Goal: Task Accomplishment & Management: Manage account settings

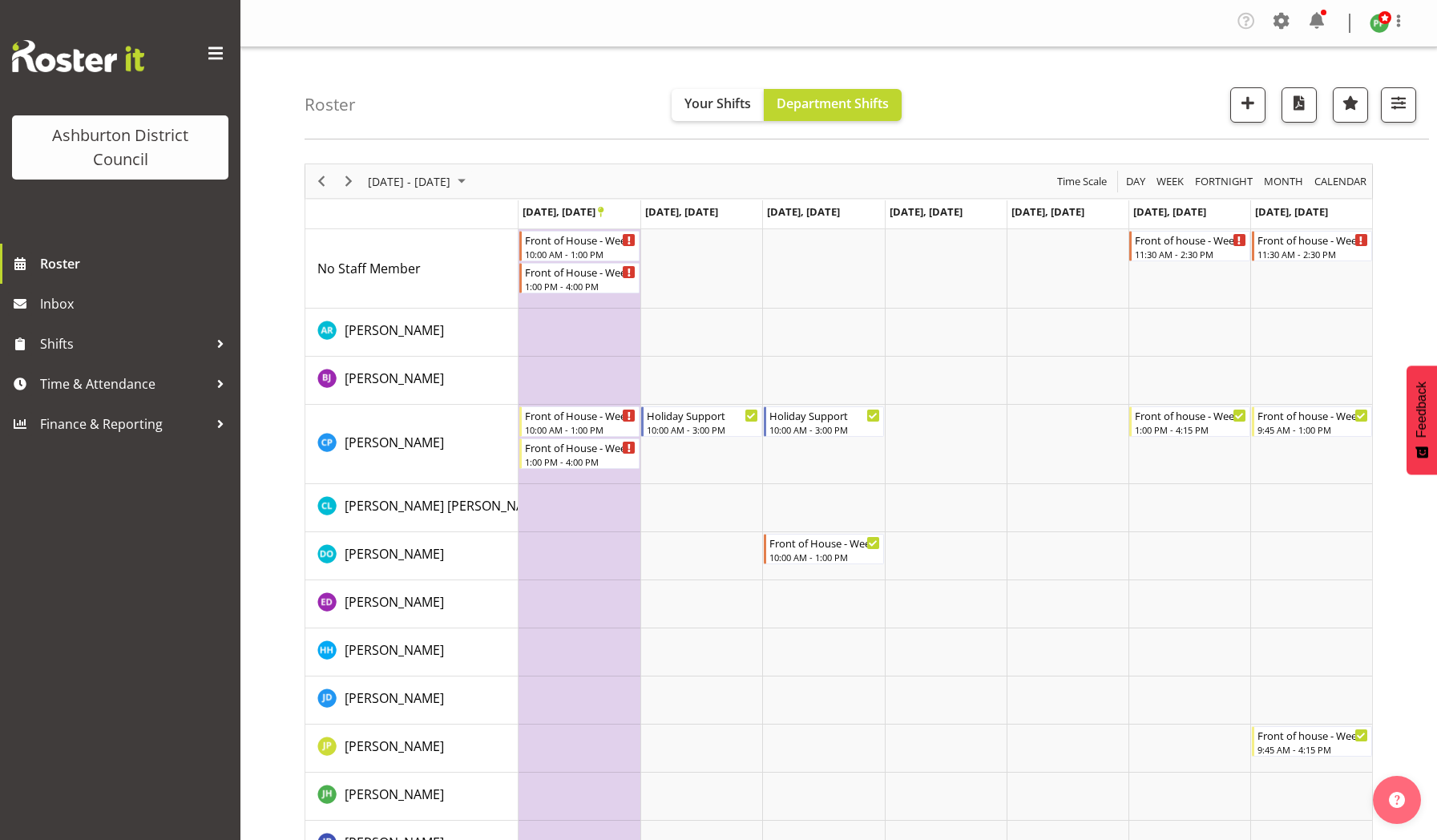
scroll to position [178, 0]
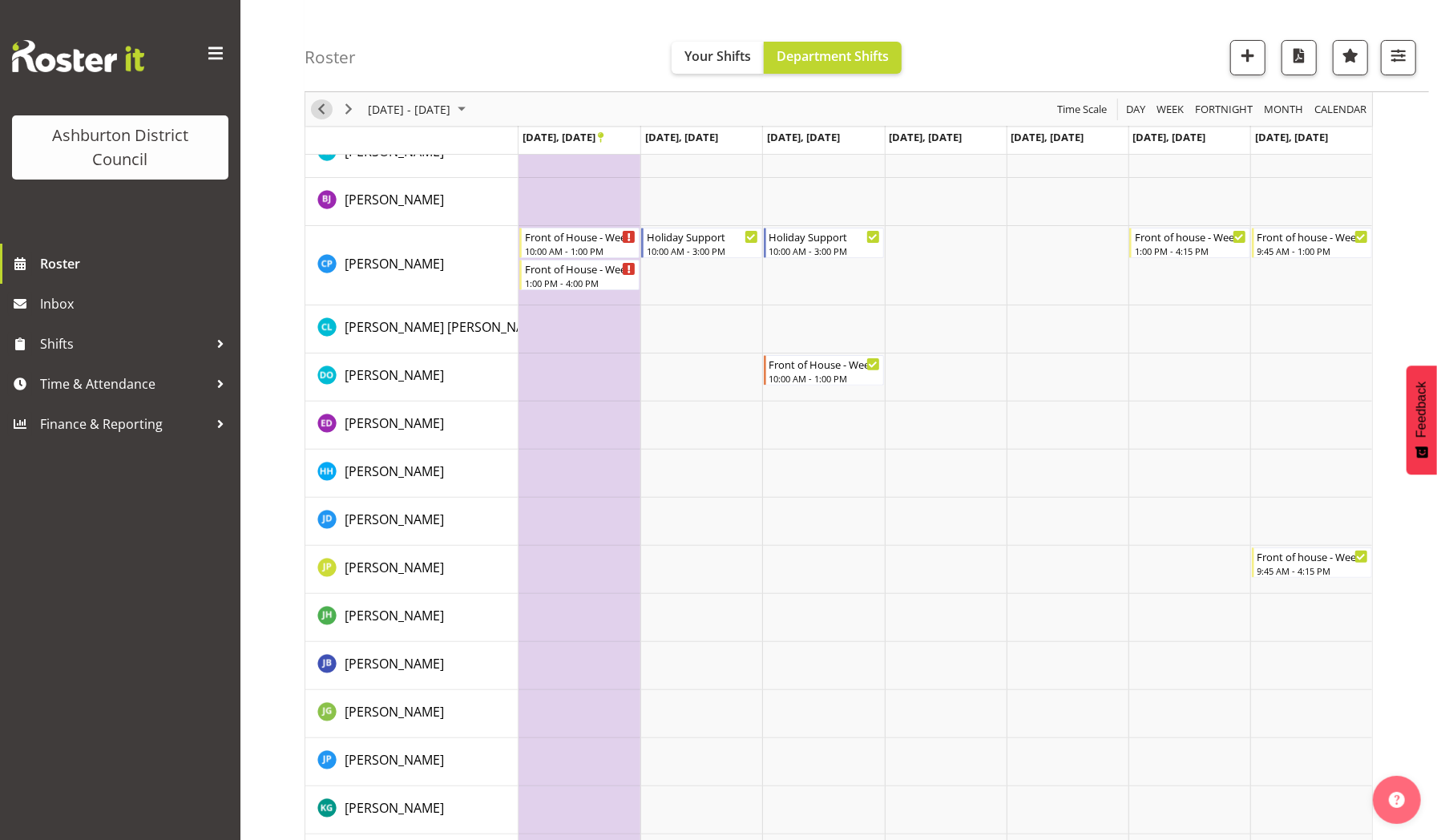
click at [328, 103] on span "Previous" at bounding box center [322, 109] width 19 height 20
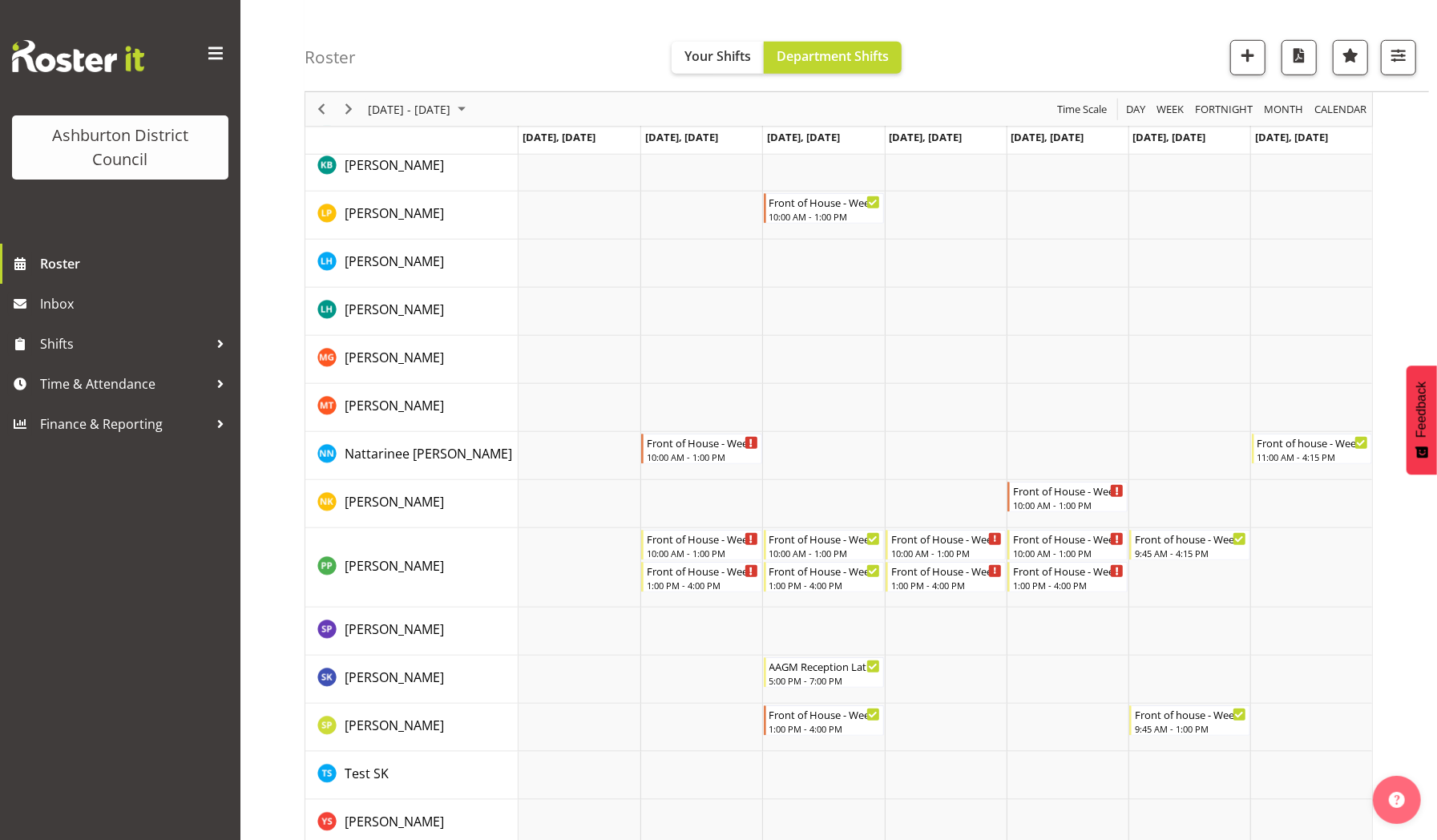
scroll to position [885, 0]
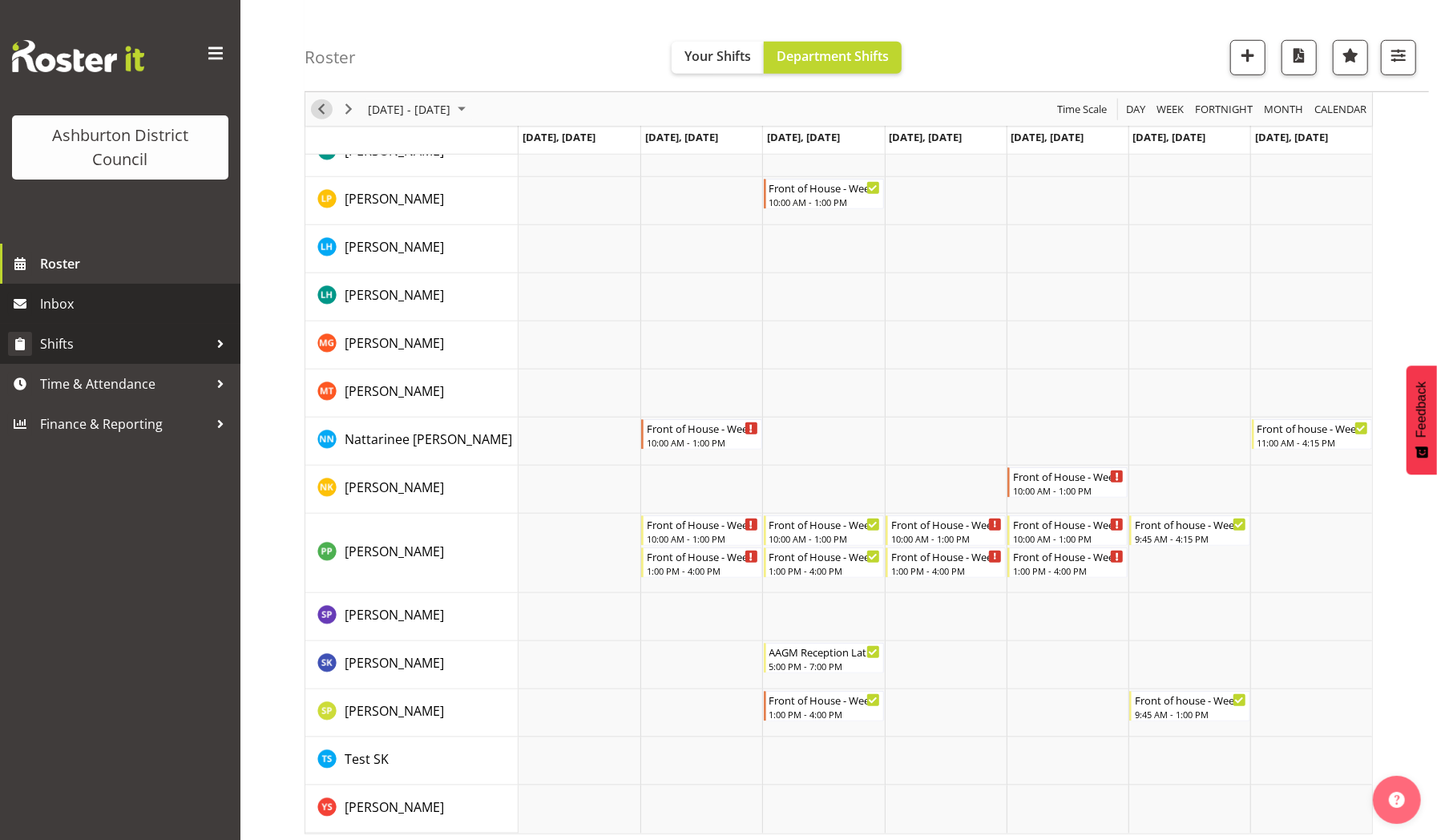
drag, startPoint x: 328, startPoint y: 103, endPoint x: 96, endPoint y: 335, distance: 328.1
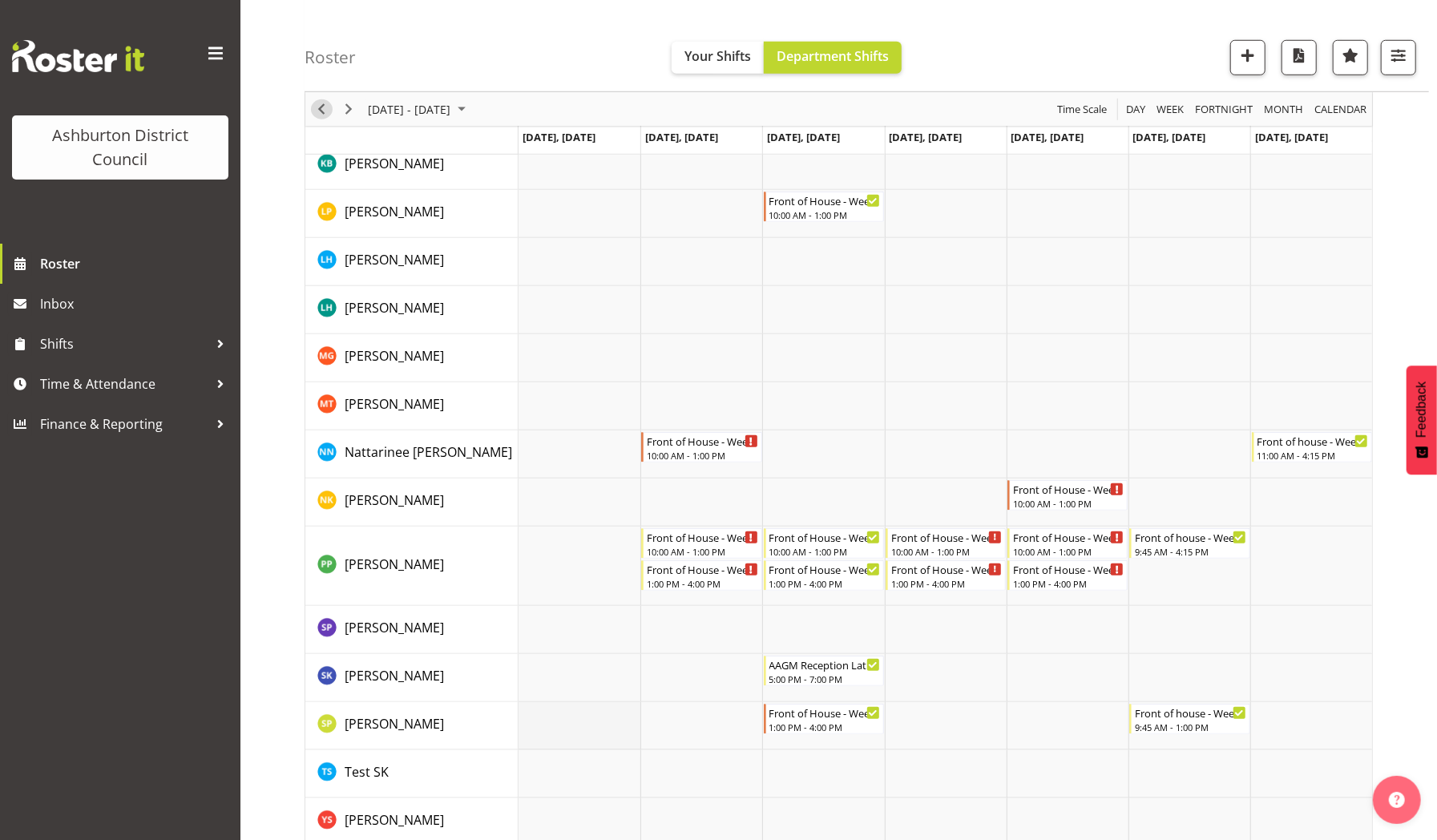
scroll to position [889, 0]
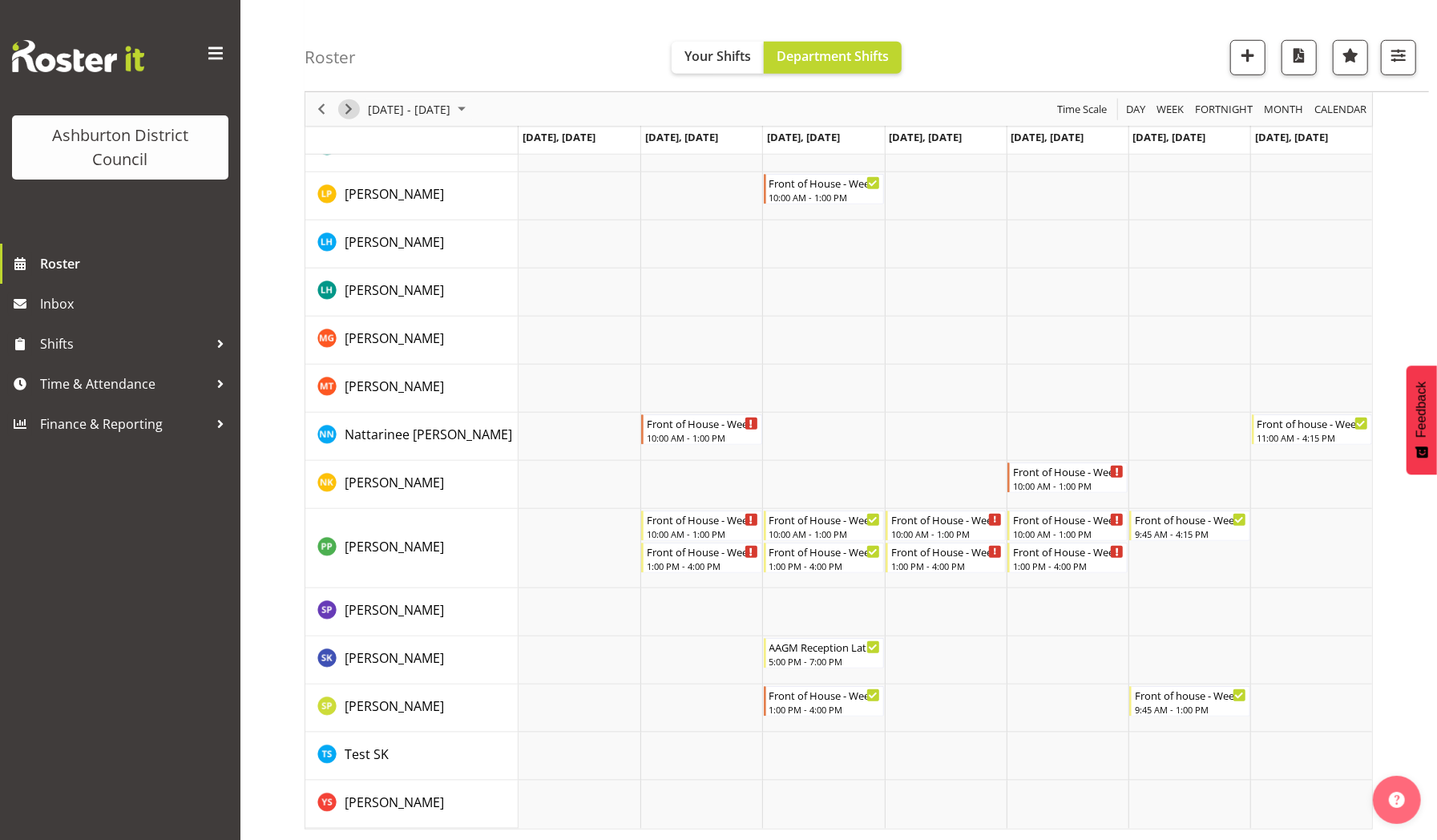
click at [352, 112] on span "Next" at bounding box center [349, 109] width 19 height 20
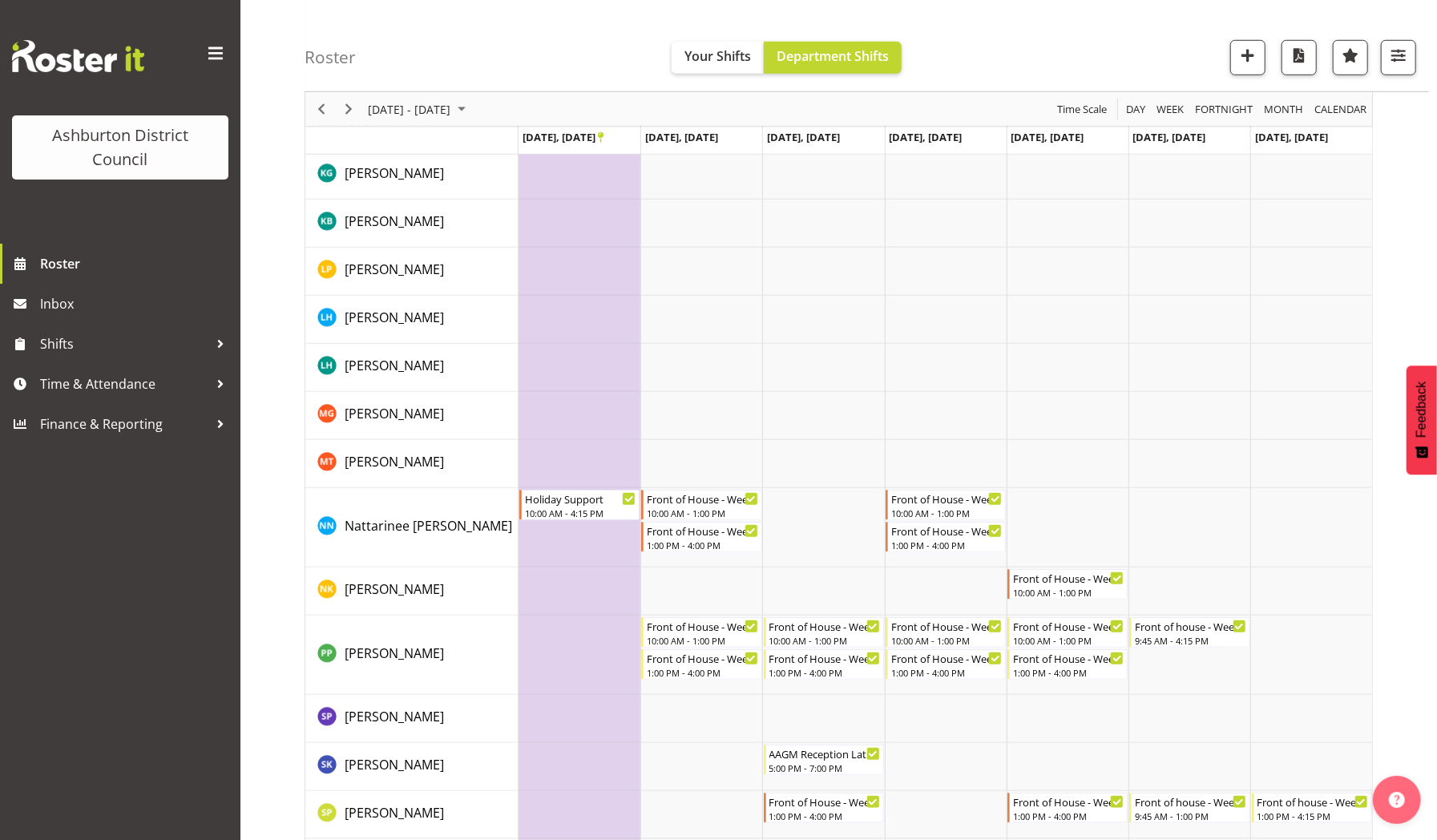
scroll to position [919, 0]
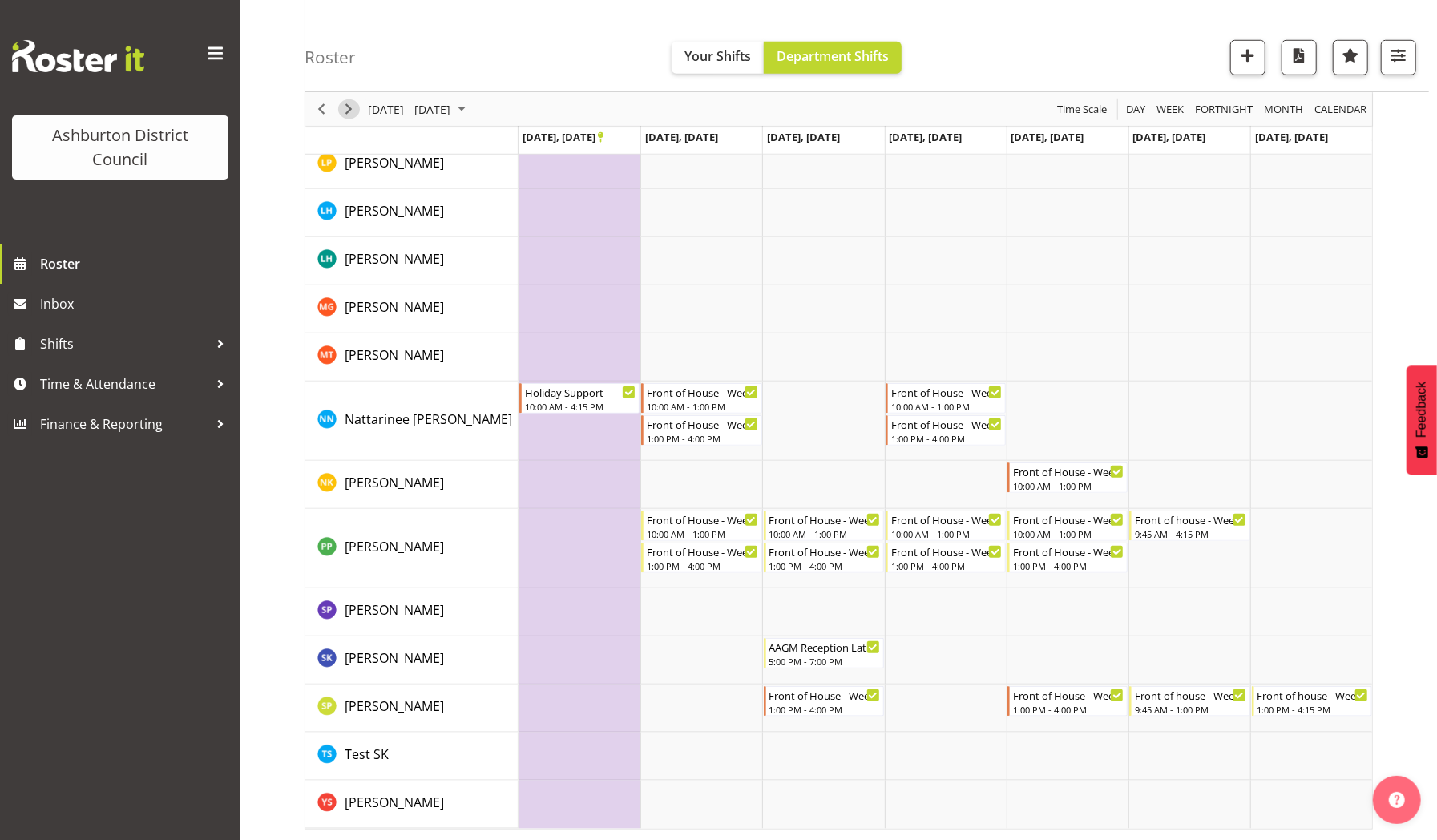
click at [350, 117] on span "Next" at bounding box center [349, 109] width 19 height 20
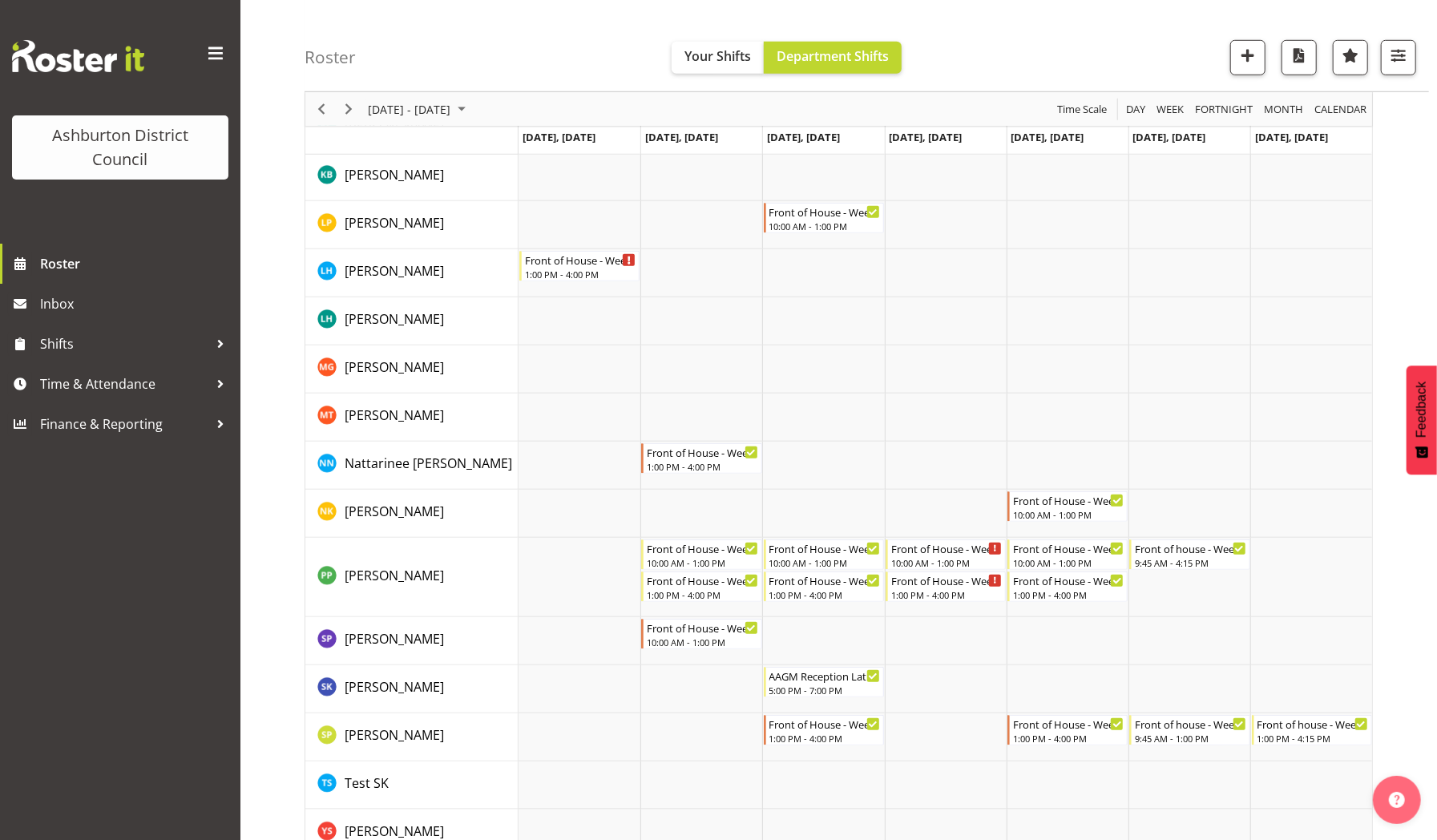
scroll to position [835, 0]
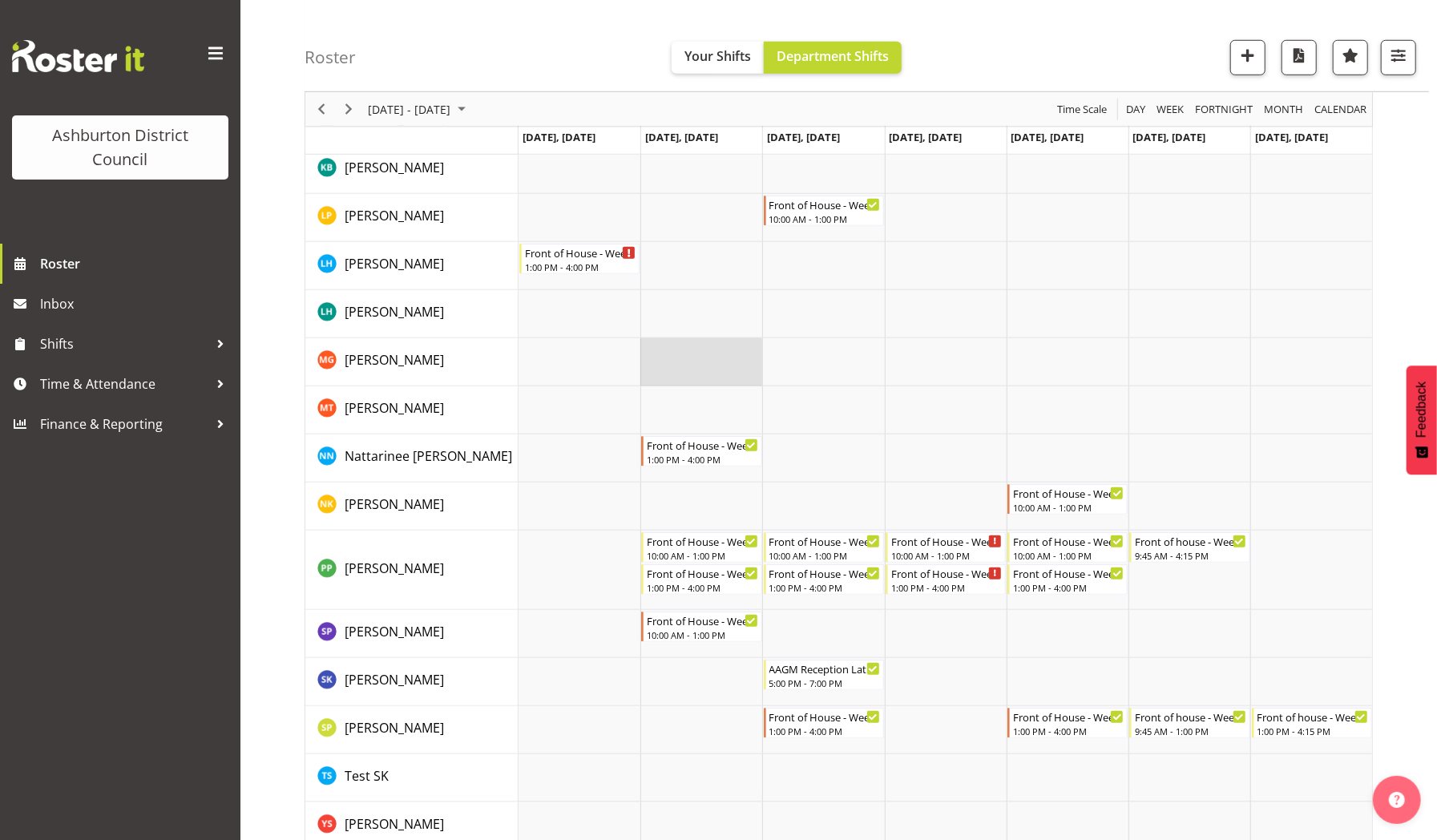
click at [714, 358] on td "Timeline Week of September 30, 2025" at bounding box center [702, 362] width 122 height 48
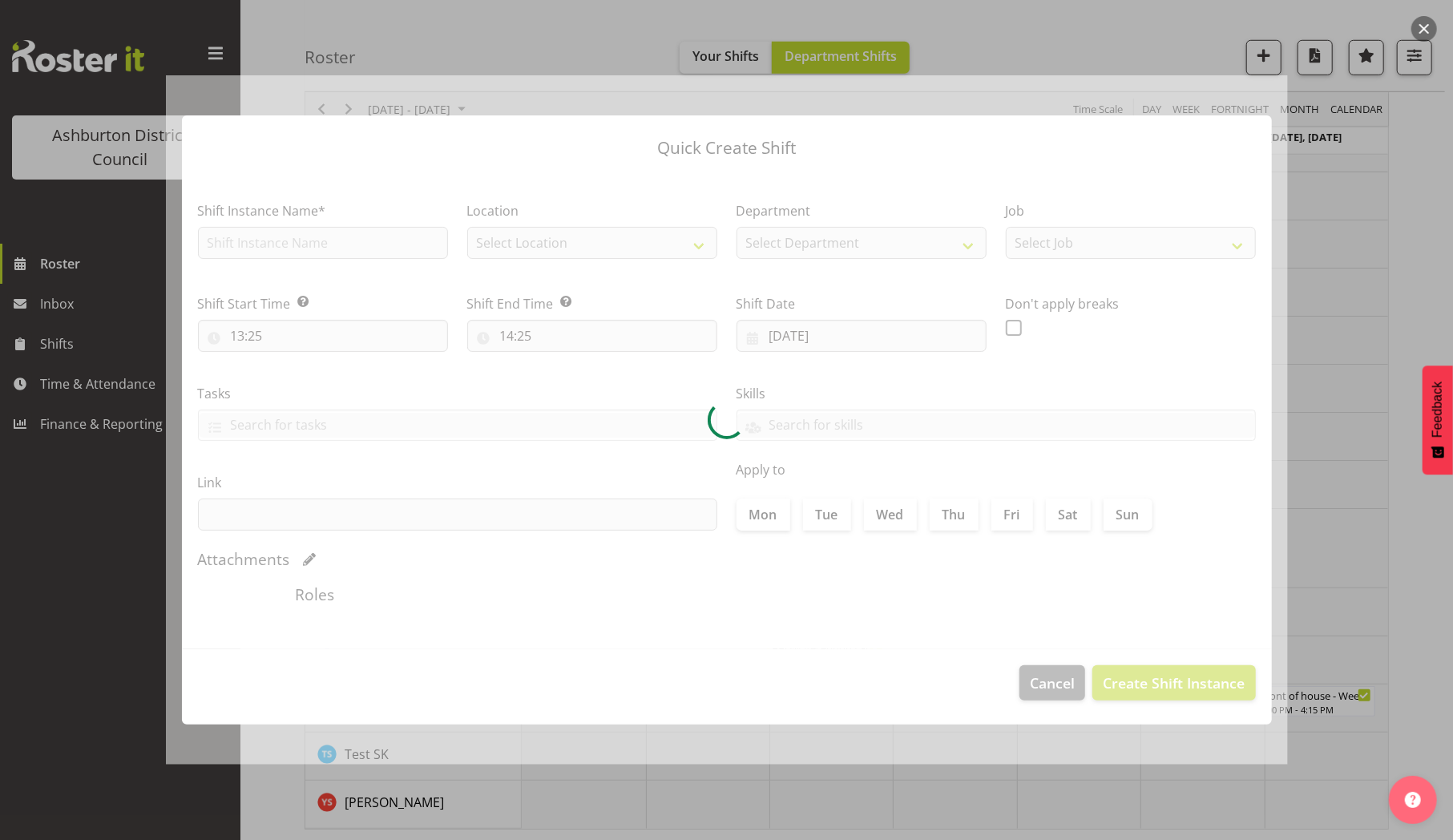
type input "30/09/2025"
checkbox input "true"
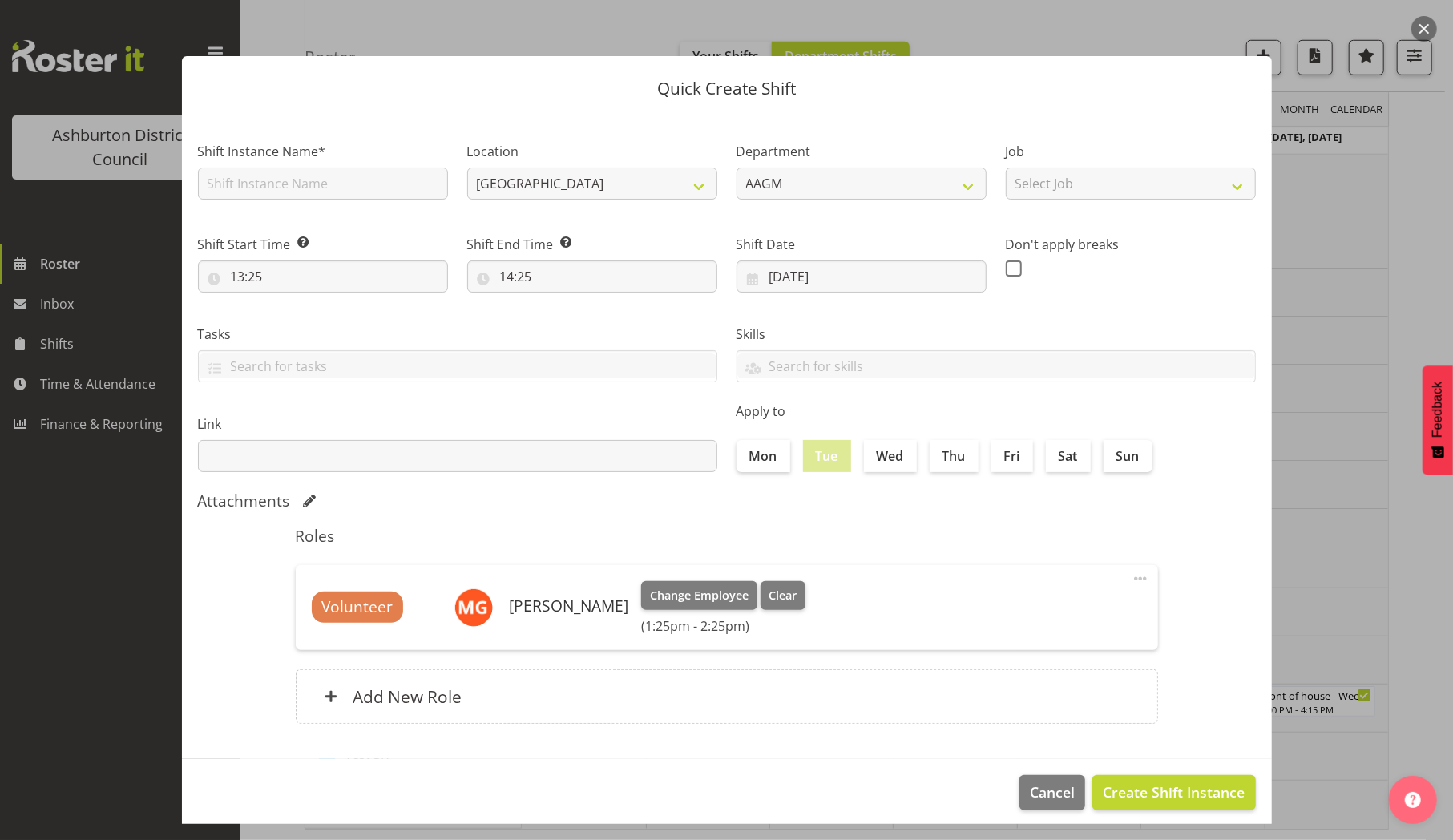
click at [1319, 254] on div at bounding box center [726, 420] width 1453 height 840
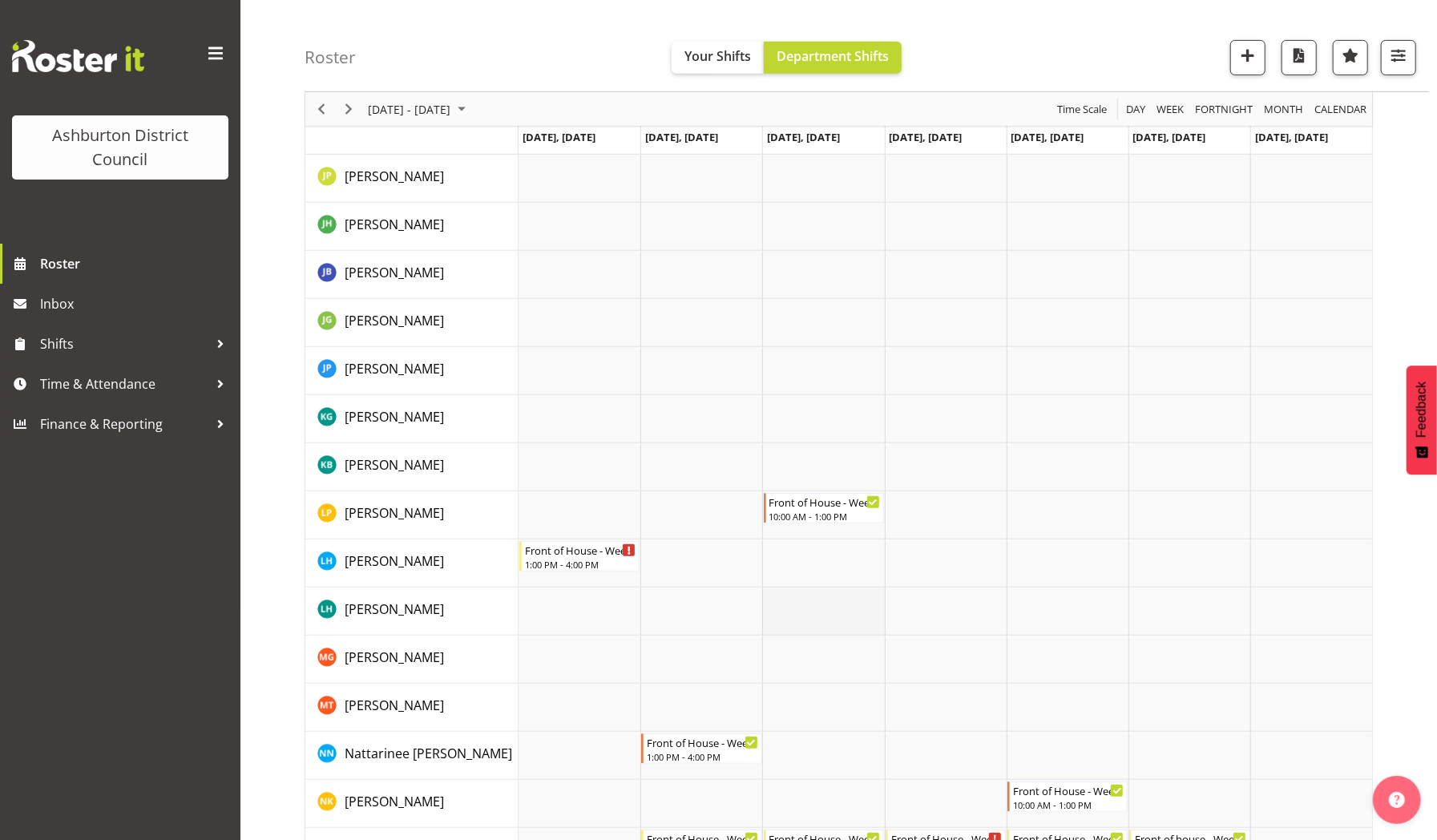
scroll to position [529, 0]
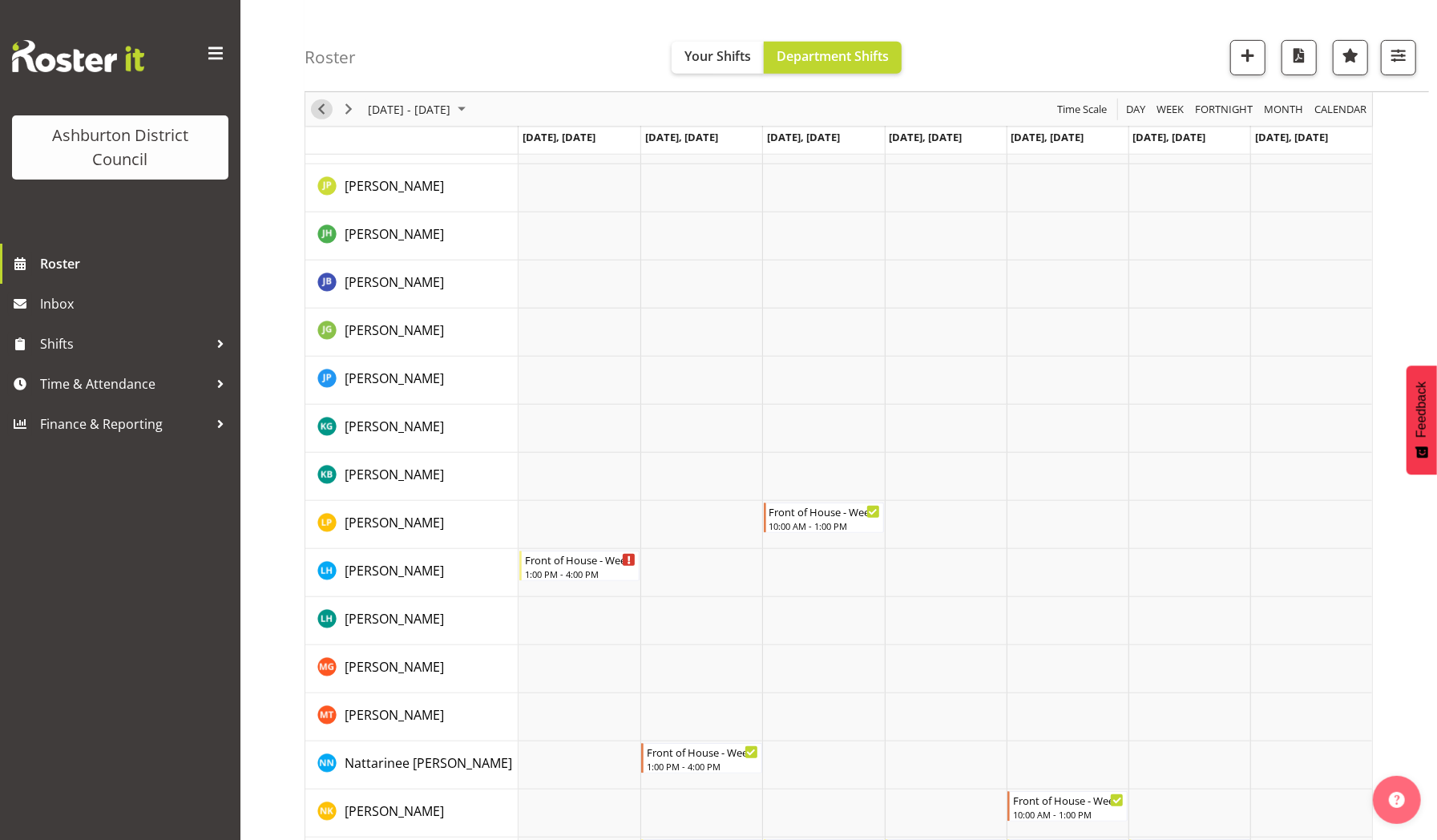
click at [318, 109] on span "Previous" at bounding box center [322, 109] width 19 height 20
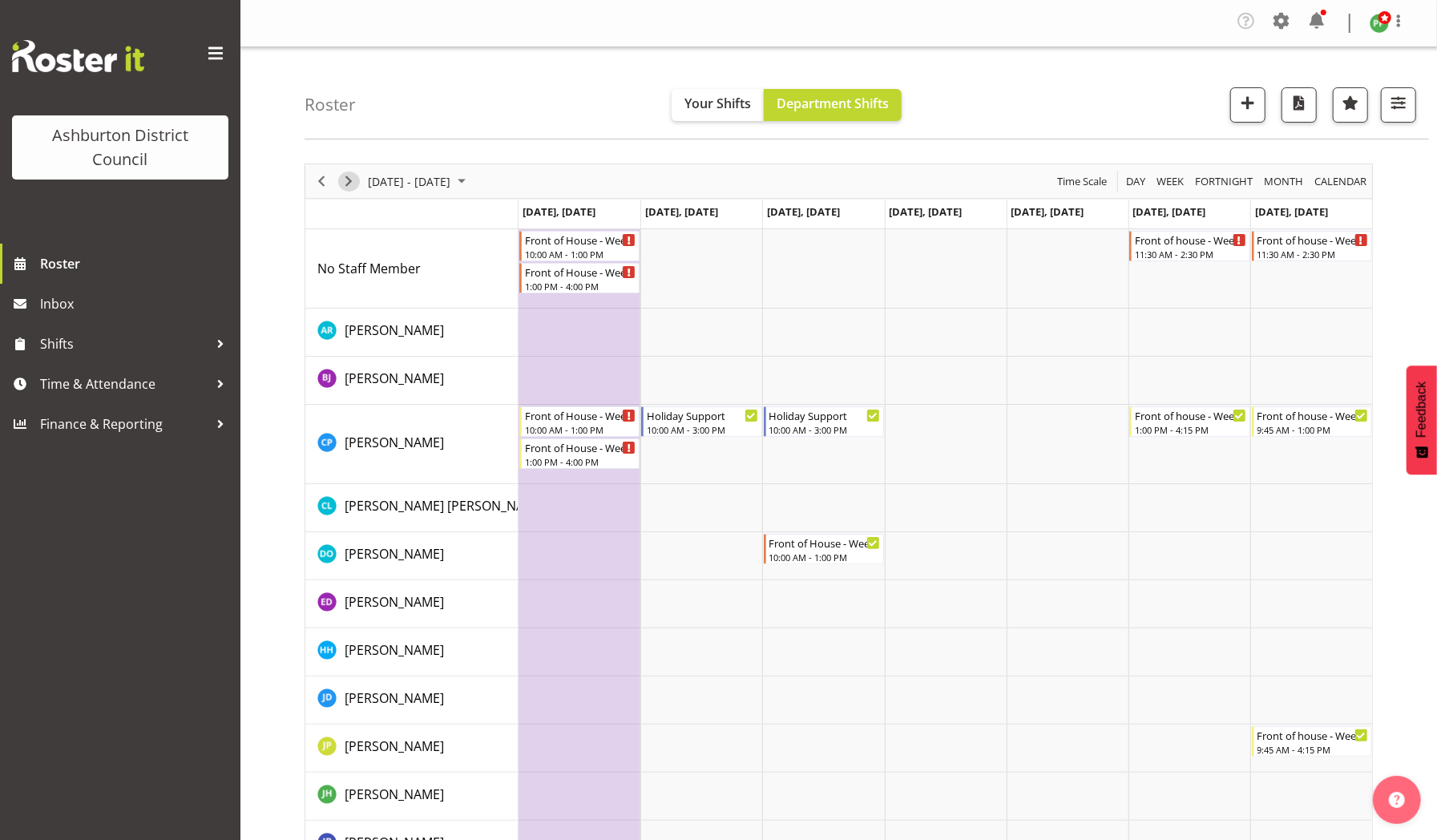
click at [346, 178] on span "Next" at bounding box center [349, 181] width 19 height 20
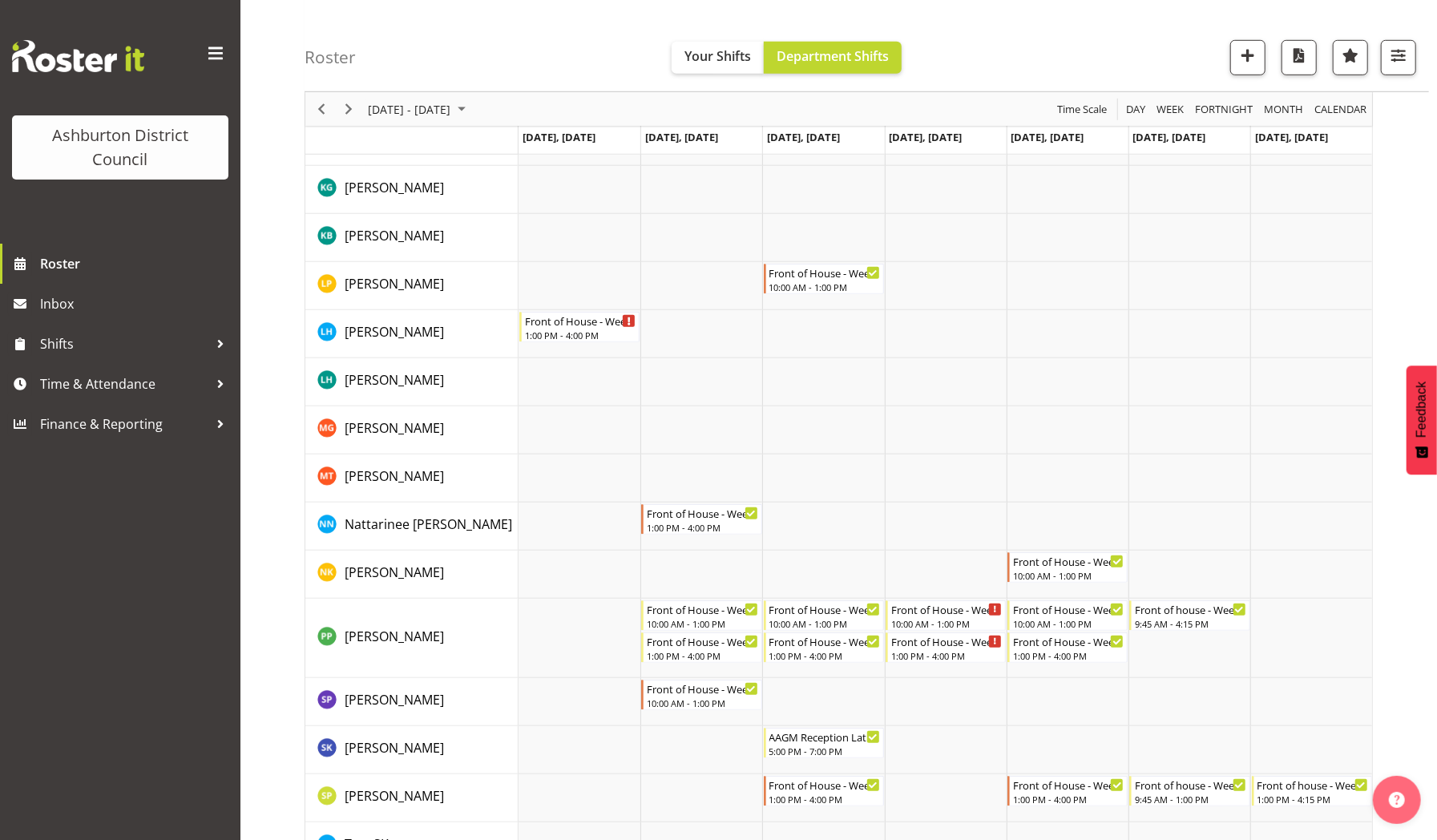
scroll to position [857, 0]
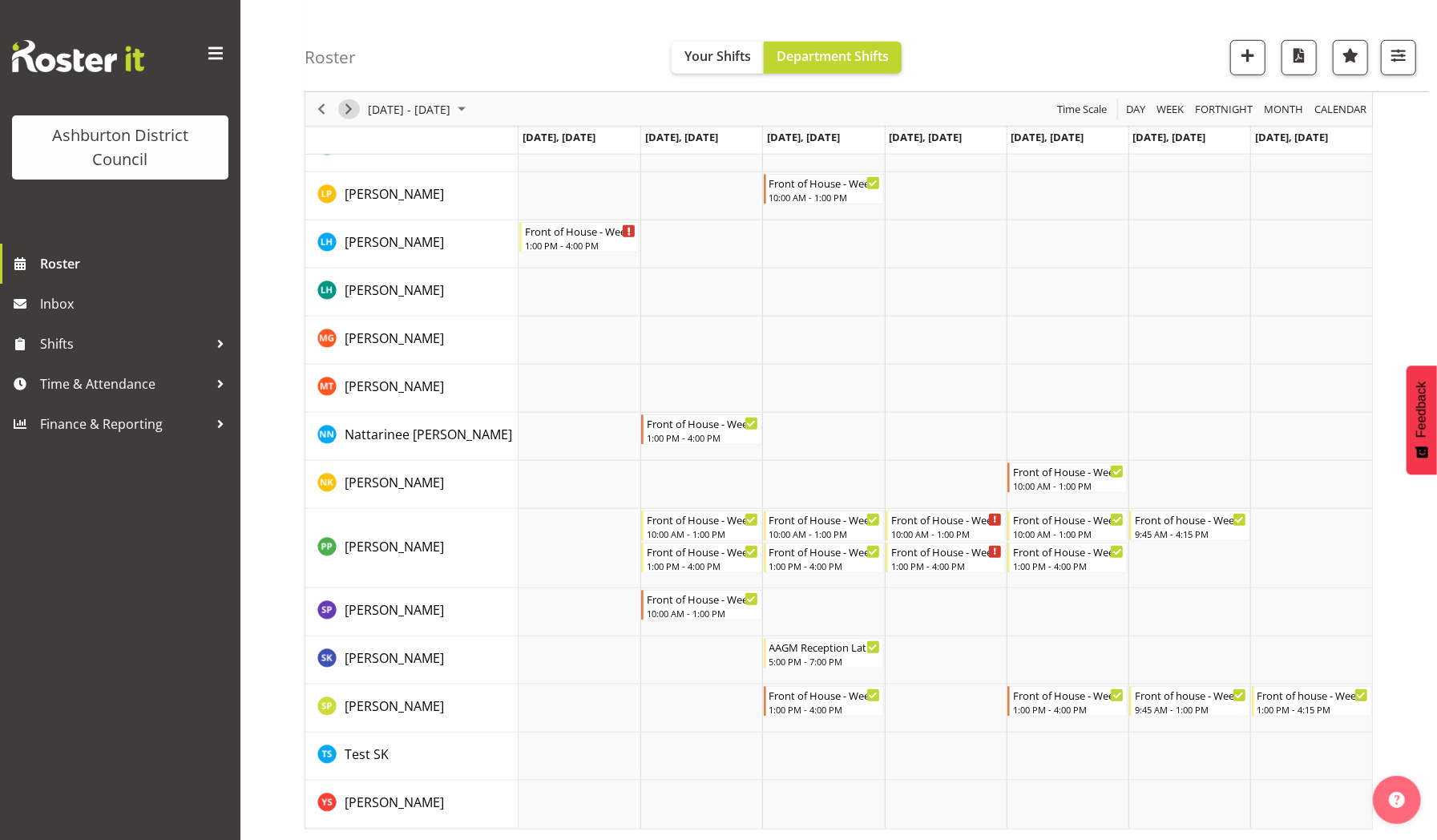
click at [351, 109] on span "Next" at bounding box center [349, 109] width 19 height 20
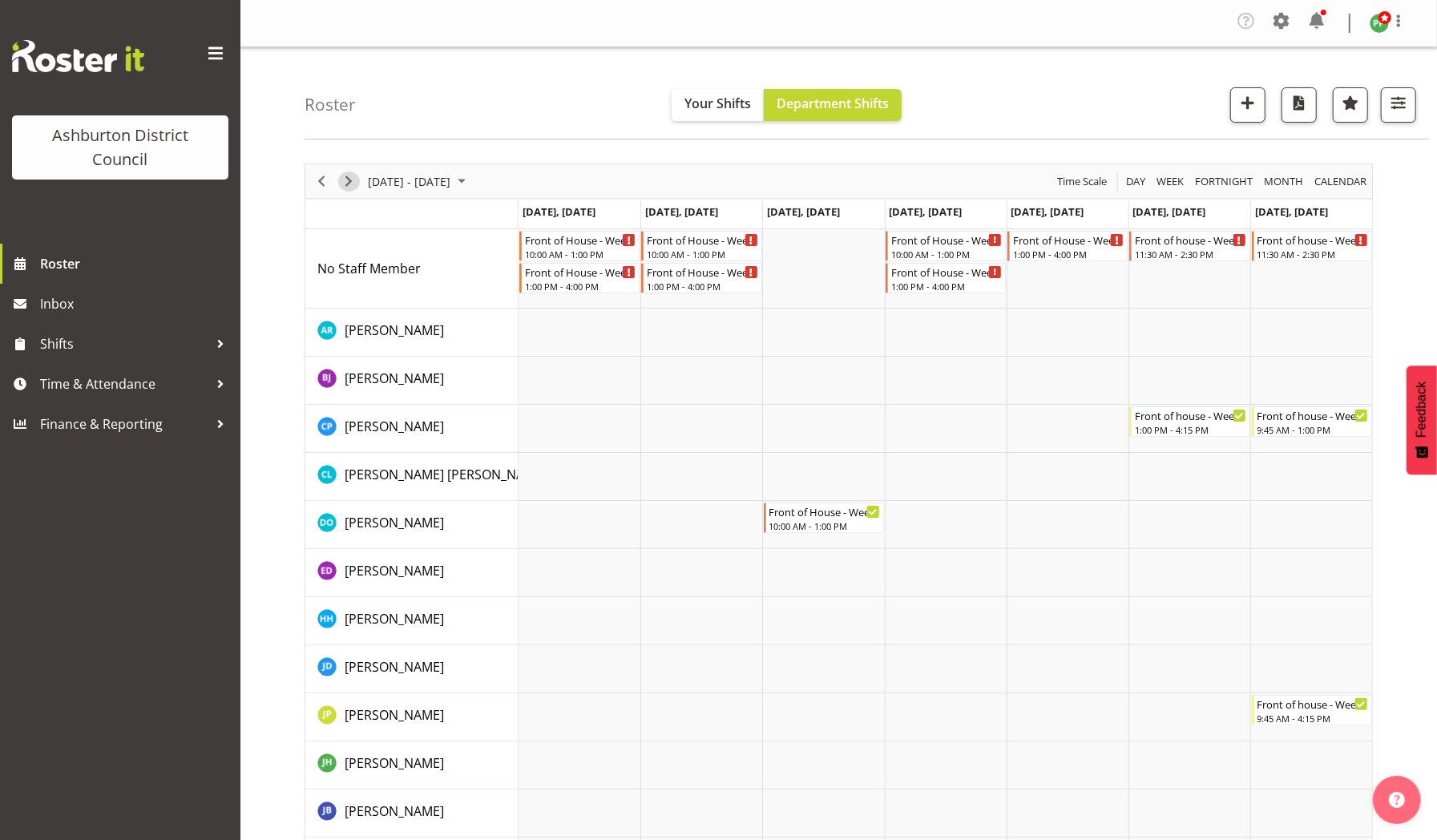
click at [352, 176] on span "Next" at bounding box center [349, 181] width 19 height 20
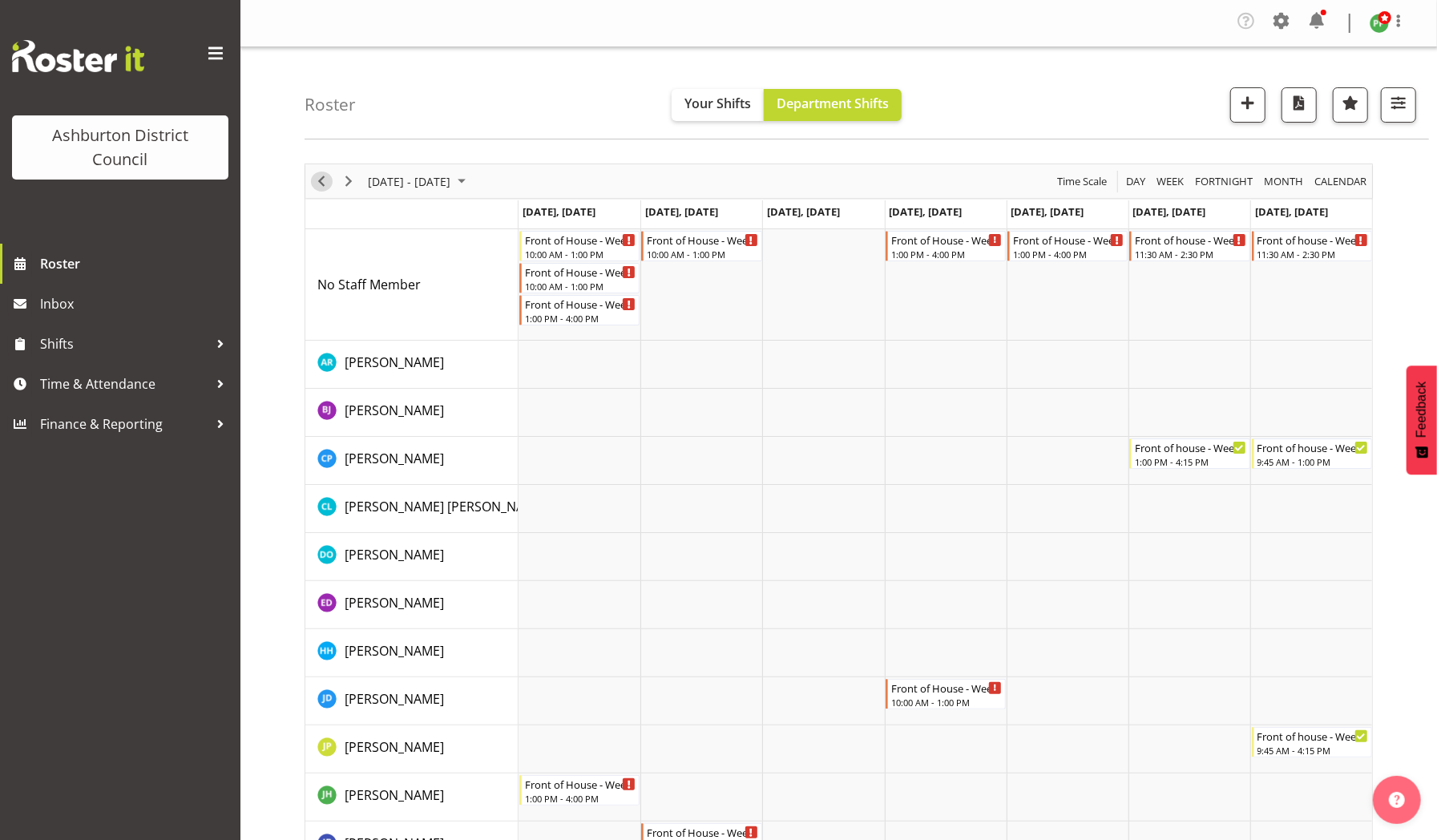
click at [318, 183] on span "Previous" at bounding box center [322, 181] width 19 height 20
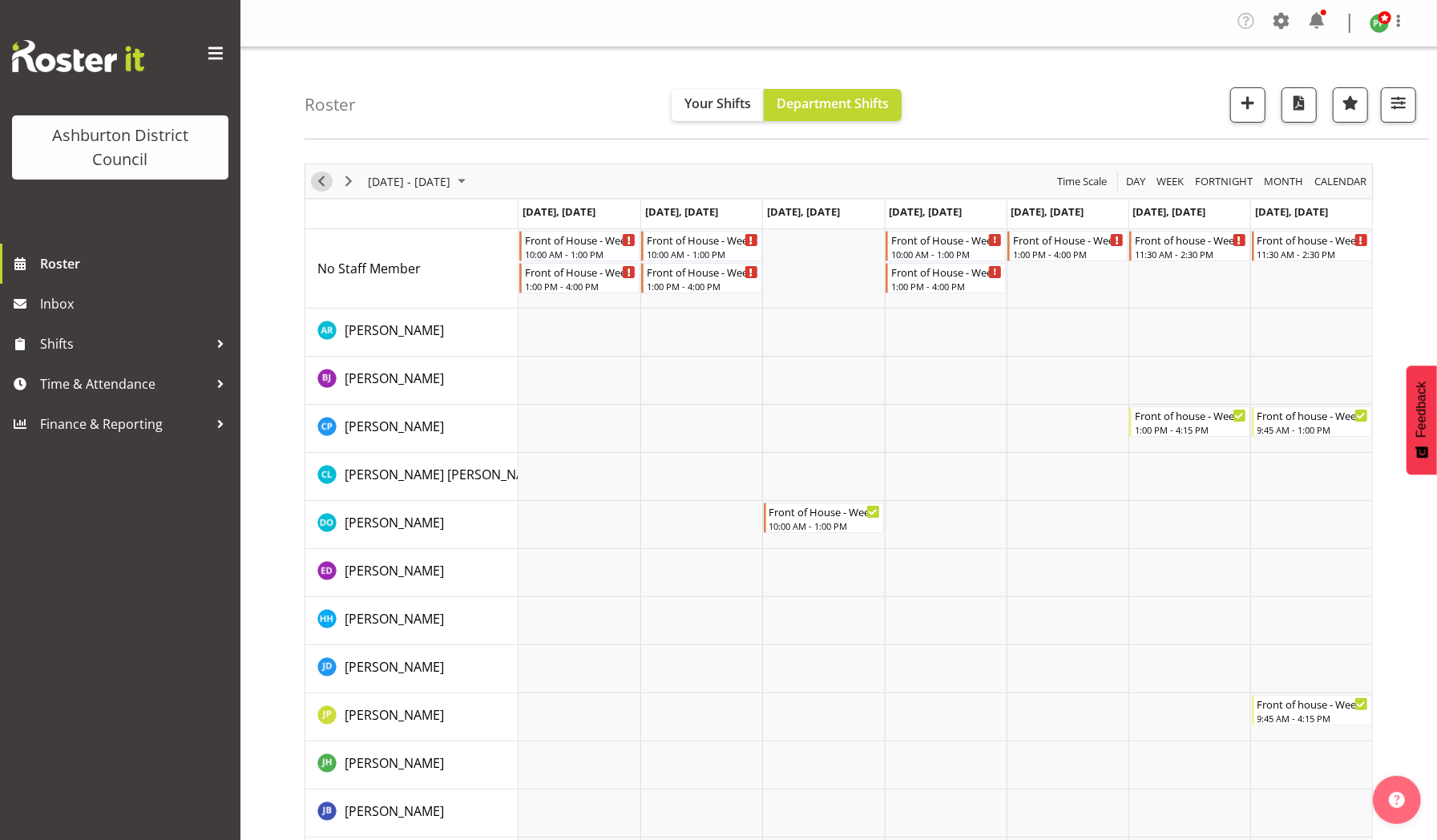
click at [321, 181] on span "Previous" at bounding box center [322, 181] width 19 height 20
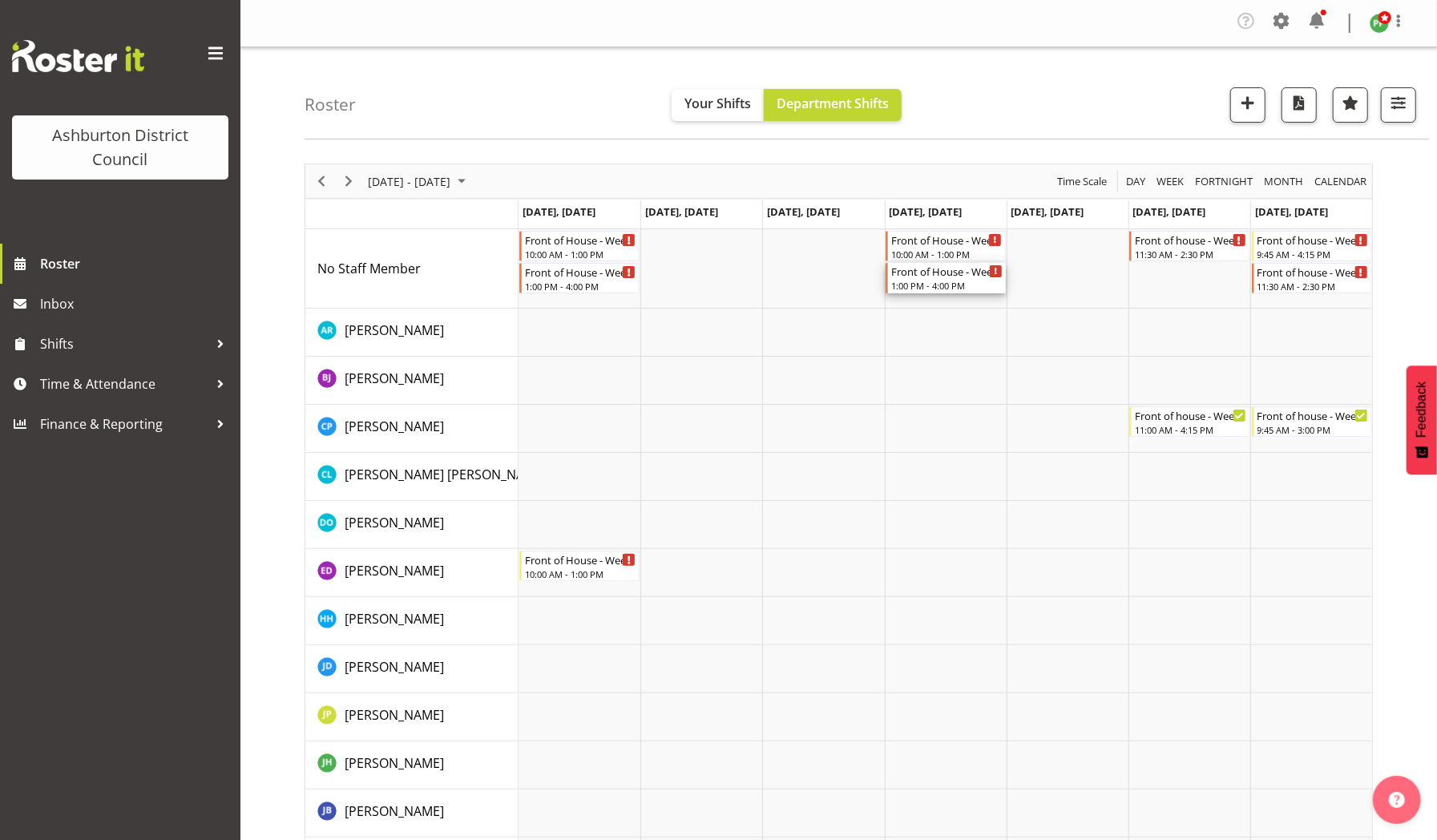
click at [899, 275] on div "Front of House - Weekday" at bounding box center [946, 270] width 111 height 16
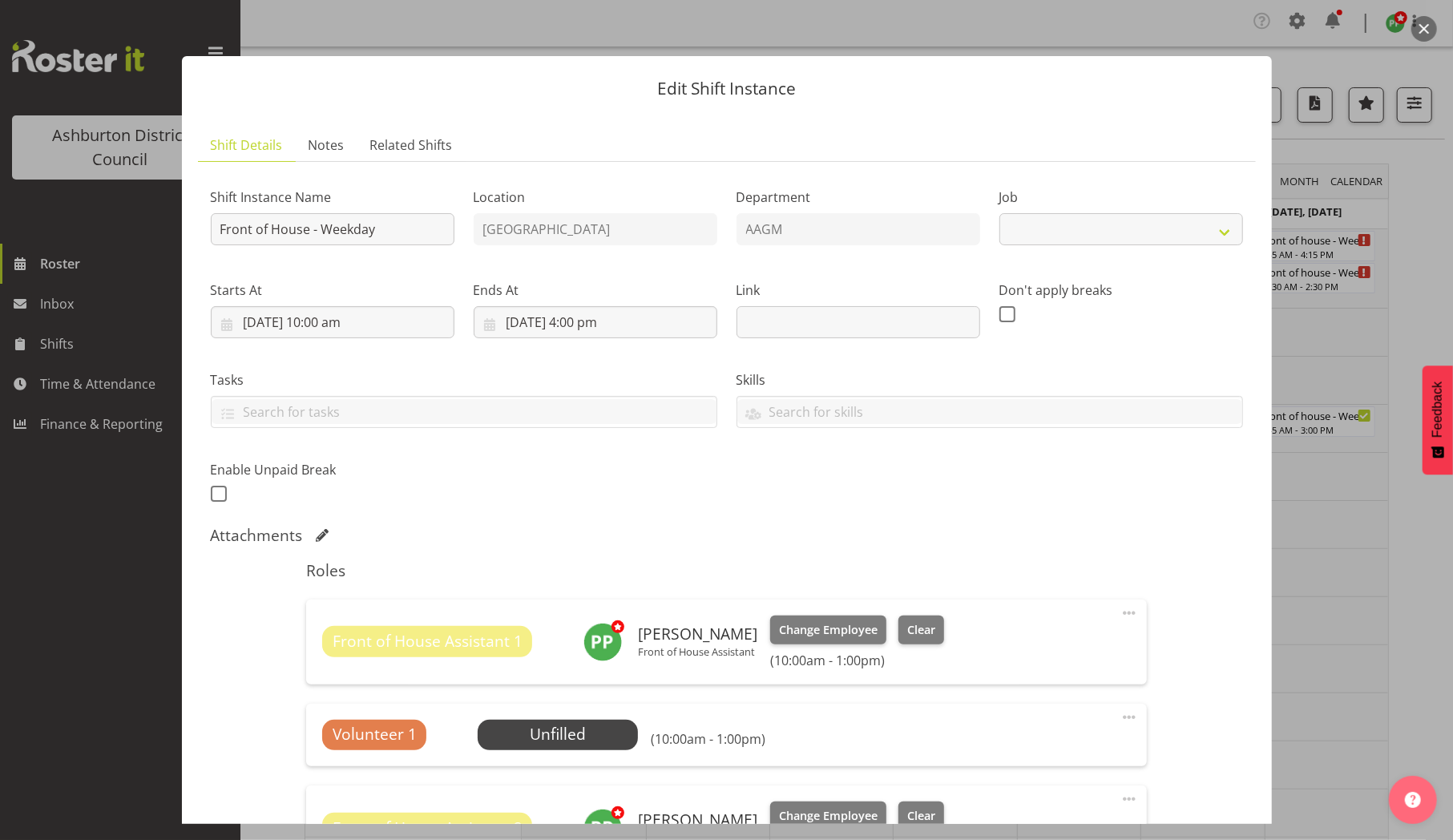
select select "10103"
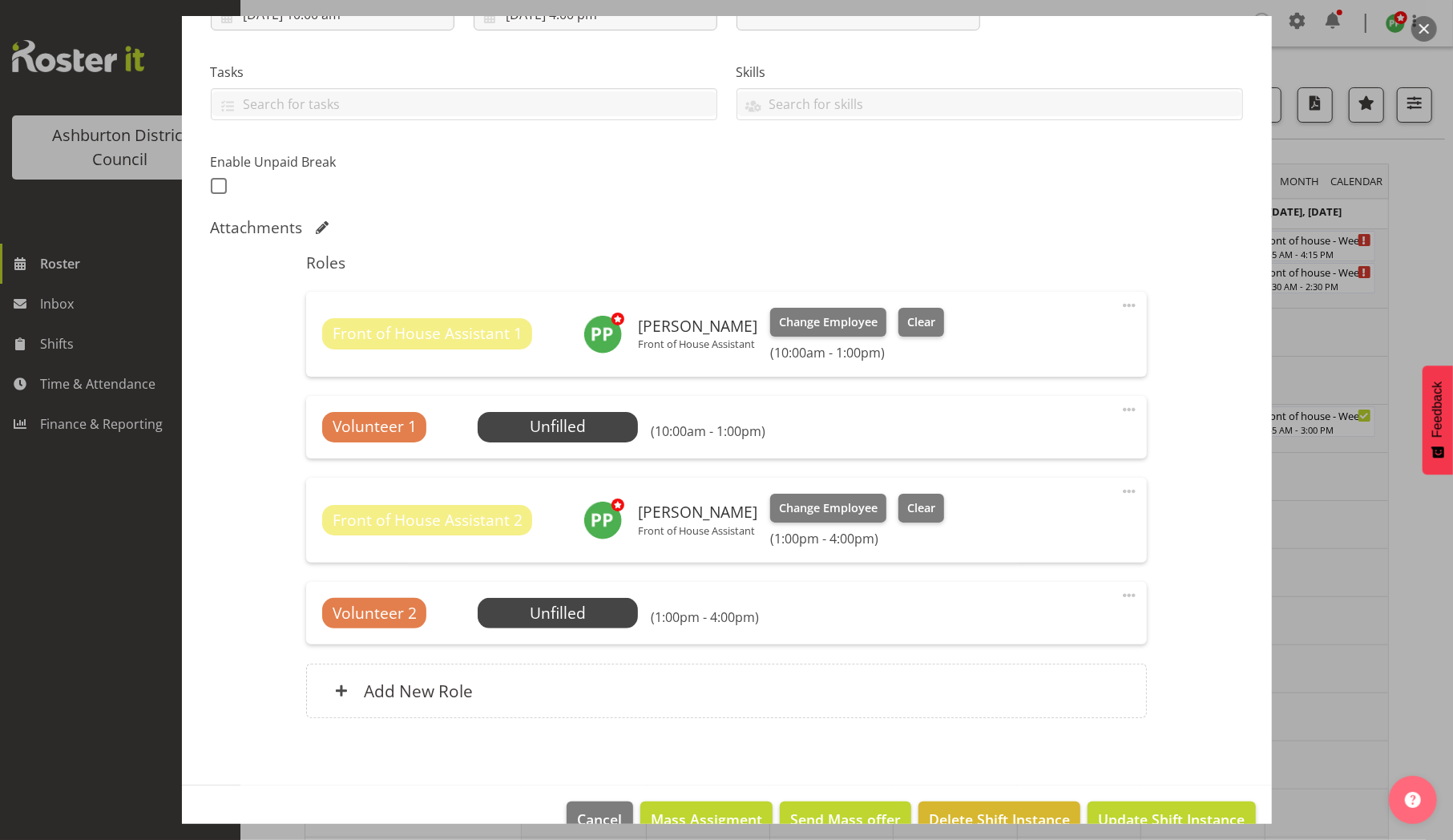
scroll to position [321, 0]
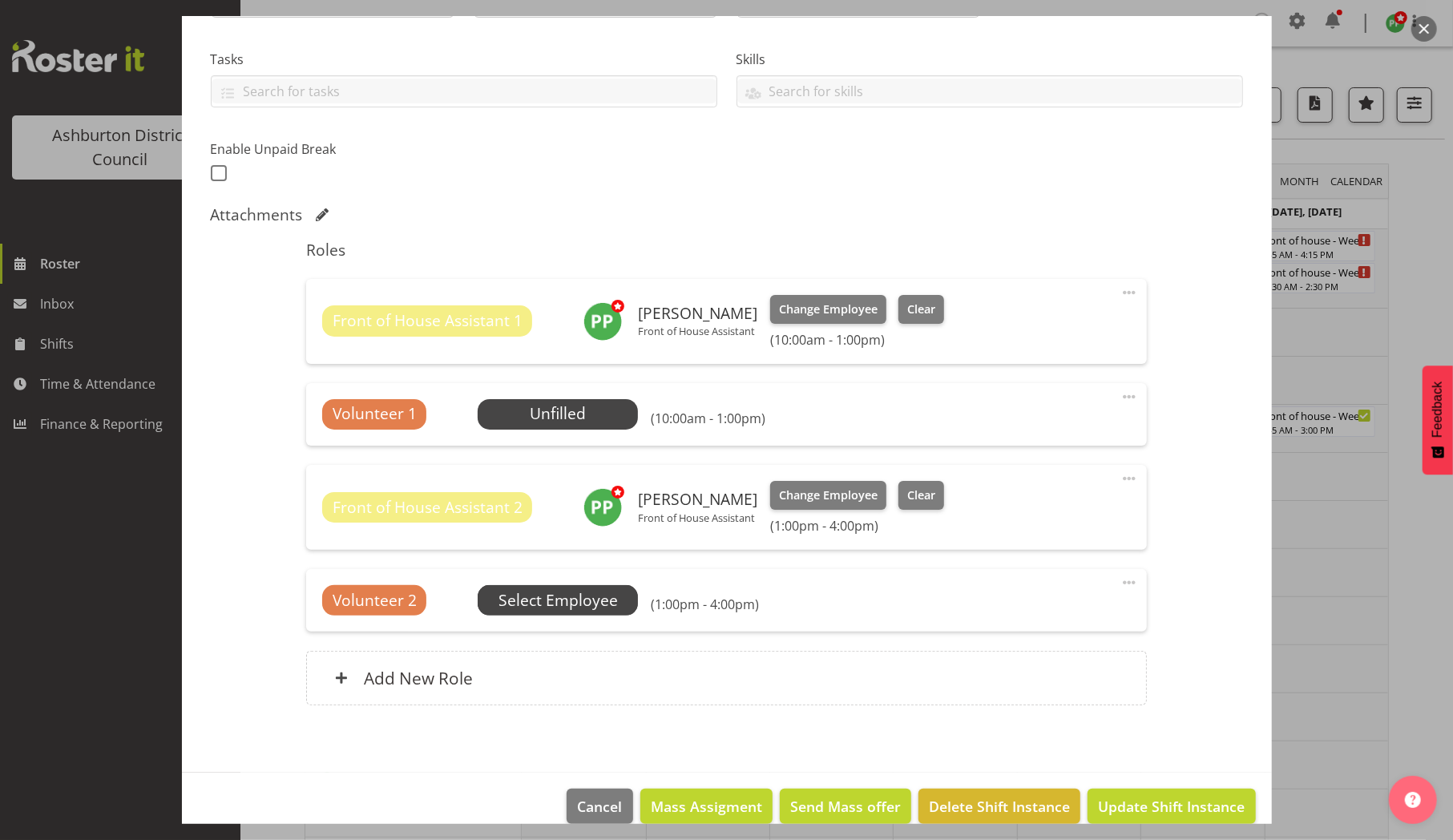
click at [553, 600] on span "Select Employee" at bounding box center [557, 601] width 119 height 23
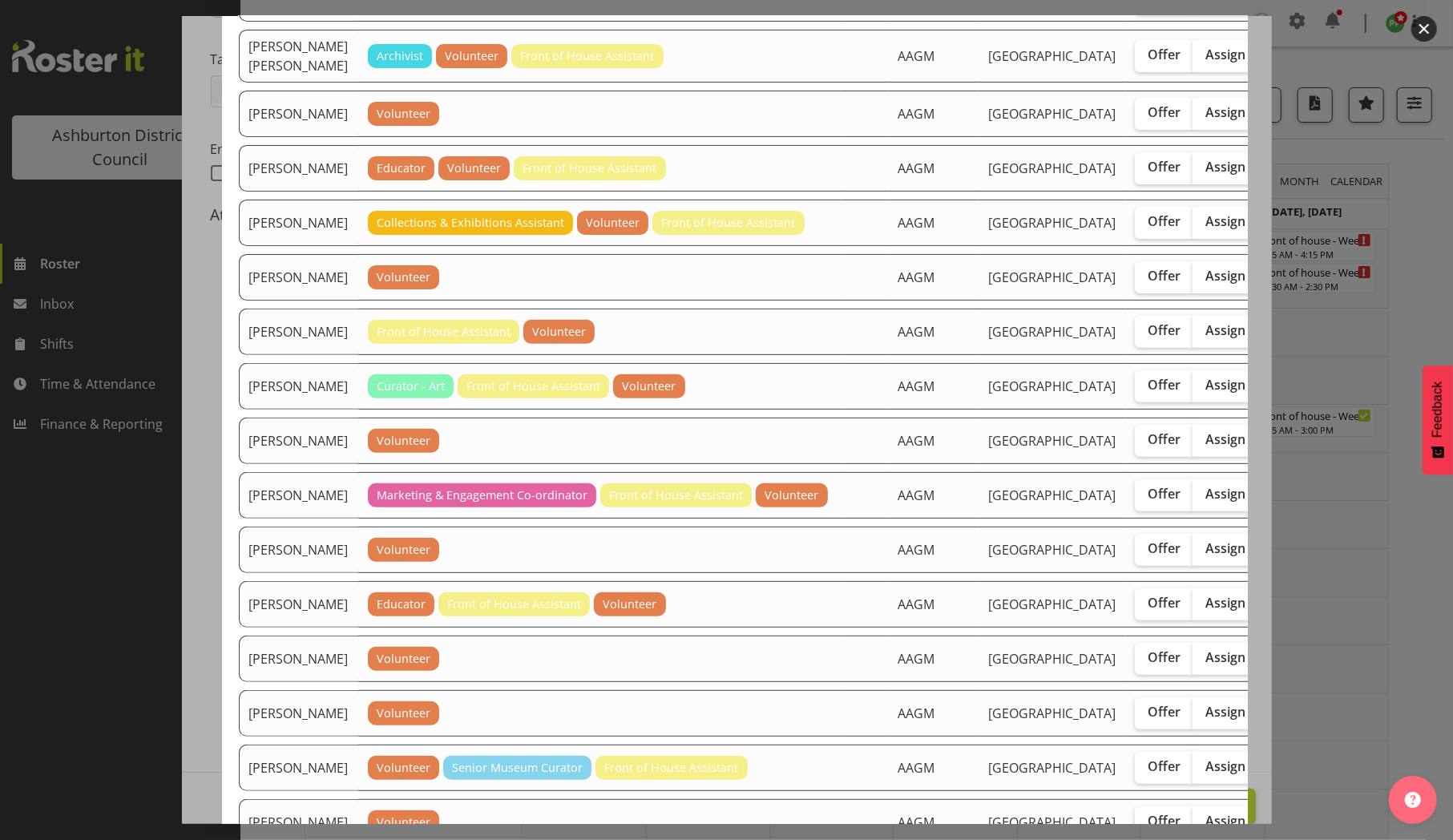
scroll to position [375, 0]
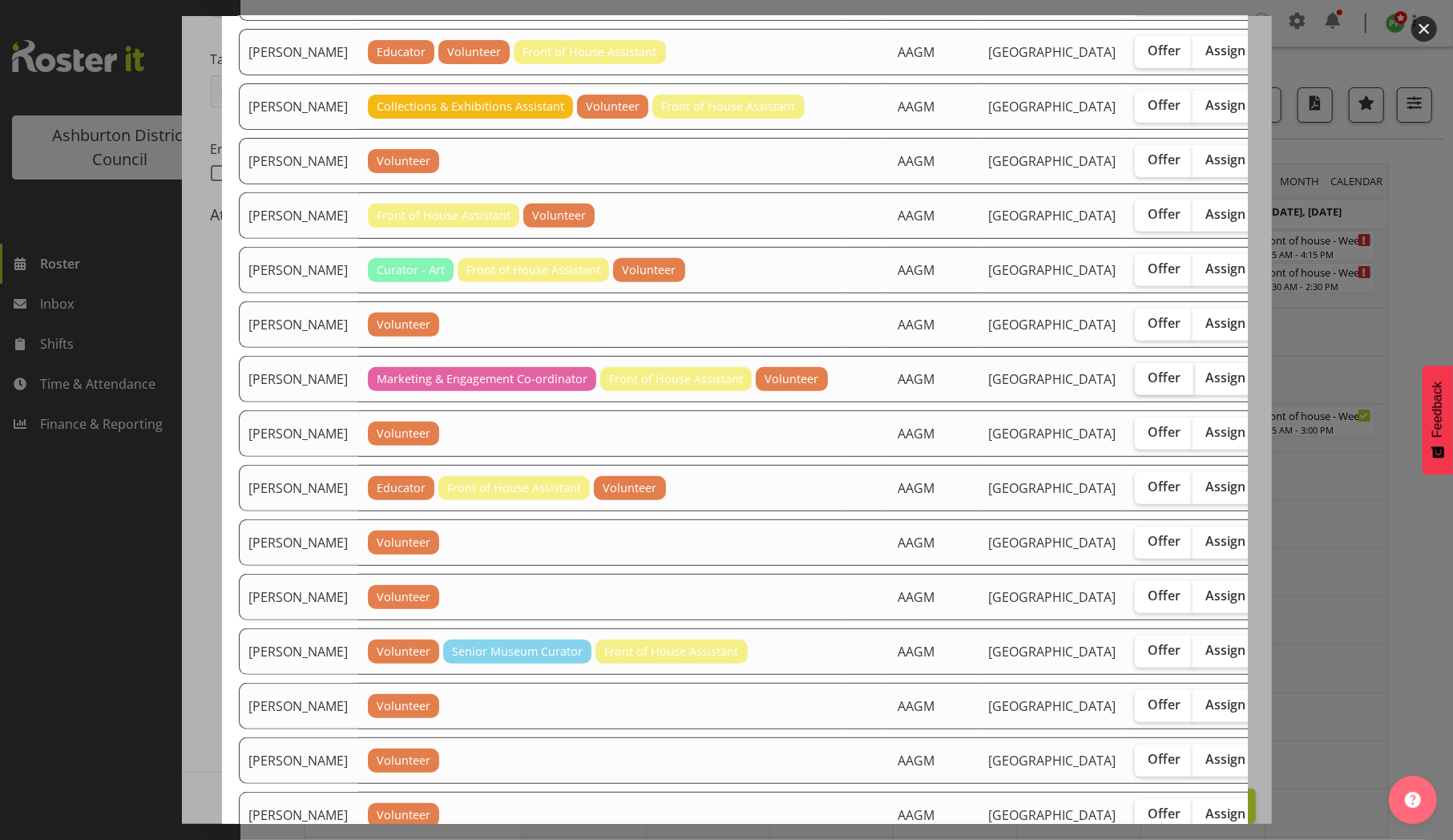
click at [1148, 386] on span "Offer" at bounding box center [1164, 377] width 33 height 16
click at [1135, 383] on input "Offer" at bounding box center [1140, 377] width 11 height 11
checkbox input "true"
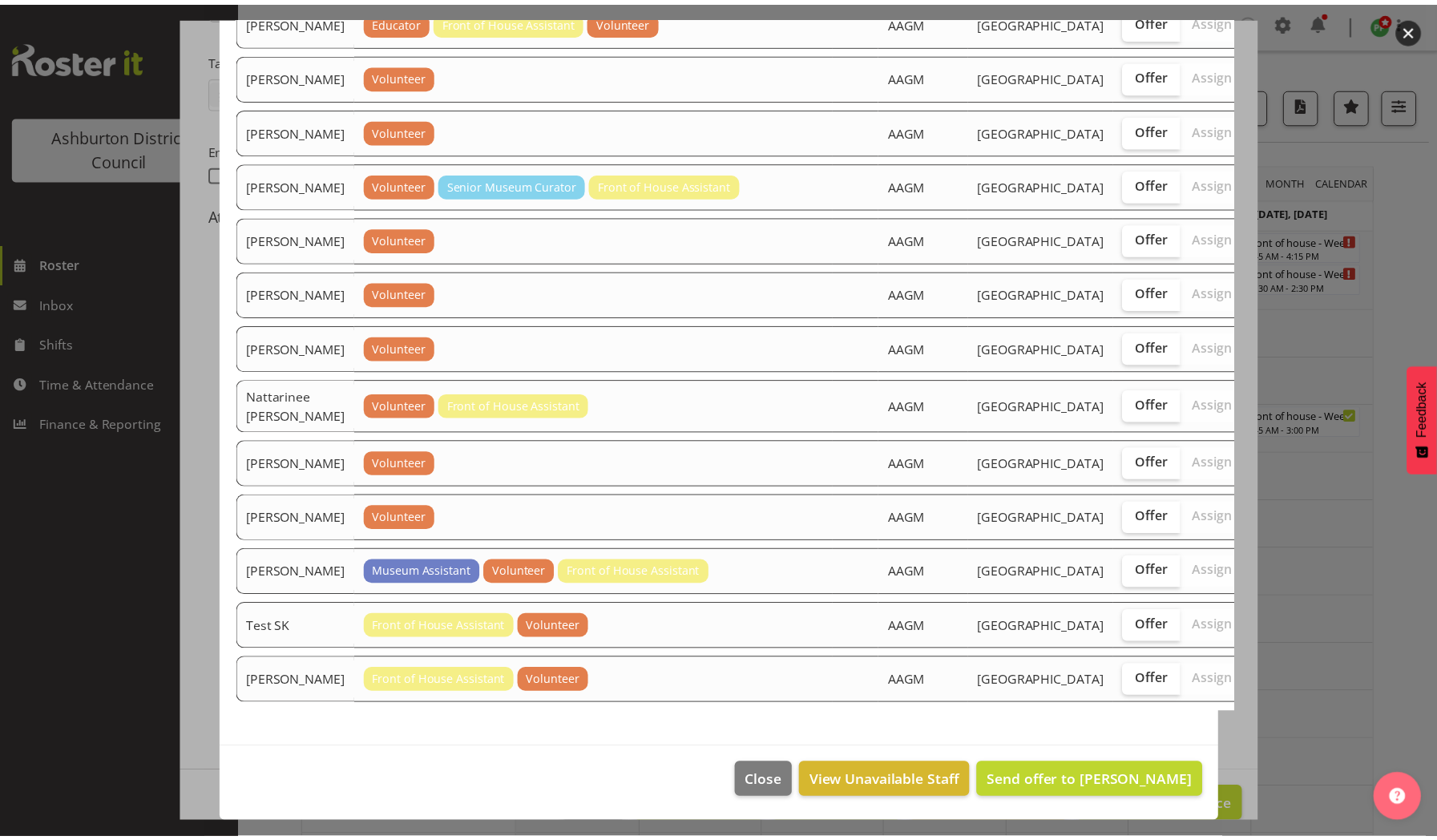
scroll to position [1474, 0]
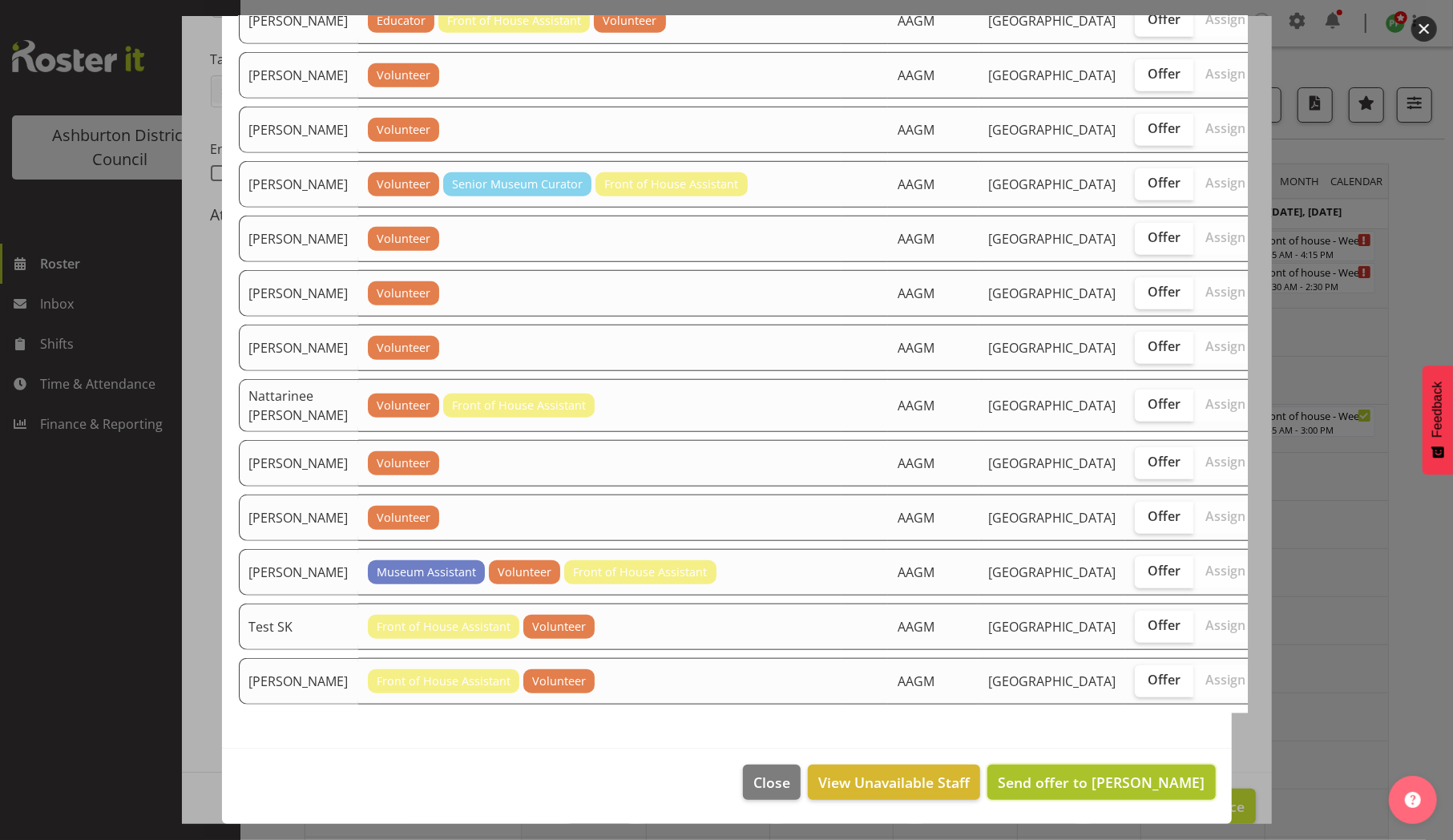
click at [1079, 790] on span "Send offer to Jenny Partington" at bounding box center [1100, 782] width 206 height 19
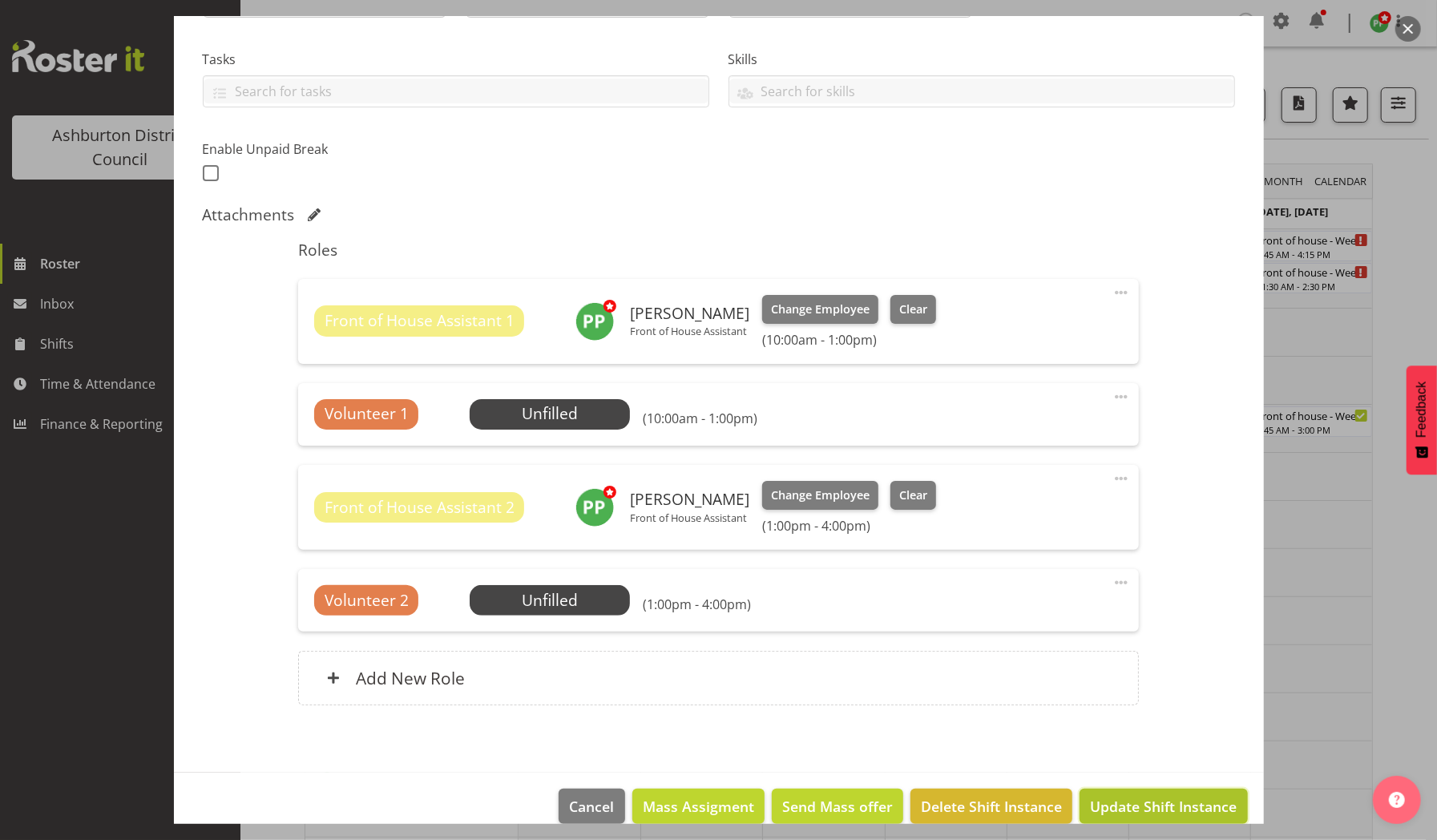
click at [1127, 800] on span "Update Shift Instance" at bounding box center [1163, 805] width 146 height 20
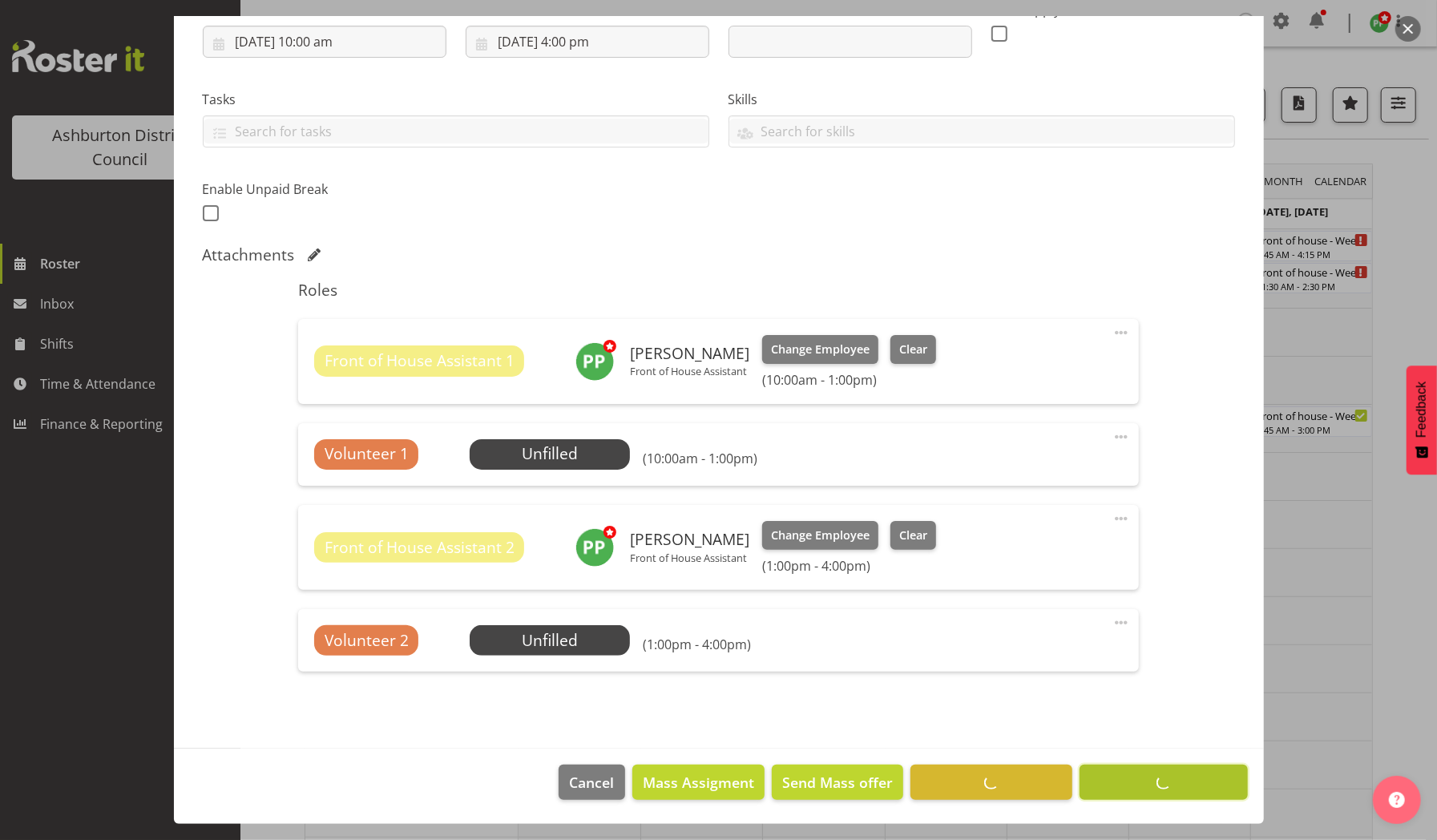
scroll to position [280, 0]
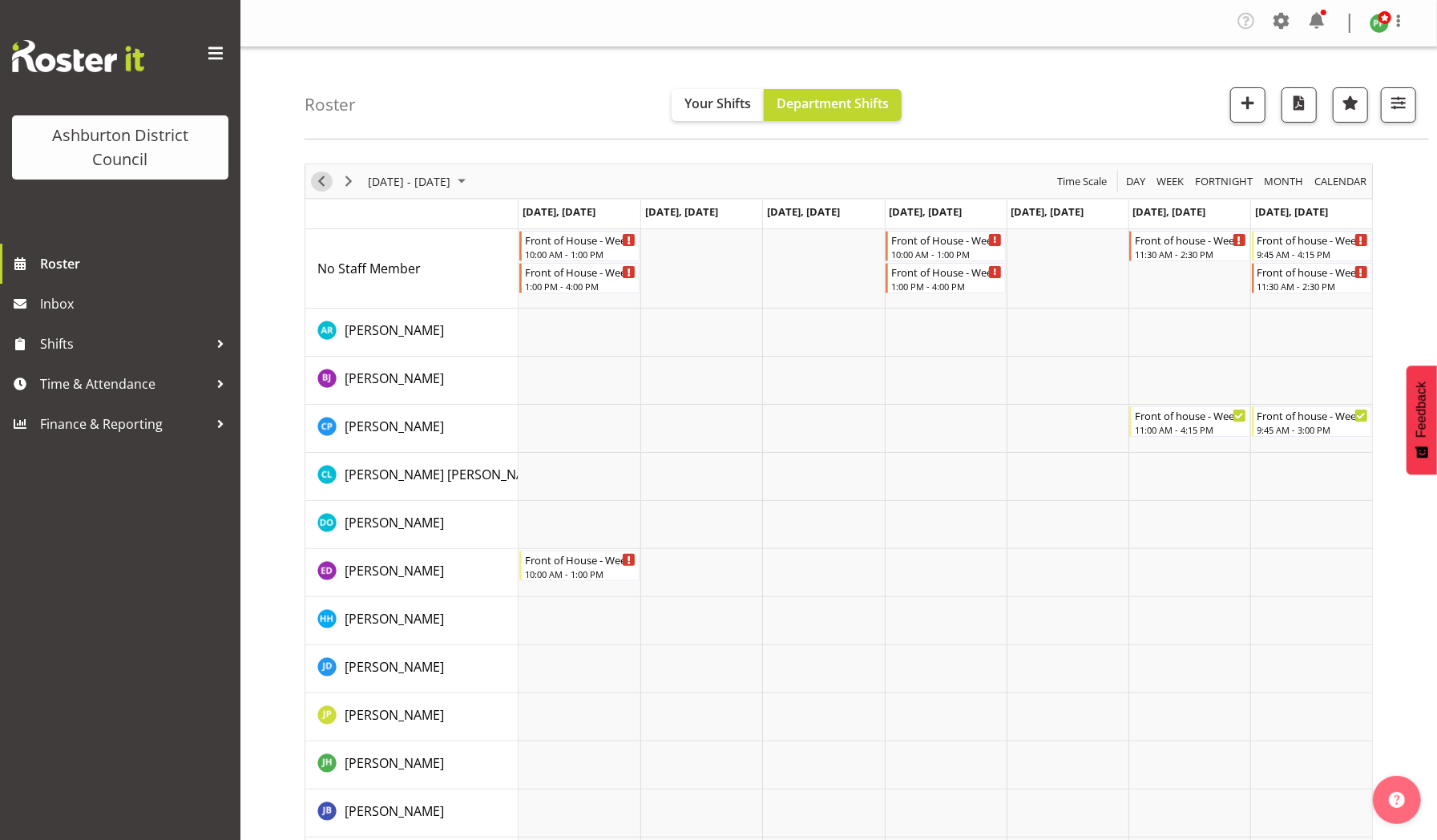
click at [327, 178] on span "Previous" at bounding box center [322, 181] width 19 height 20
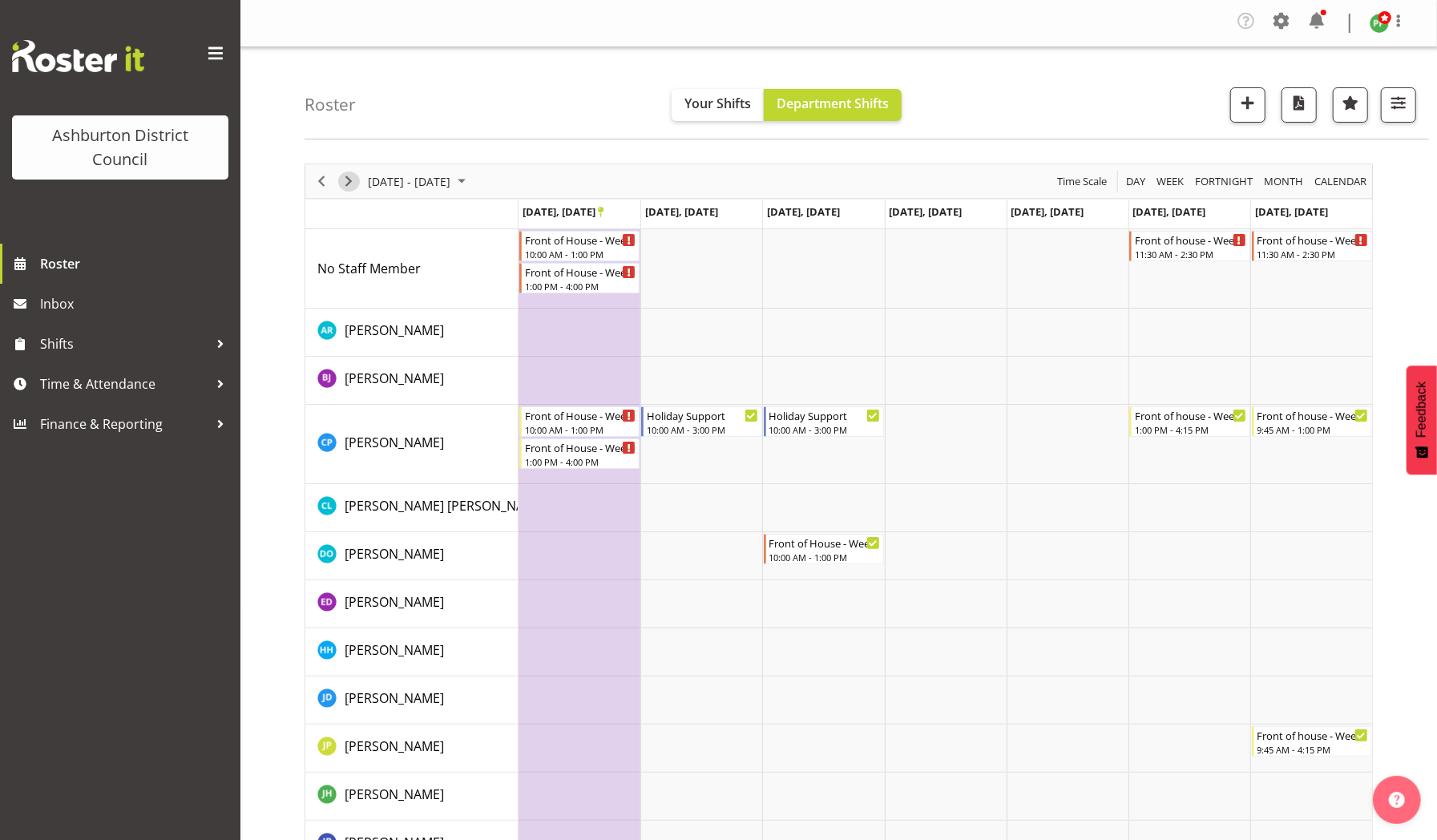
click at [353, 176] on span "Next" at bounding box center [349, 181] width 19 height 20
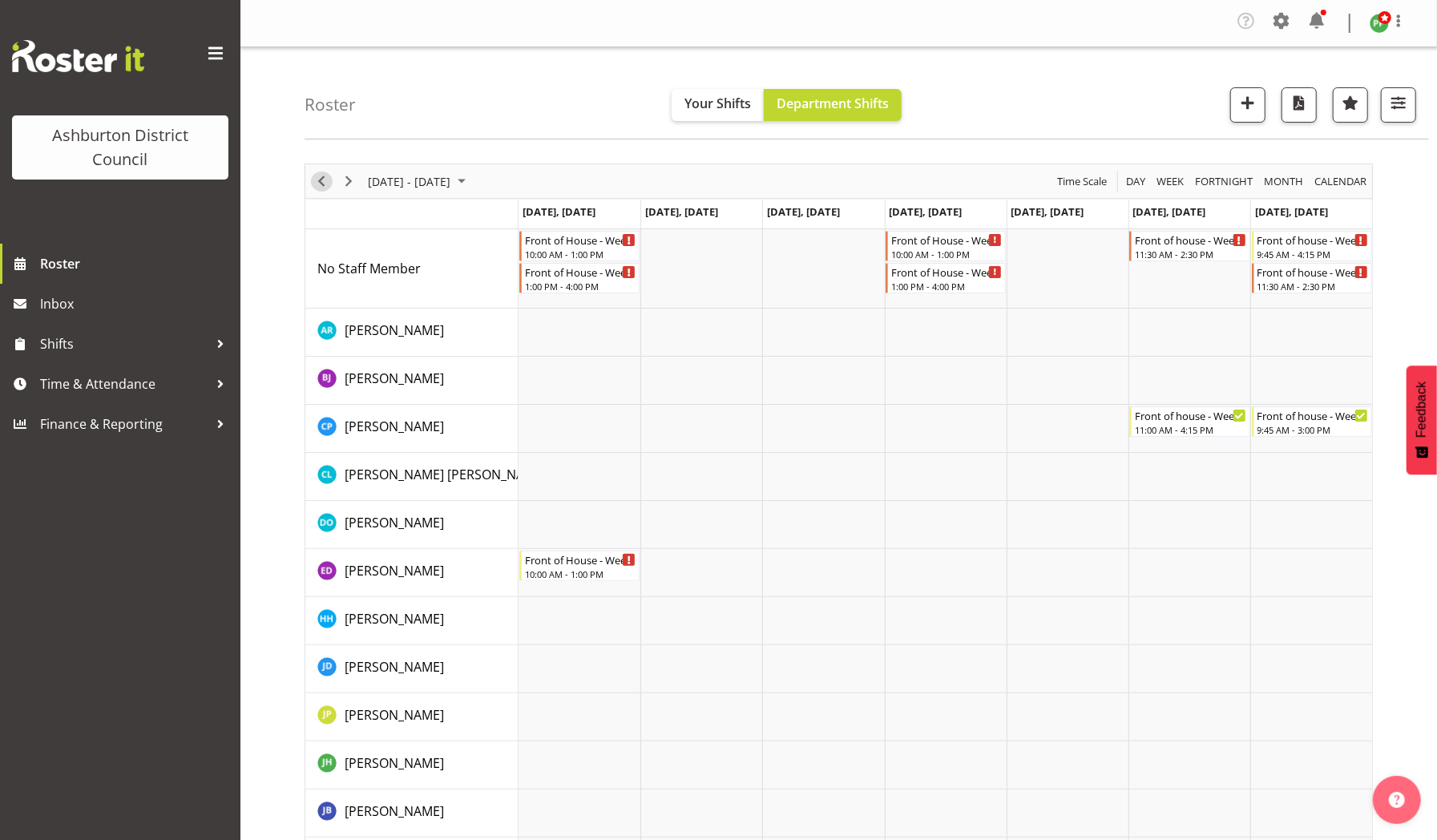
click at [322, 176] on span "Previous" at bounding box center [322, 181] width 19 height 20
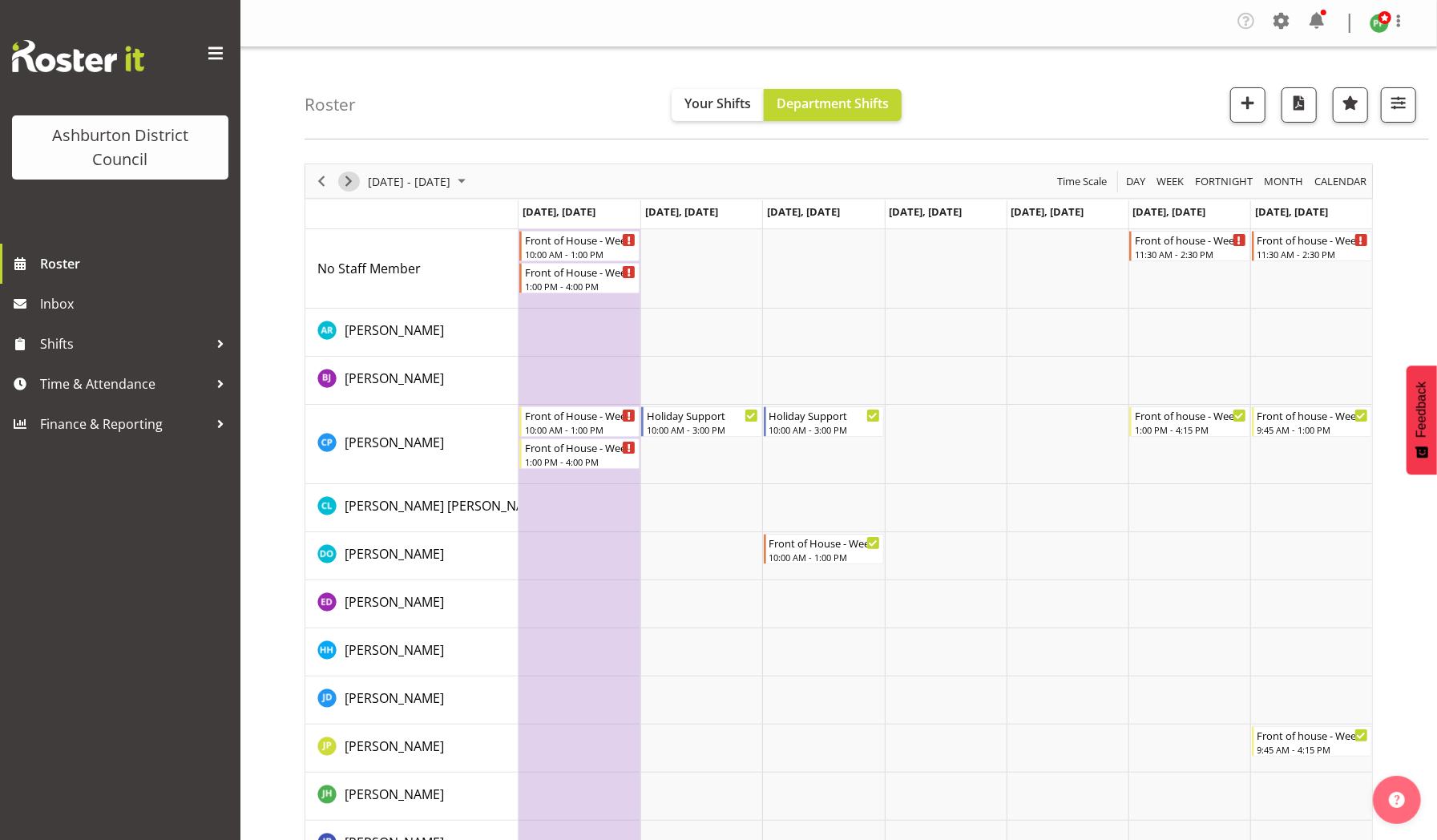
click at [350, 176] on span "Next" at bounding box center [349, 181] width 19 height 20
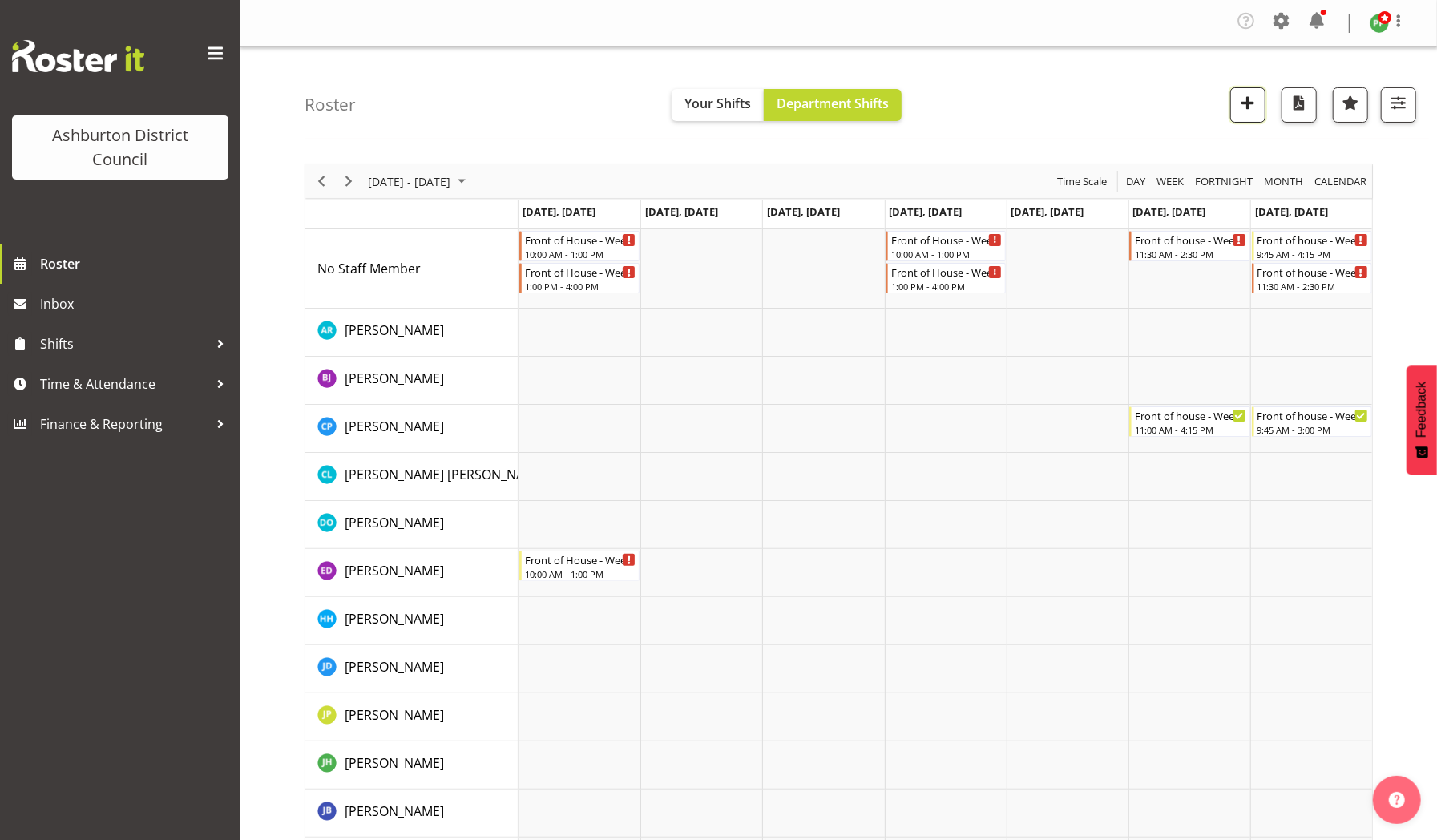
click at [1243, 103] on span "button" at bounding box center [1247, 102] width 20 height 20
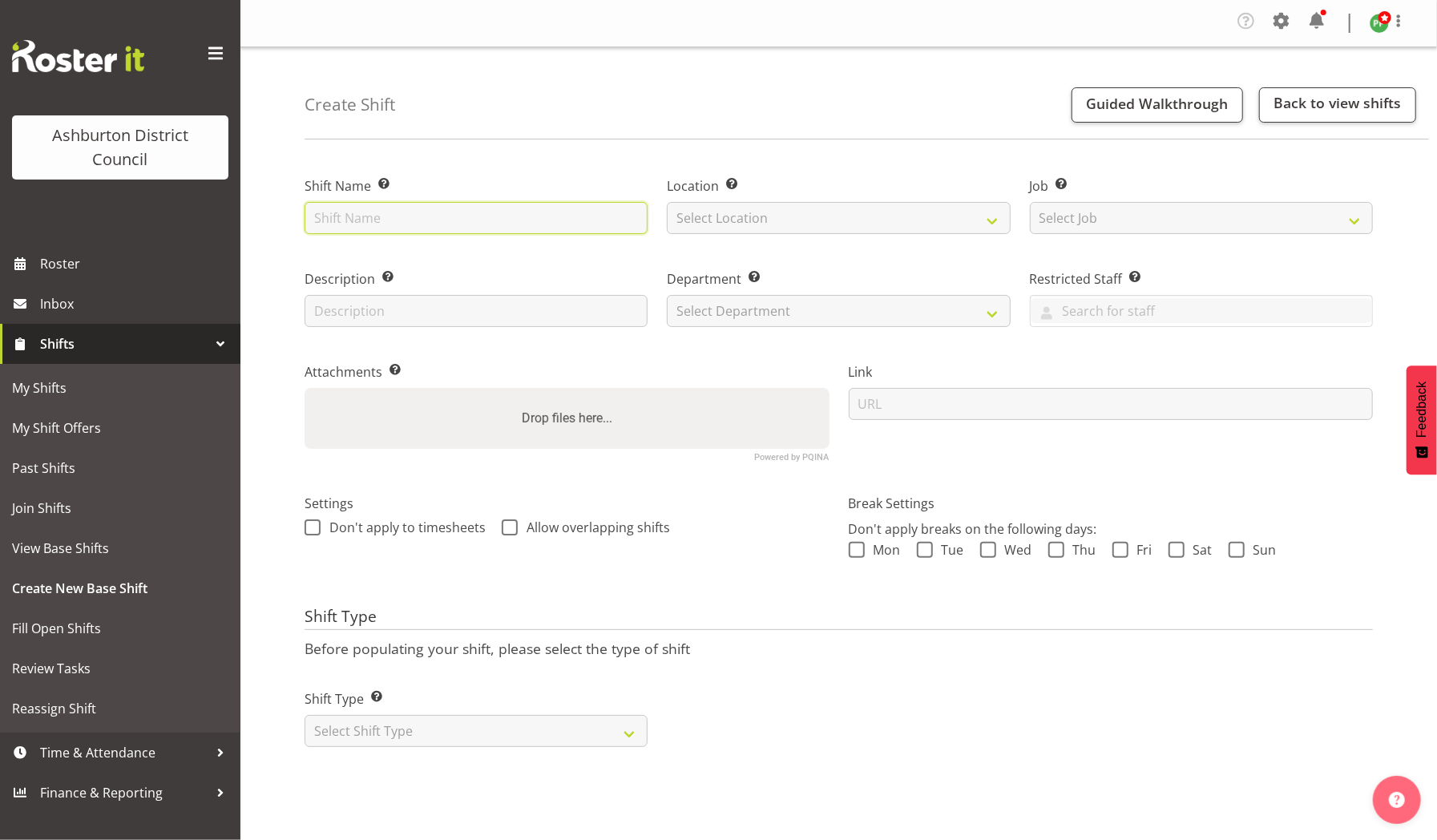
click at [405, 215] on input "text" at bounding box center [476, 217] width 343 height 32
type input "Holiday Support"
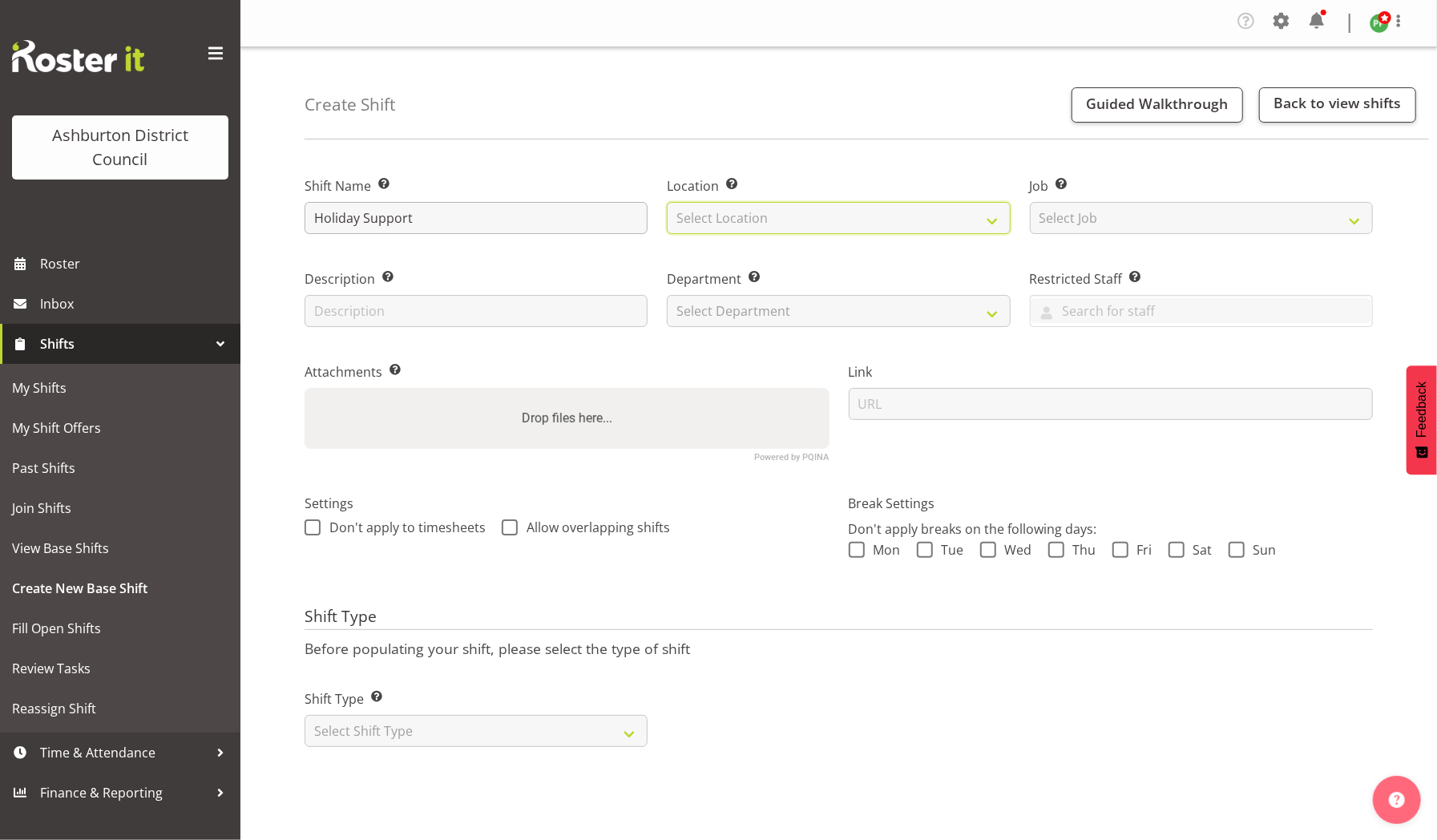
select select "1241"
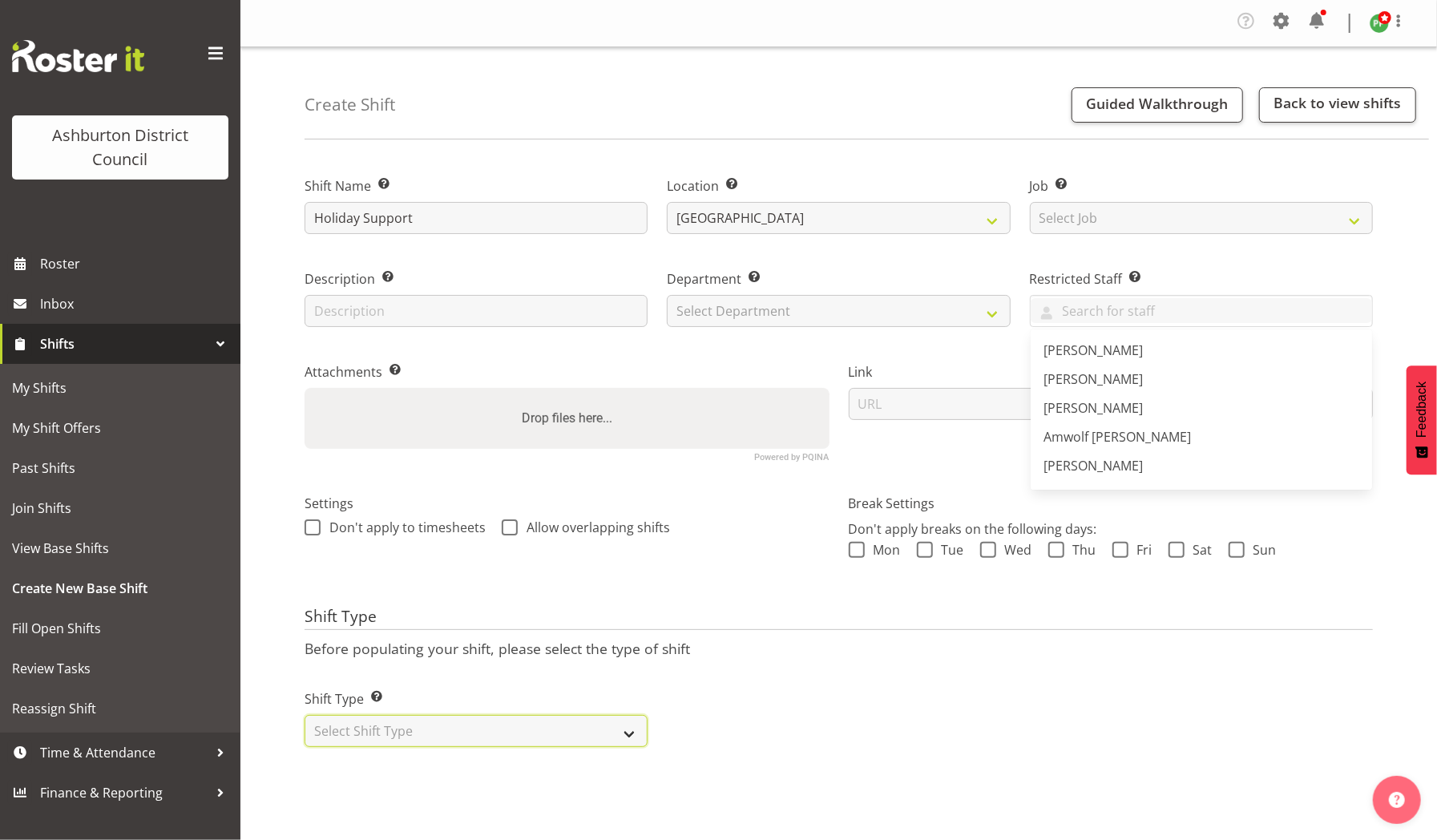
click at [630, 733] on select "Select Shift Type One Off Shift Recurring Shift Rotating Shift" at bounding box center [476, 731] width 343 height 32
select select "one_off"
click at [304, 715] on select "Select Shift Type One Off Shift Recurring Shift Rotating Shift" at bounding box center [476, 731] width 343 height 32
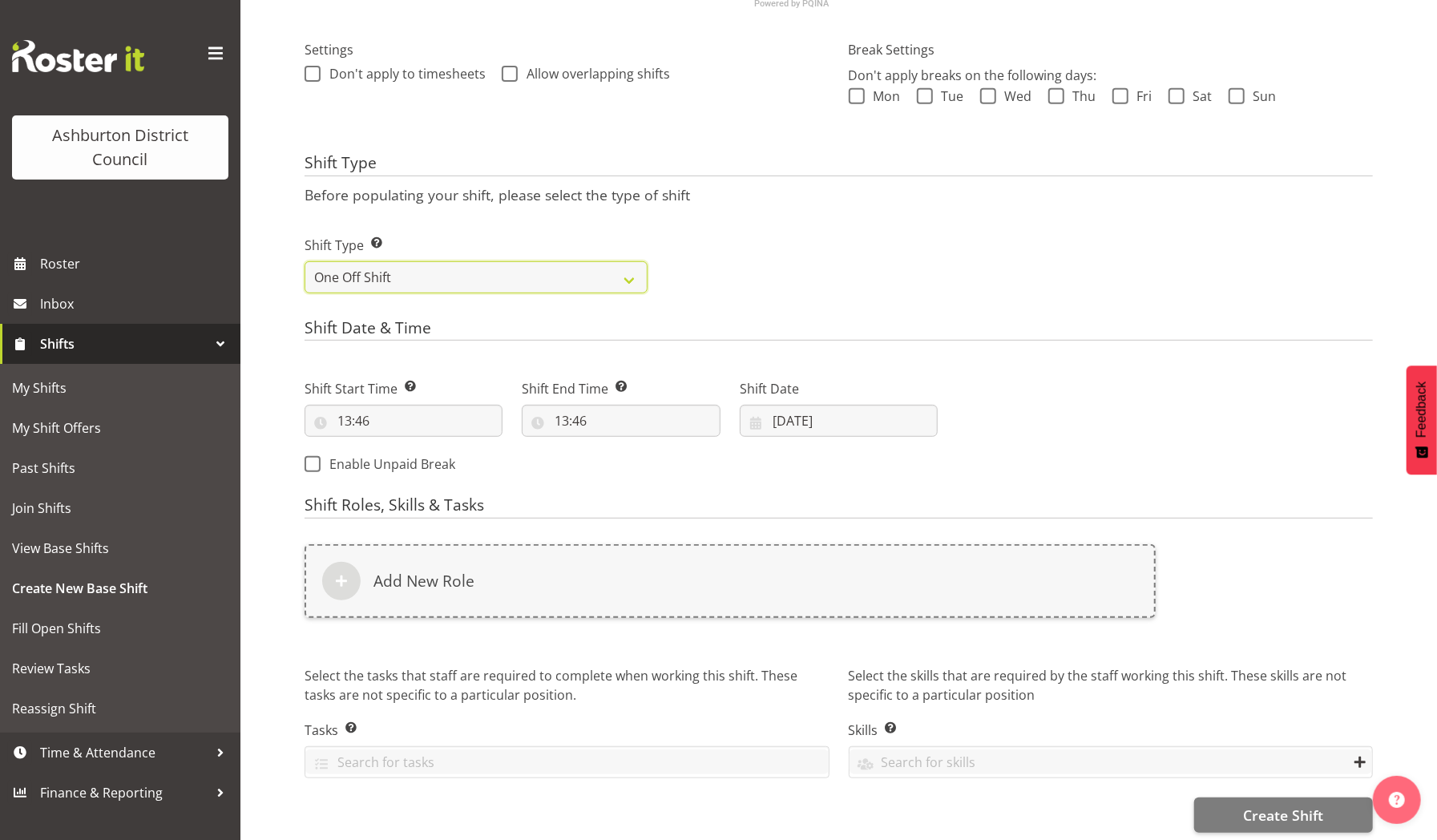
scroll to position [473, 0]
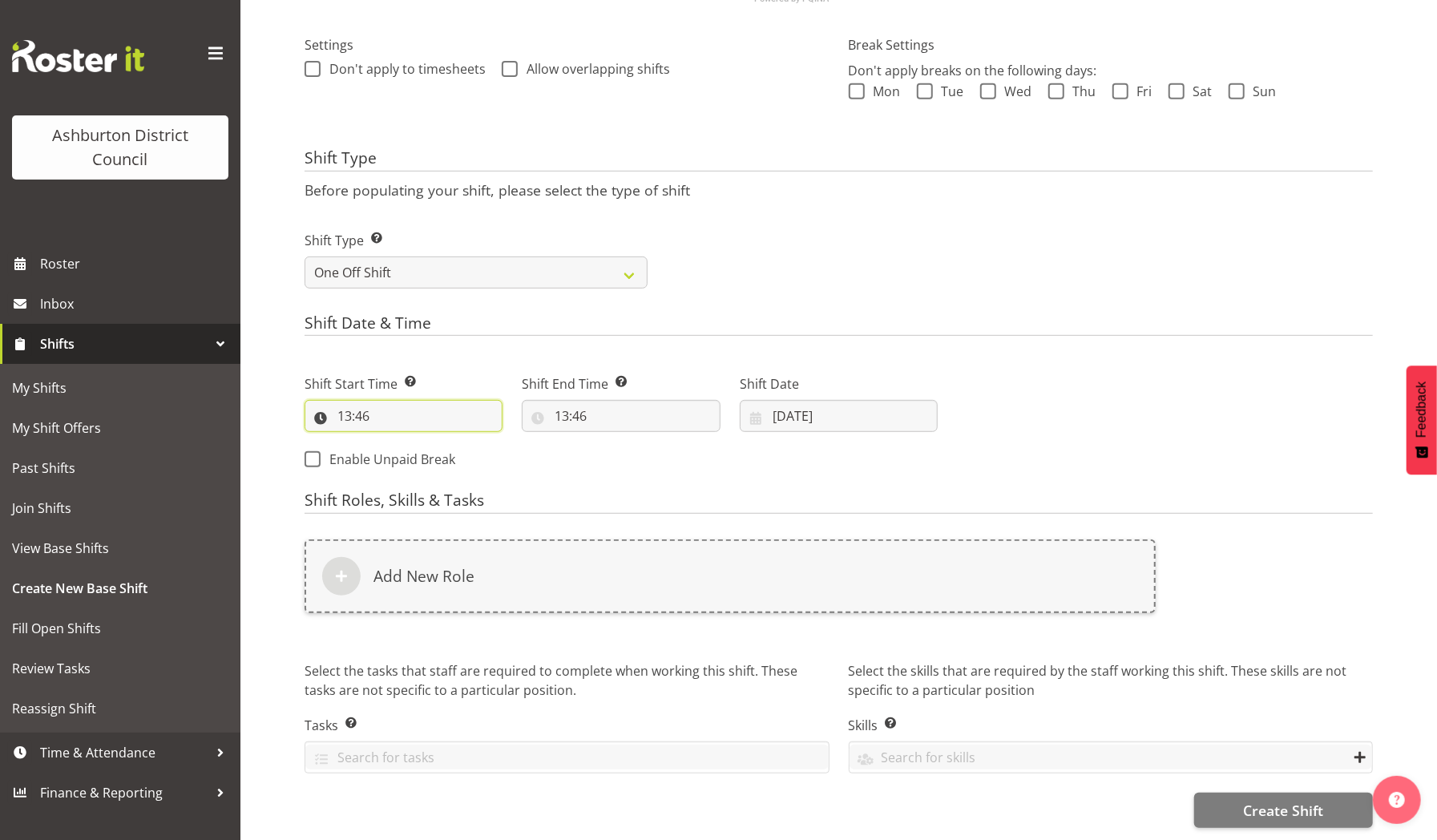
click at [373, 401] on input "13:46" at bounding box center [403, 416] width 198 height 32
drag, startPoint x: 373, startPoint y: 402, endPoint x: 330, endPoint y: 400, distance: 43.0
click at [330, 400] on input "13:46" at bounding box center [403, 416] width 198 height 32
drag, startPoint x: 330, startPoint y: 400, endPoint x: 414, endPoint y: 403, distance: 84.1
click at [414, 403] on input "13:46" at bounding box center [403, 416] width 198 height 32
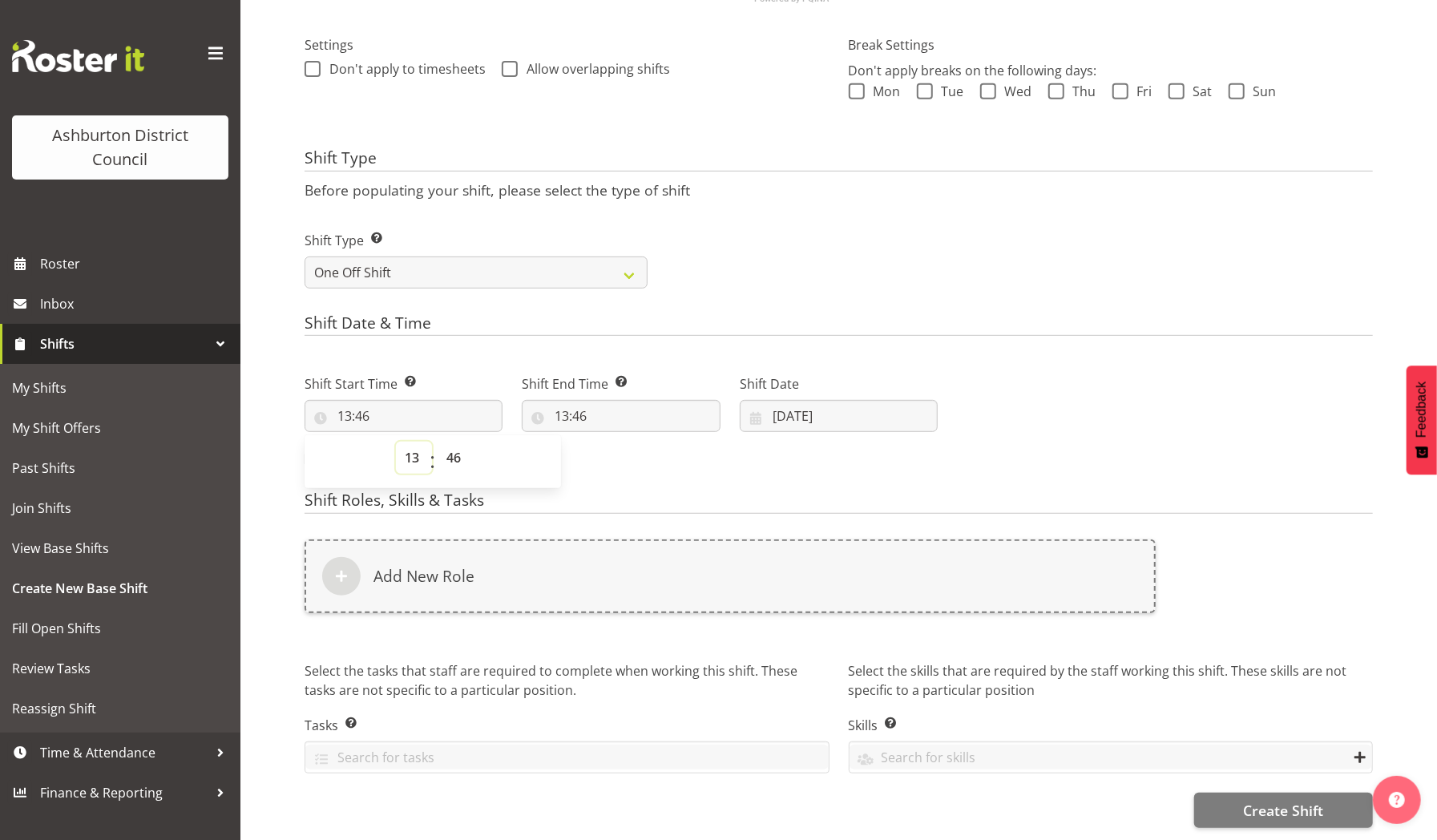
click at [415, 449] on select "00 01 02 03 04 05 06 07 08 09 10 11 12 13 14 15 16 17 18 19 20 21 22 23" at bounding box center [413, 457] width 36 height 32
select select "10"
click at [395, 442] on select "00 01 02 03 04 05 06 07 08 09 10 11 12 13 14 15 16 17 18 19 20 21 22 23" at bounding box center [413, 457] width 36 height 32
type input "10:46"
click at [447, 442] on select "00 01 02 03 04 05 06 07 08 09 10 11 12 13 14 15 16 17 18 19 20 21 22 23 24 25 2…" at bounding box center [454, 457] width 36 height 32
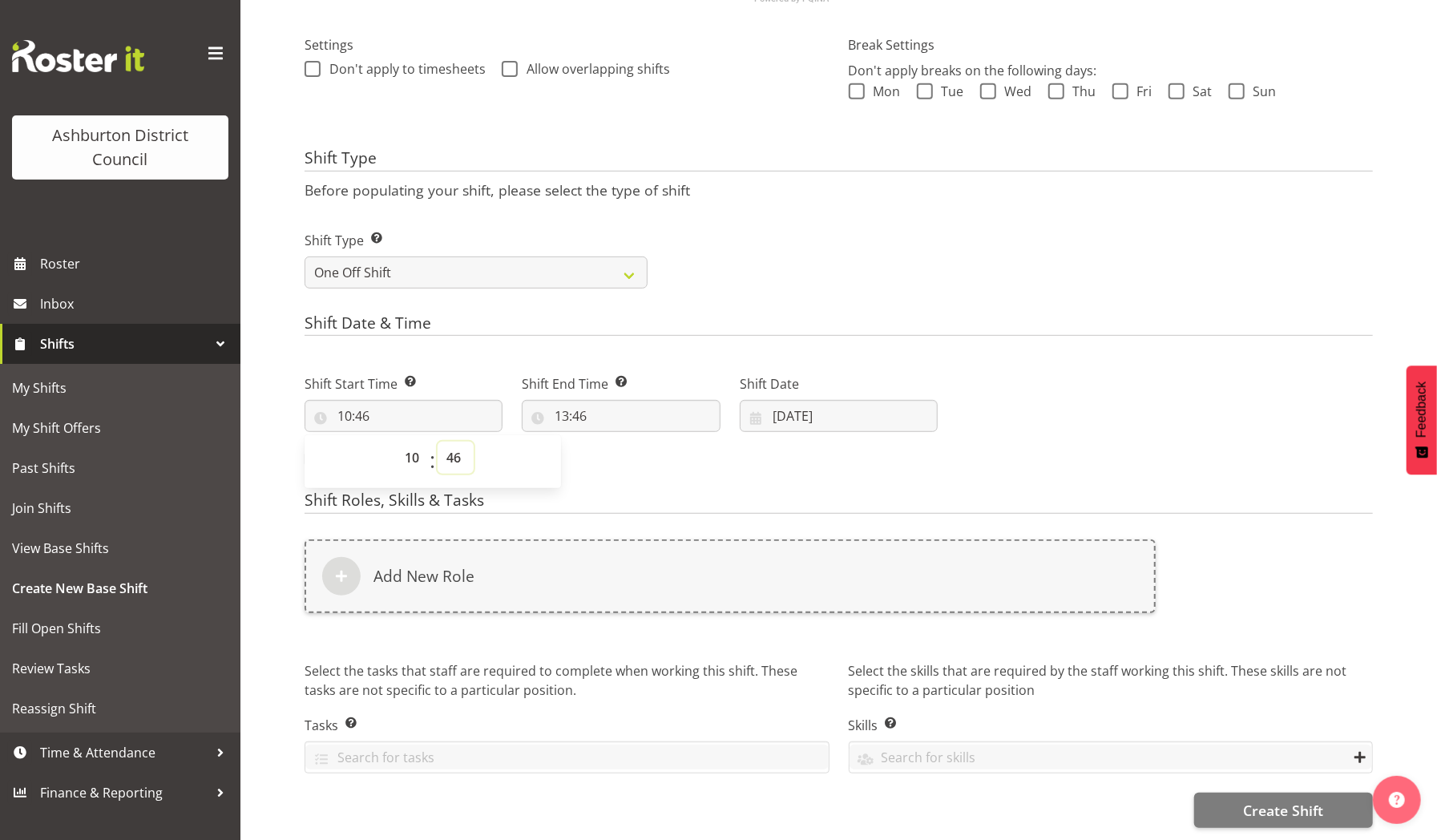
select select "0"
click at [437, 442] on select "00 01 02 03 04 05 06 07 08 09 10 11 12 13 14 15 16 17 18 19 20 21 22 23 24 25 2…" at bounding box center [454, 457] width 36 height 32
type input "10:00"
click at [571, 400] on input "13:46" at bounding box center [620, 416] width 198 height 32
click at [628, 442] on select "00 01 02 03 04 05 06 07 08 09 10 11 12 13 14 15 16 17 18 19 20 21 22 23" at bounding box center [631, 457] width 36 height 32
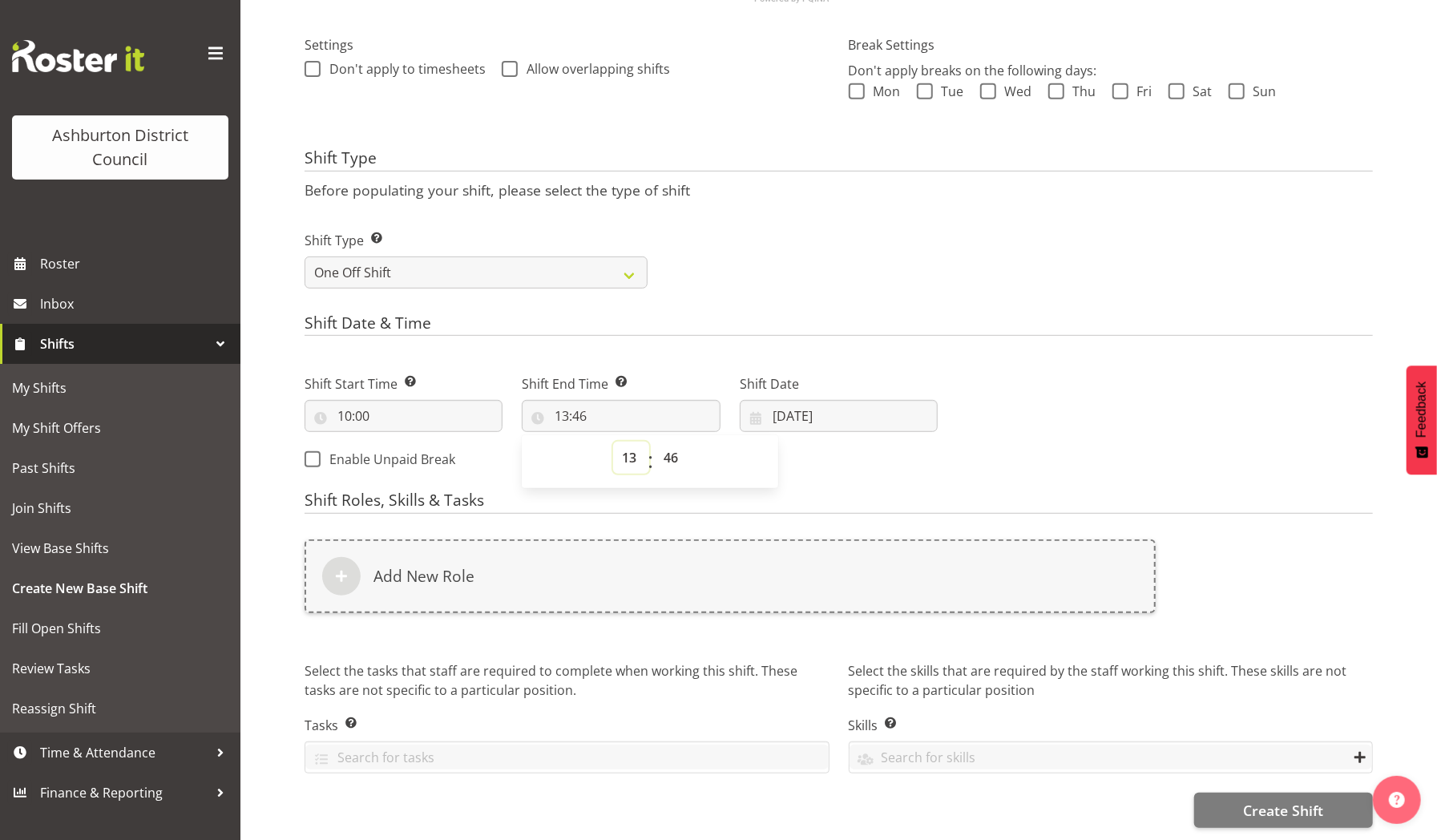
select select "16"
click at [613, 442] on select "00 01 02 03 04 05 06 07 08 09 10 11 12 13 14 15 16 17 18 19 20 21 22 23" at bounding box center [631, 457] width 36 height 32
type input "16:46"
click at [674, 447] on select "00 01 02 03 04 05 06 07 08 09 10 11 12 13 14 15 16 17 18 19 20 21 22 23 24 25 2…" at bounding box center [672, 457] width 36 height 32
select select "15"
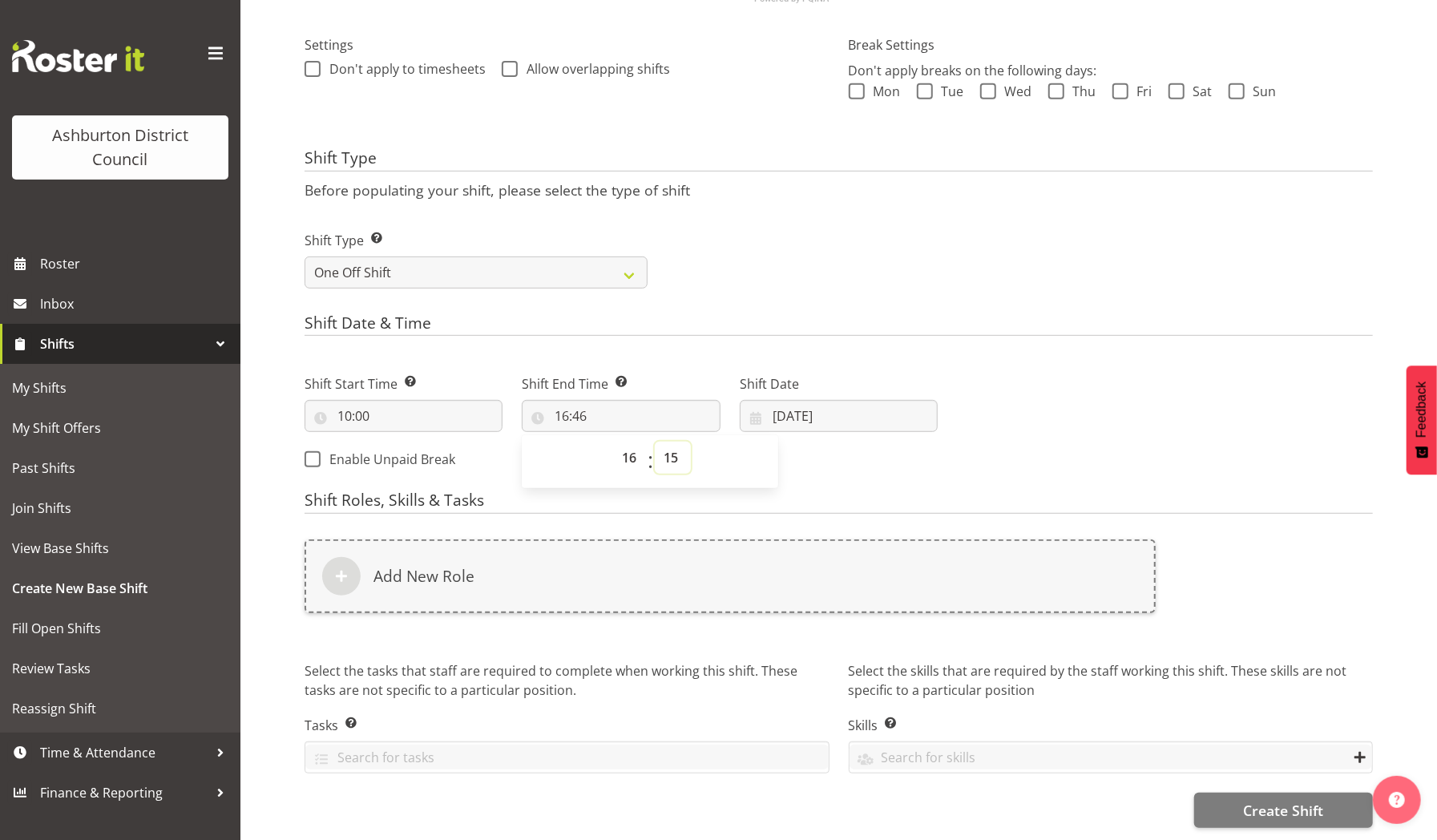
click at [655, 442] on select "00 01 02 03 04 05 06 07 08 09 10 11 12 13 14 15 16 17 18 19 20 21 22 23 24 25 2…" at bounding box center [672, 457] width 36 height 32
type input "16:15"
click at [821, 400] on input "09/09/2025" at bounding box center [838, 416] width 198 height 32
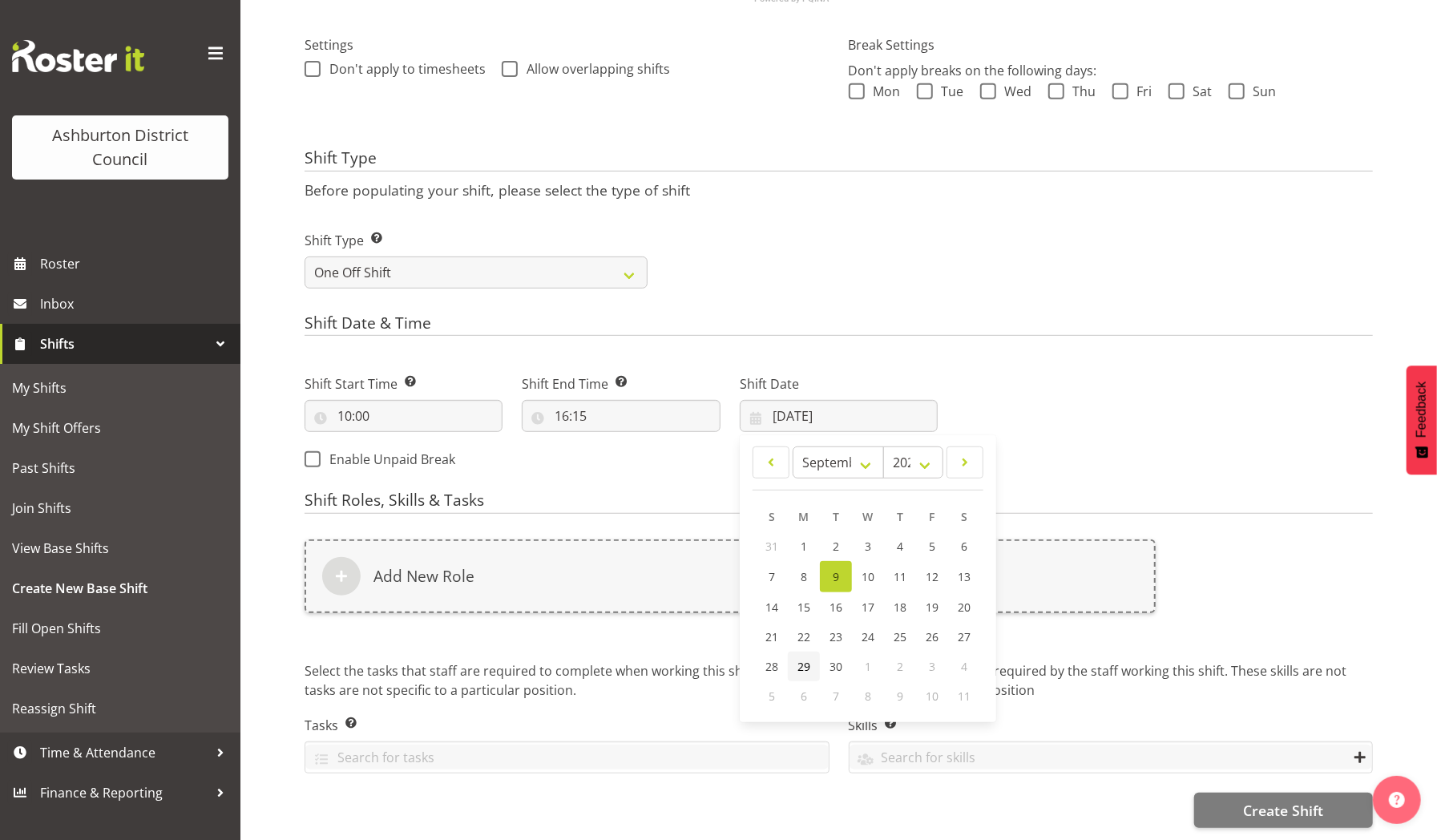
click at [803, 659] on span "29" at bounding box center [803, 667] width 13 height 16
type input "29/09/2025"
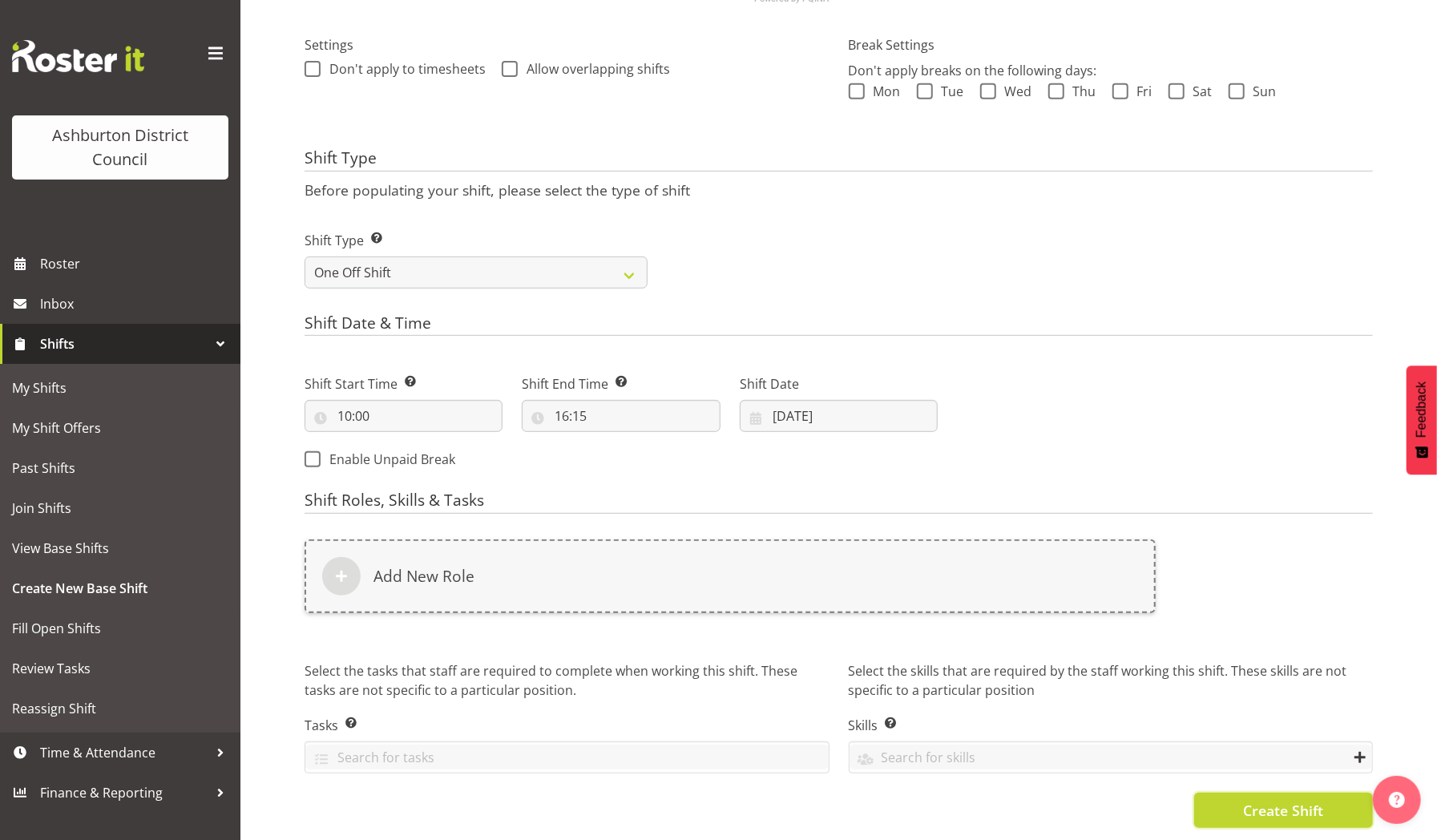
click at [1257, 800] on span "Create Shift" at bounding box center [1282, 809] width 80 height 20
click at [1257, 800] on span "Create Shift" at bounding box center [1282, 808] width 80 height 20
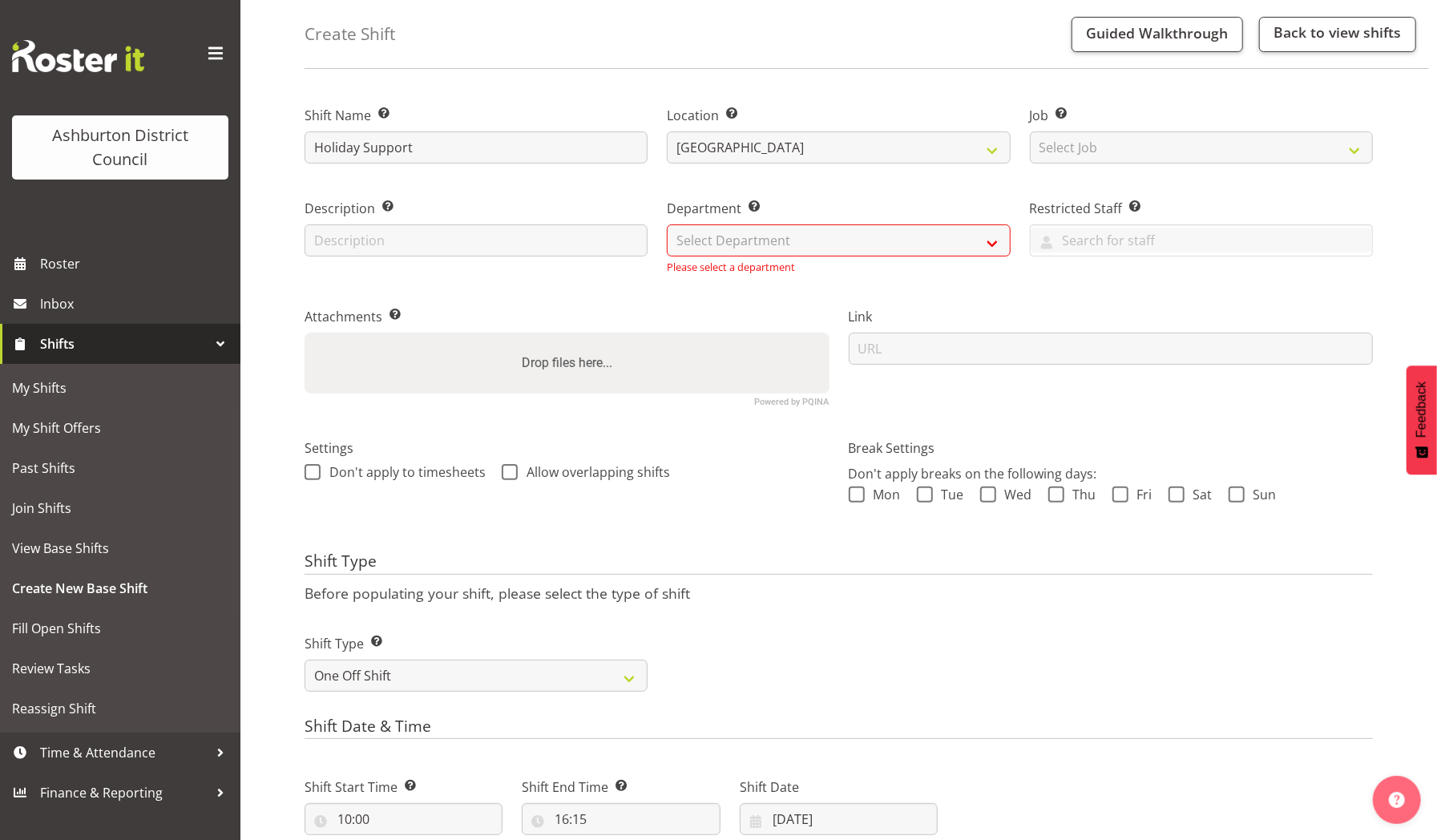
scroll to position [0, 0]
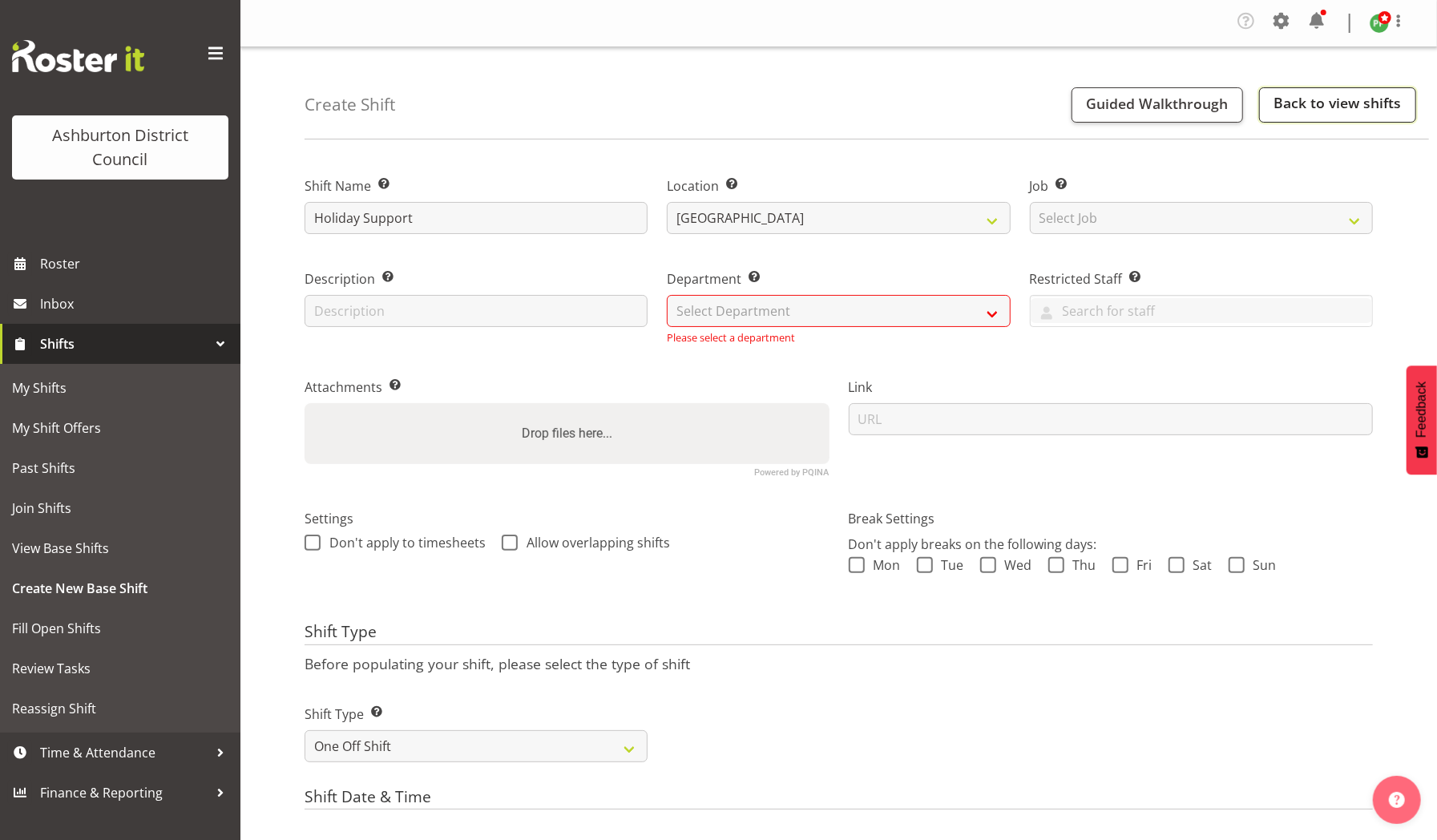
click at [1311, 100] on link "Back to view shifts" at bounding box center [1337, 105] width 157 height 35
click at [988, 312] on select "Select Department AAGM Cleaning Customer Services Library Lifeguards Recreation…" at bounding box center [838, 310] width 343 height 32
select select "882"
click at [667, 295] on select "Select Department AAGM Cleaning Customer Services Library Lifeguards Recreation…" at bounding box center [838, 310] width 343 height 32
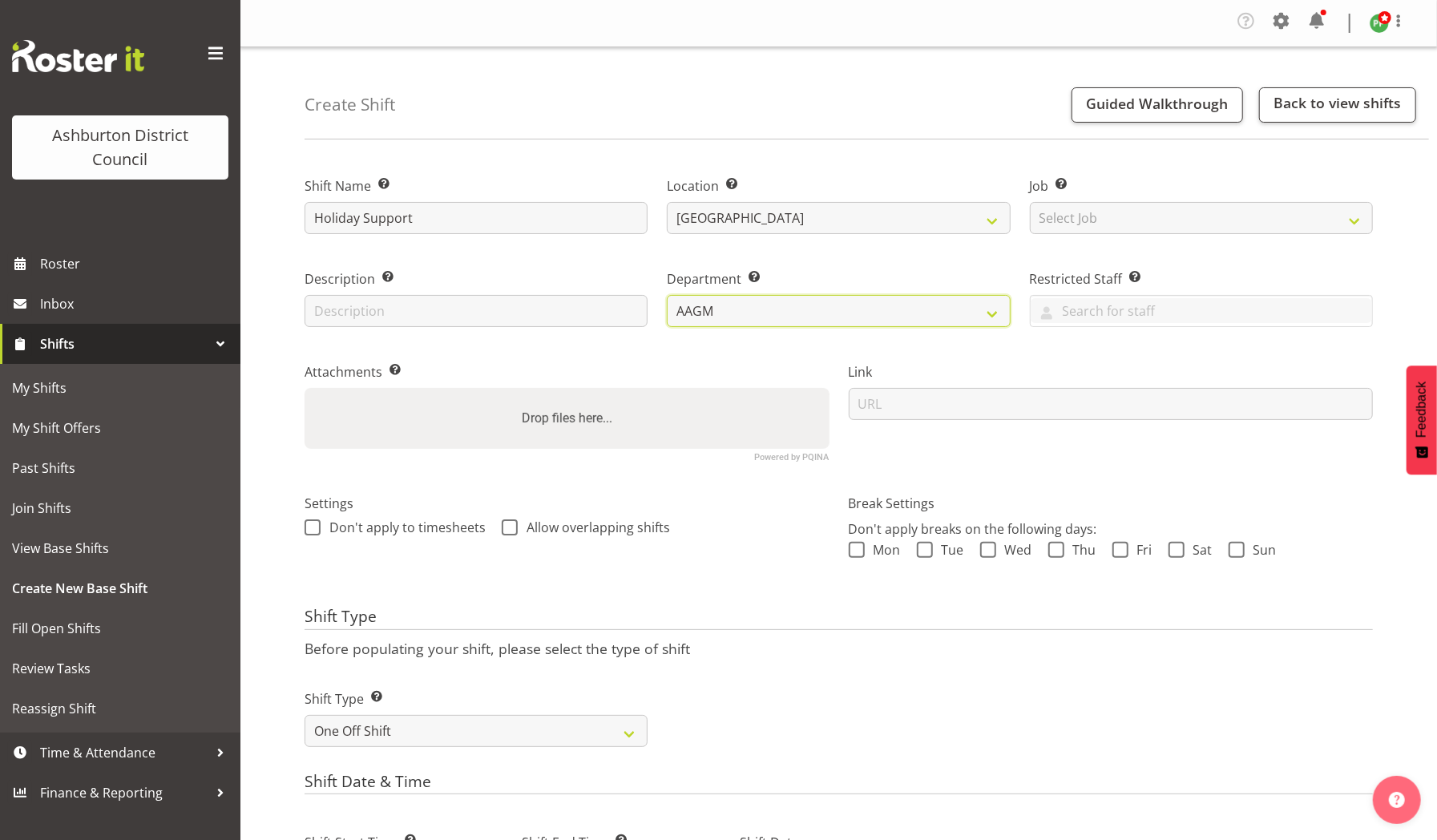
scroll to position [473, 0]
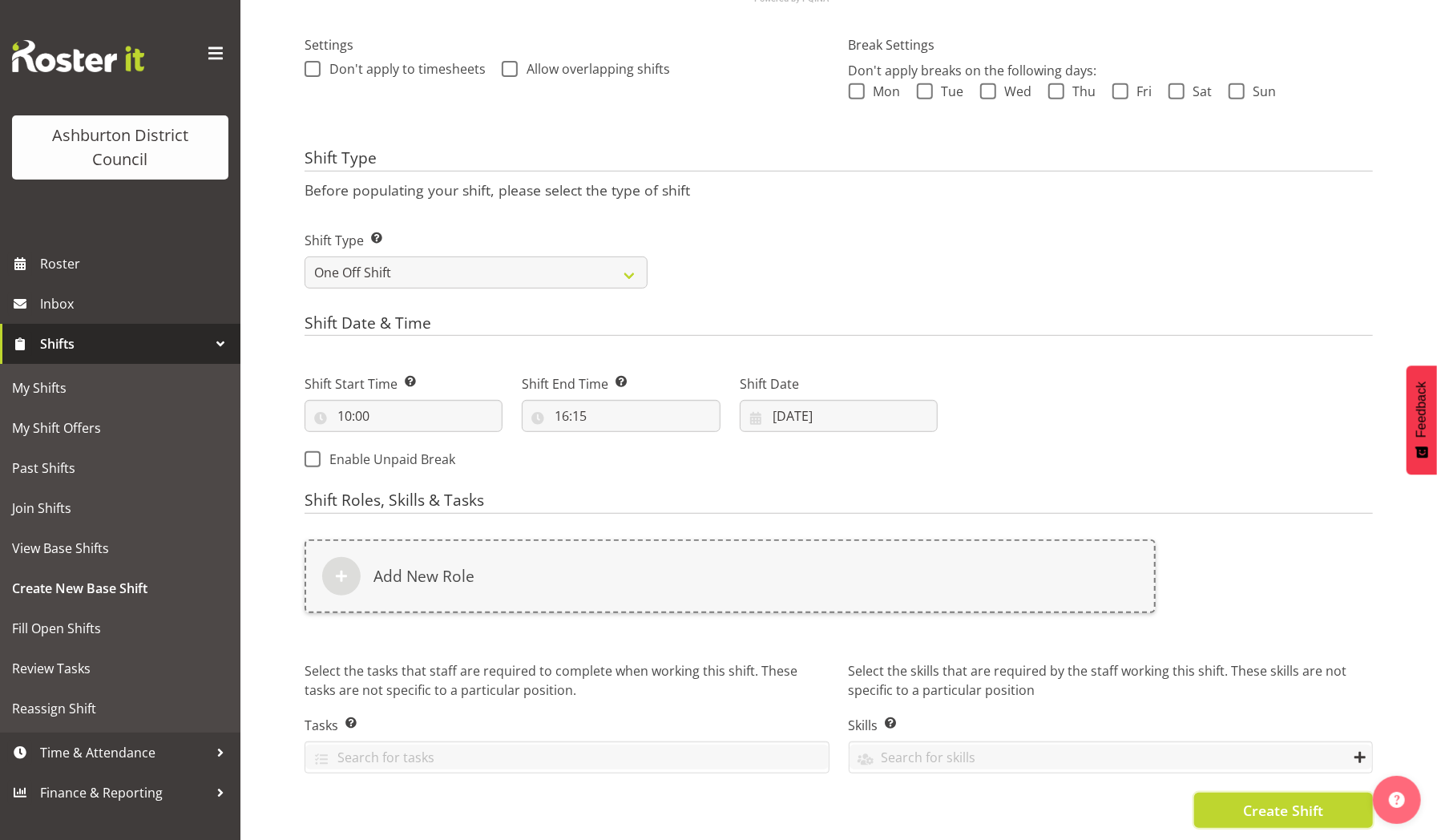
click at [1270, 799] on span "Create Shift" at bounding box center [1282, 809] width 80 height 20
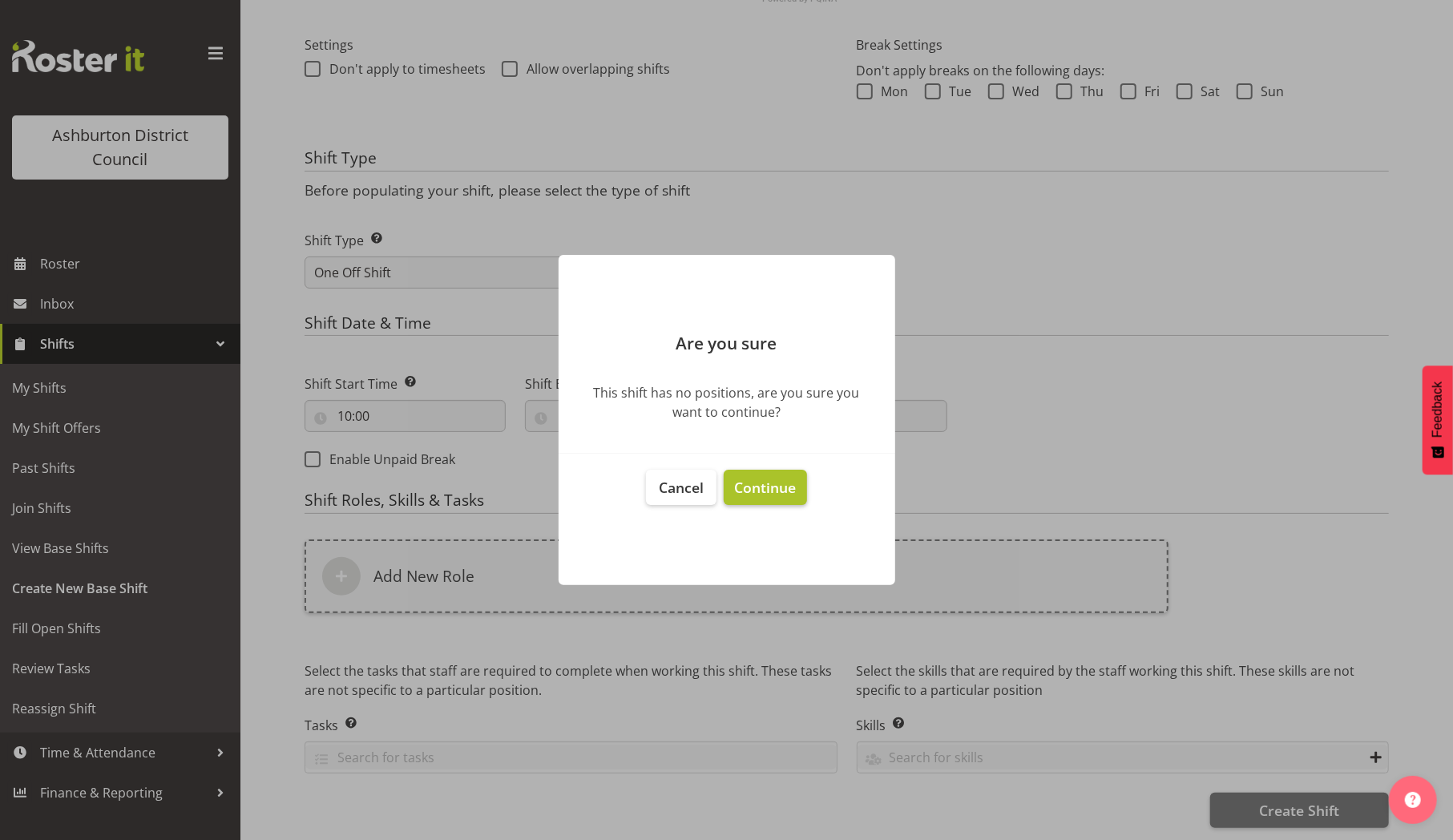
click at [751, 490] on span "Continue" at bounding box center [765, 487] width 62 height 19
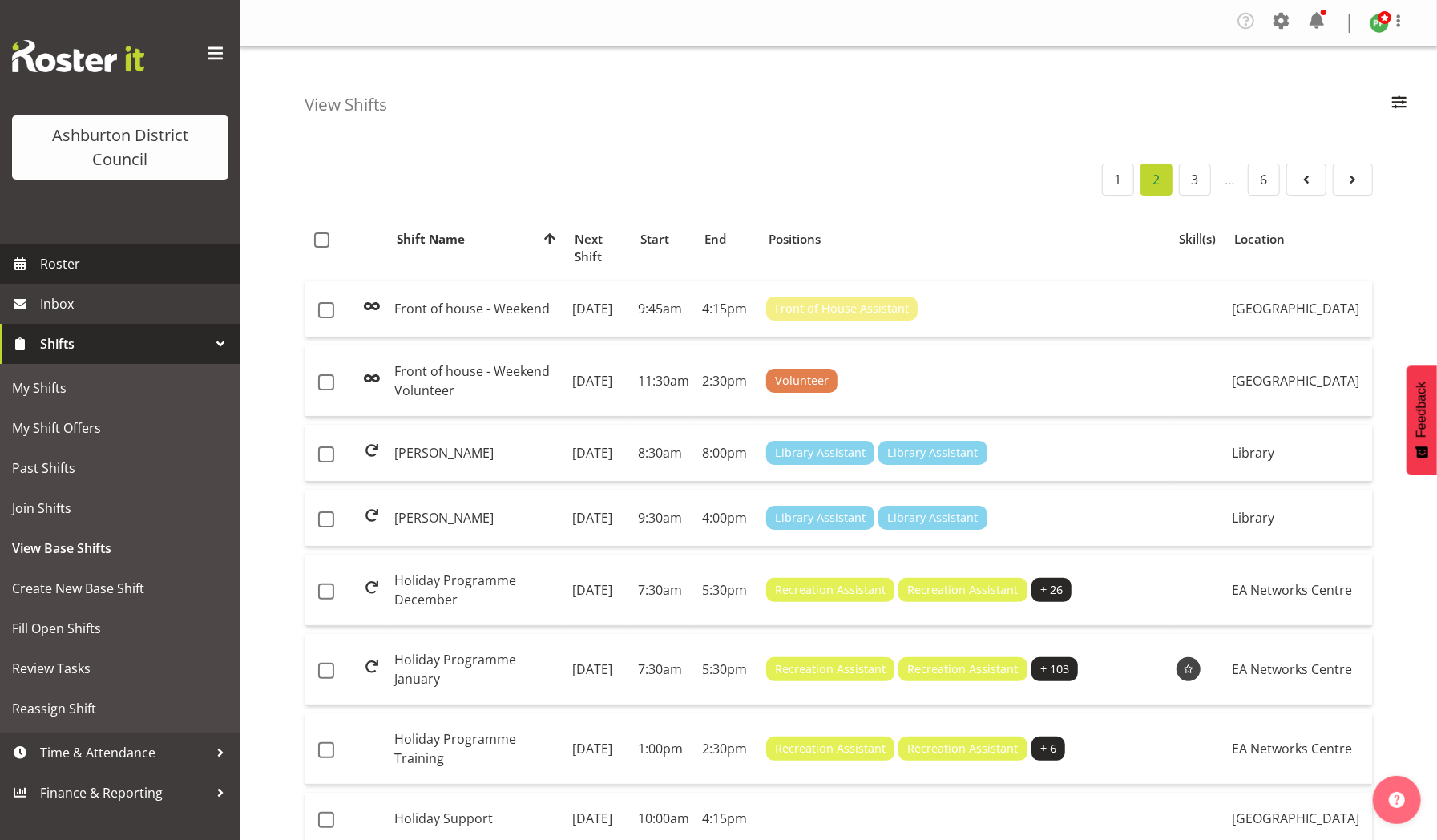
click at [53, 265] on span "Roster" at bounding box center [136, 264] width 192 height 24
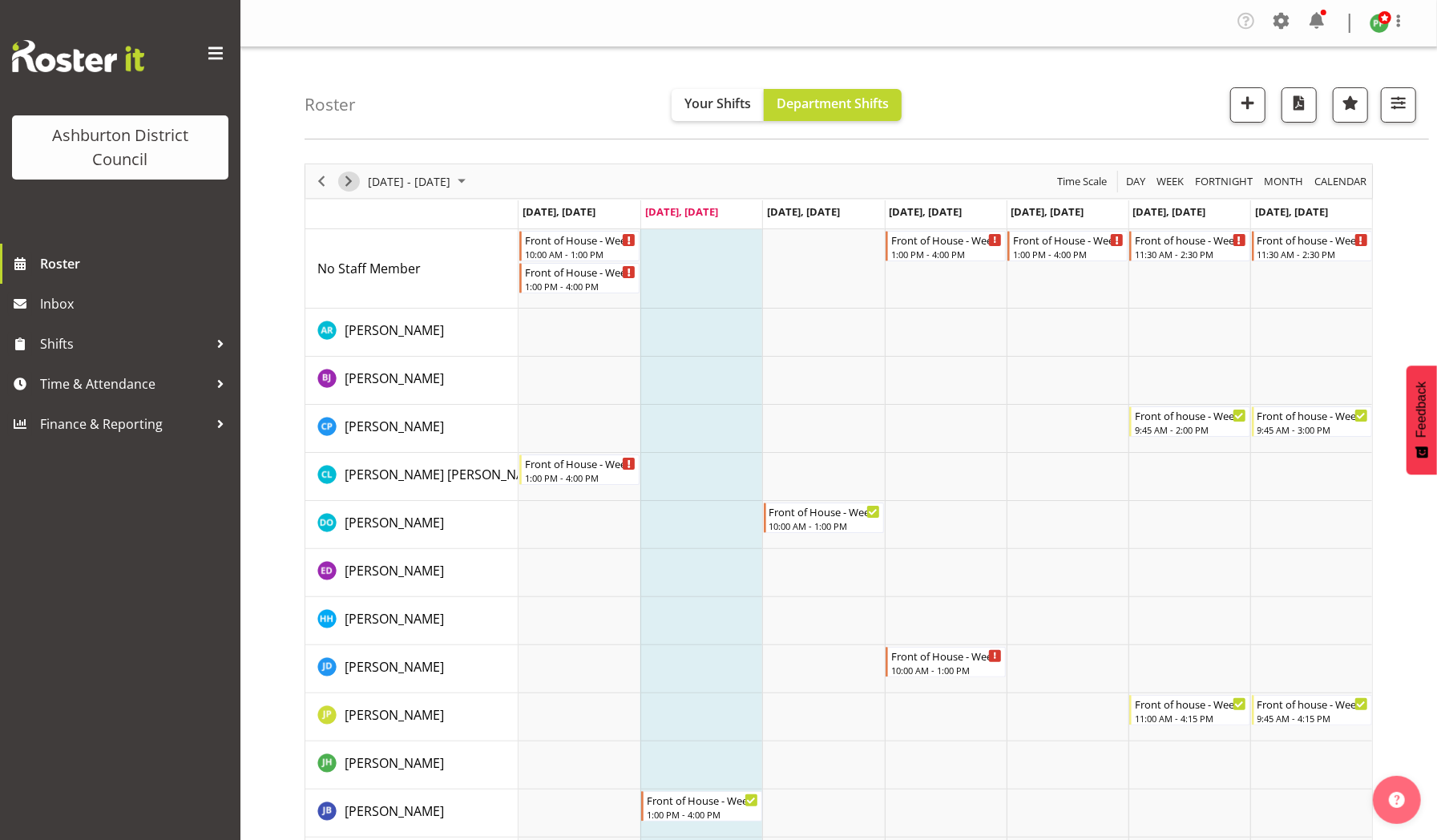
click at [347, 183] on span "Next" at bounding box center [349, 181] width 19 height 20
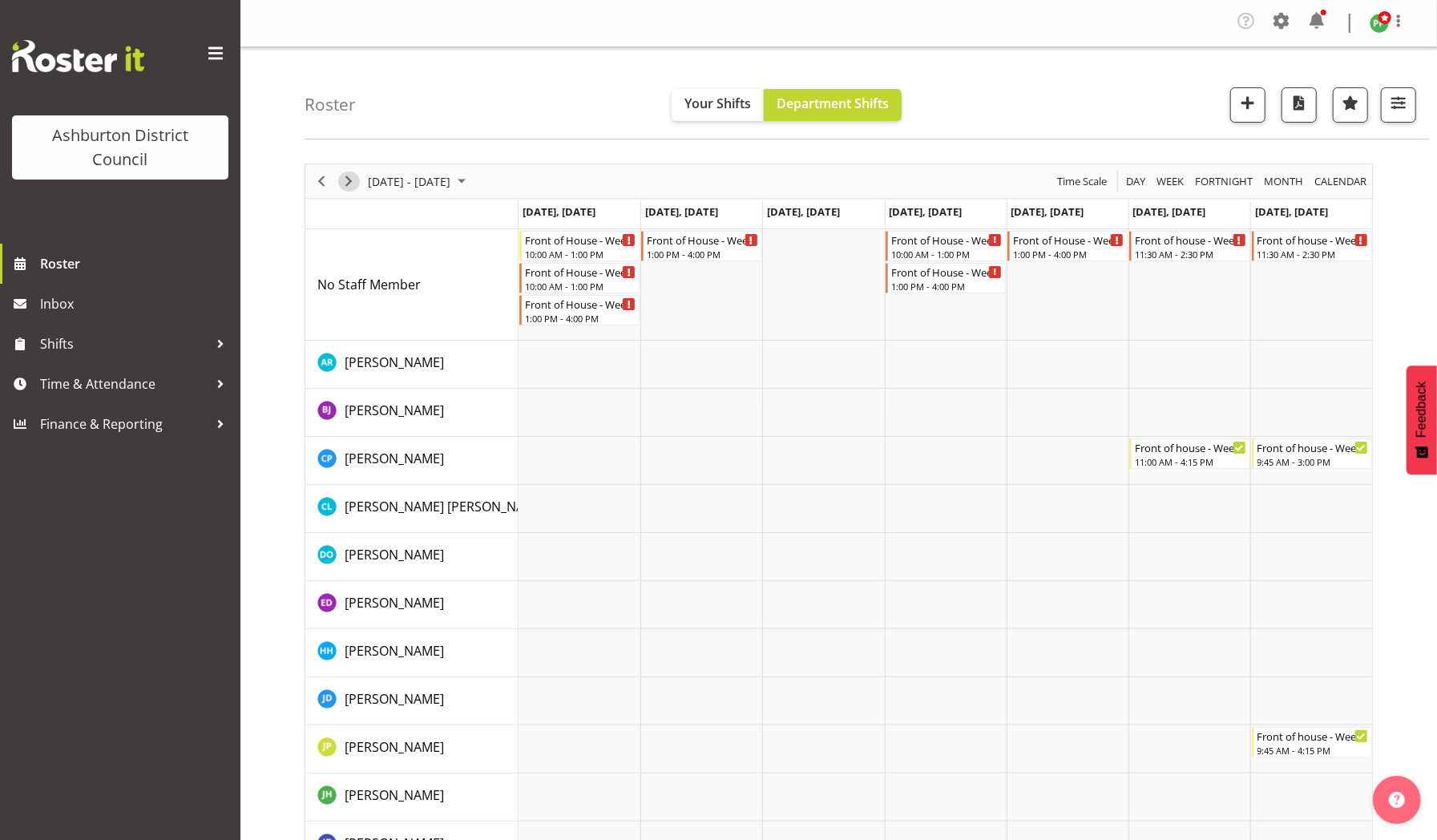
click at [347, 183] on span "Next" at bounding box center [349, 181] width 19 height 20
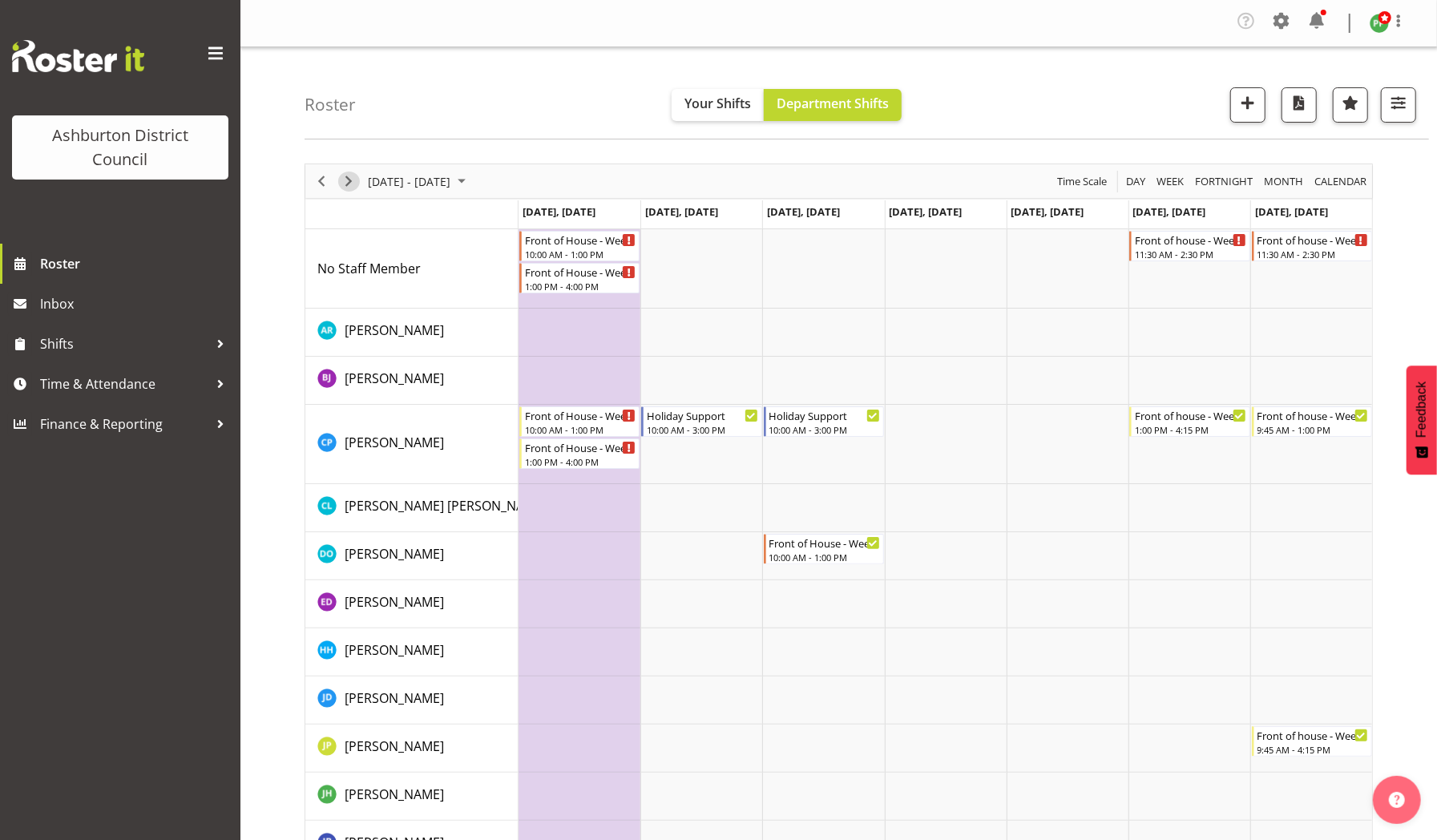
click at [347, 183] on span "Next" at bounding box center [349, 181] width 19 height 20
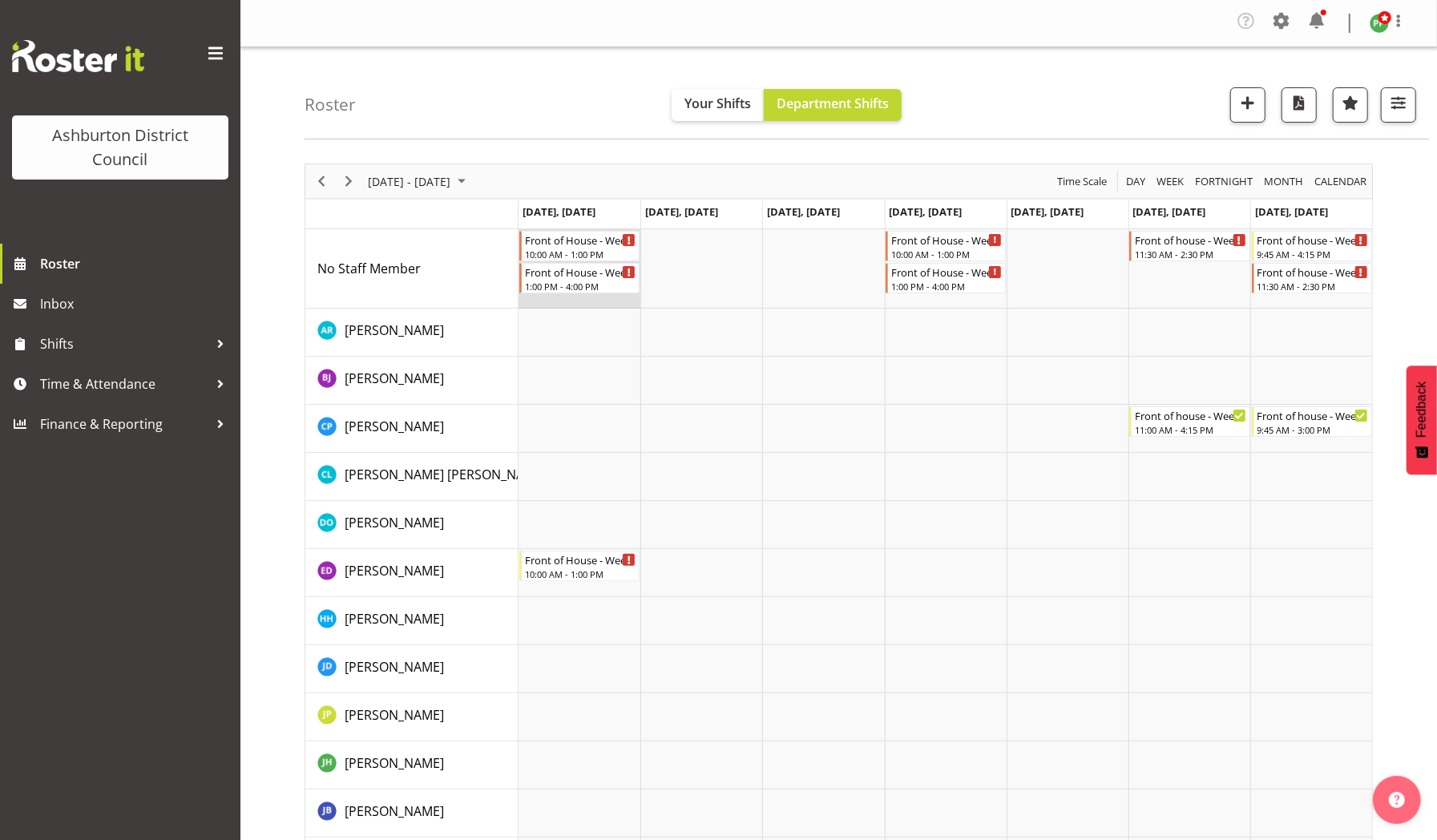
click at [556, 304] on td "Timeline Week of September 30, 2025" at bounding box center [579, 268] width 122 height 79
click at [557, 331] on td "Timeline Week of September 30, 2025" at bounding box center [579, 332] width 122 height 48
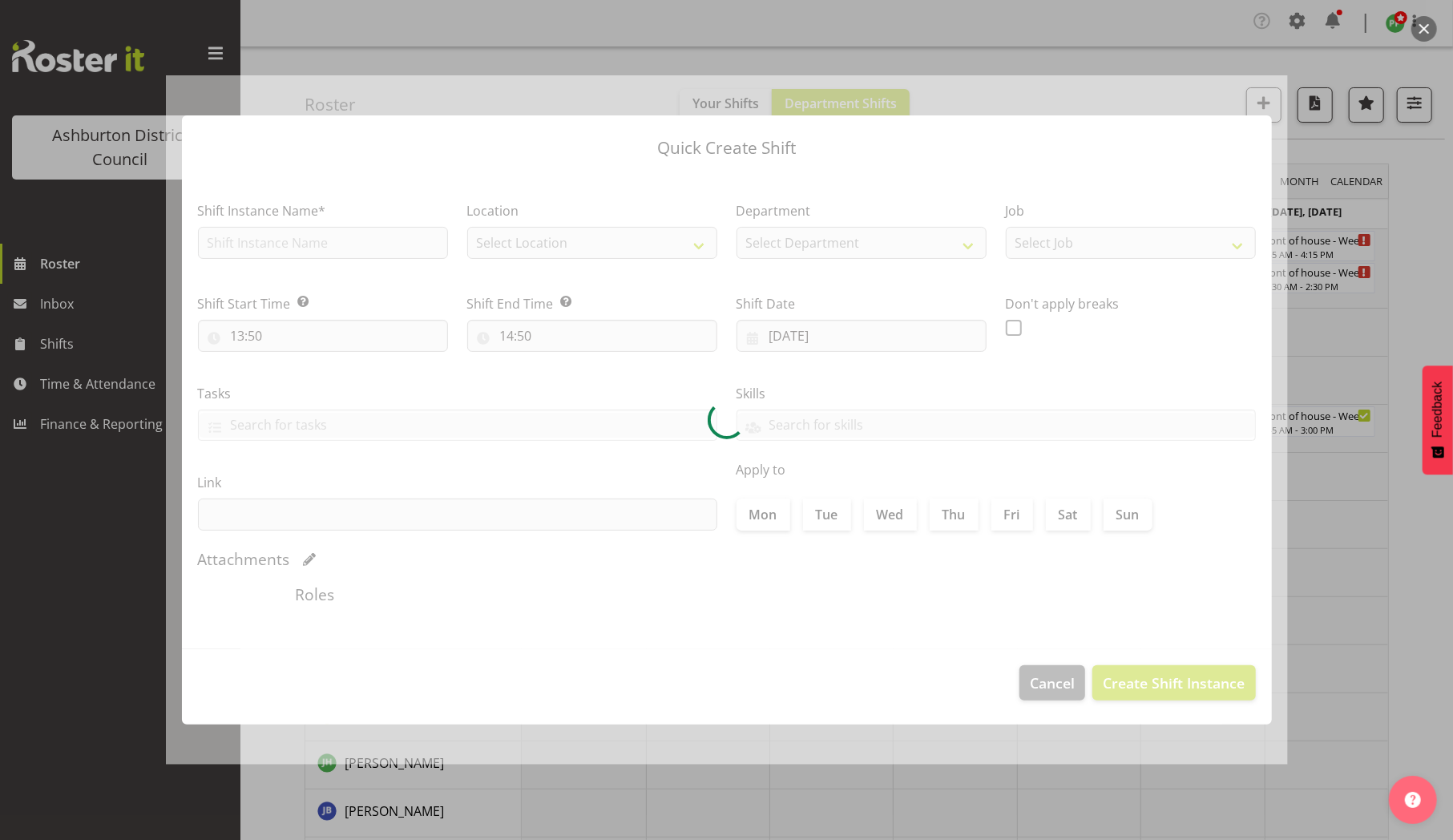
type input "29/09/2025"
checkbox input "true"
click at [1042, 682] on div at bounding box center [727, 420] width 1122 height 690
click at [1265, 102] on div at bounding box center [727, 420] width 1122 height 690
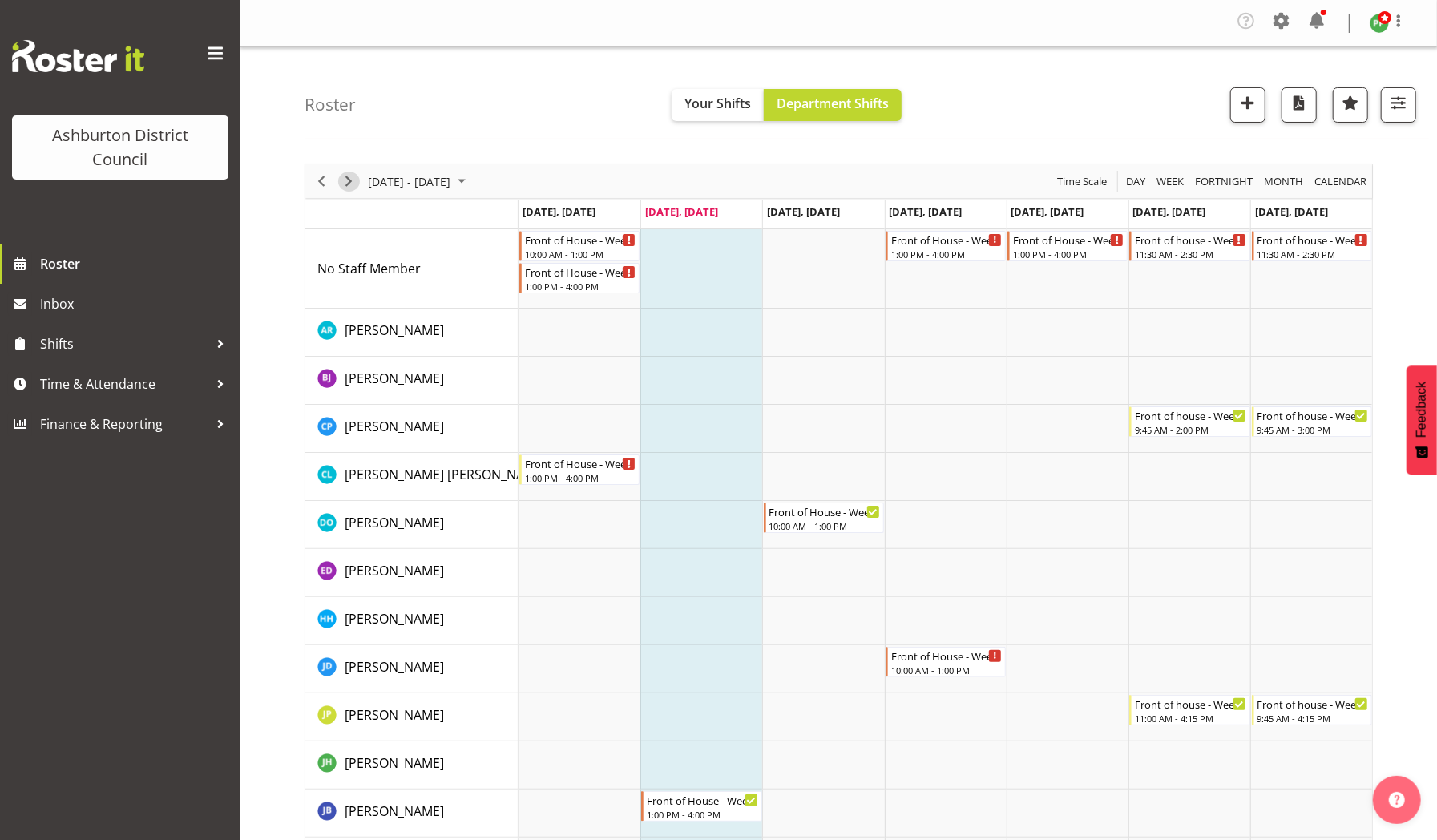
click at [350, 179] on span "Next" at bounding box center [349, 181] width 19 height 20
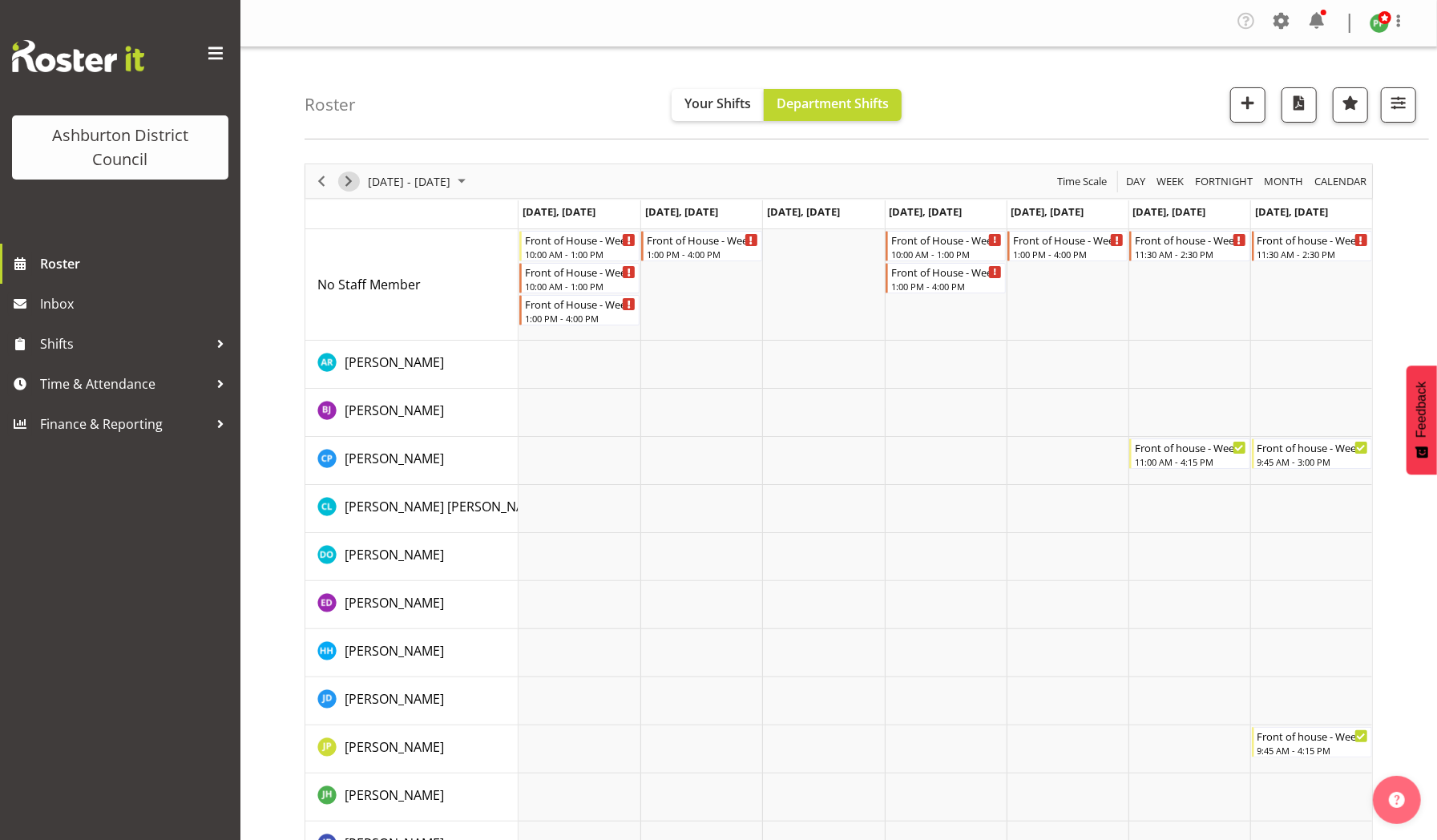
click at [350, 179] on span "Next" at bounding box center [349, 181] width 19 height 20
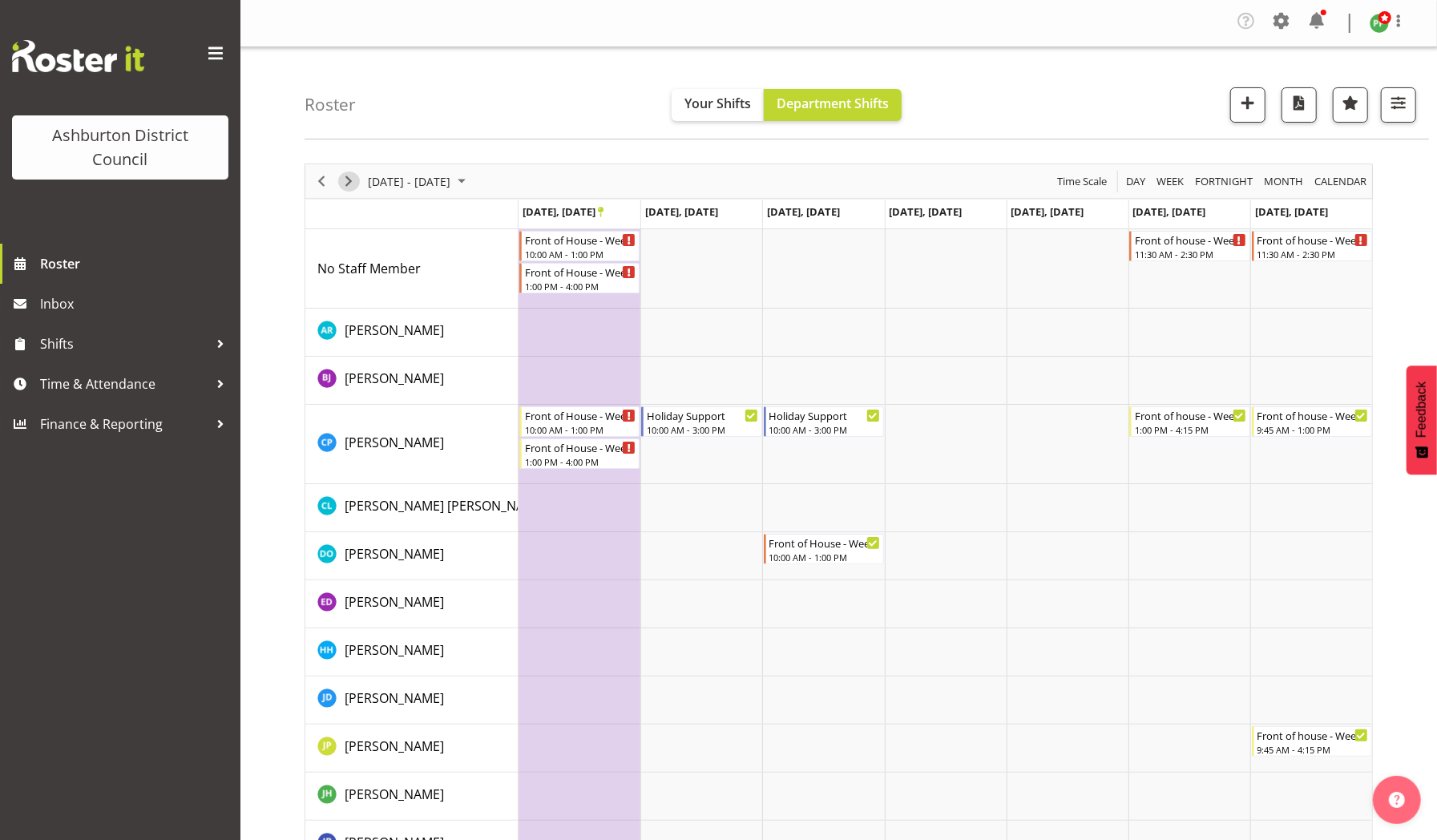
click at [350, 179] on span "Next" at bounding box center [349, 181] width 19 height 20
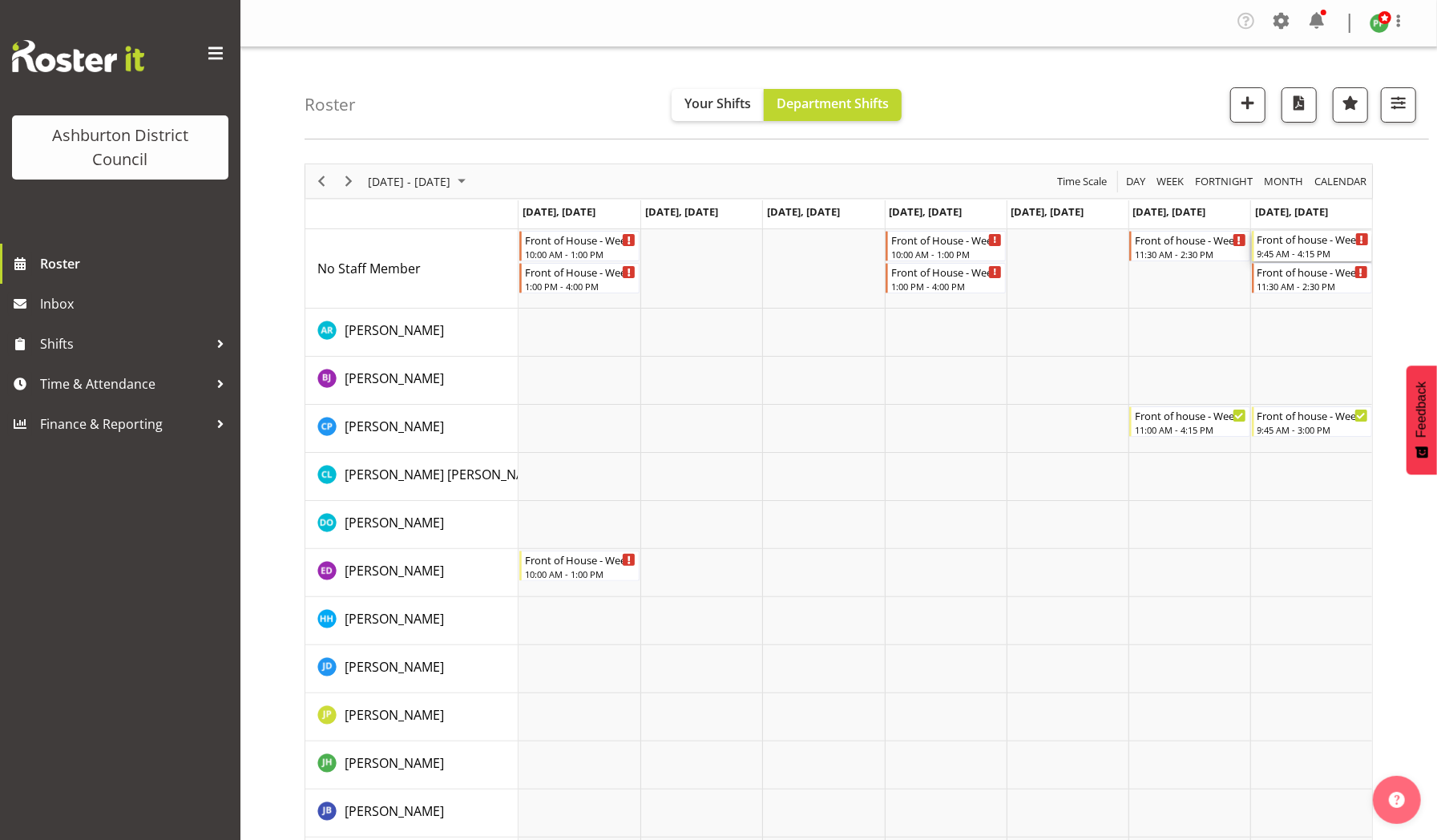
click at [1275, 245] on div "Front of house - Weekend" at bounding box center [1312, 238] width 111 height 16
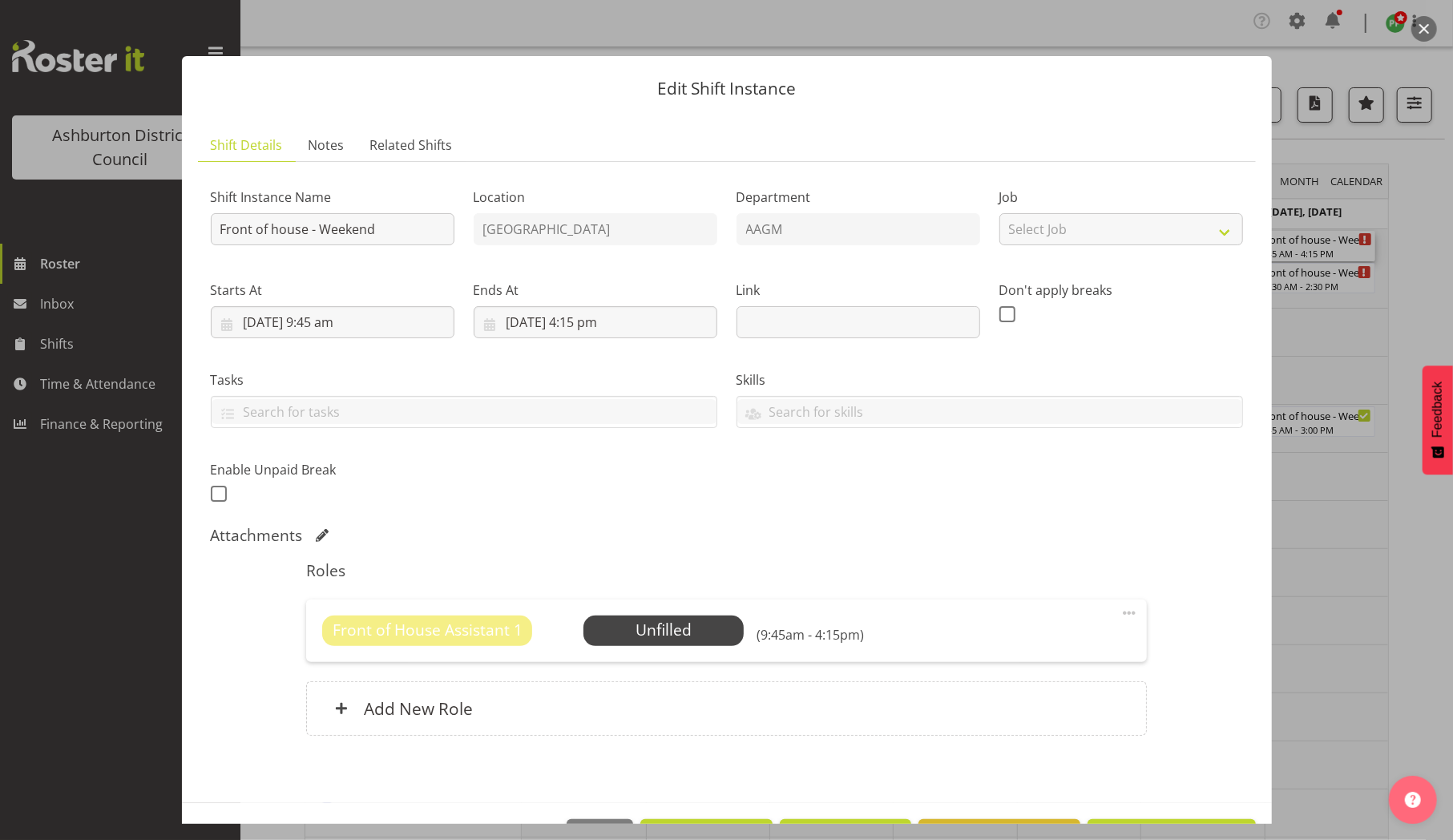
scroll to position [53, 0]
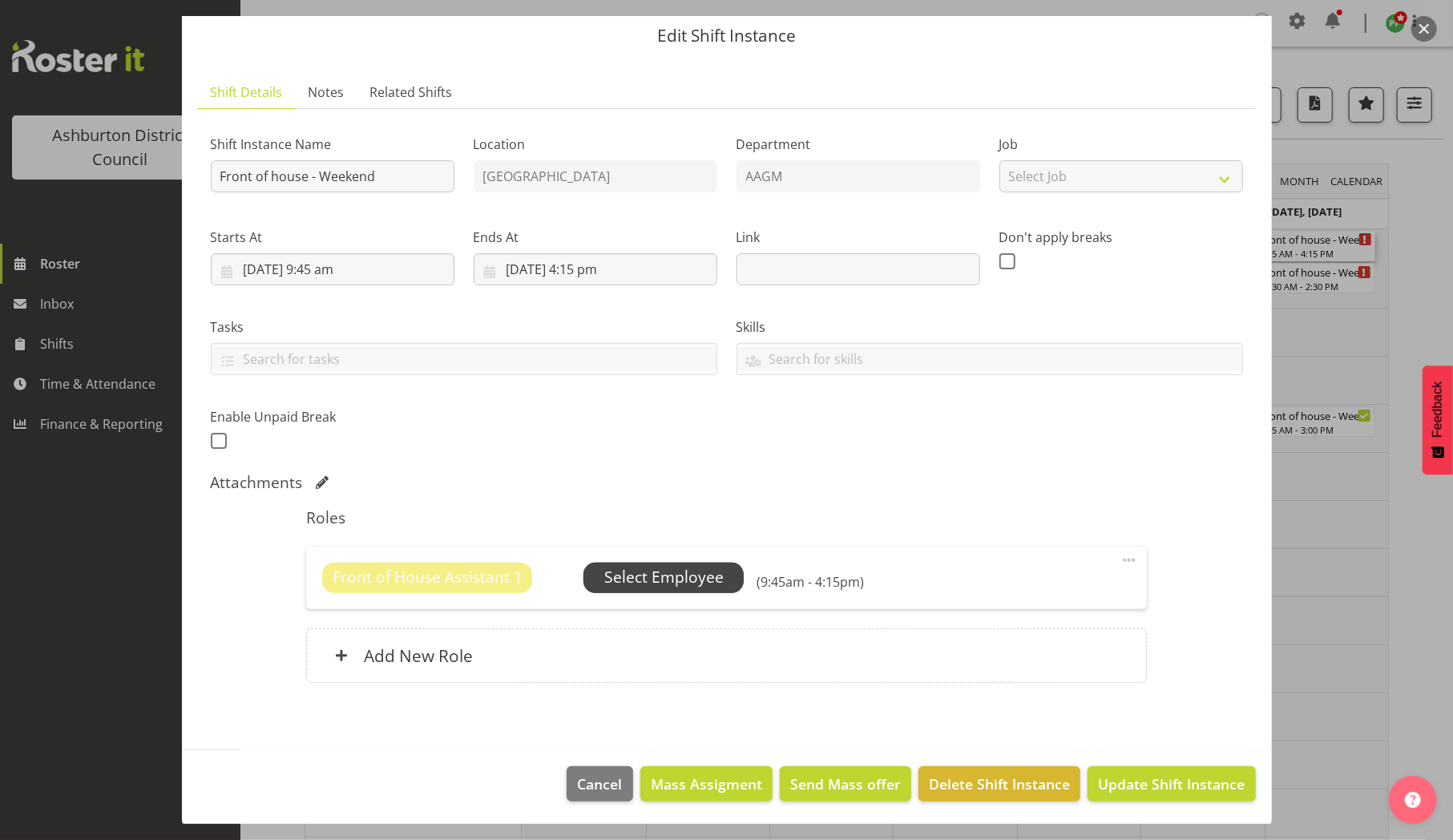
click at [686, 571] on span "Select Employee" at bounding box center [663, 577] width 119 height 23
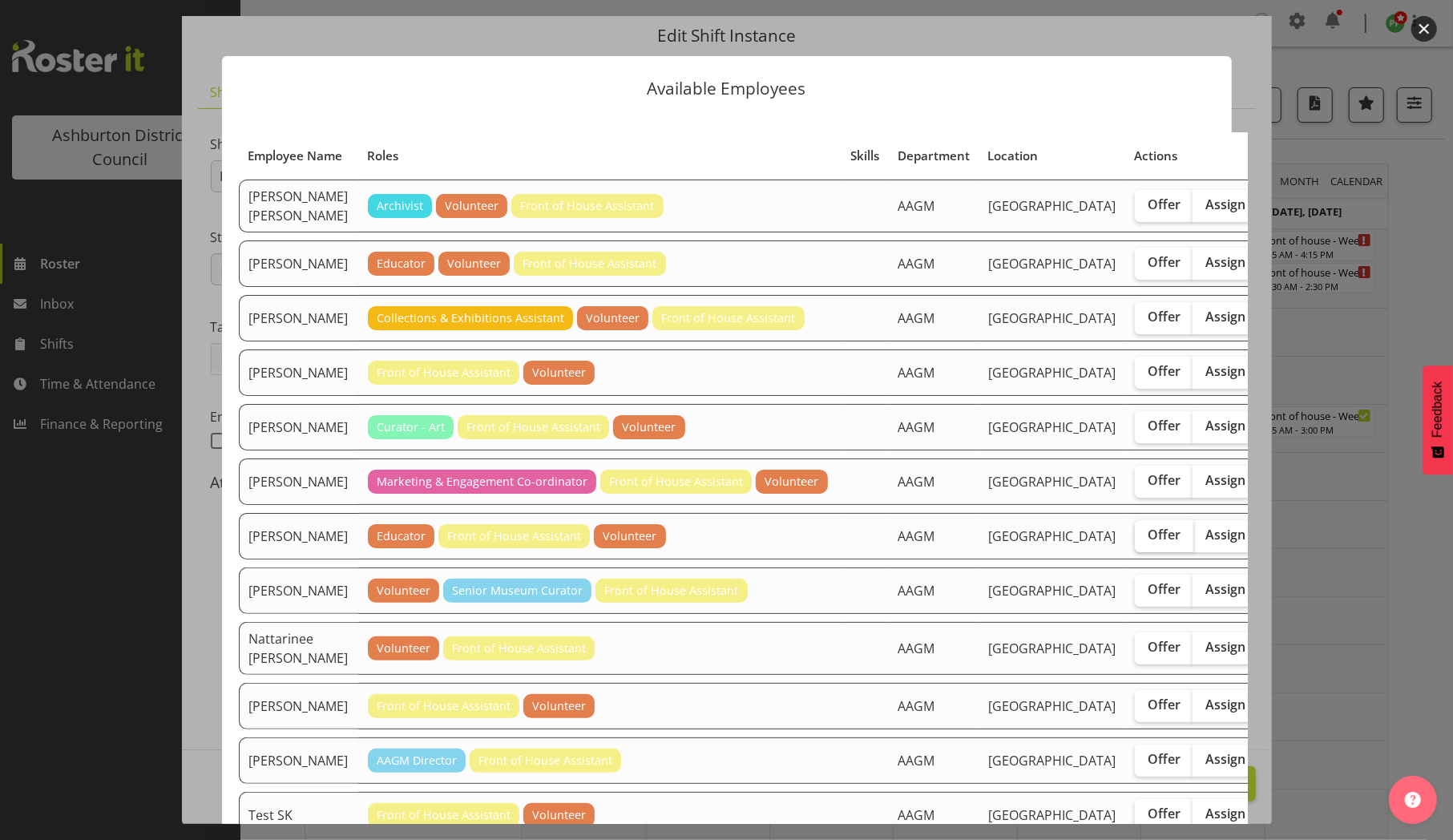
click at [1148, 543] on span "Offer" at bounding box center [1164, 534] width 33 height 16
click at [1135, 540] on input "Offer" at bounding box center [1140, 535] width 11 height 11
checkbox input "true"
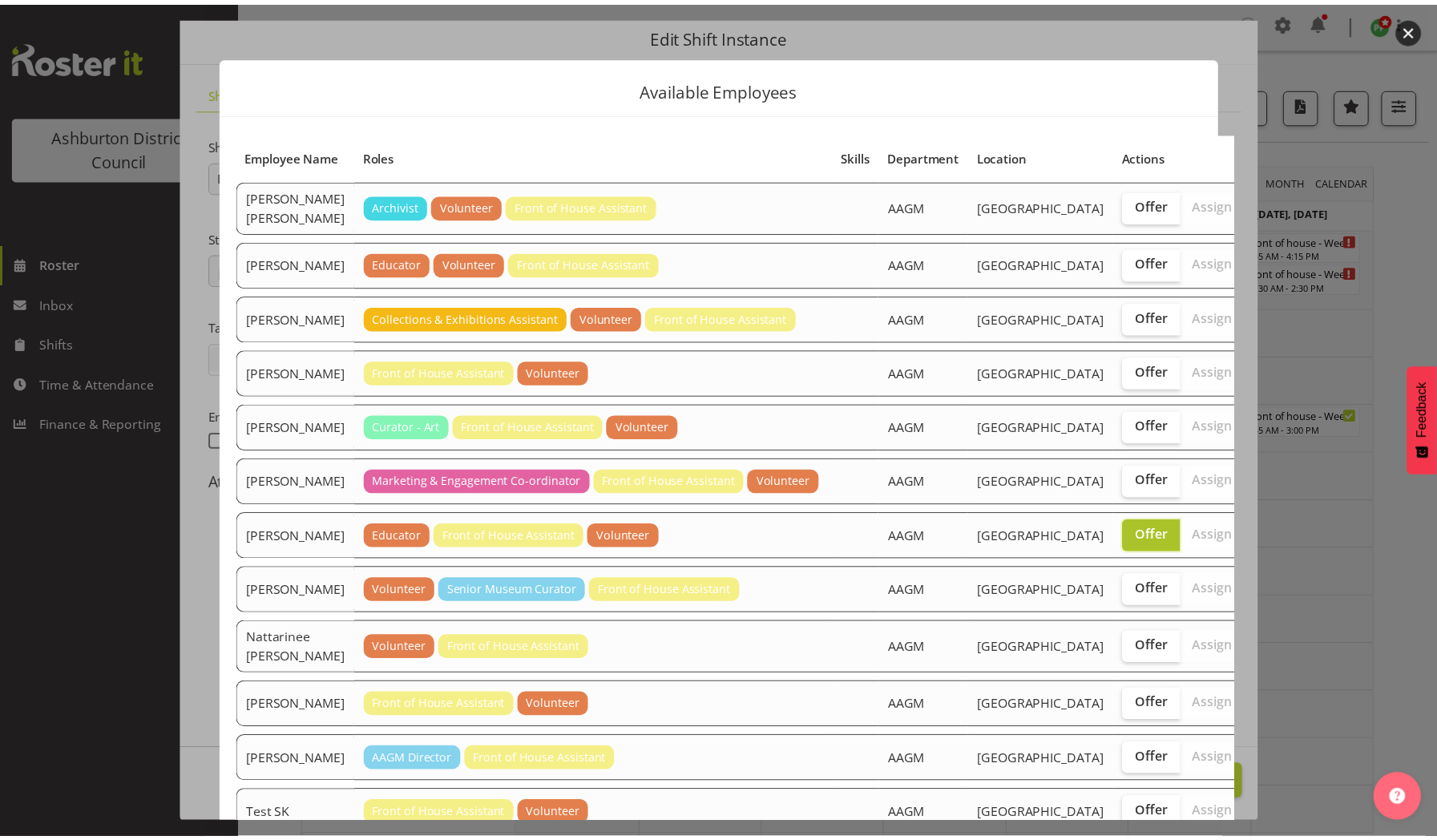
scroll to position [519, 0]
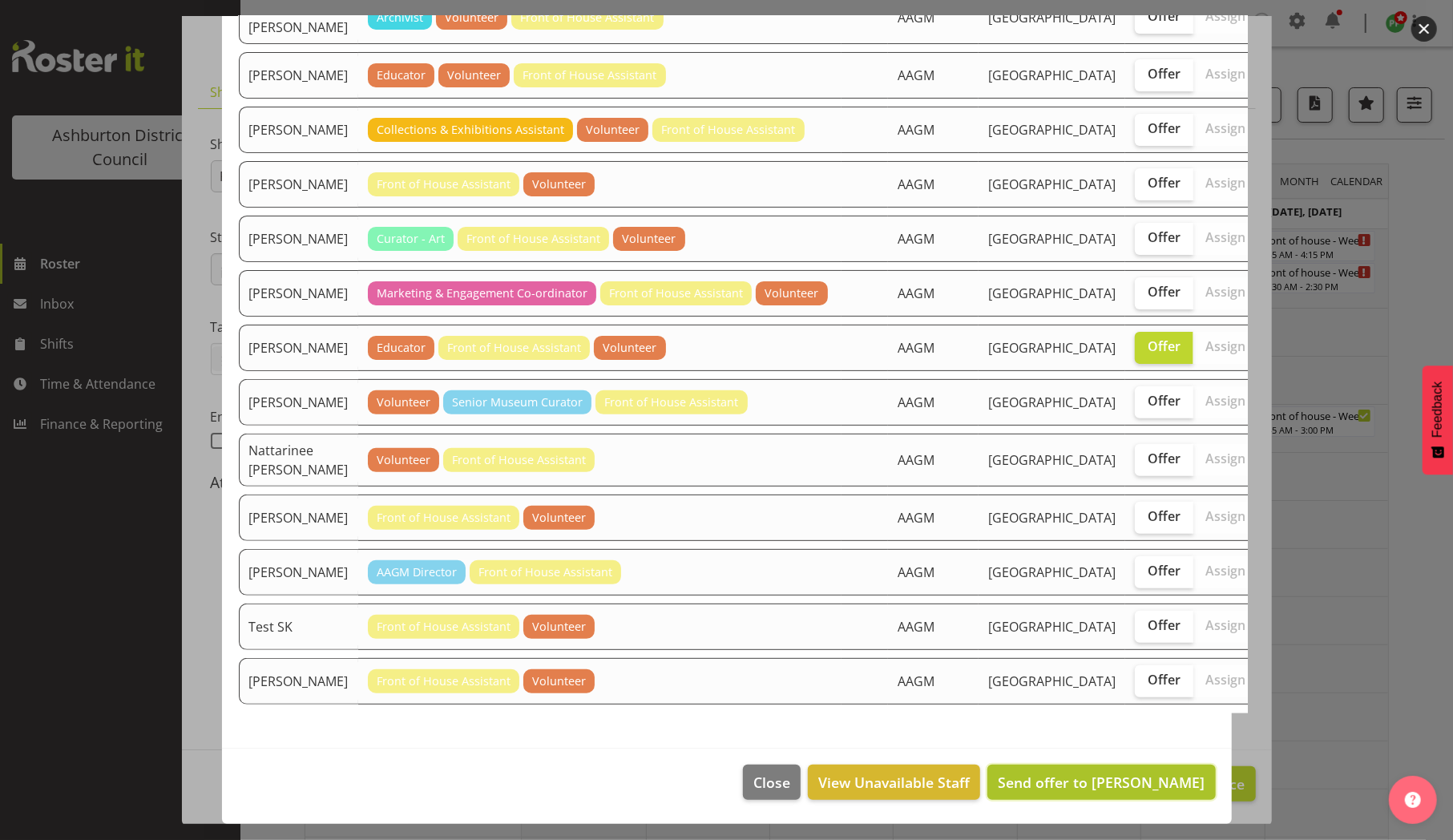
click at [1057, 785] on span "Send offer to [PERSON_NAME]" at bounding box center [1100, 782] width 206 height 19
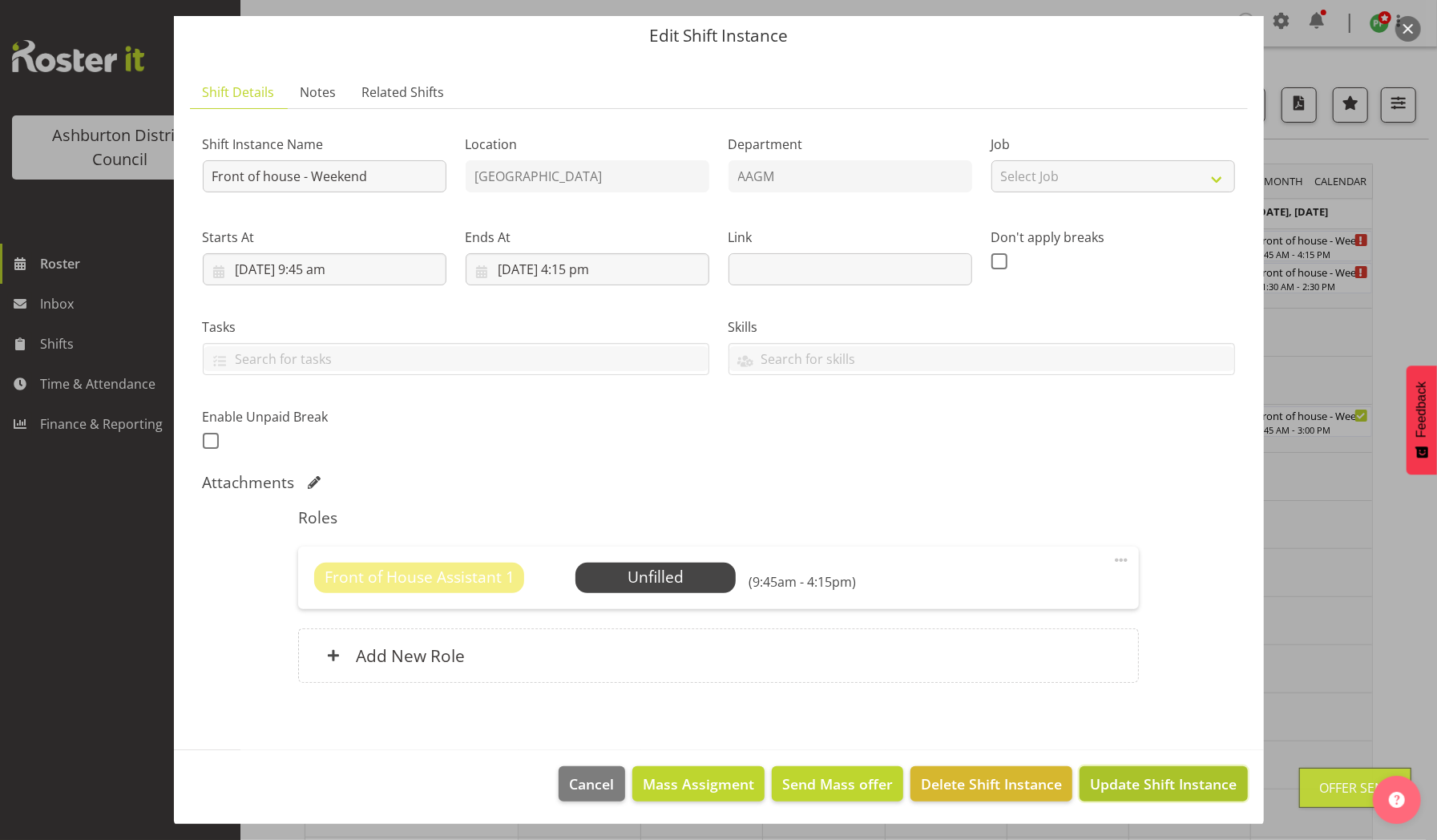
click at [1128, 780] on span "Update Shift Instance" at bounding box center [1163, 783] width 146 height 20
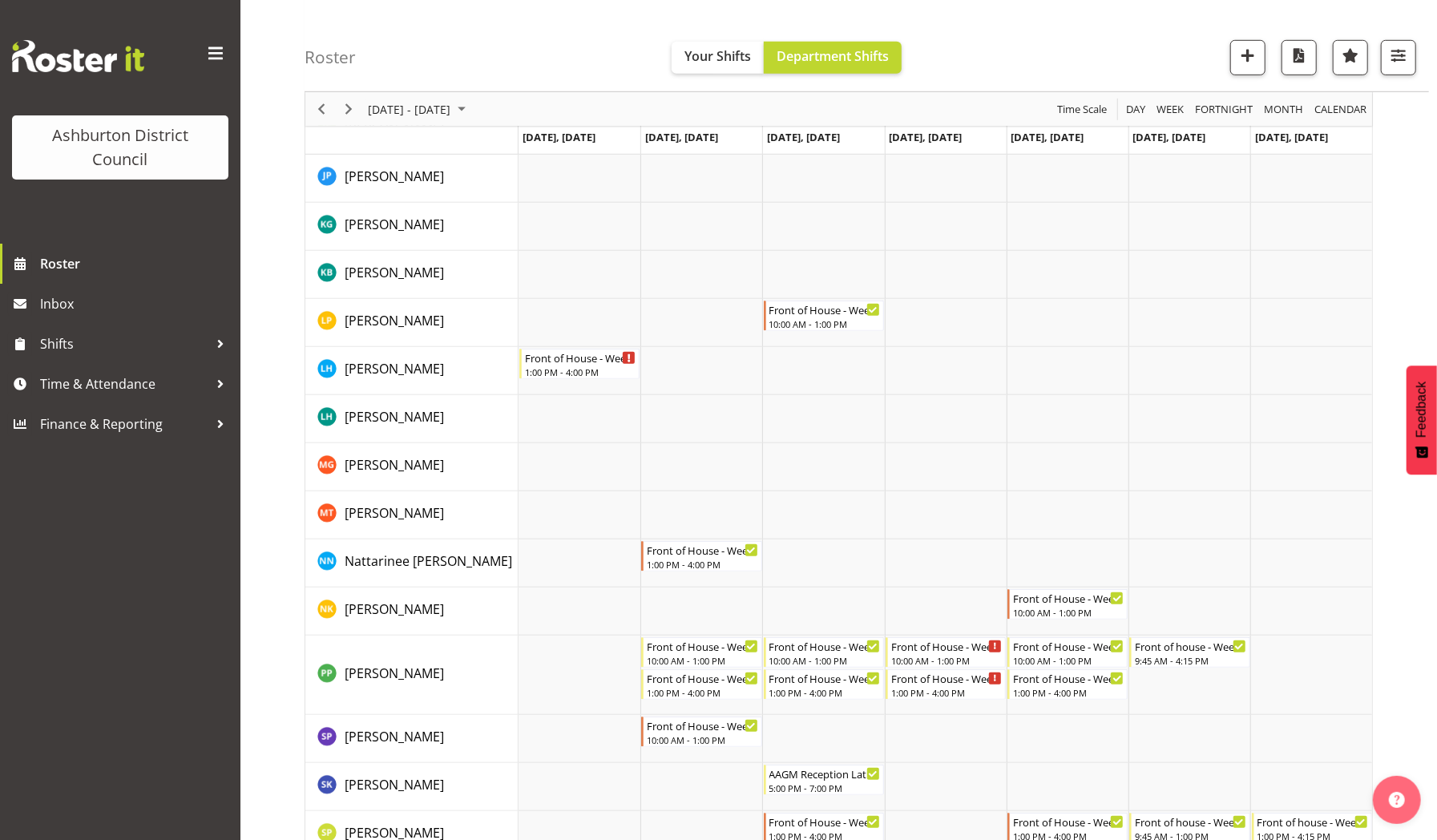
scroll to position [0, 0]
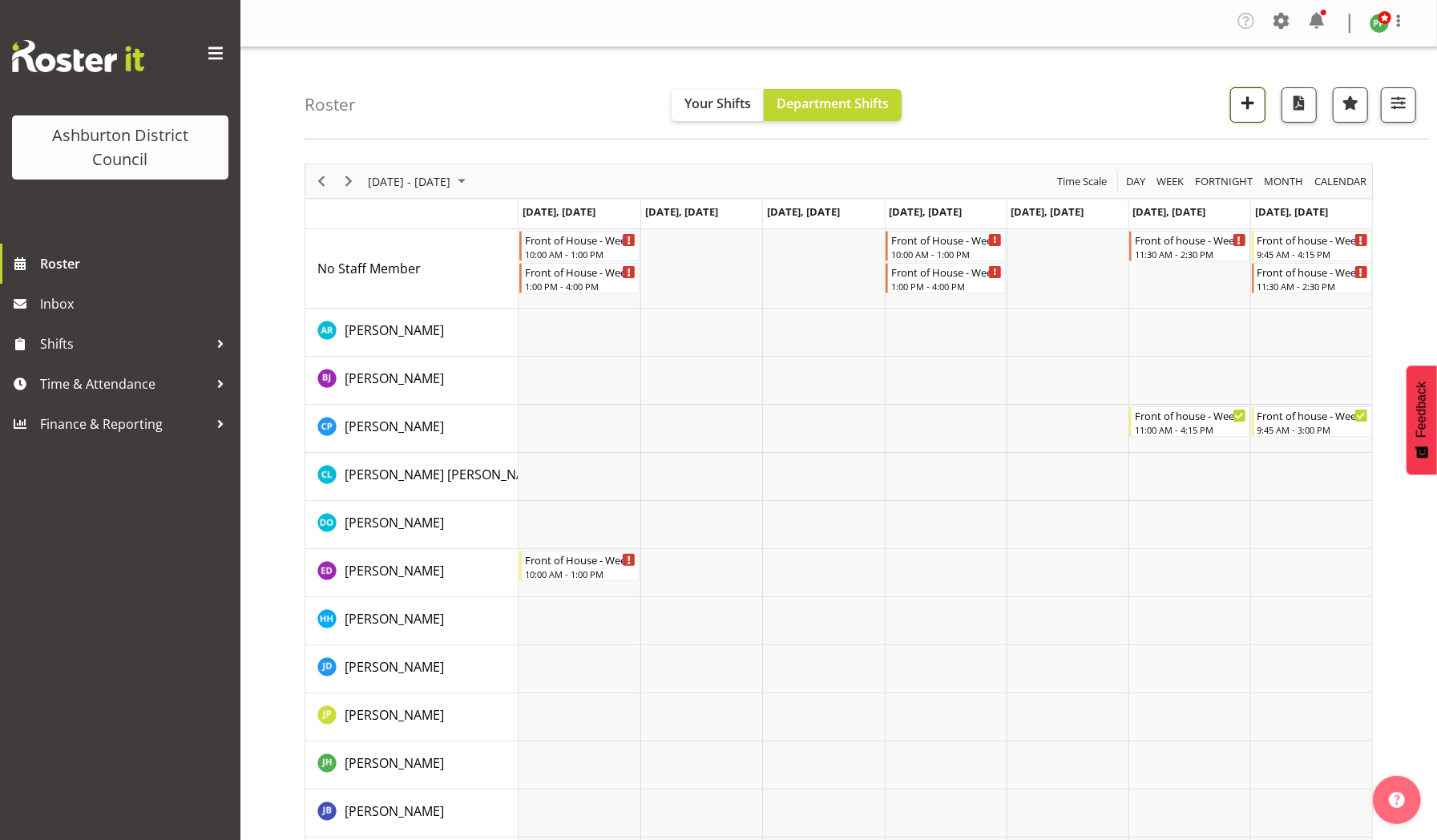
click at [1242, 106] on span "button" at bounding box center [1247, 102] width 20 height 20
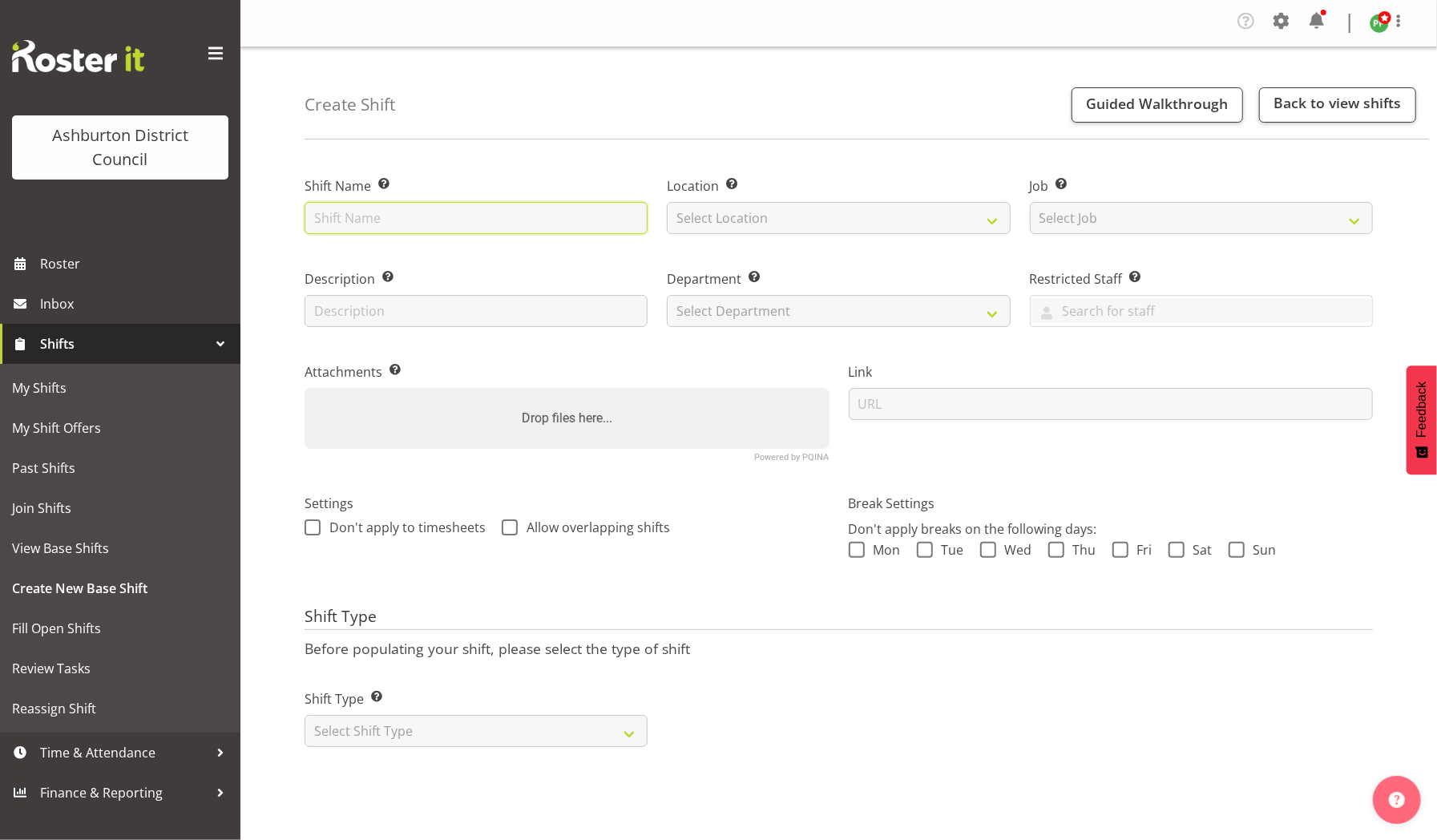
click at [632, 210] on input "text" at bounding box center [476, 217] width 343 height 32
type input "Holiday Support"
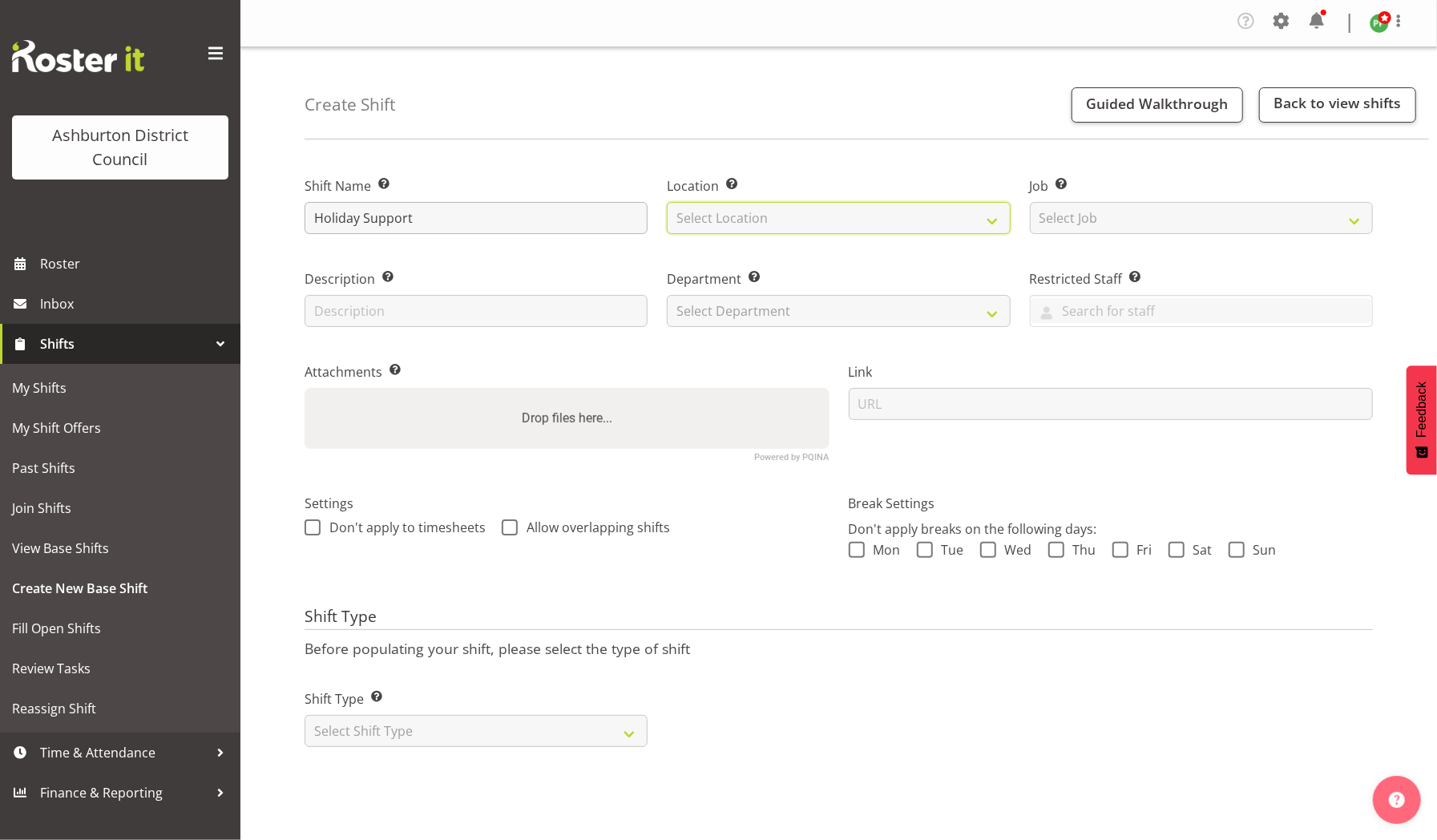
select select "1241"
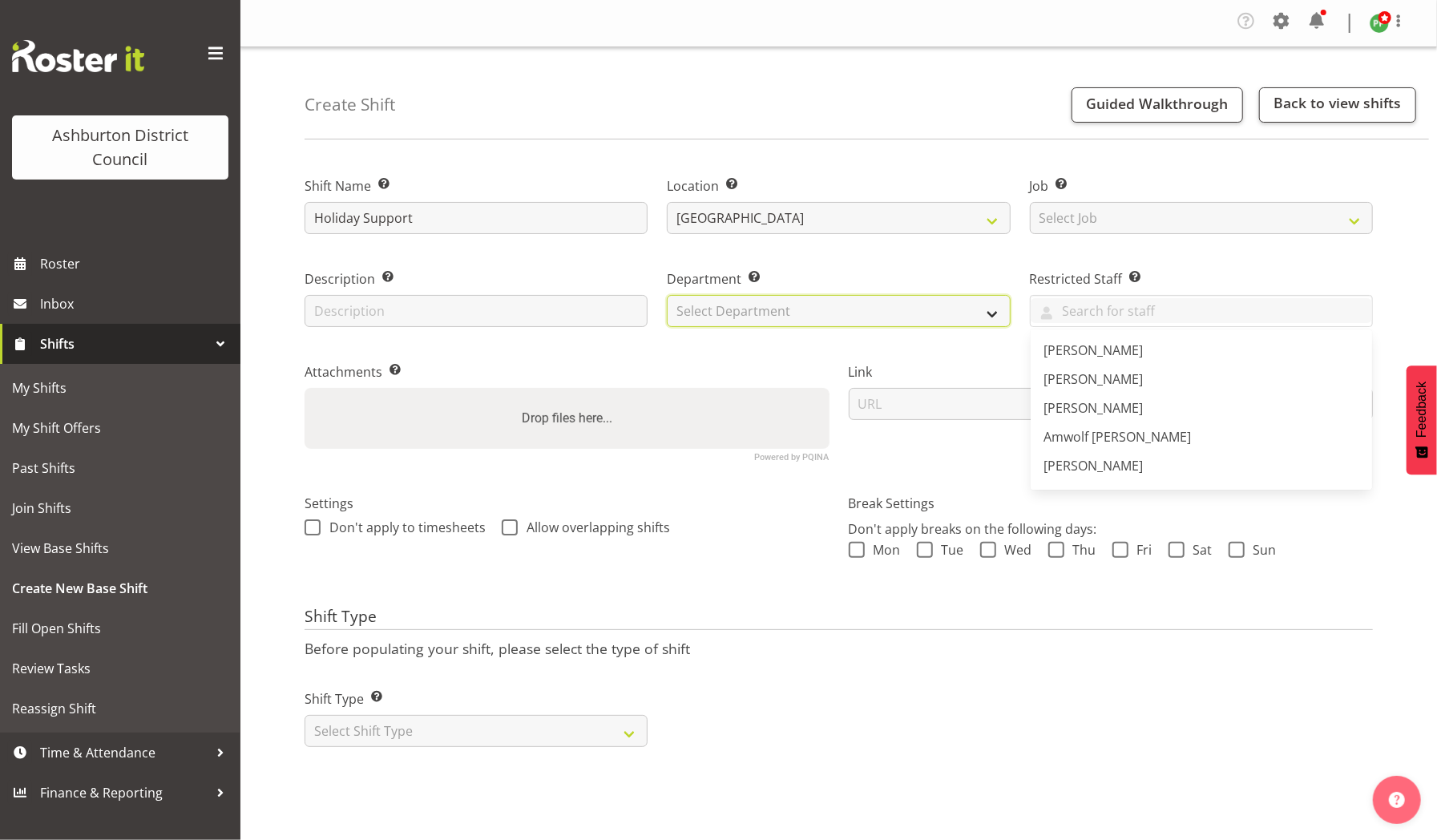
click at [718, 314] on select "Select Department AAGM Cleaning Customer Services Library Lifeguards Recreation…" at bounding box center [838, 310] width 343 height 32
select select "882"
click at [667, 295] on select "Select Department AAGM Cleaning Customer Services Library Lifeguards Recreation…" at bounding box center [838, 310] width 343 height 32
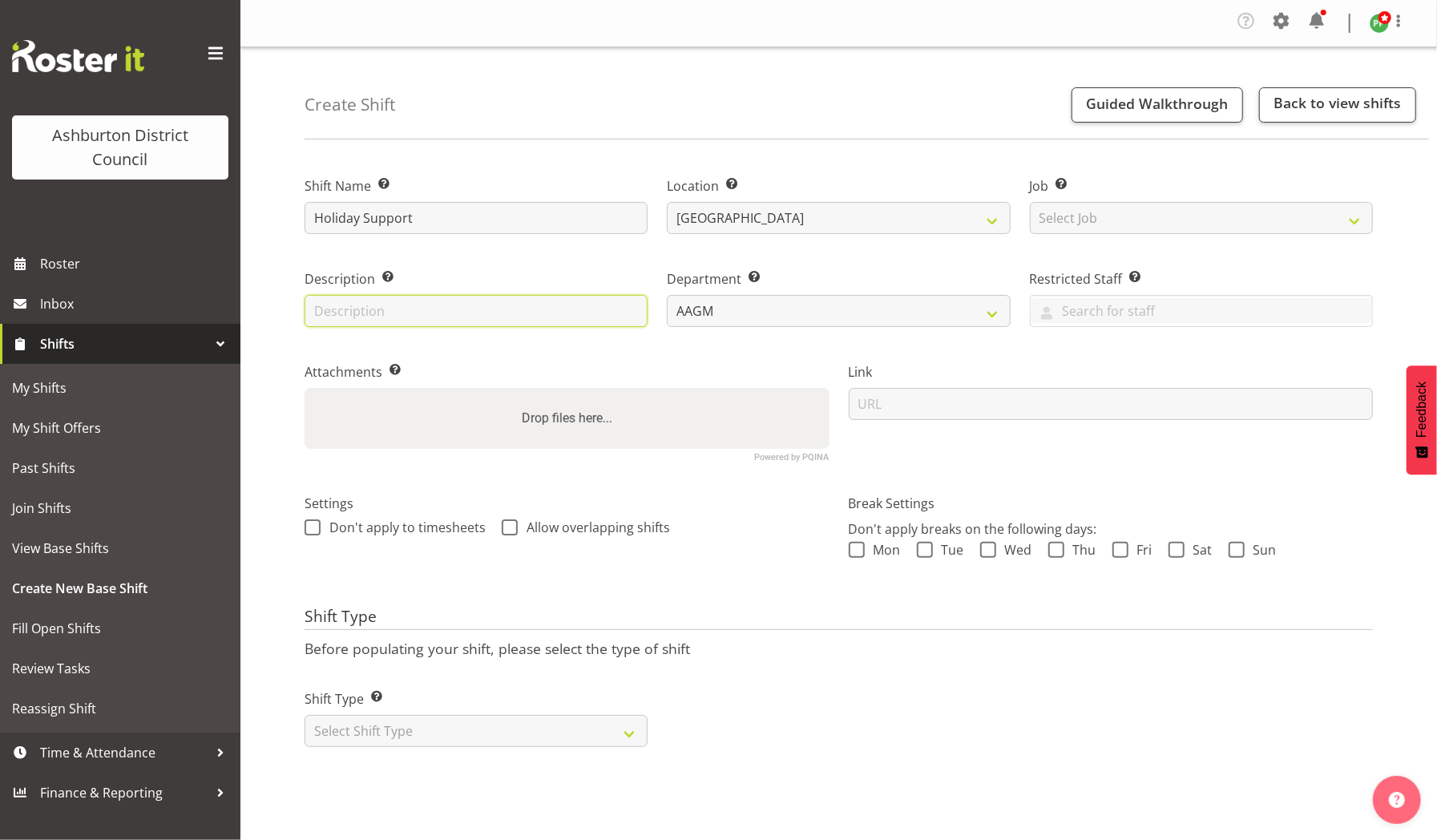
click at [542, 308] on input "text" at bounding box center [476, 310] width 343 height 32
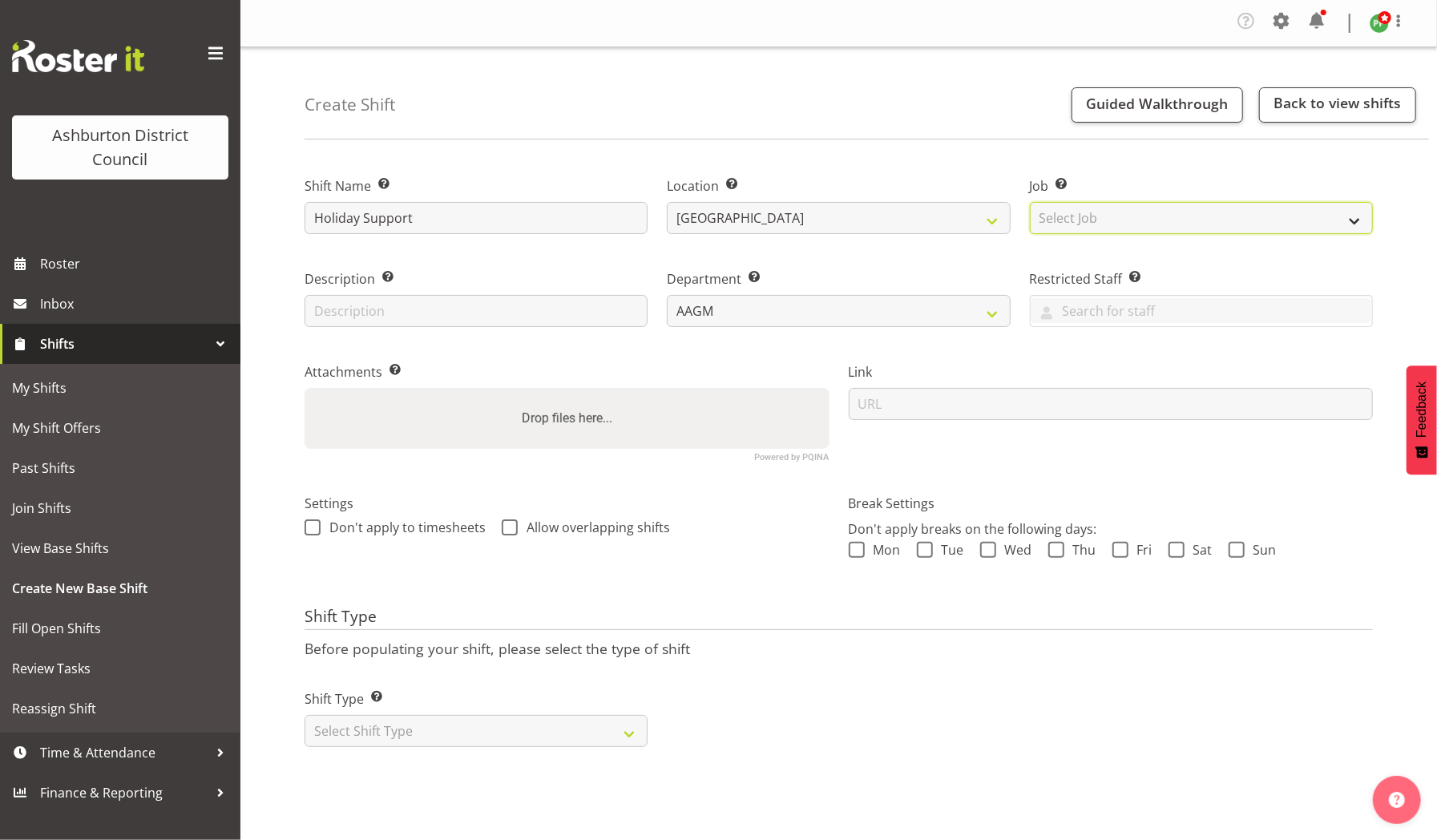
click at [1343, 216] on select "Select Job Create new job Casual HDA - CSR HDA - EA Lifeguarding LTS- Alt Dutie…" at bounding box center [1201, 217] width 343 height 32
select select "0"
click at [1029, 202] on select "Select Job Create new job Casual HDA - CSR HDA - EA Lifeguarding LTS- Alt Dutie…" at bounding box center [1201, 217] width 343 height 32
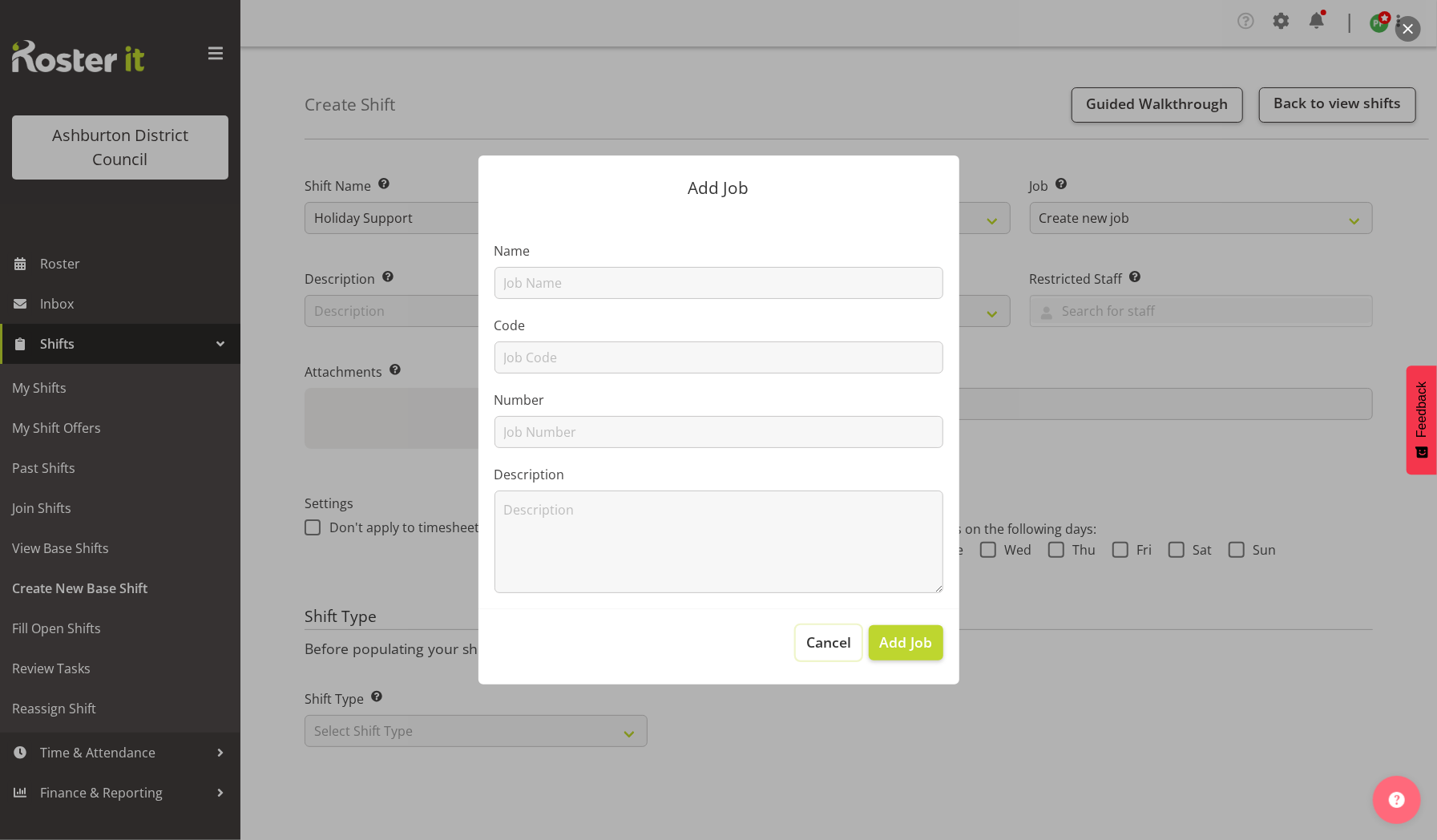
click at [824, 640] on span "Cancel" at bounding box center [828, 641] width 45 height 20
drag, startPoint x: 824, startPoint y: 640, endPoint x: 701, endPoint y: 669, distance: 126.4
click at [701, 669] on footer "Cancel Add Job" at bounding box center [719, 646] width 481 height 76
click at [826, 642] on span "Cancel" at bounding box center [828, 641] width 45 height 20
click at [1152, 668] on div at bounding box center [718, 420] width 1437 height 840
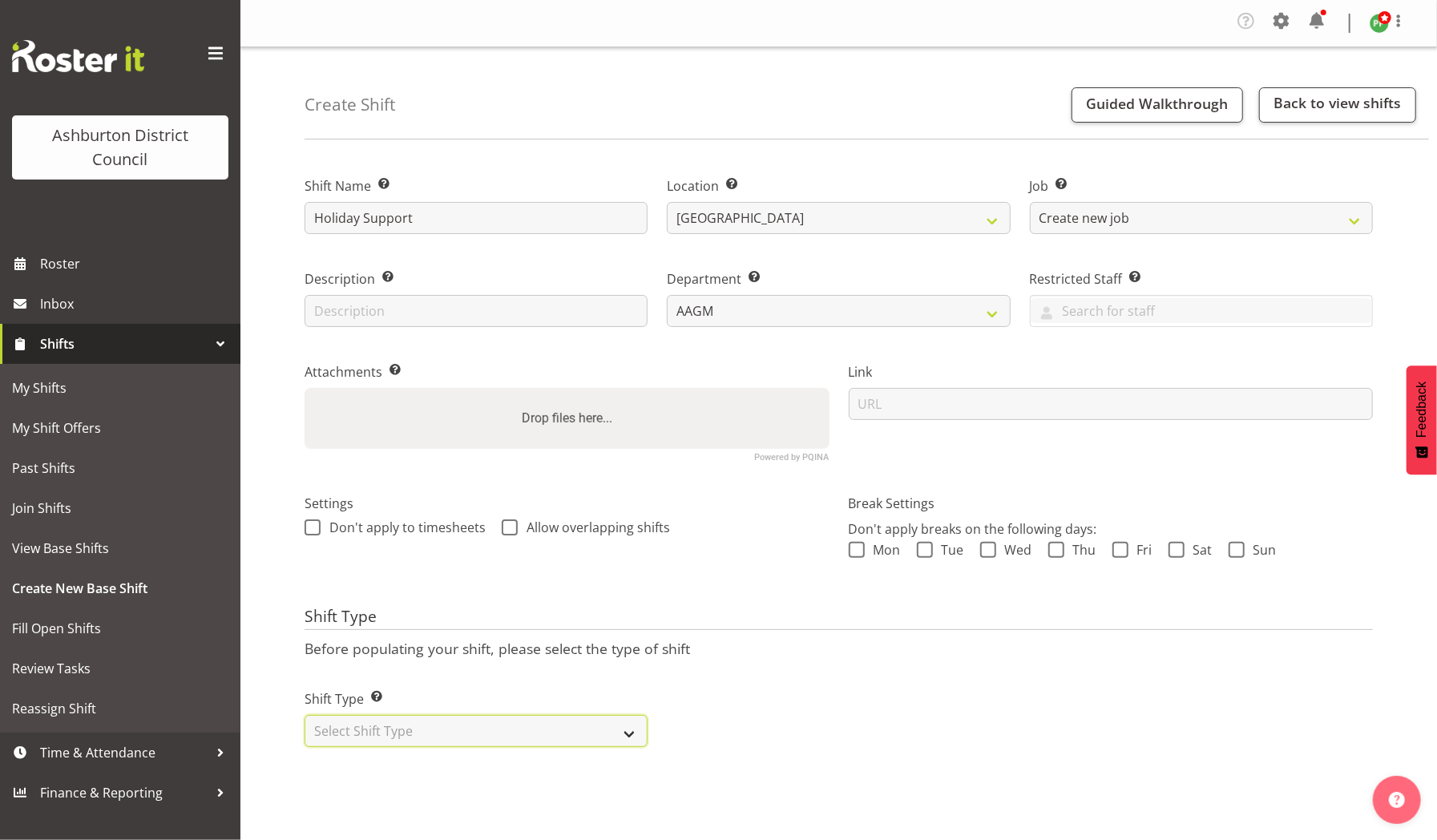
click at [627, 729] on select "Select Shift Type One Off Shift Recurring Shift Rotating Shift" at bounding box center [476, 731] width 343 height 32
select select "recurring"
click at [304, 715] on select "Select Shift Type One Off Shift Recurring Shift Rotating Shift" at bounding box center [476, 731] width 343 height 32
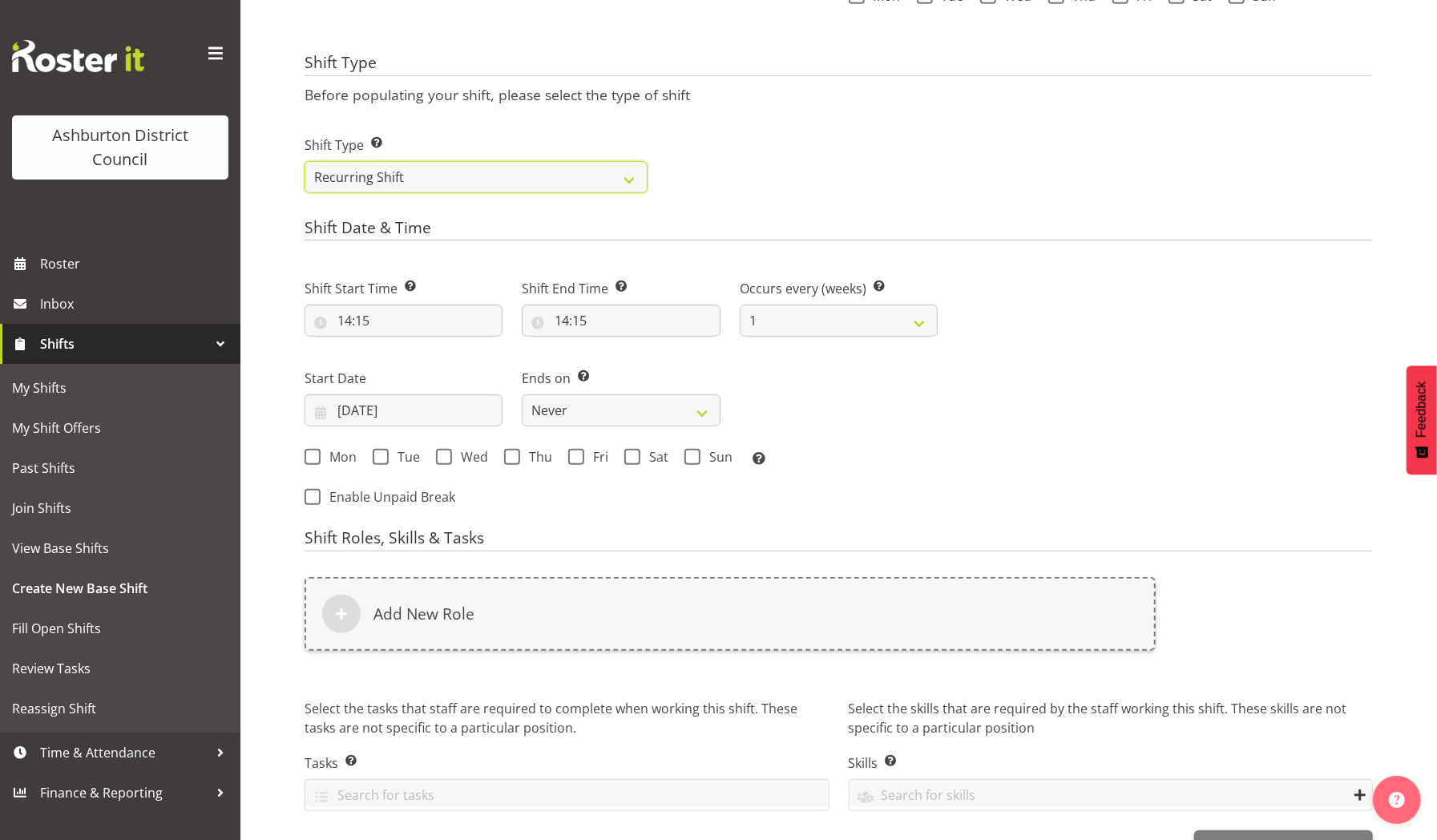
scroll to position [562, 0]
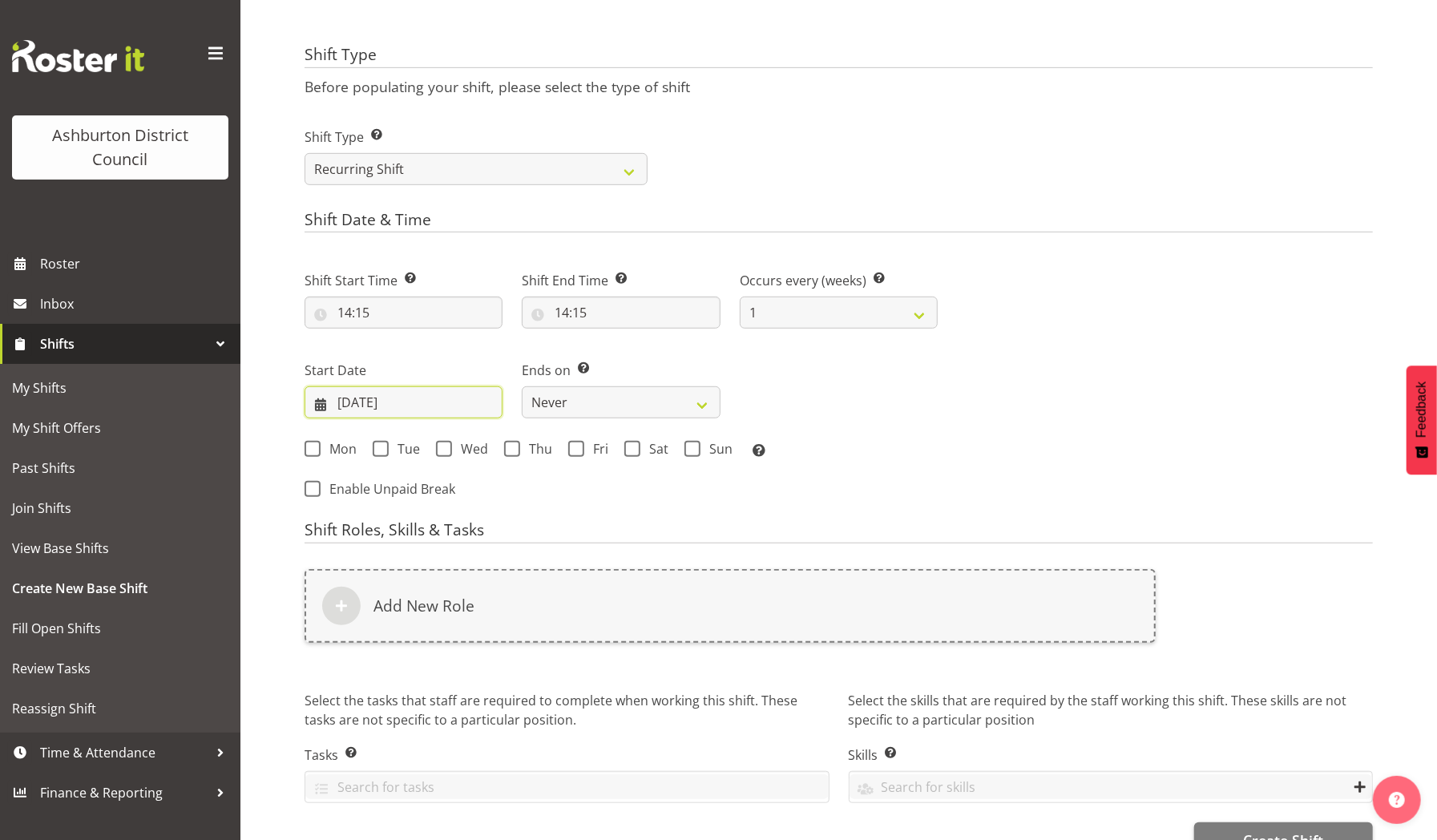
click at [449, 392] on input "09/09/2025" at bounding box center [403, 402] width 198 height 32
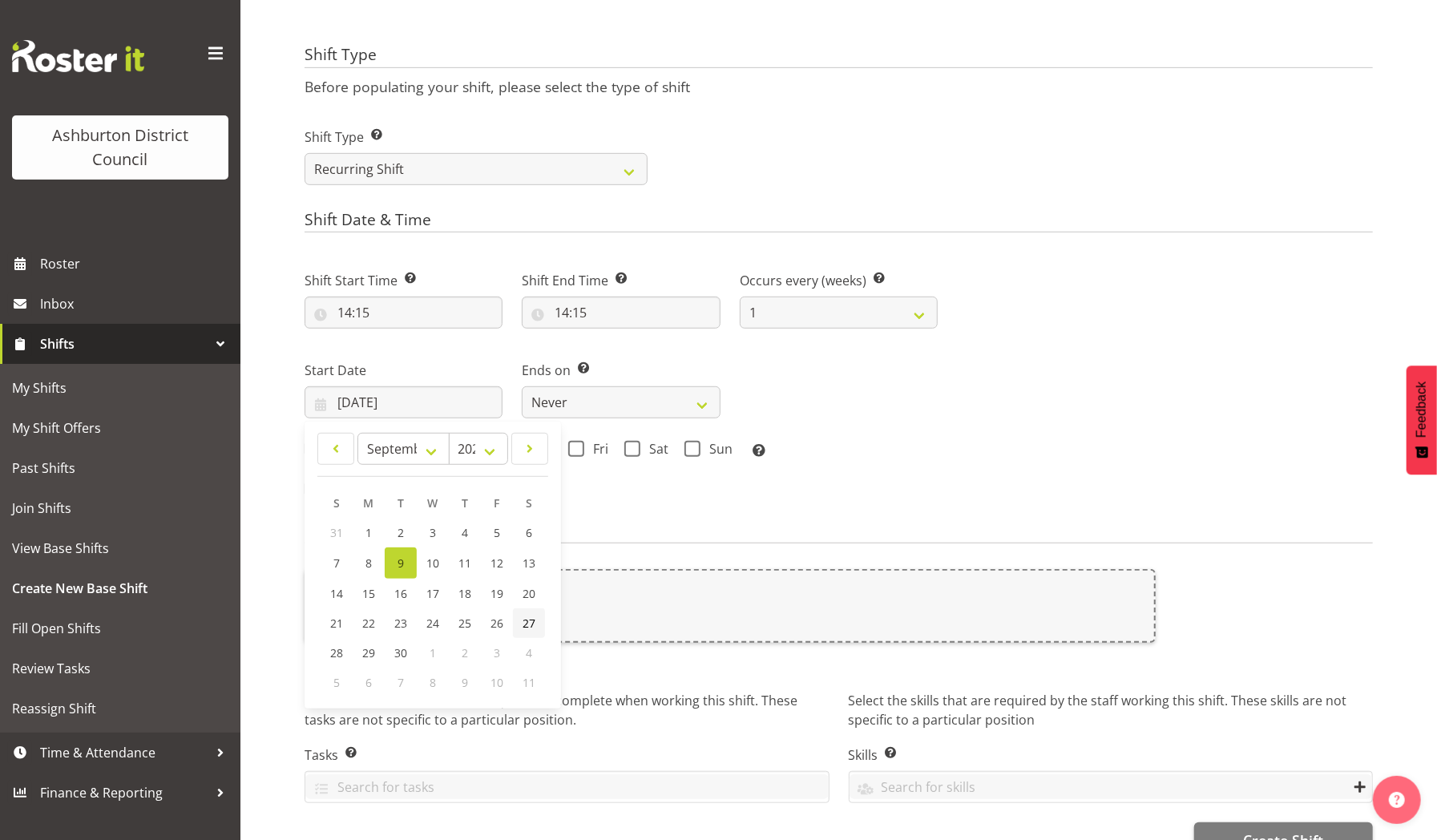
click at [523, 617] on span "27" at bounding box center [528, 623] width 13 height 16
type input "27/09/2025"
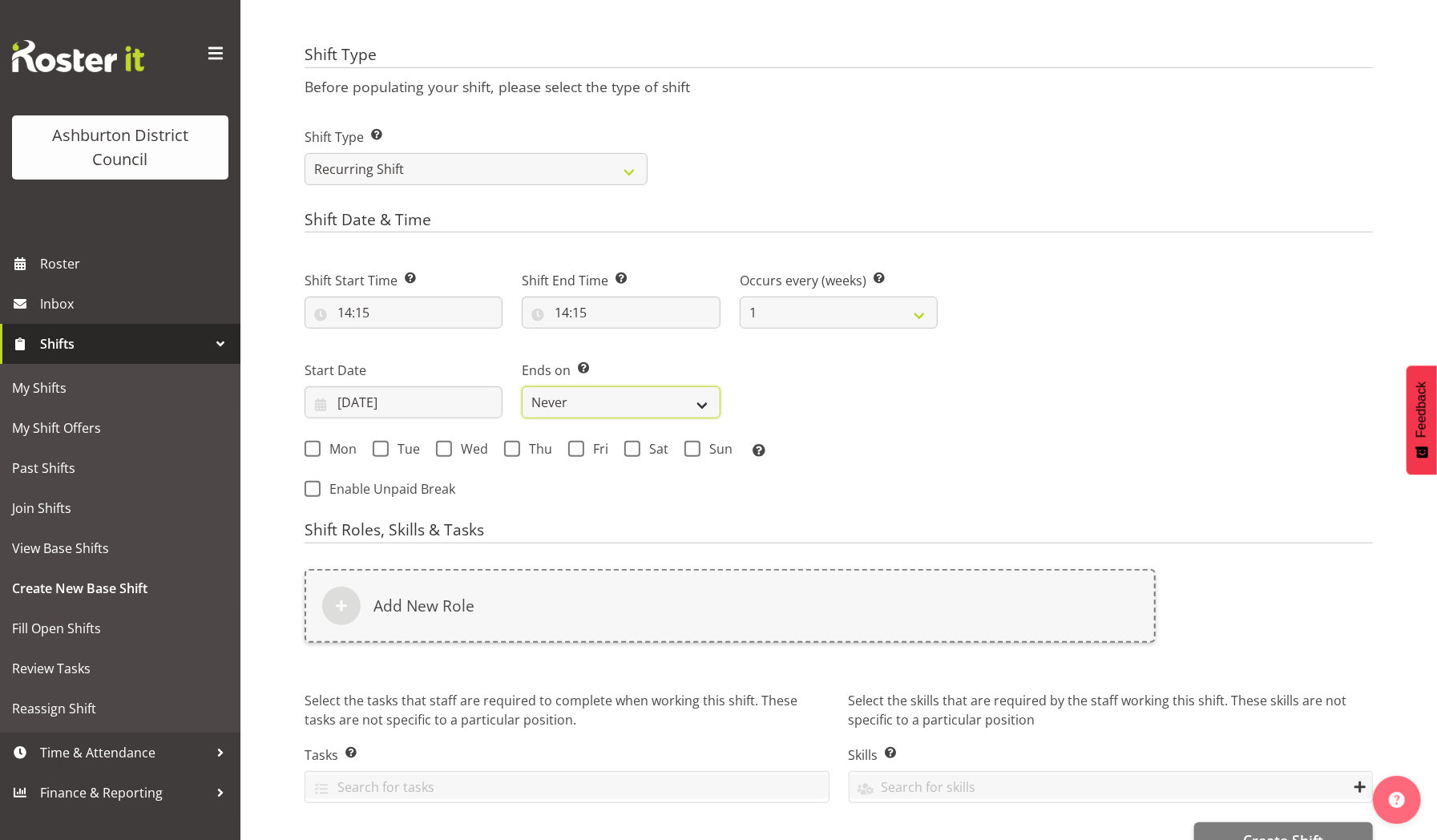
click at [679, 403] on select "Never On Date" at bounding box center [620, 402] width 198 height 32
select select "date"
click at [521, 387] on select "Never On Date" at bounding box center [620, 402] width 198 height 32
click at [818, 395] on input "09/09/2025" at bounding box center [838, 402] width 198 height 32
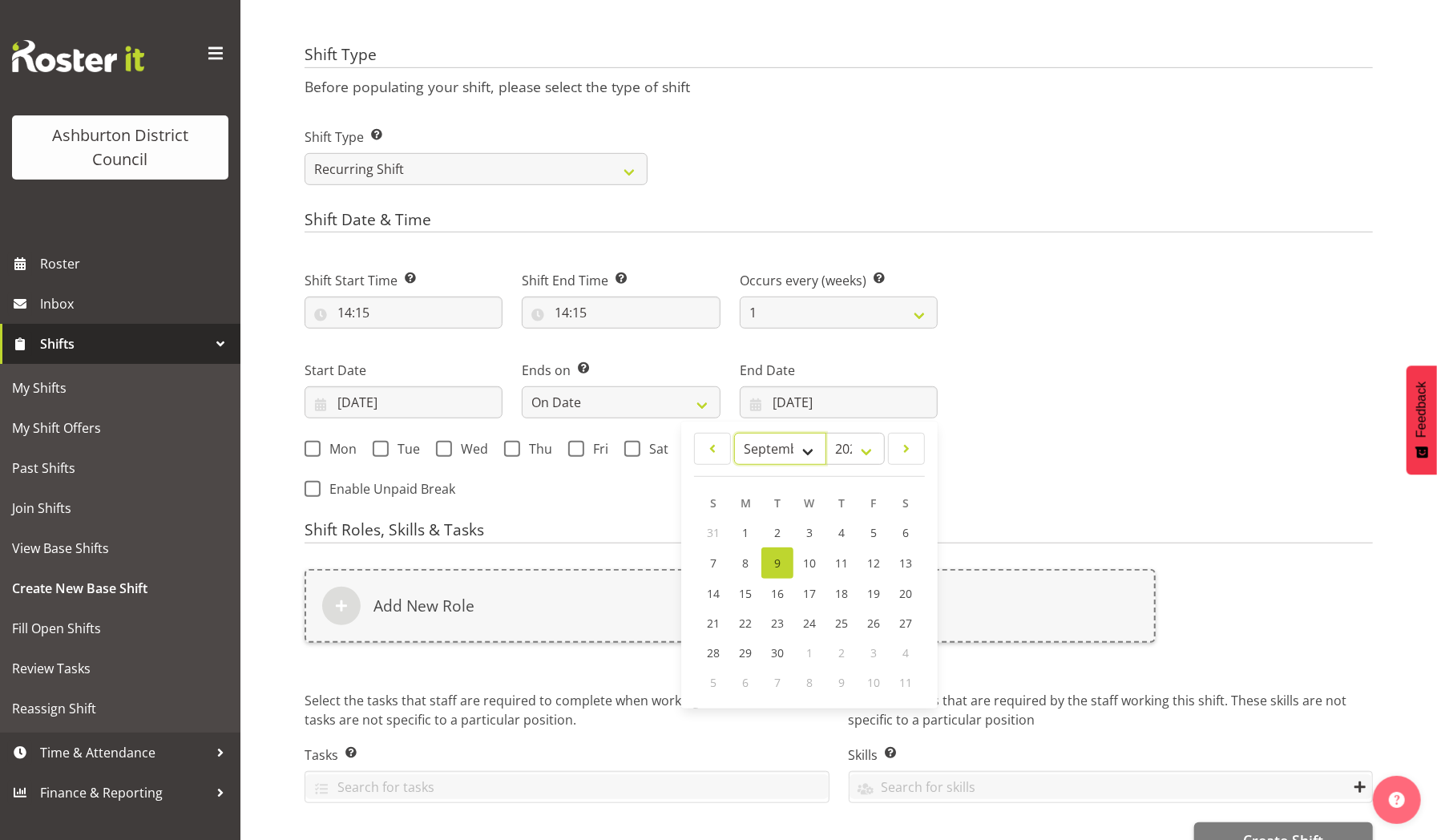
click at [803, 447] on select "January February March April May June July August September October November De…" at bounding box center [779, 448] width 92 height 32
select select "9"
click at [734, 432] on select "January February March April May June July August September October November De…" at bounding box center [779, 448] width 92 height 32
click at [714, 559] on span "5" at bounding box center [713, 562] width 7 height 16
type input "05/10/2025"
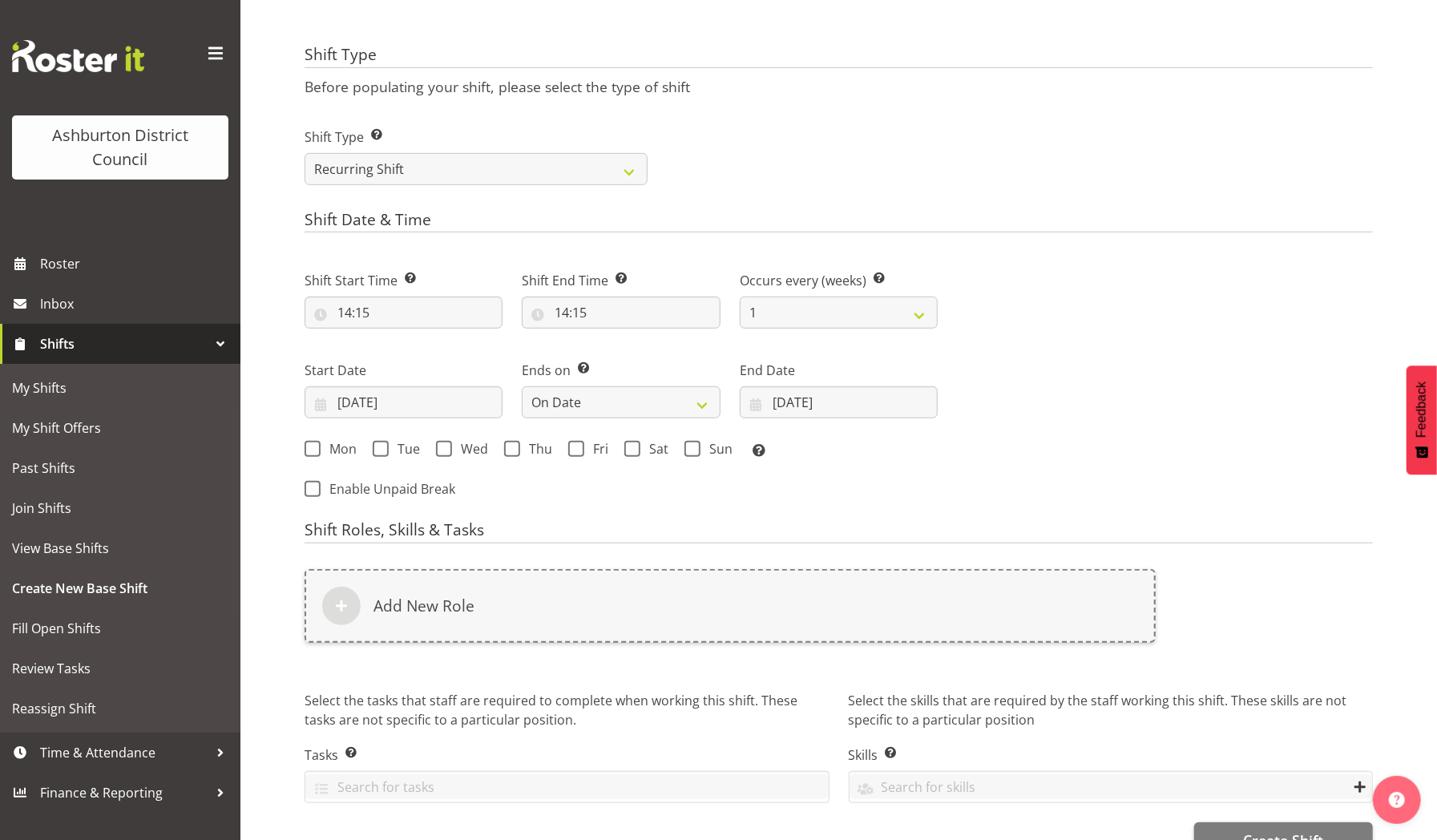
scroll to position [606, 0]
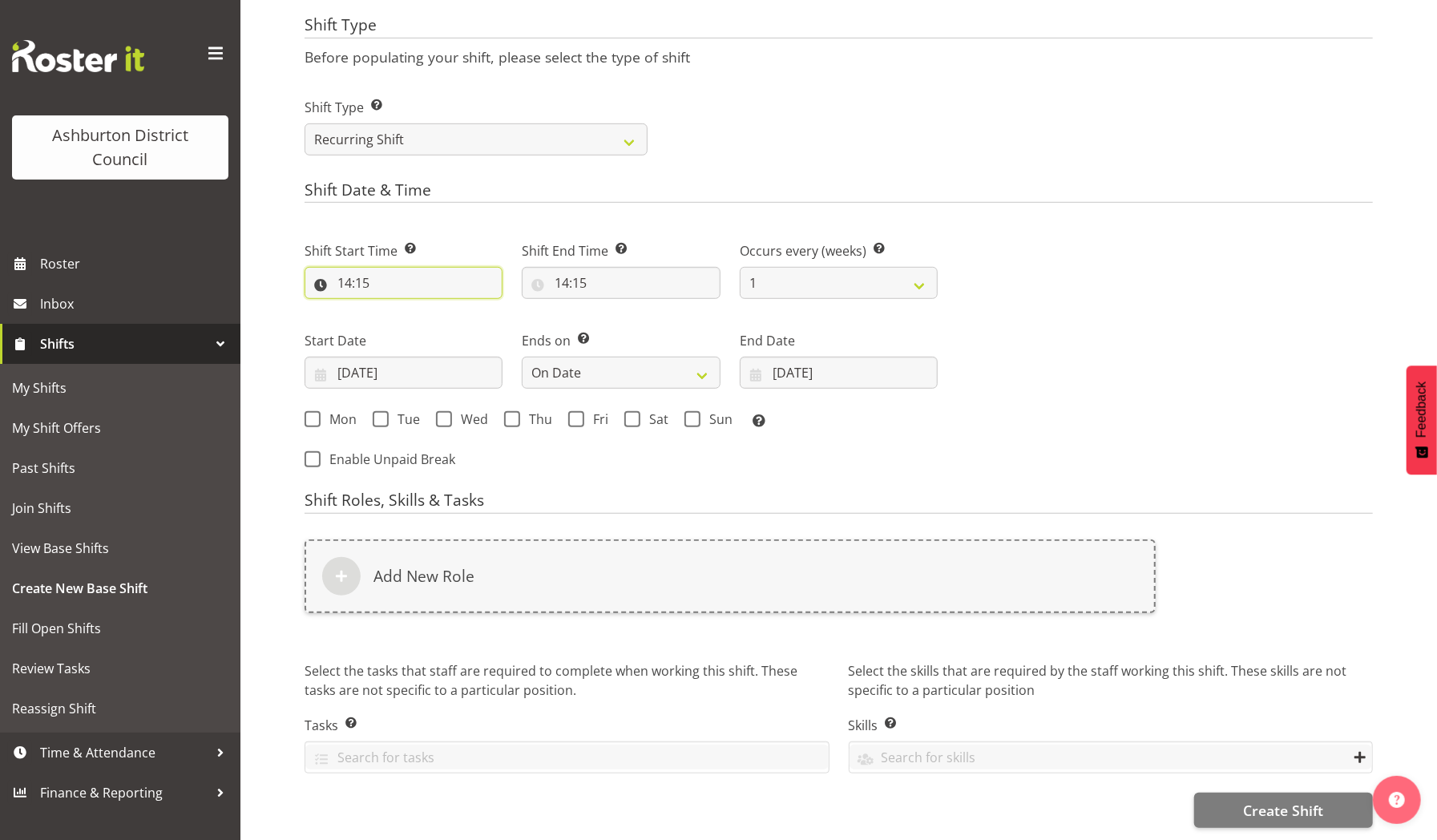
click at [433, 266] on input "14:15" at bounding box center [403, 282] width 198 height 32
click at [412, 308] on select "00 01 02 03 04 05 06 07 08 09 10 11 12 13 14 15 16 17 18 19 20 21 22 23" at bounding box center [413, 324] width 36 height 32
select select "10"
type input "10:15"
click at [456, 311] on select "00 01 02 03 04 05 06 07 08 09 10 11 12 13 14 15 16 17 18 19 20 21 22 23 24 25 2…" at bounding box center [454, 324] width 36 height 32
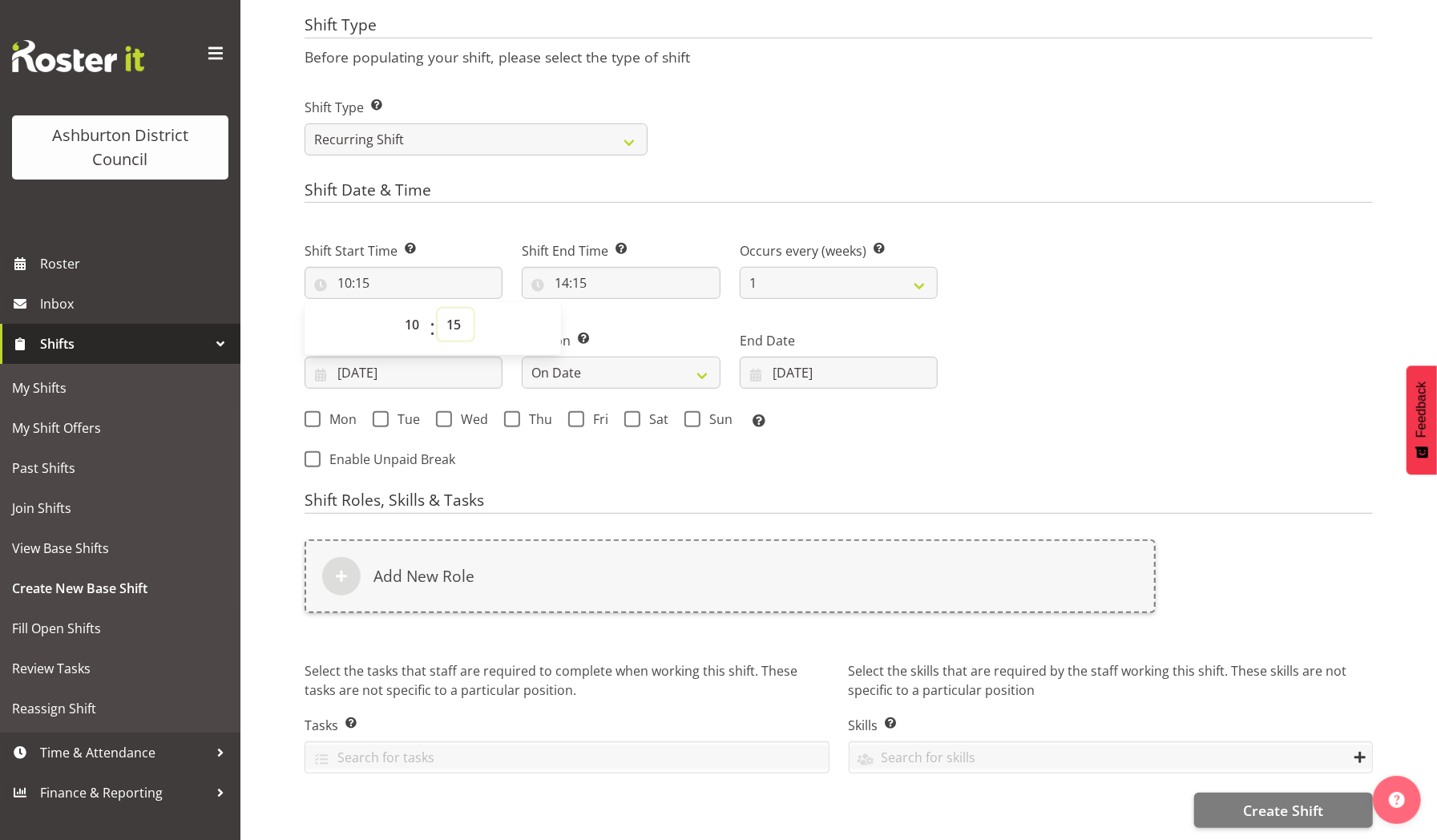
select select "0"
click at [437, 308] on select "00 01 02 03 04 05 06 07 08 09 10 11 12 13 14 15 16 17 18 19 20 21 22 23 24 25 2…" at bounding box center [454, 324] width 36 height 32
type input "10:00"
click at [590, 269] on input "14:15" at bounding box center [620, 282] width 198 height 32
click at [628, 312] on select "00 01 02 03 04 05 06 07 08 09 10 11 12 13 14 15 16 17 18 19 20 21 22 23" at bounding box center [631, 324] width 36 height 32
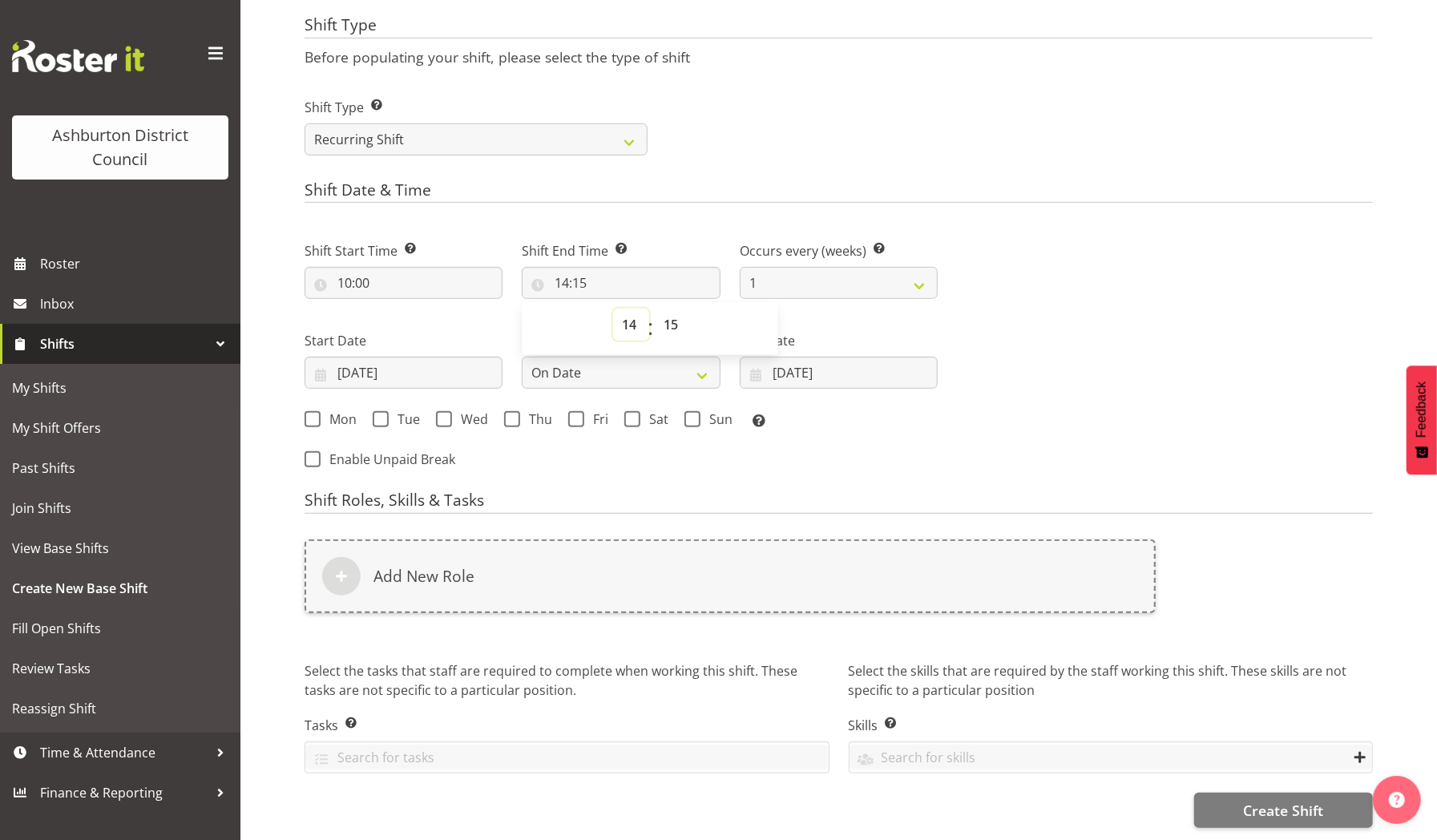
select select "16"
click at [613, 308] on select "00 01 02 03 04 05 06 07 08 09 10 11 12 13 14 15 16 17 18 19 20 21 22 23" at bounding box center [631, 324] width 36 height 32
type input "16:15"
click at [919, 270] on select "1 2 3 4 5 6 7 8 9 10 11 12" at bounding box center [838, 282] width 198 height 32
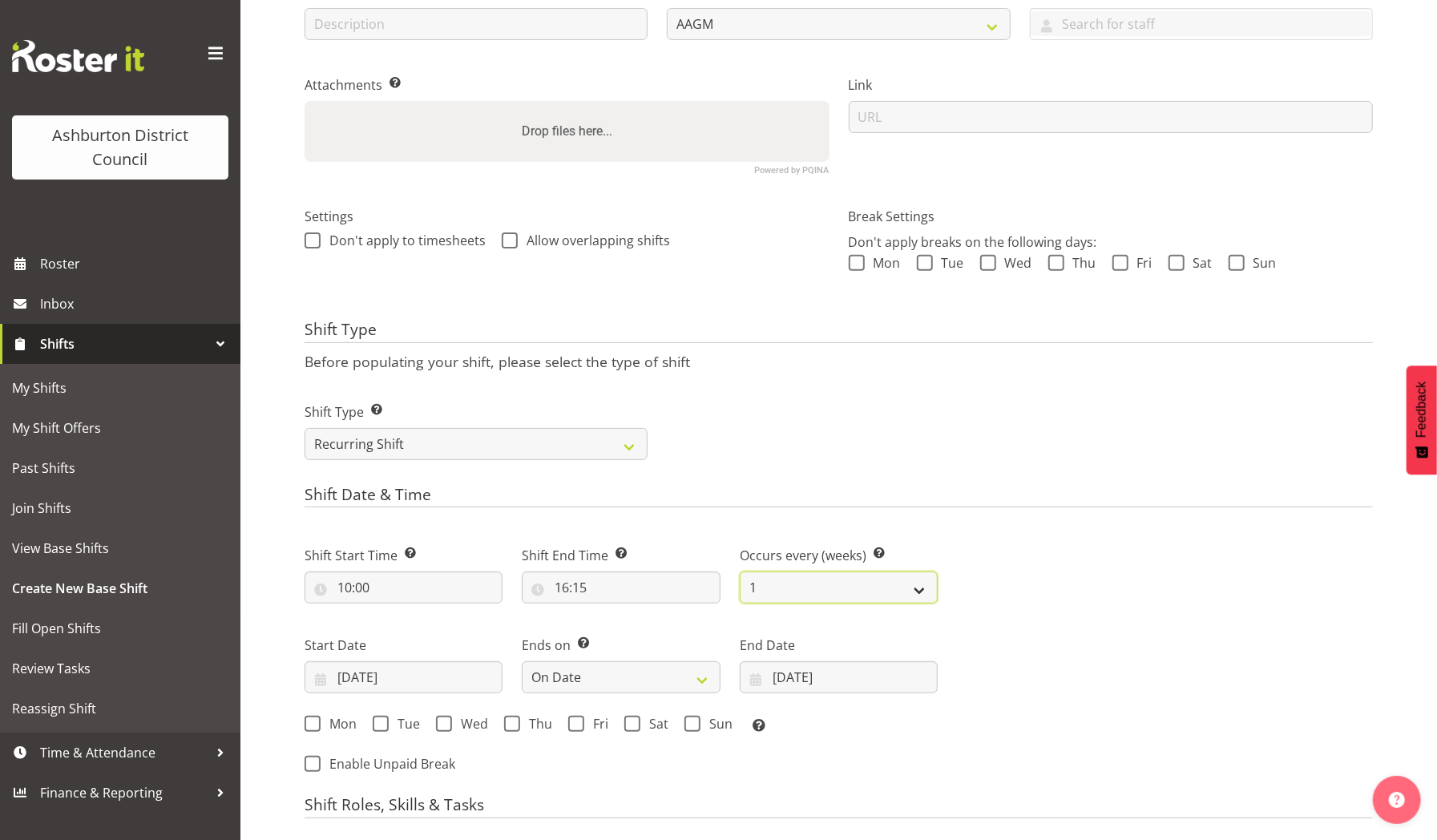
scroll to position [286, 0]
click at [919, 270] on div "Mon Tue Wed Thu Fri Sat Sun" at bounding box center [1111, 265] width 525 height 20
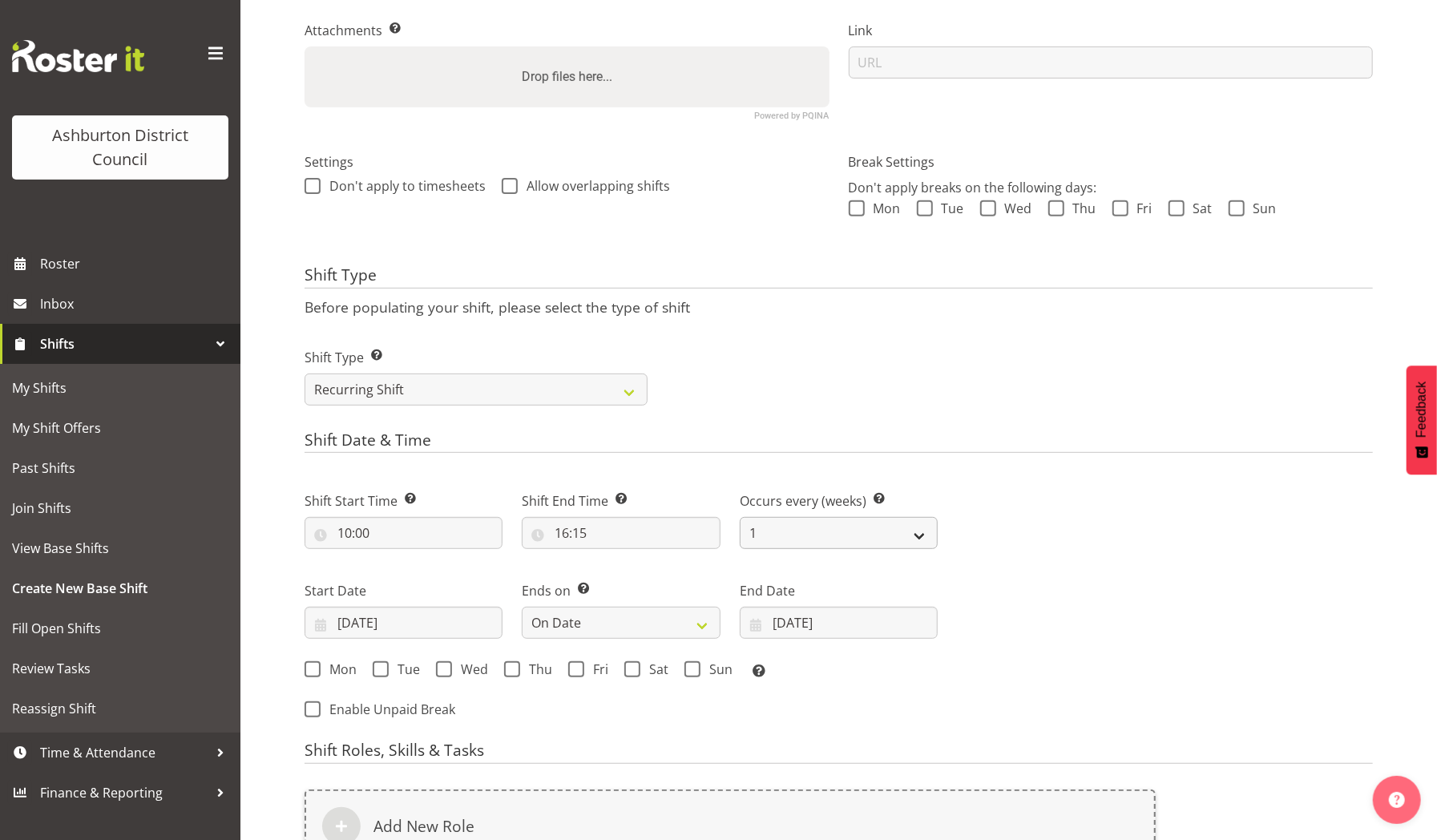
scroll to position [606, 0]
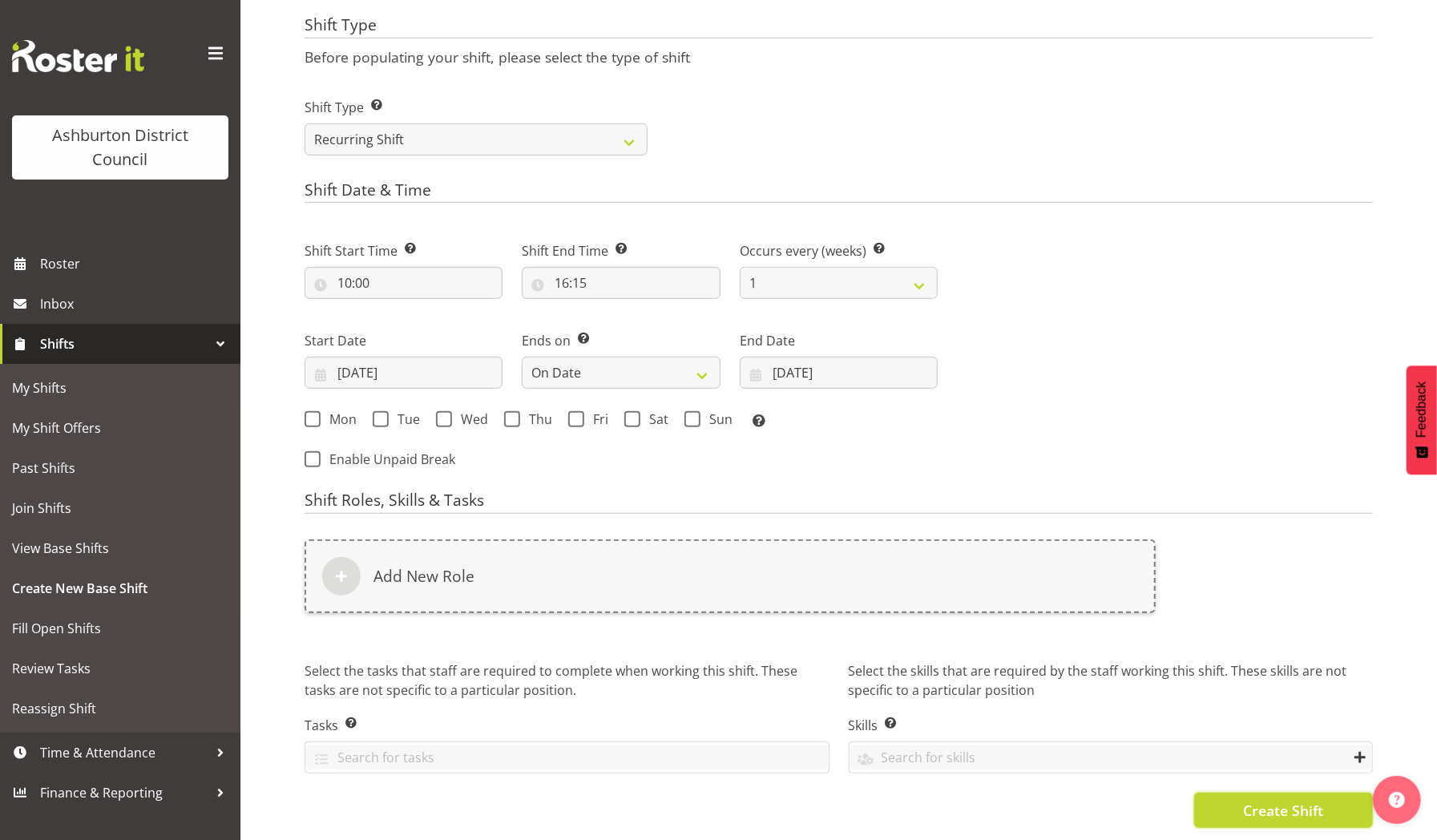
click at [1234, 793] on button "Create Shift" at bounding box center [1283, 810] width 178 height 35
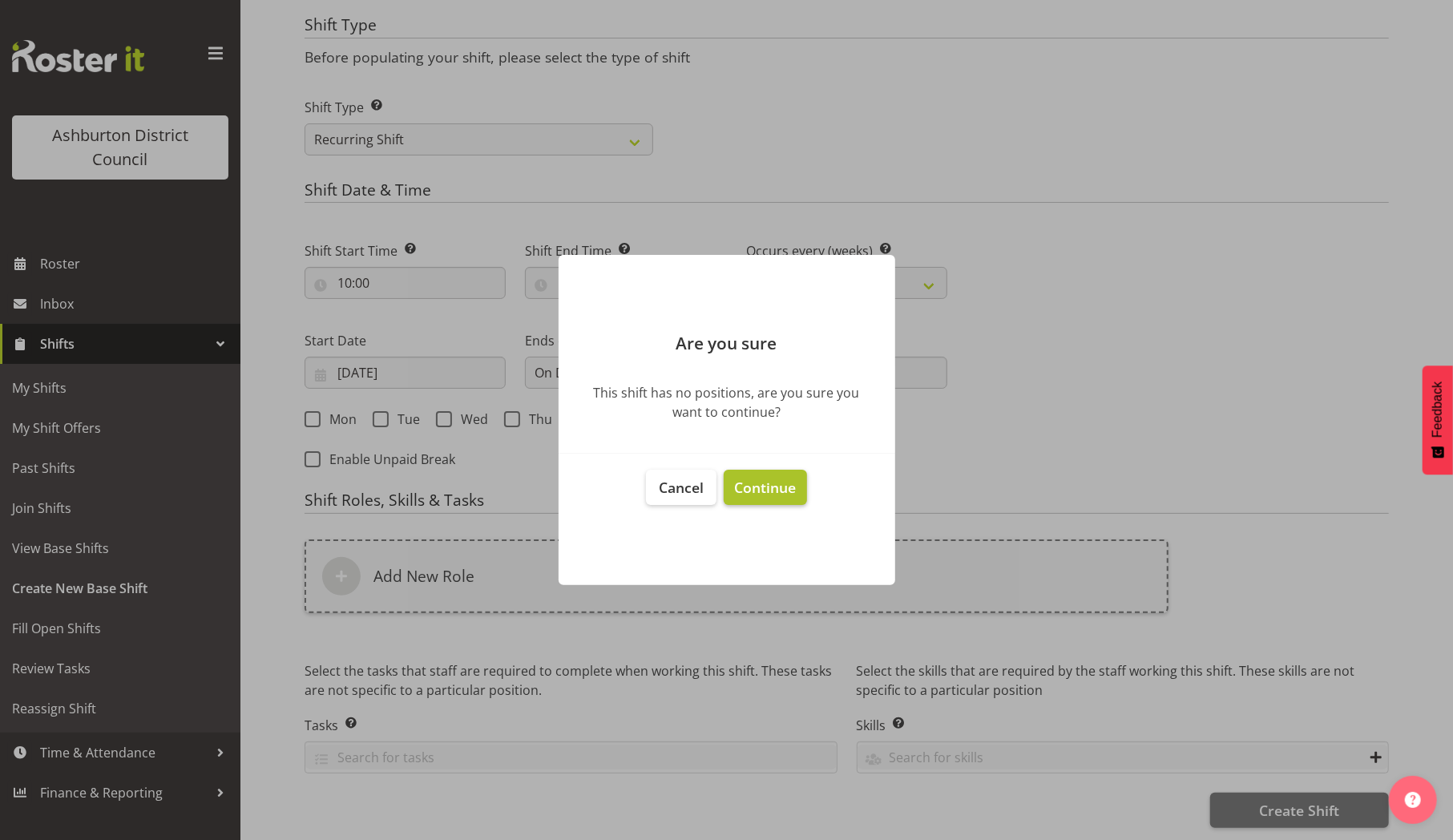
click at [762, 486] on span "Continue" at bounding box center [765, 487] width 62 height 19
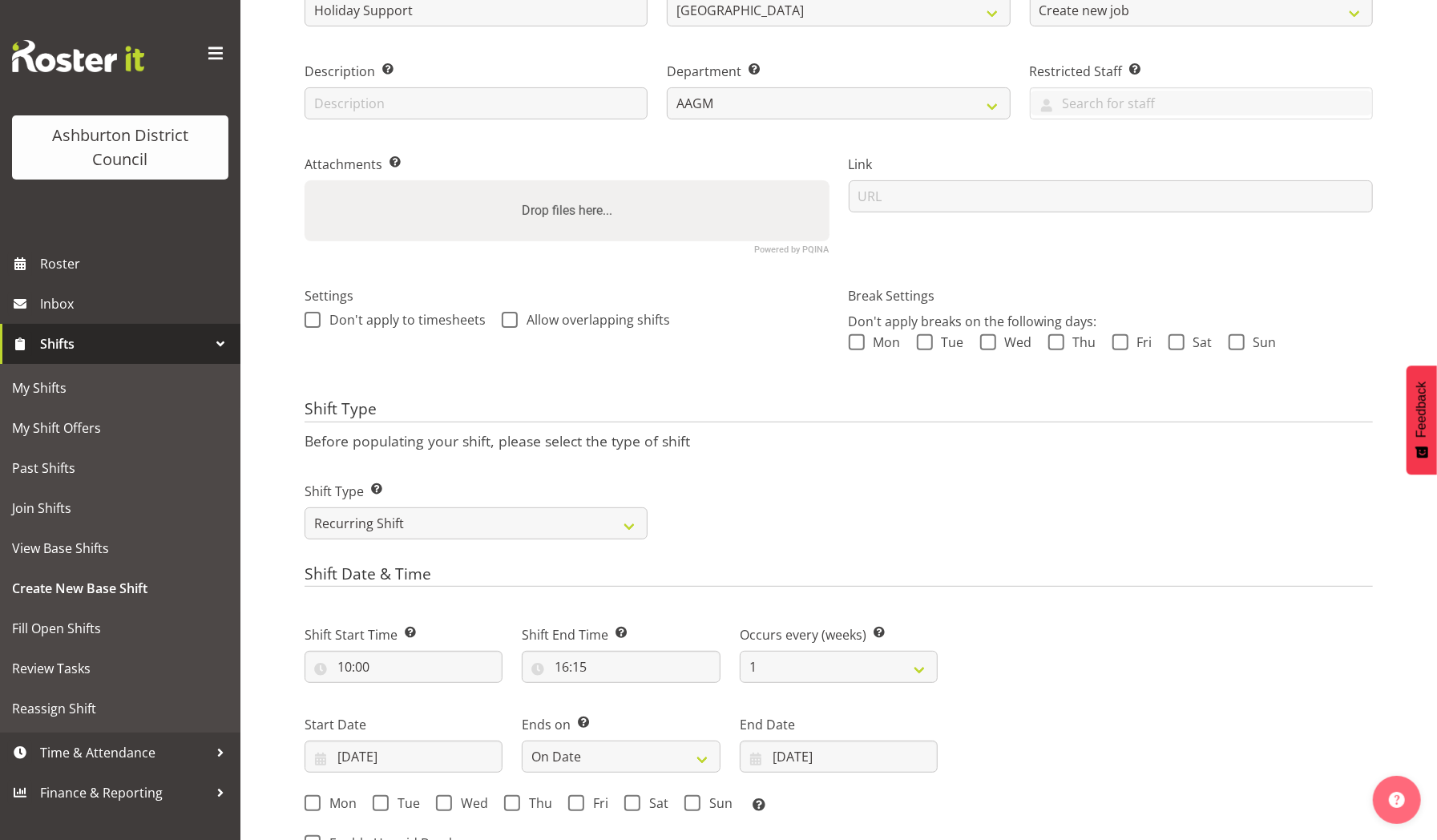
scroll to position [0, 0]
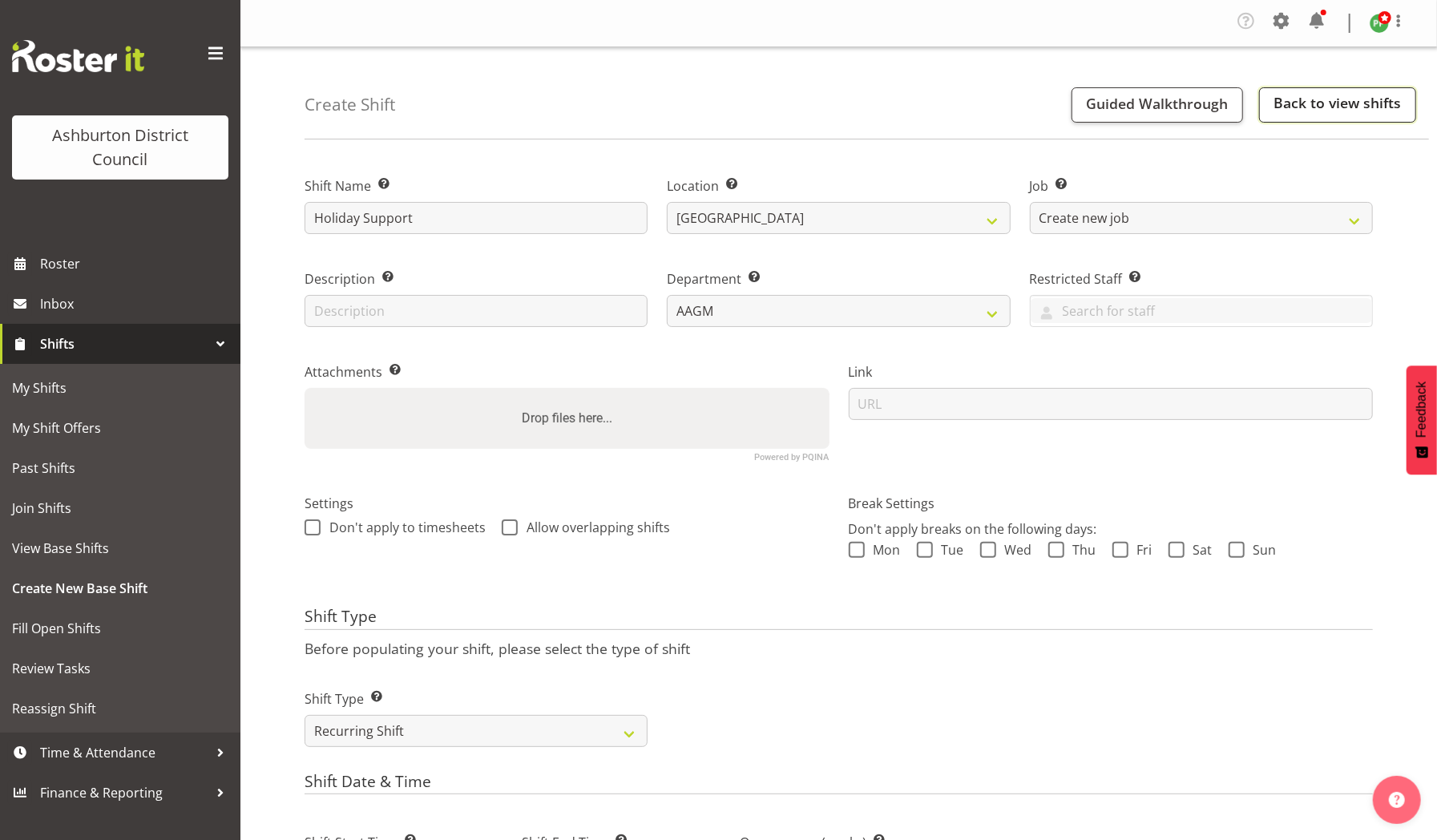
click at [1296, 100] on link "Back to view shifts" at bounding box center [1337, 105] width 157 height 35
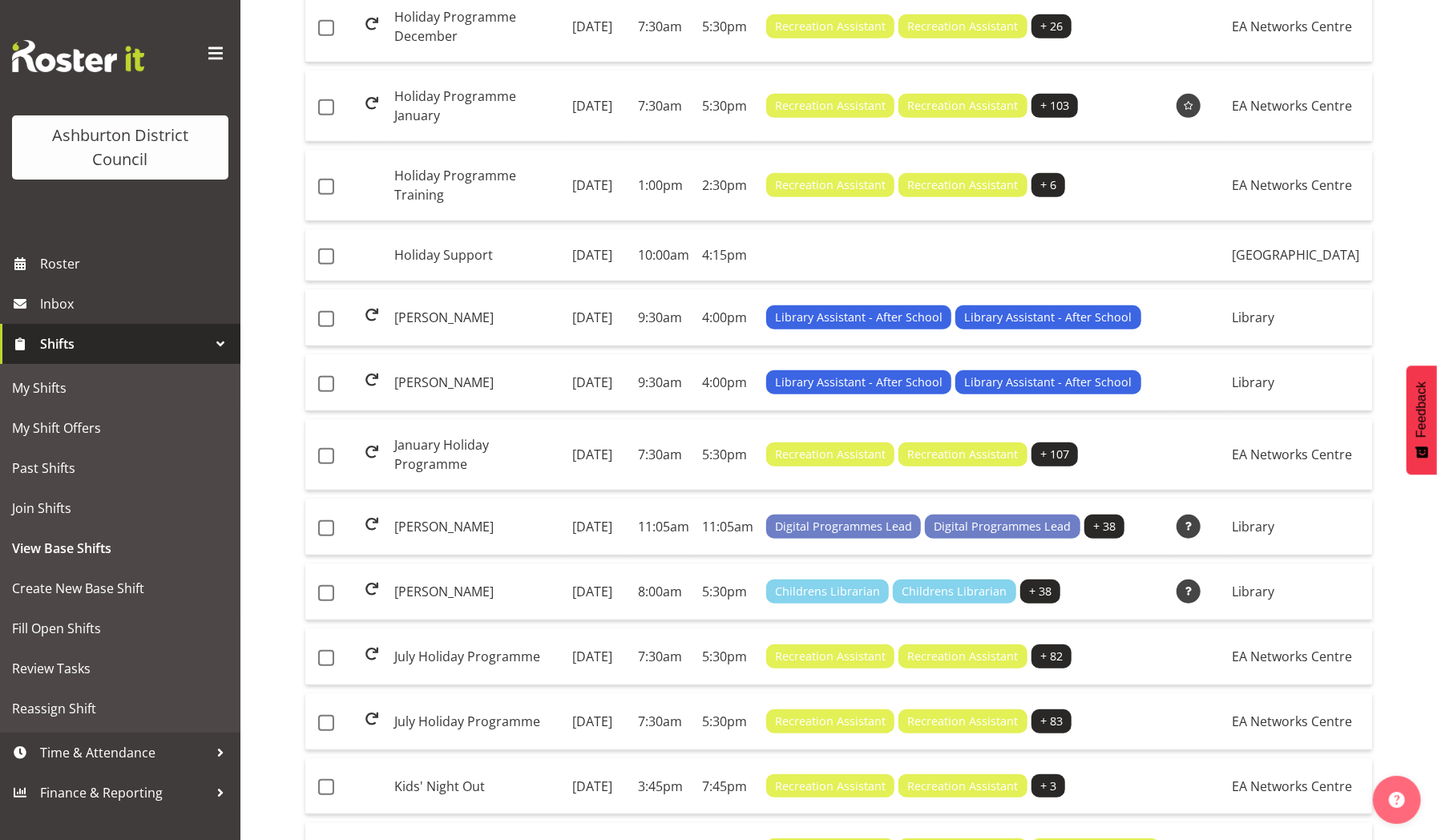
scroll to position [557, 0]
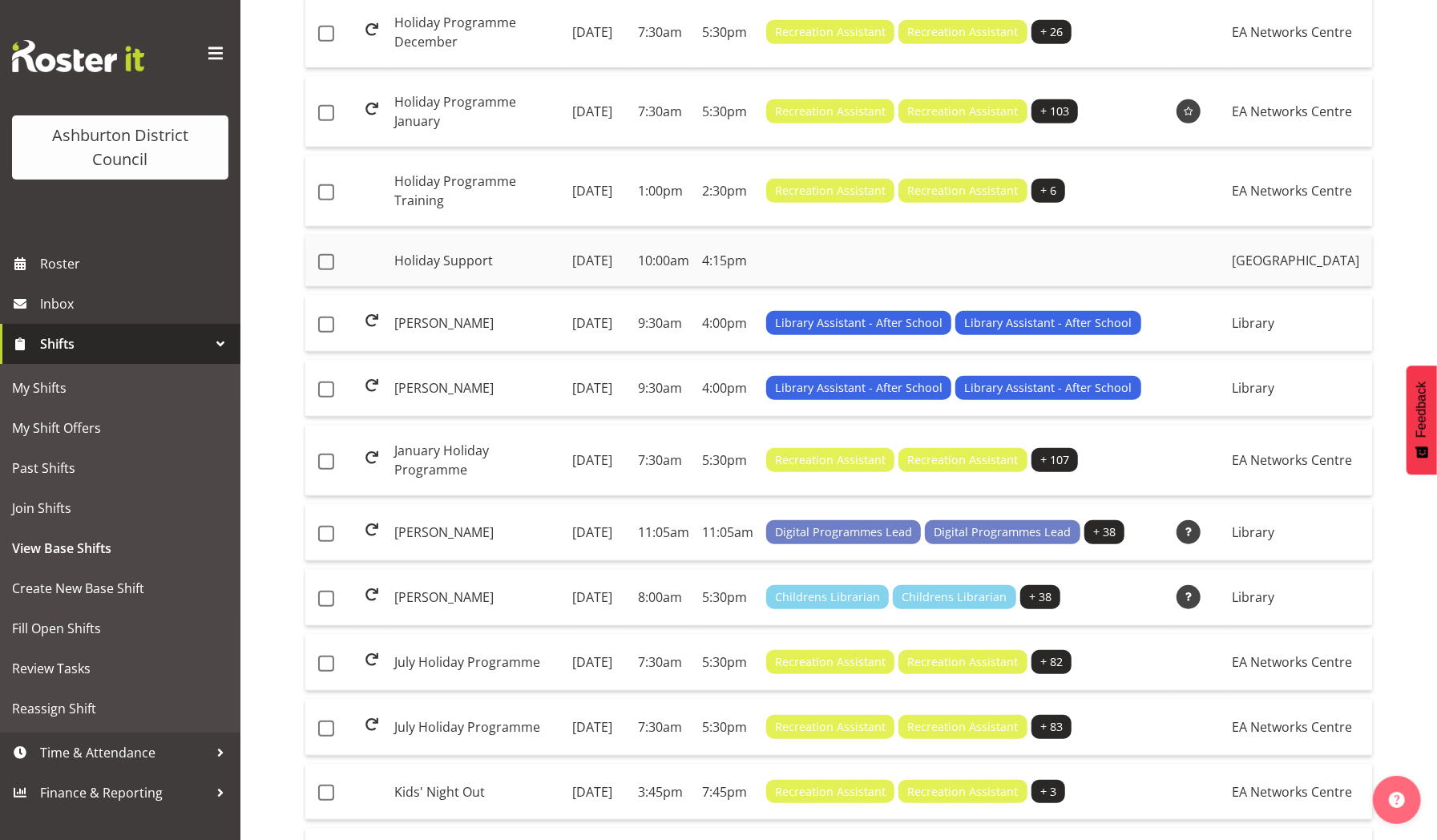
click at [1015, 287] on td at bounding box center [964, 261] width 410 height 52
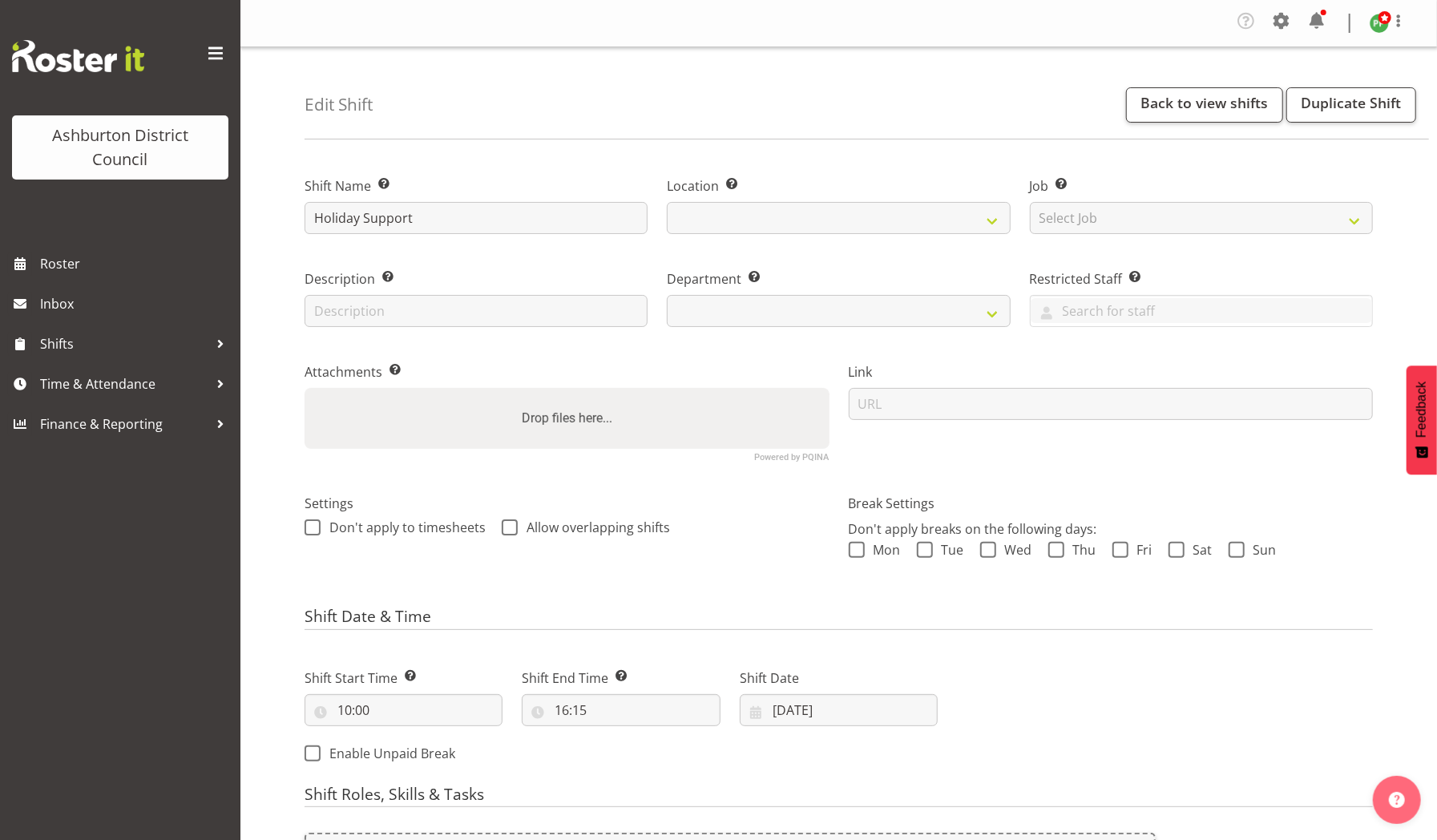
click at [1015, 308] on div "Department Set the department that the shift relates to." at bounding box center [838, 294] width 362 height 93
select select
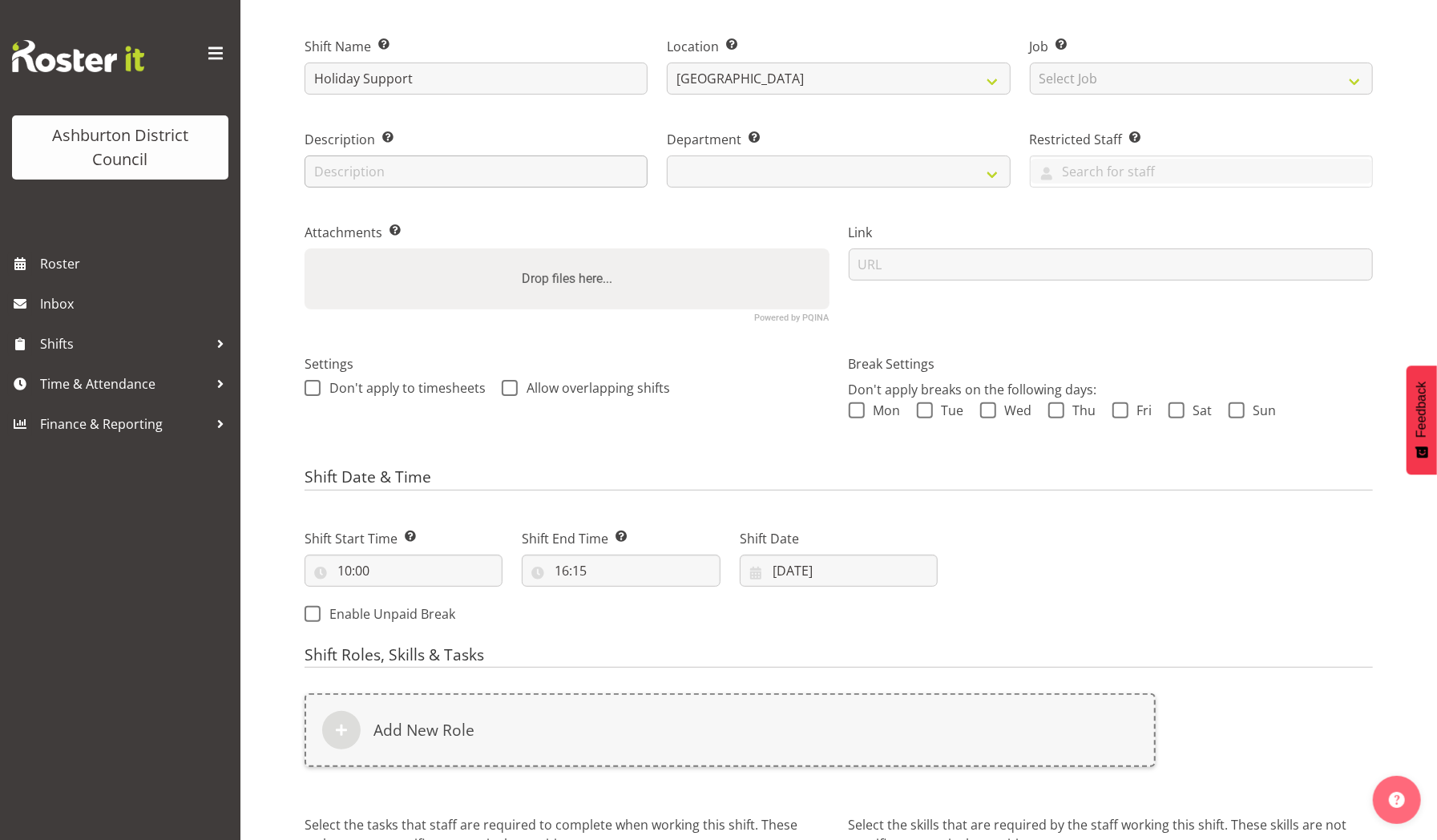
scroll to position [308, 0]
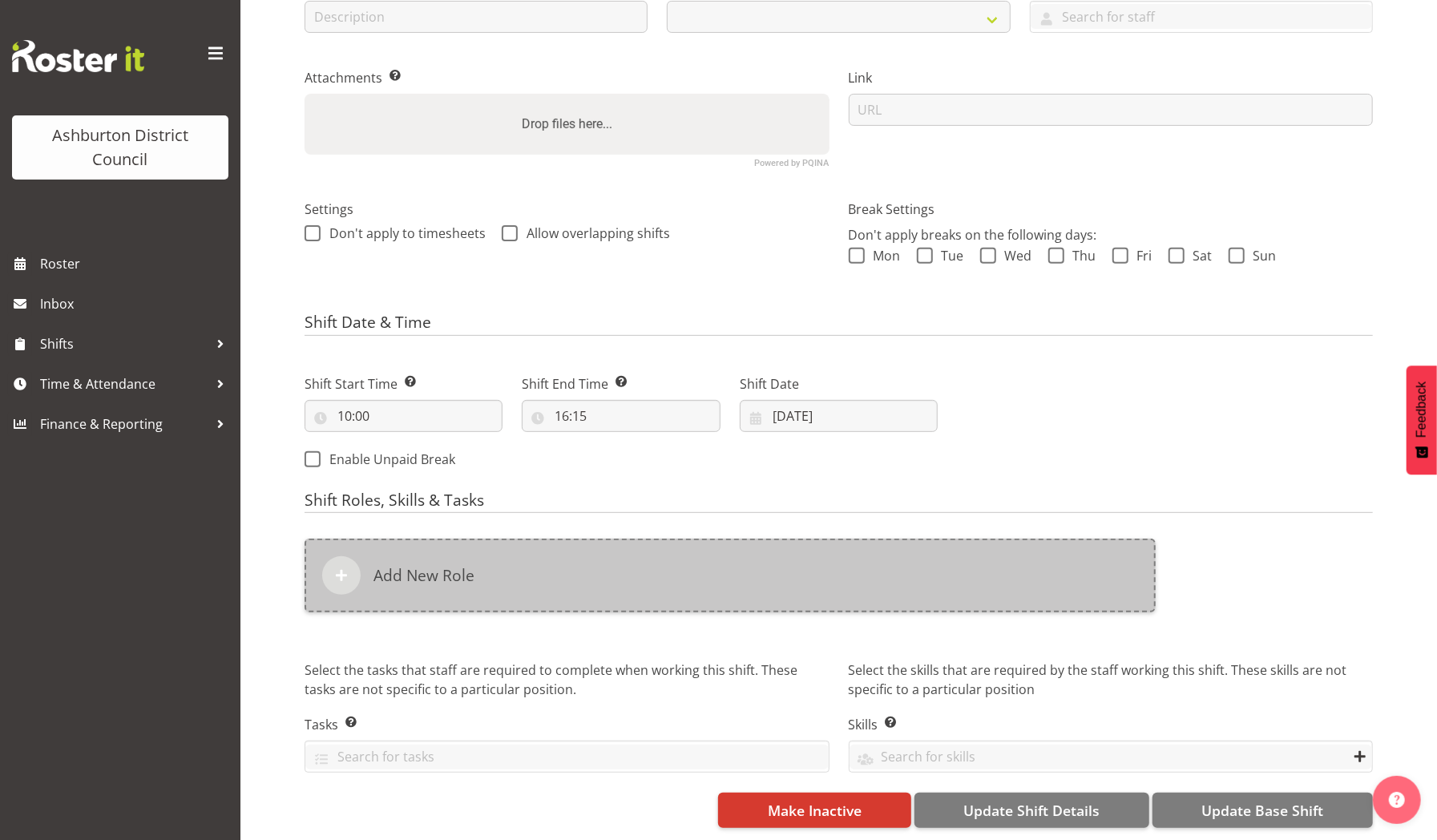
click at [505, 572] on div "Add New Role" at bounding box center [730, 576] width 851 height 74
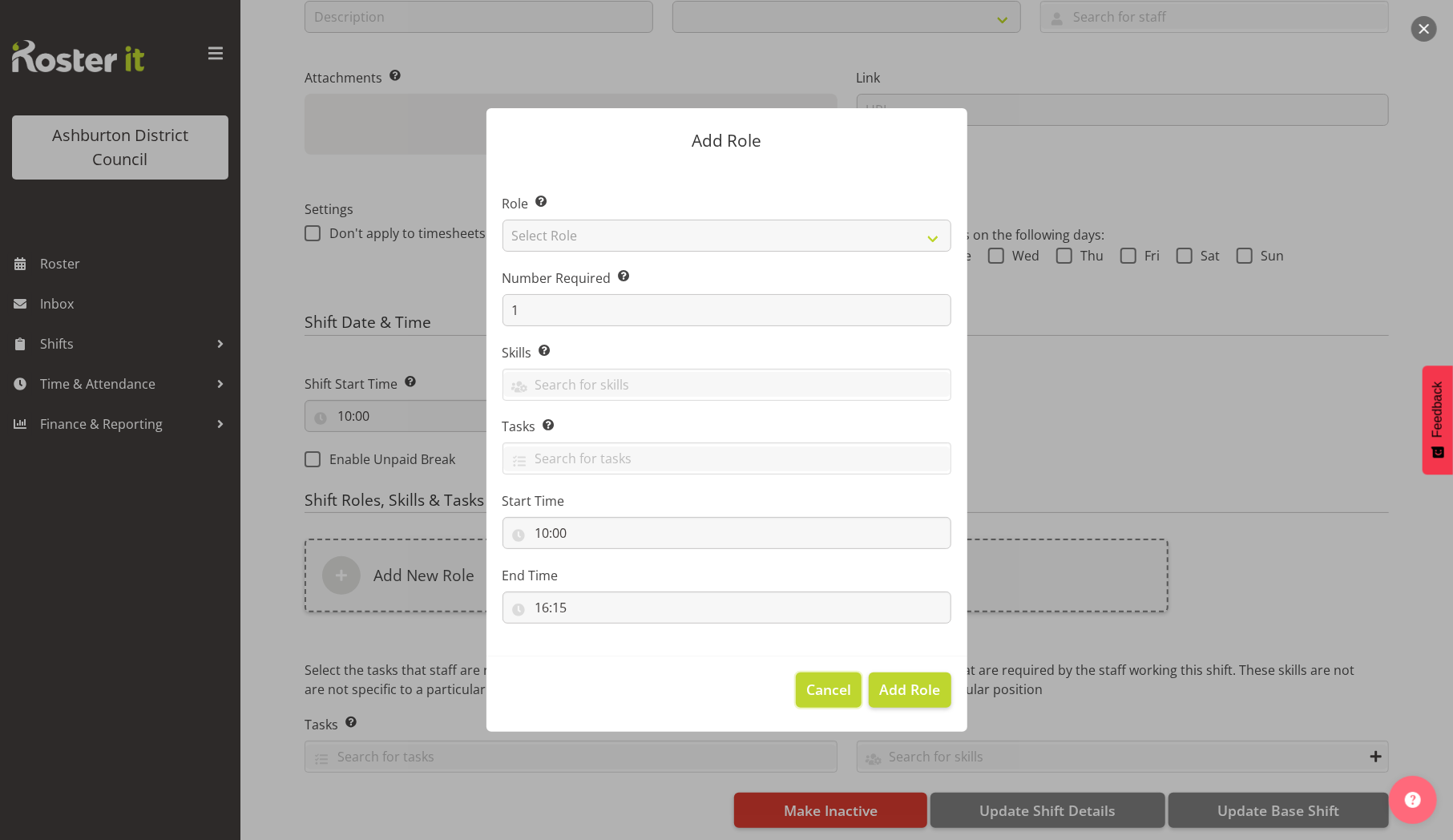
click at [827, 684] on span "Cancel" at bounding box center [829, 688] width 45 height 20
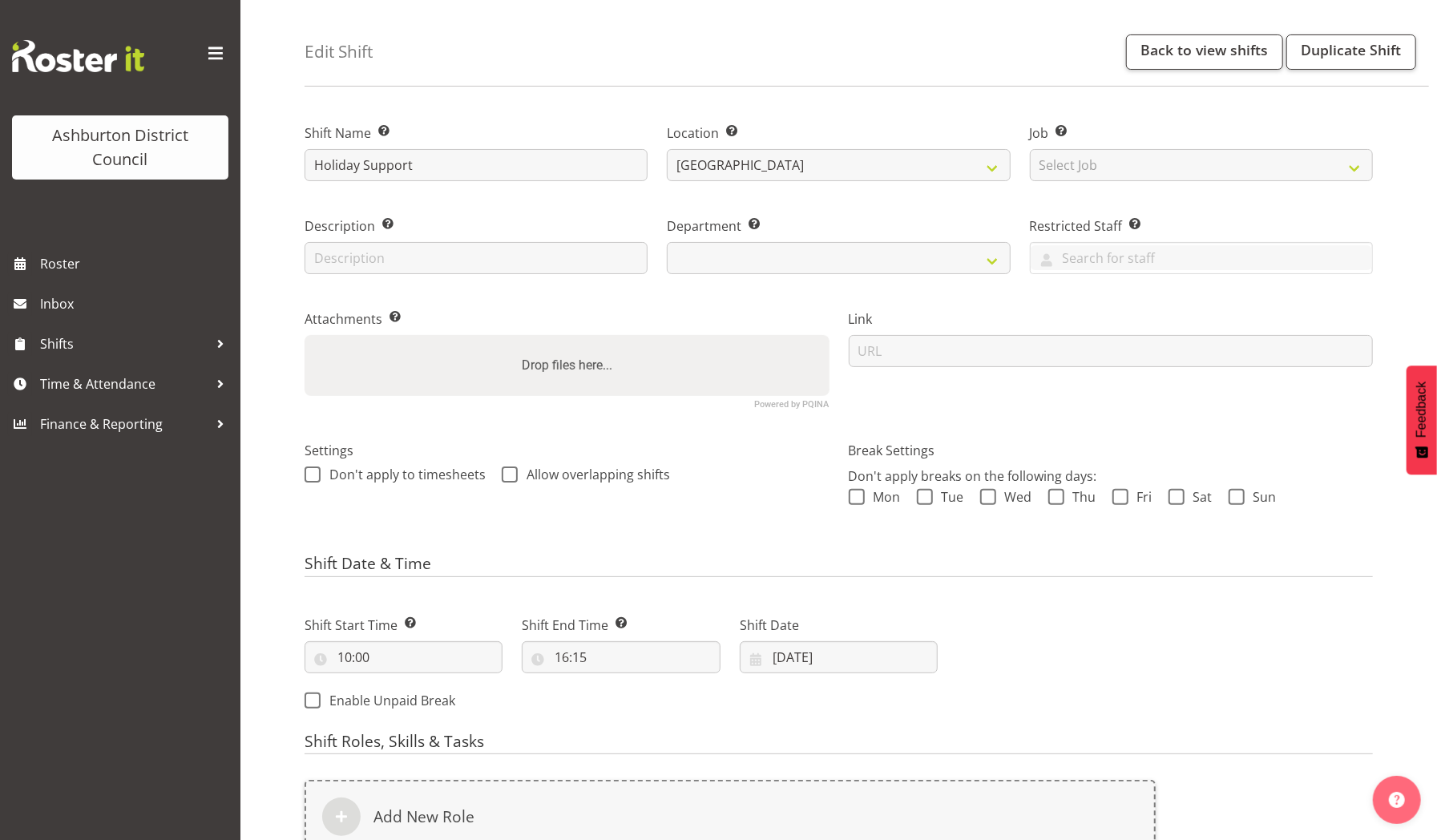
scroll to position [50, 0]
click at [1353, 168] on select "Select Job Create new job Casual HDA - CSR HDA - EA Lifeguarding LTS- Alt Dutie…" at bounding box center [1201, 167] width 343 height 32
select select "10103"
click at [1029, 151] on select "Select Job Create new job Casual HDA - CSR HDA - EA Lifeguarding LTS- Alt Dutie…" at bounding box center [1201, 167] width 343 height 32
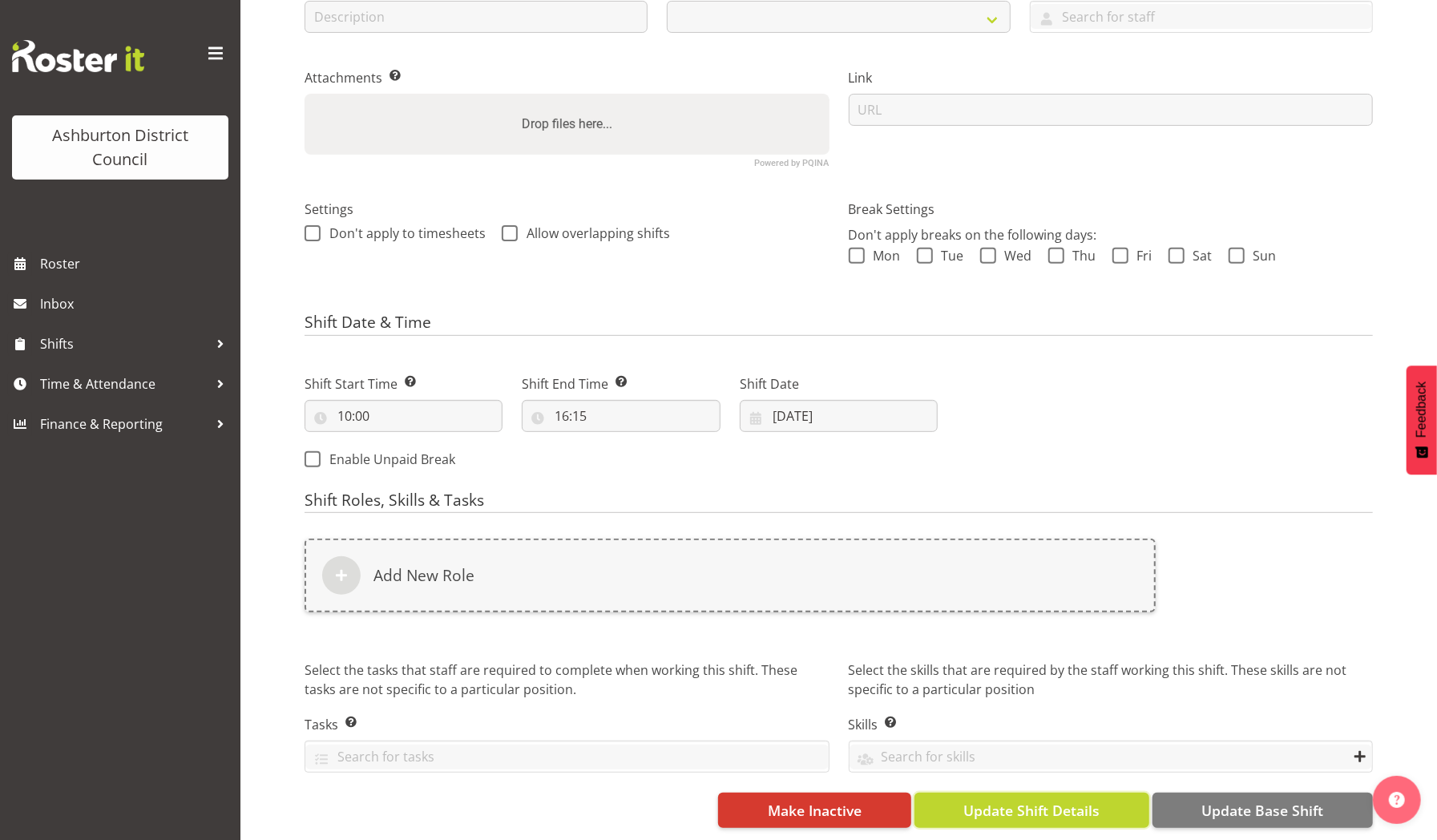
click at [1080, 805] on button "Update Shift Details" at bounding box center [1031, 810] width 234 height 35
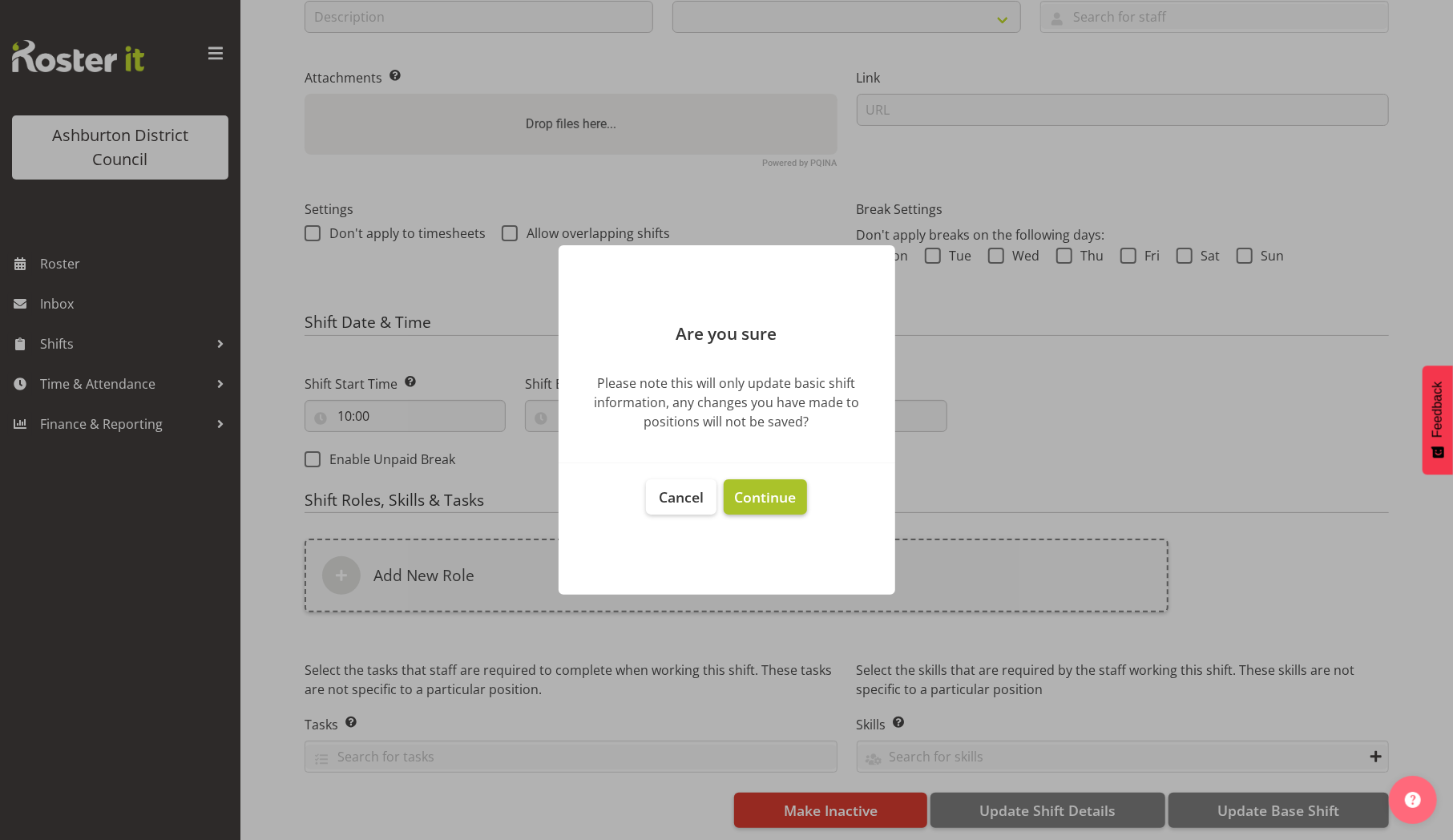
click at [781, 492] on span "Continue" at bounding box center [765, 497] width 62 height 19
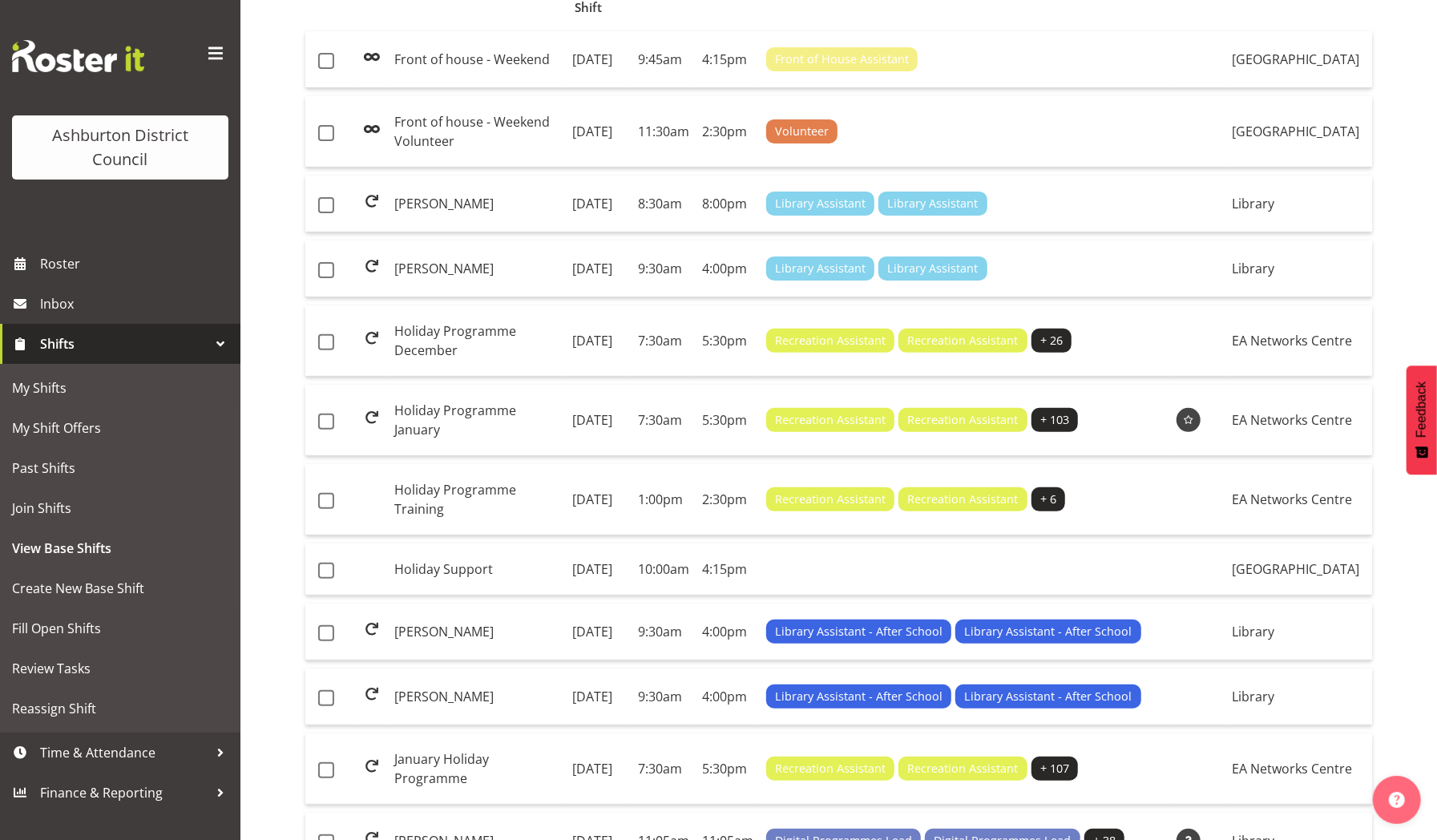
scroll to position [248, 0]
click at [64, 264] on span "Roster" at bounding box center [136, 264] width 192 height 24
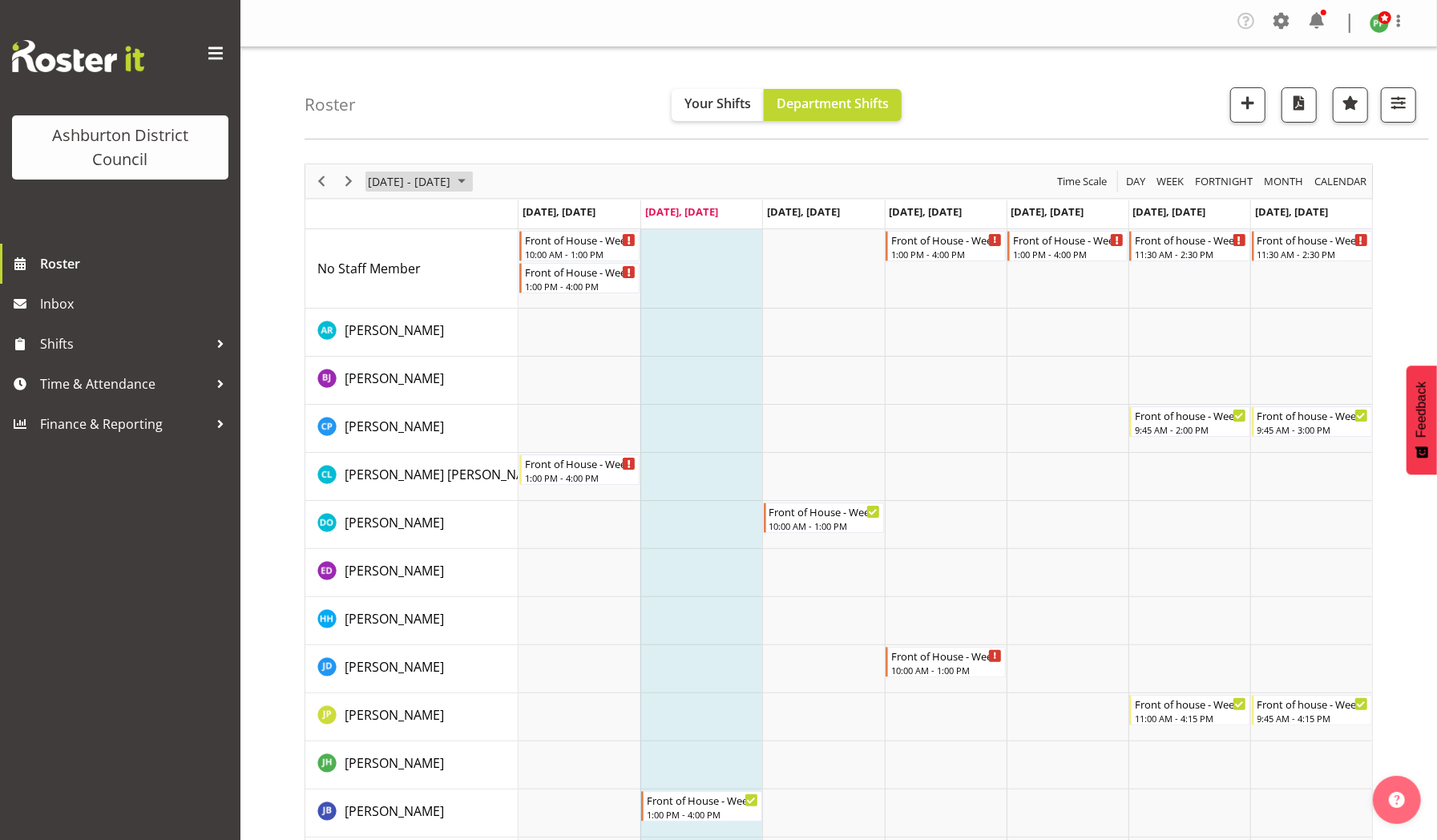
click at [442, 178] on span "[DATE] - [DATE]" at bounding box center [409, 181] width 85 height 20
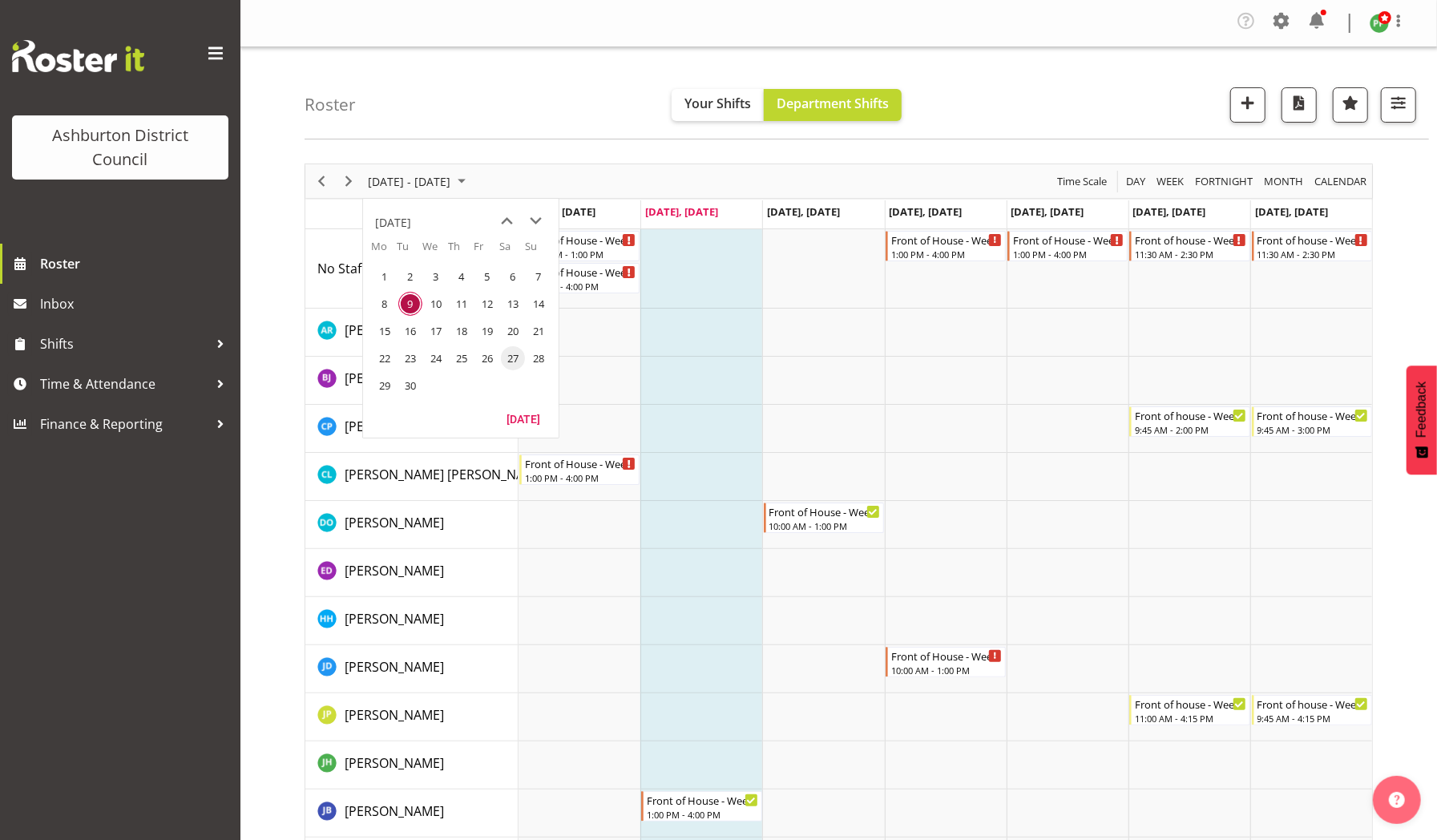
click at [515, 358] on span "27" at bounding box center [513, 358] width 24 height 24
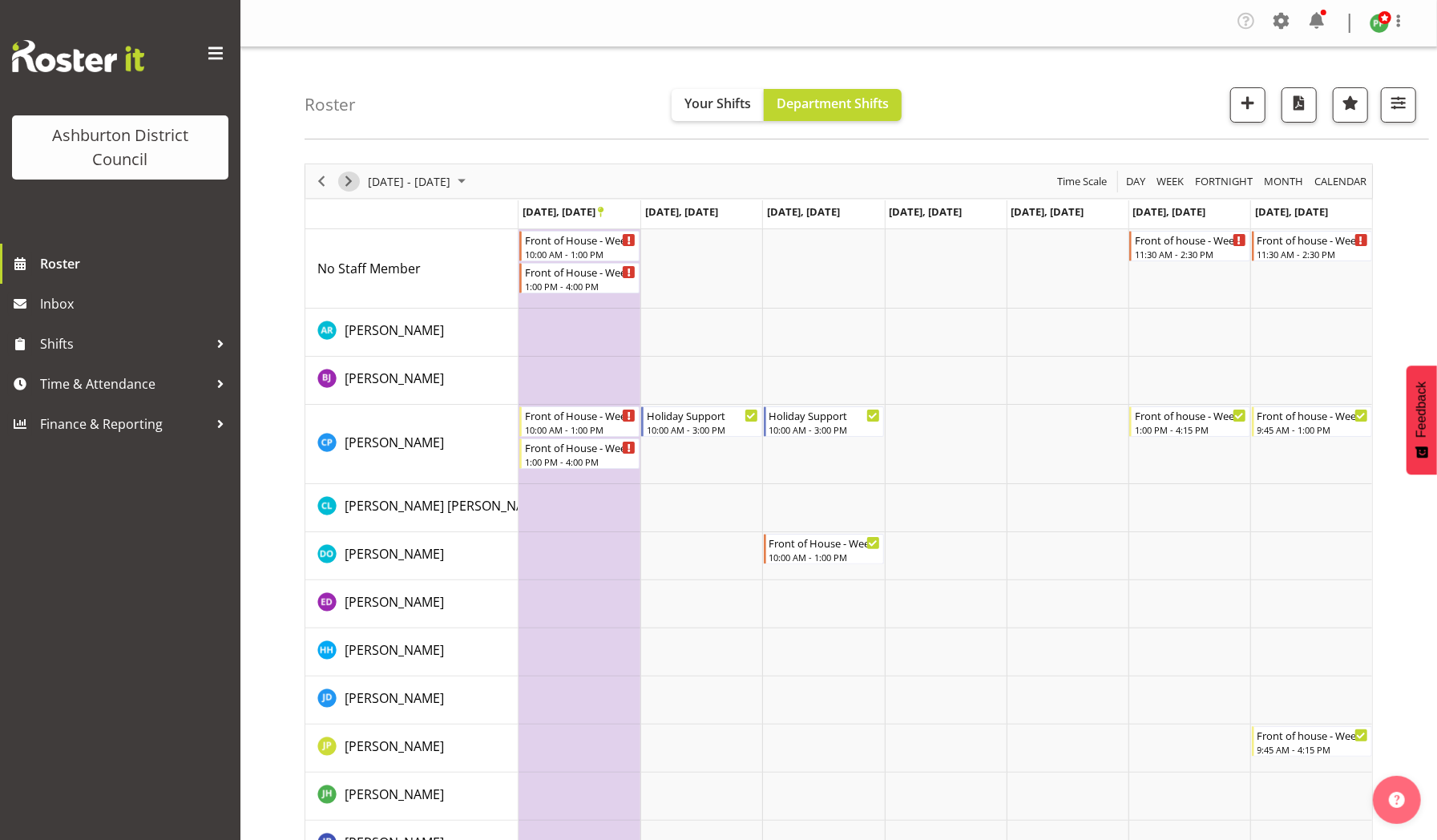
click at [346, 178] on span "Next" at bounding box center [349, 181] width 19 height 20
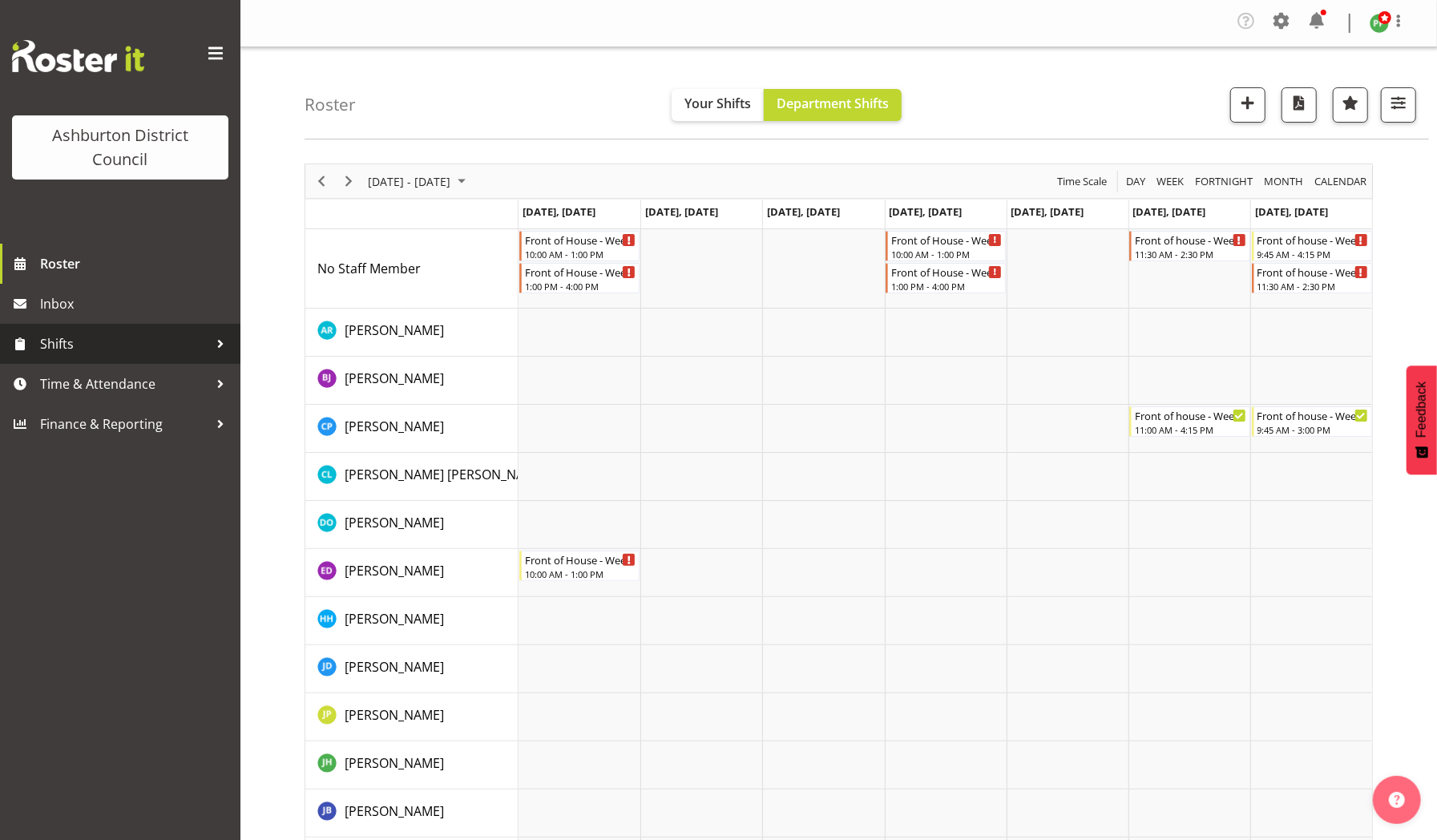
click at [141, 346] on span "Shifts" at bounding box center [124, 343] width 169 height 24
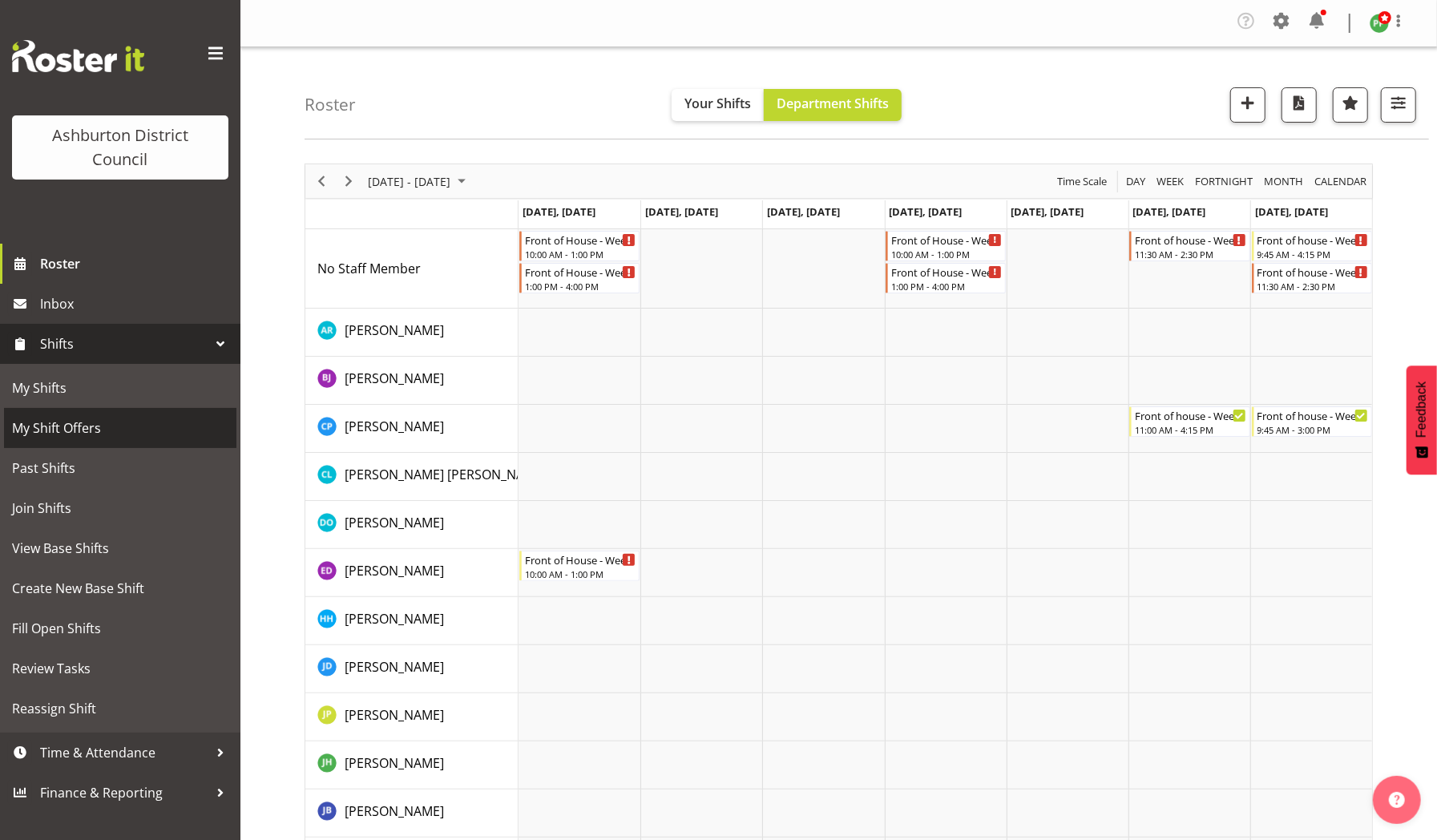
click at [137, 430] on span "My Shift Offers" at bounding box center [119, 427] width 216 height 24
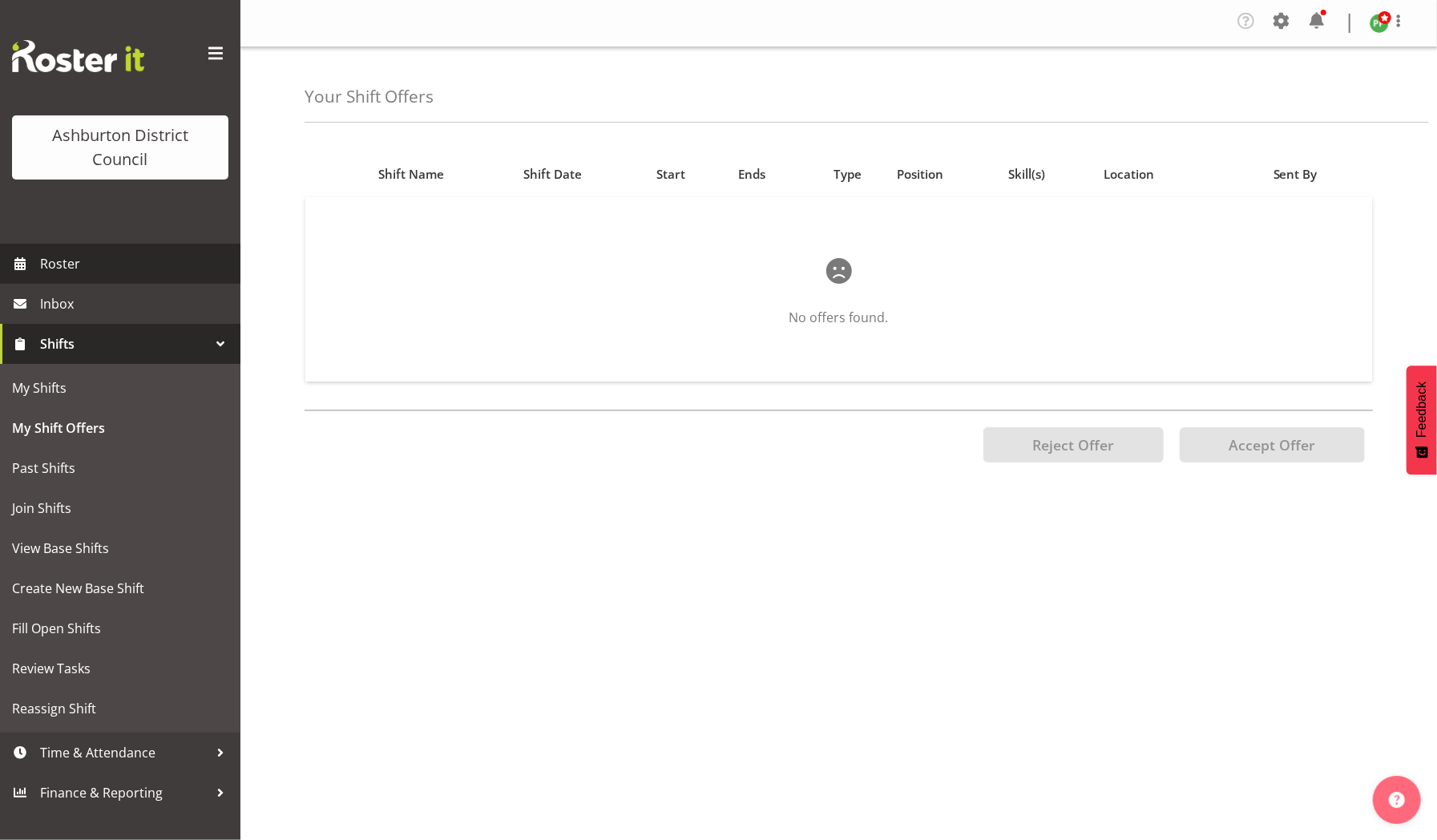
click at [62, 258] on span "Roster" at bounding box center [136, 264] width 192 height 24
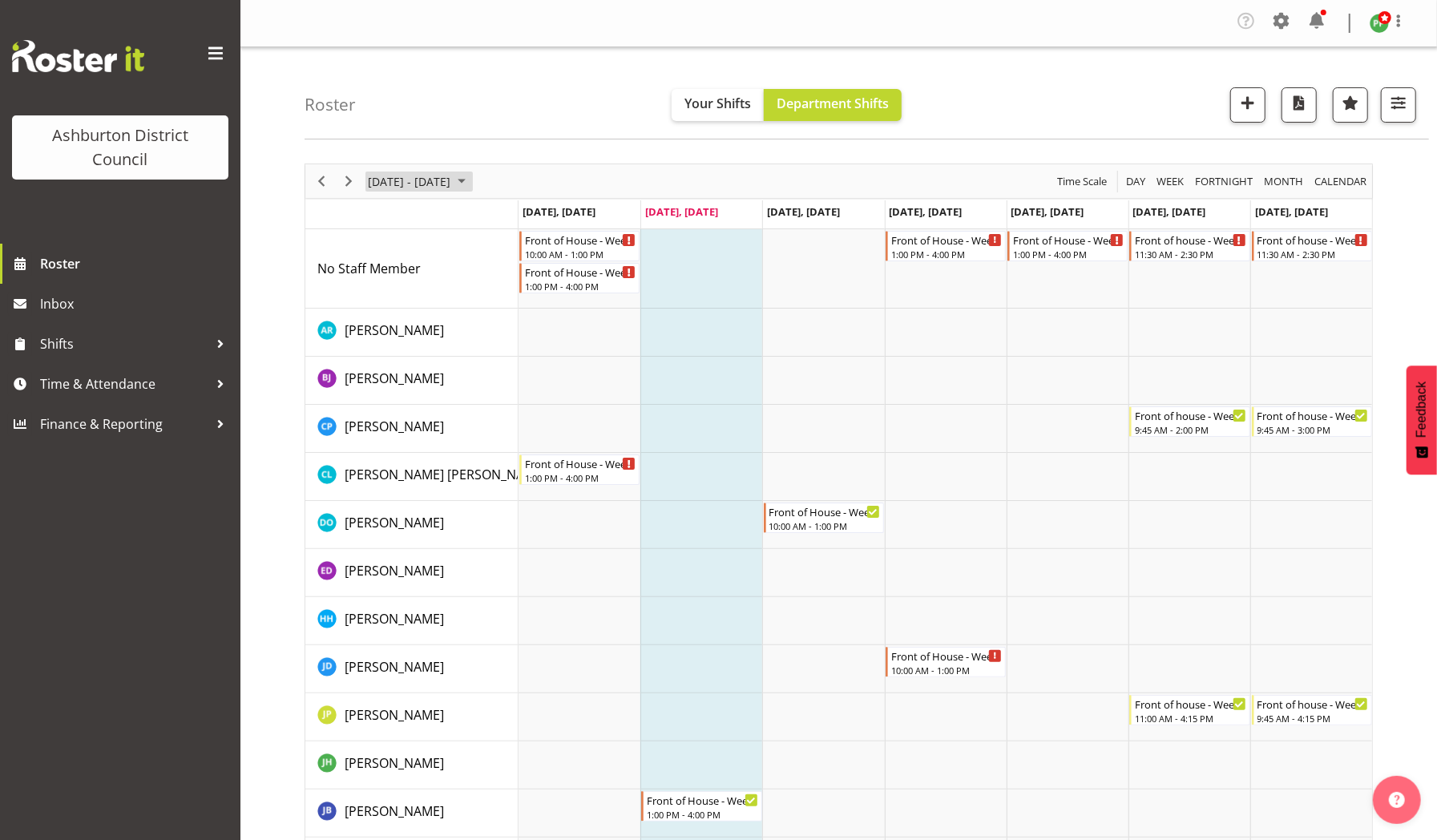
click at [409, 181] on span "[DATE] - [DATE]" at bounding box center [409, 181] width 85 height 20
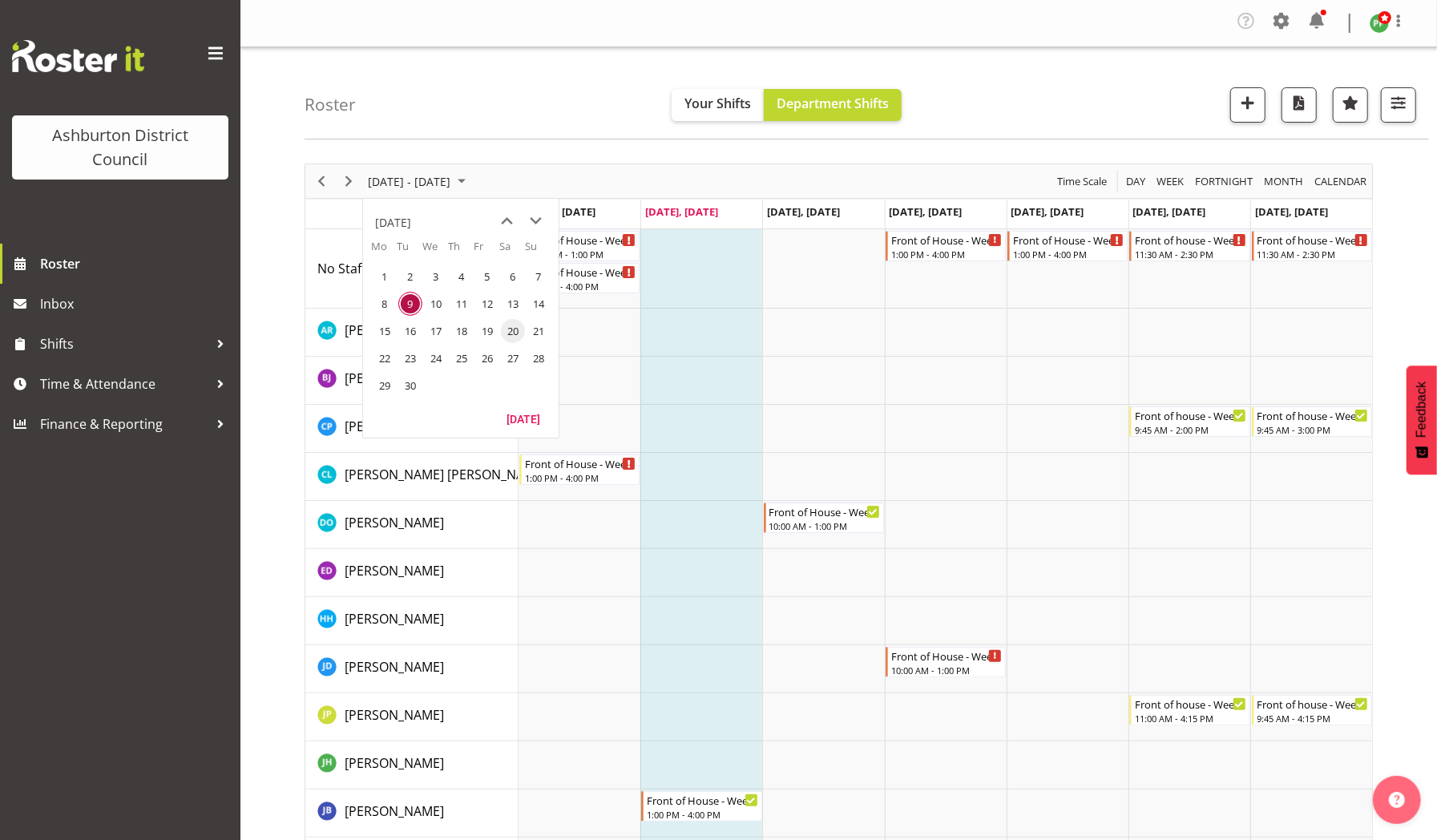
click at [515, 330] on span "20" at bounding box center [513, 330] width 24 height 24
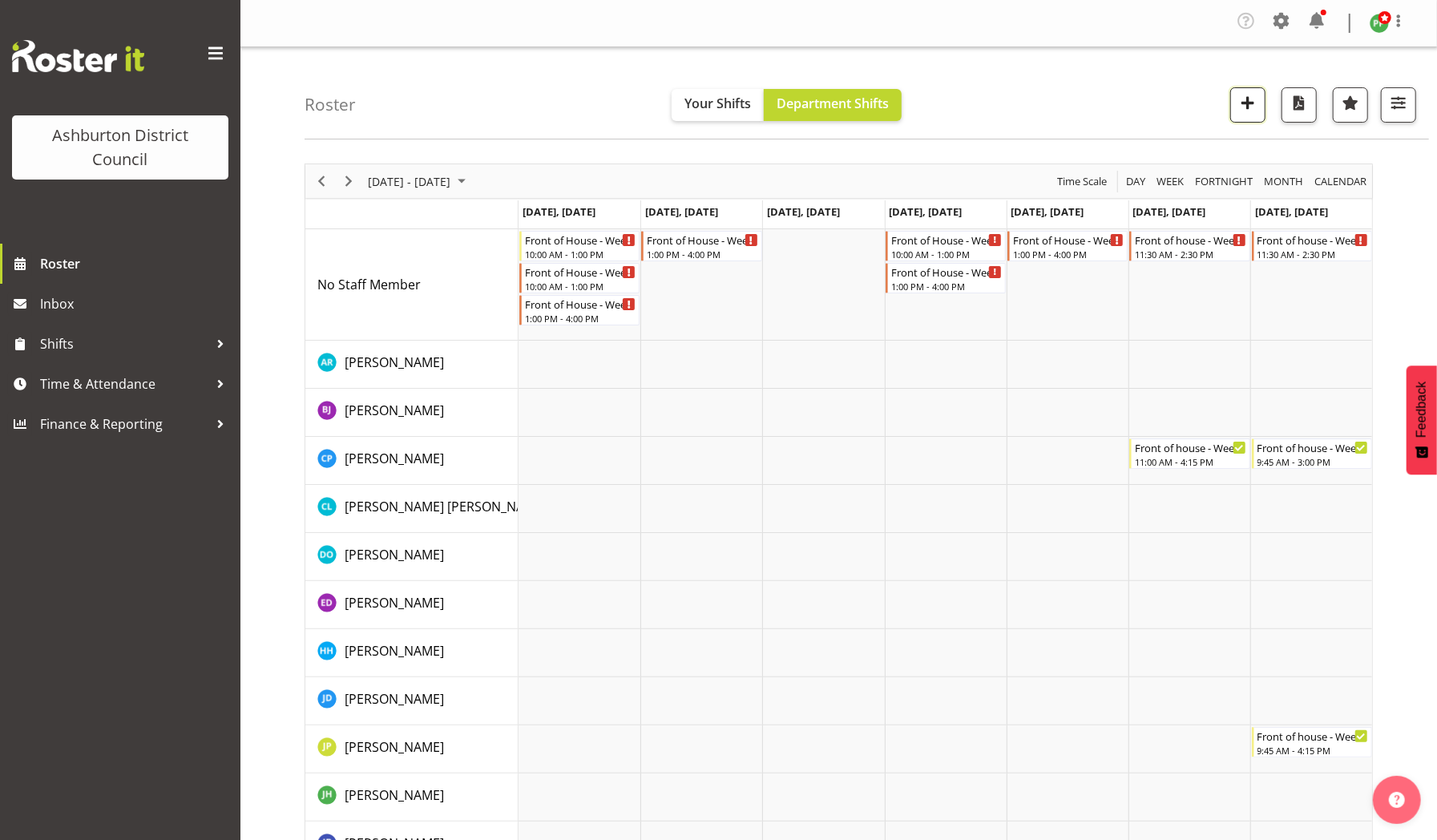
click at [1251, 109] on span "button" at bounding box center [1247, 102] width 20 height 20
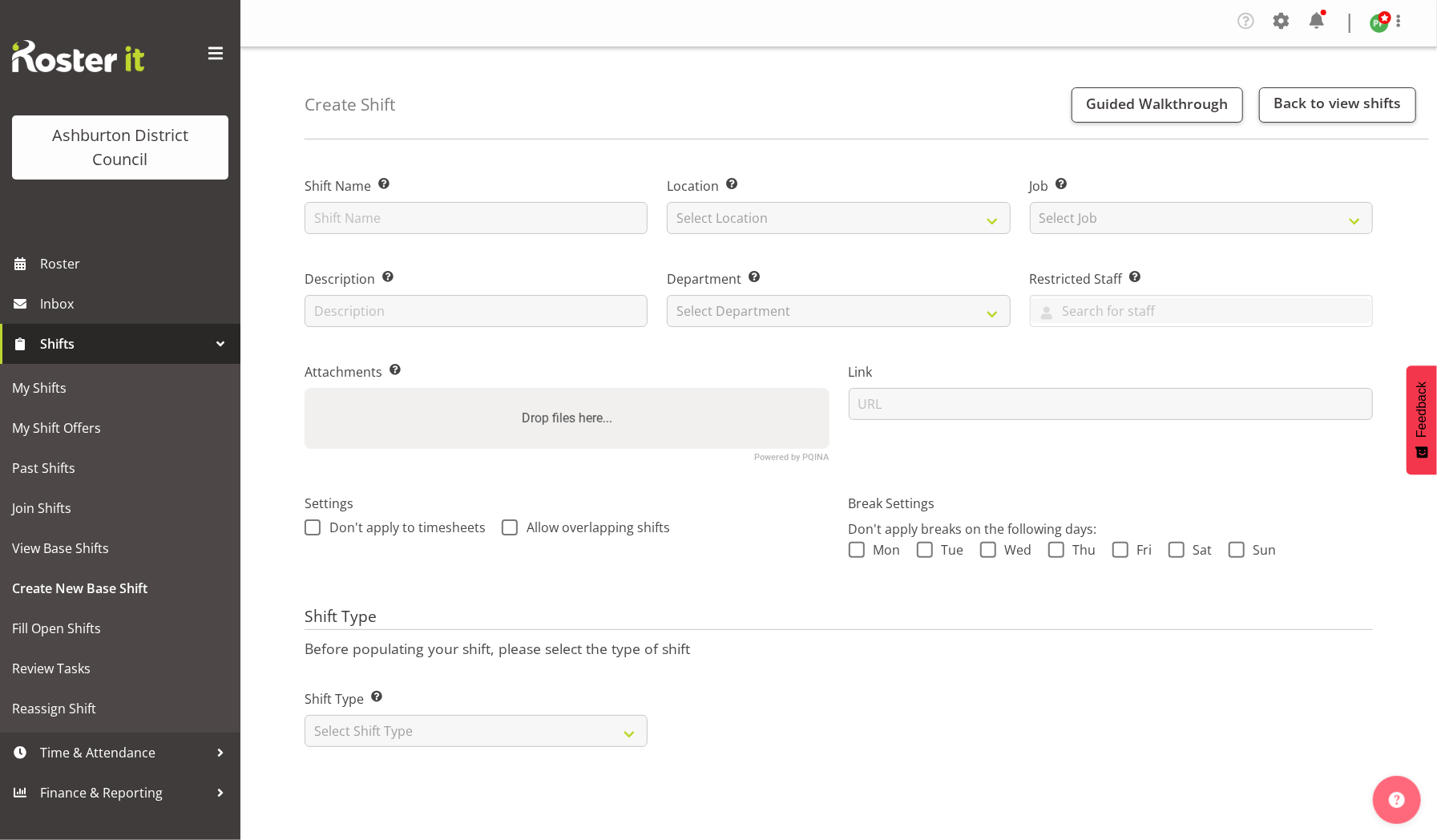
click at [1251, 109] on div "Guided Walkthrough Back to view shifts" at bounding box center [1236, 105] width 358 height 35
click at [1170, 109] on span "Guided Walkthrough" at bounding box center [1156, 104] width 141 height 19
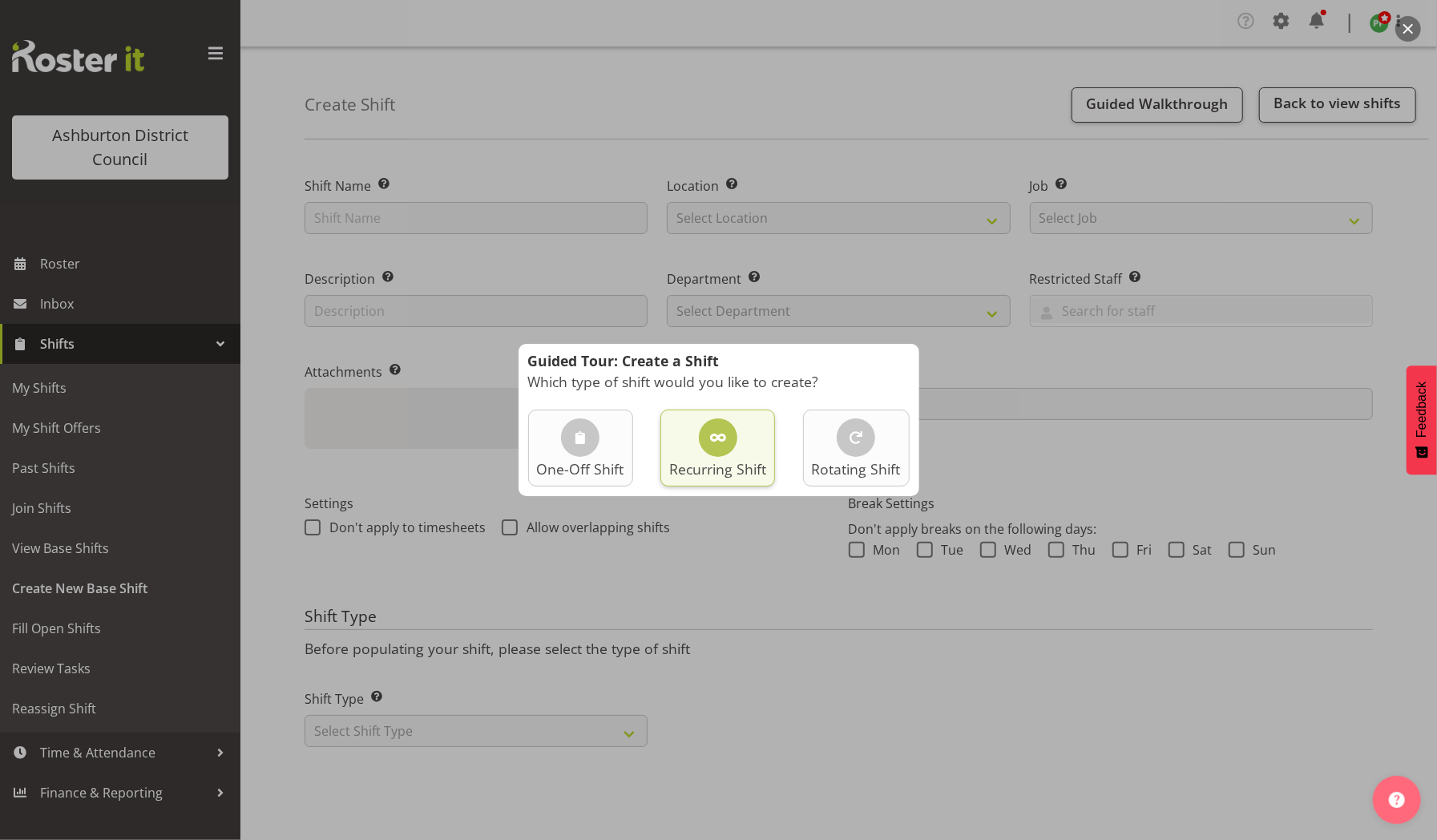
click at [714, 437] on span at bounding box center [718, 438] width 19 height 19
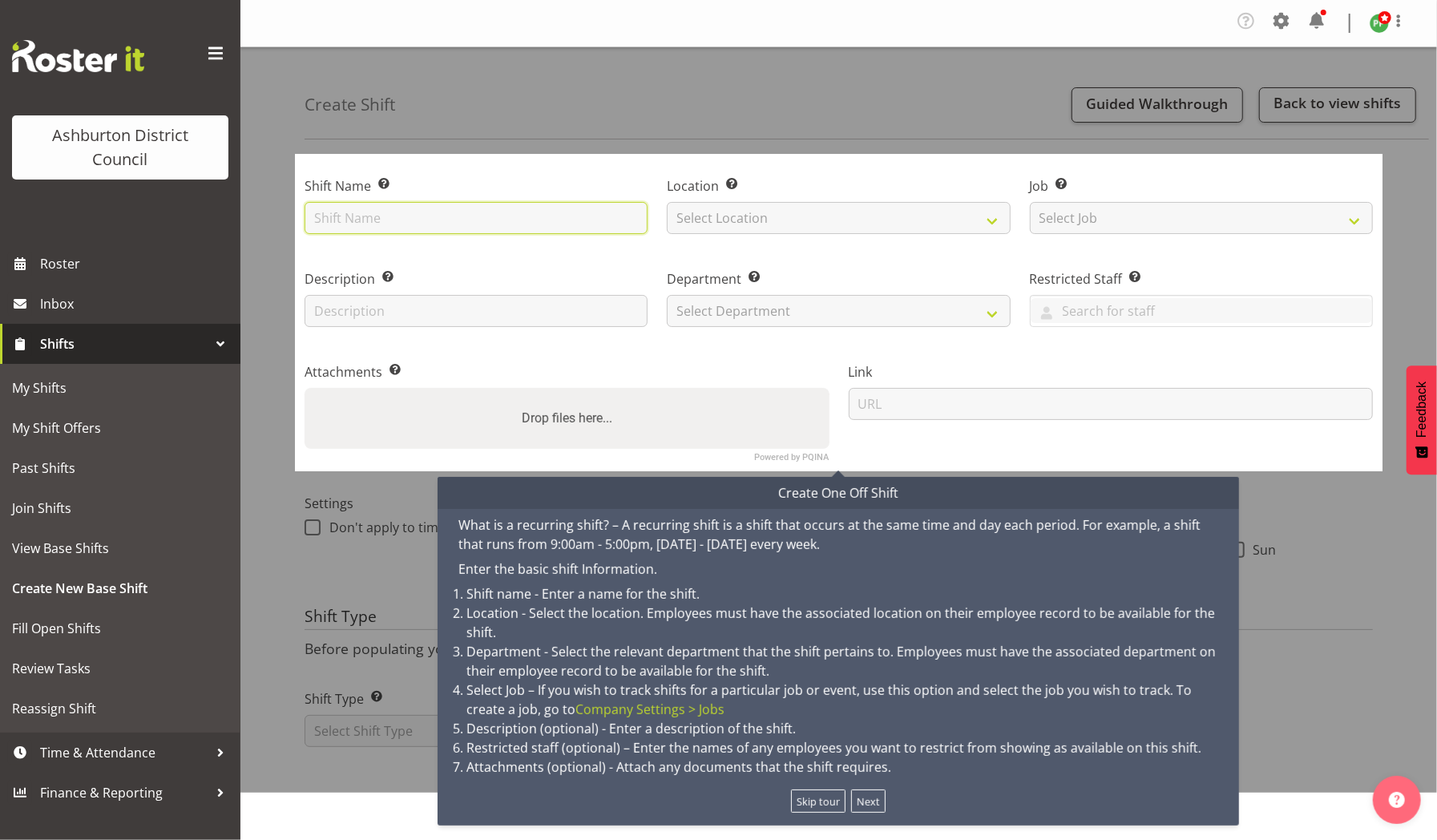
click at [563, 208] on input "text" at bounding box center [476, 217] width 343 height 32
type input "Holiday Support"
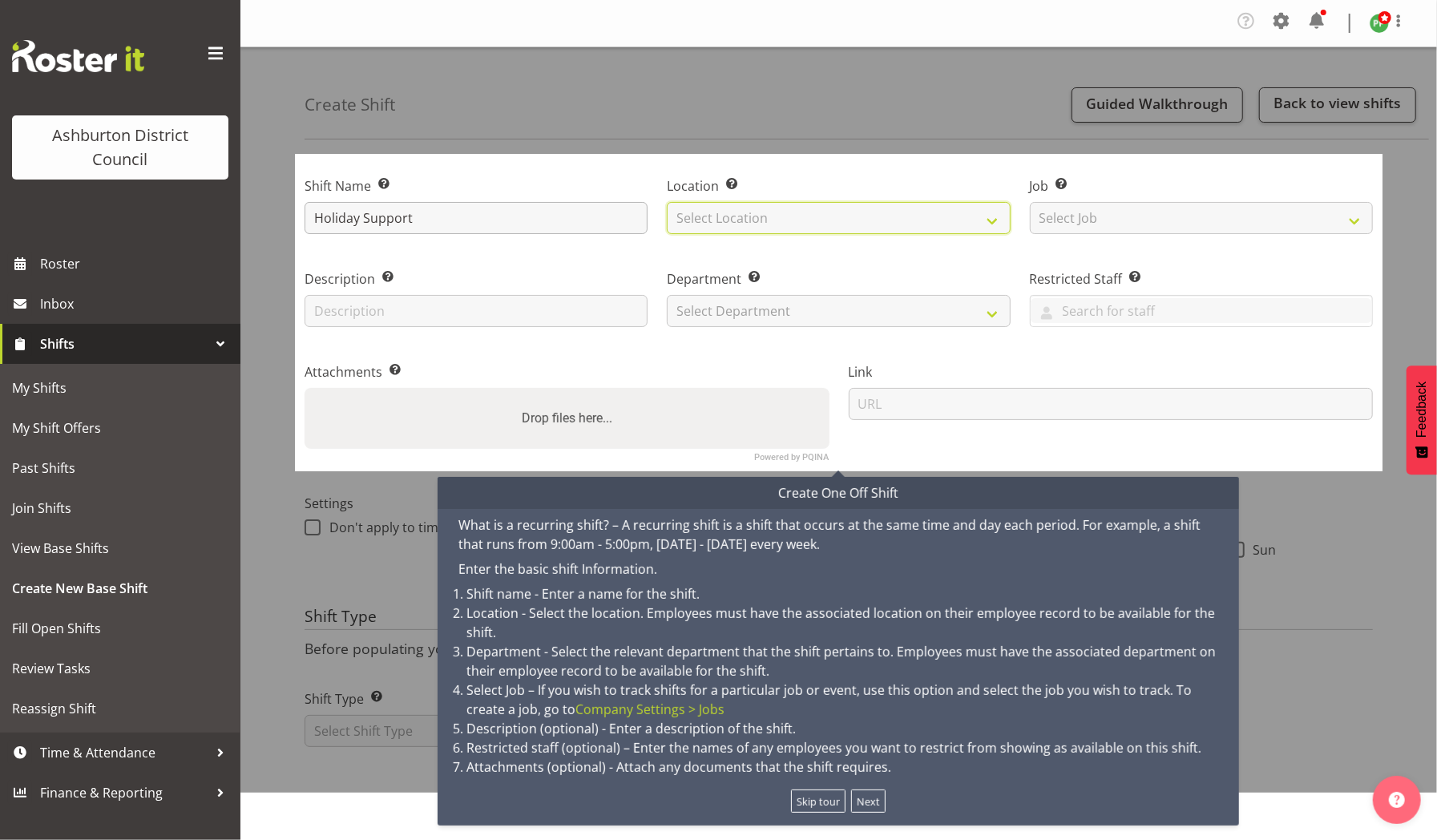
select select "1241"
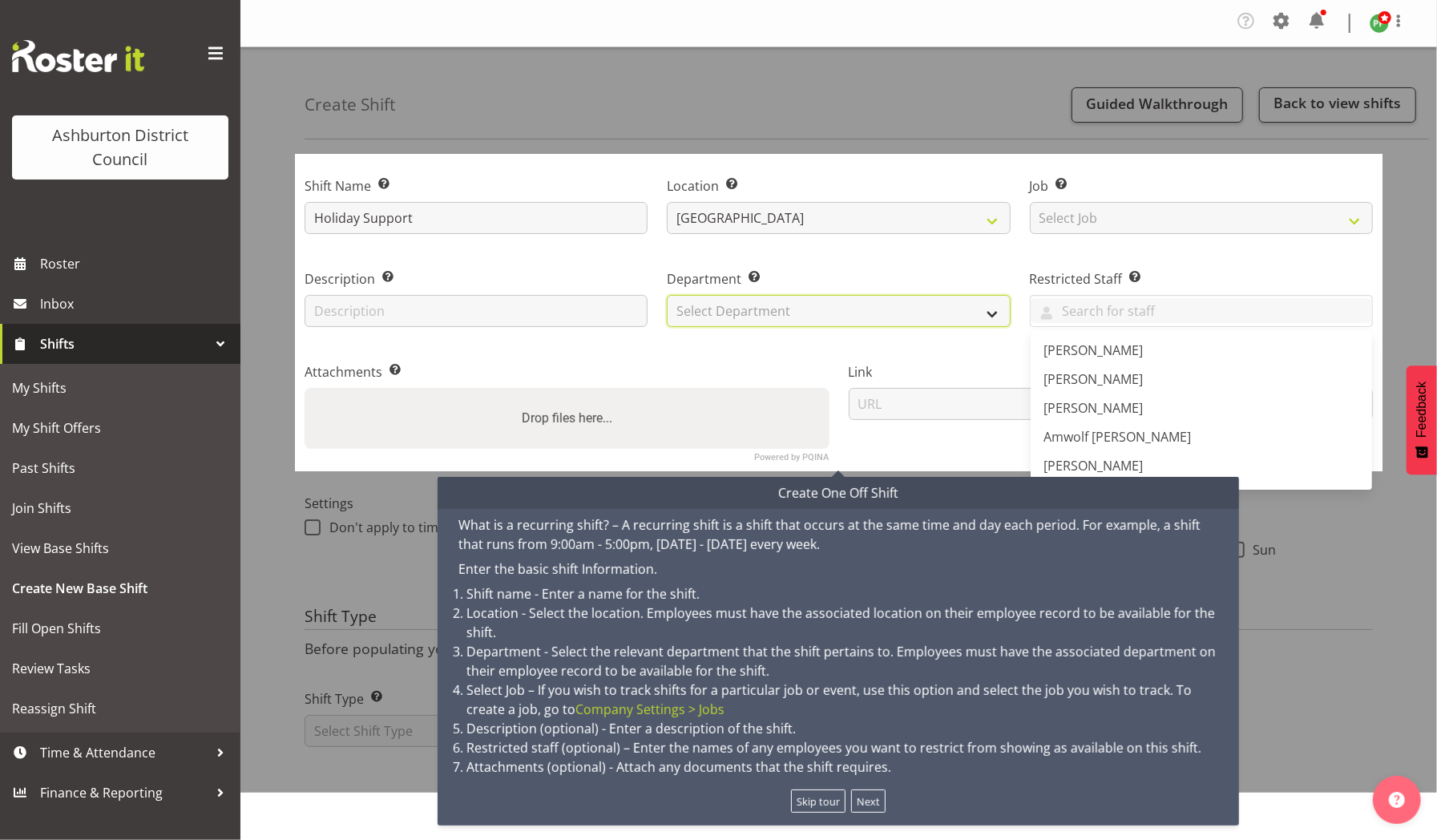
click at [722, 309] on select "Select Department AAGM Cleaning Customer Services Library Lifeguards Recreation…" at bounding box center [838, 310] width 343 height 32
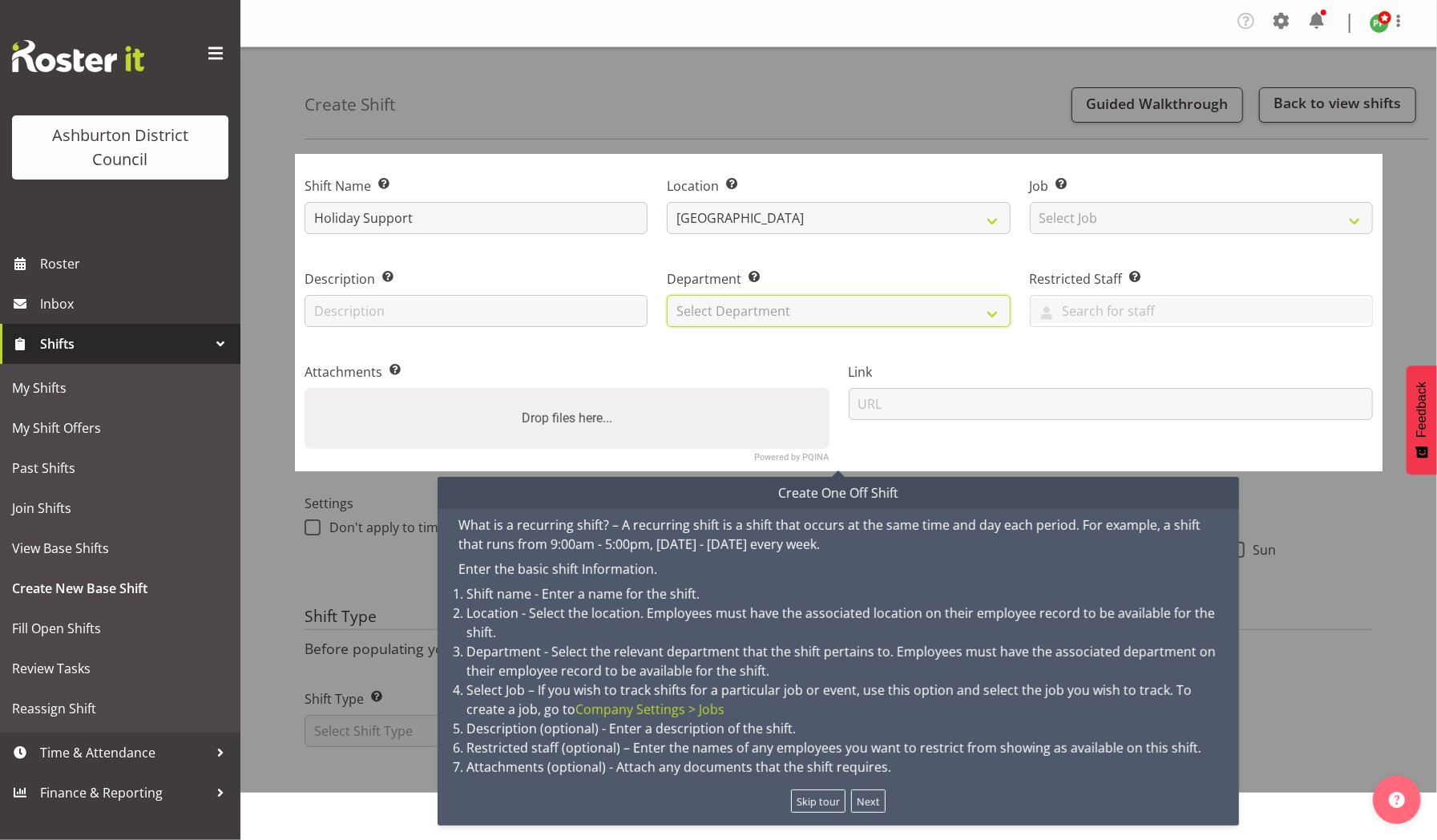
select select "882"
click at [667, 295] on select "Select Department AAGM Cleaning Customer Services Library Lifeguards Recreation…" at bounding box center [838, 310] width 343 height 32
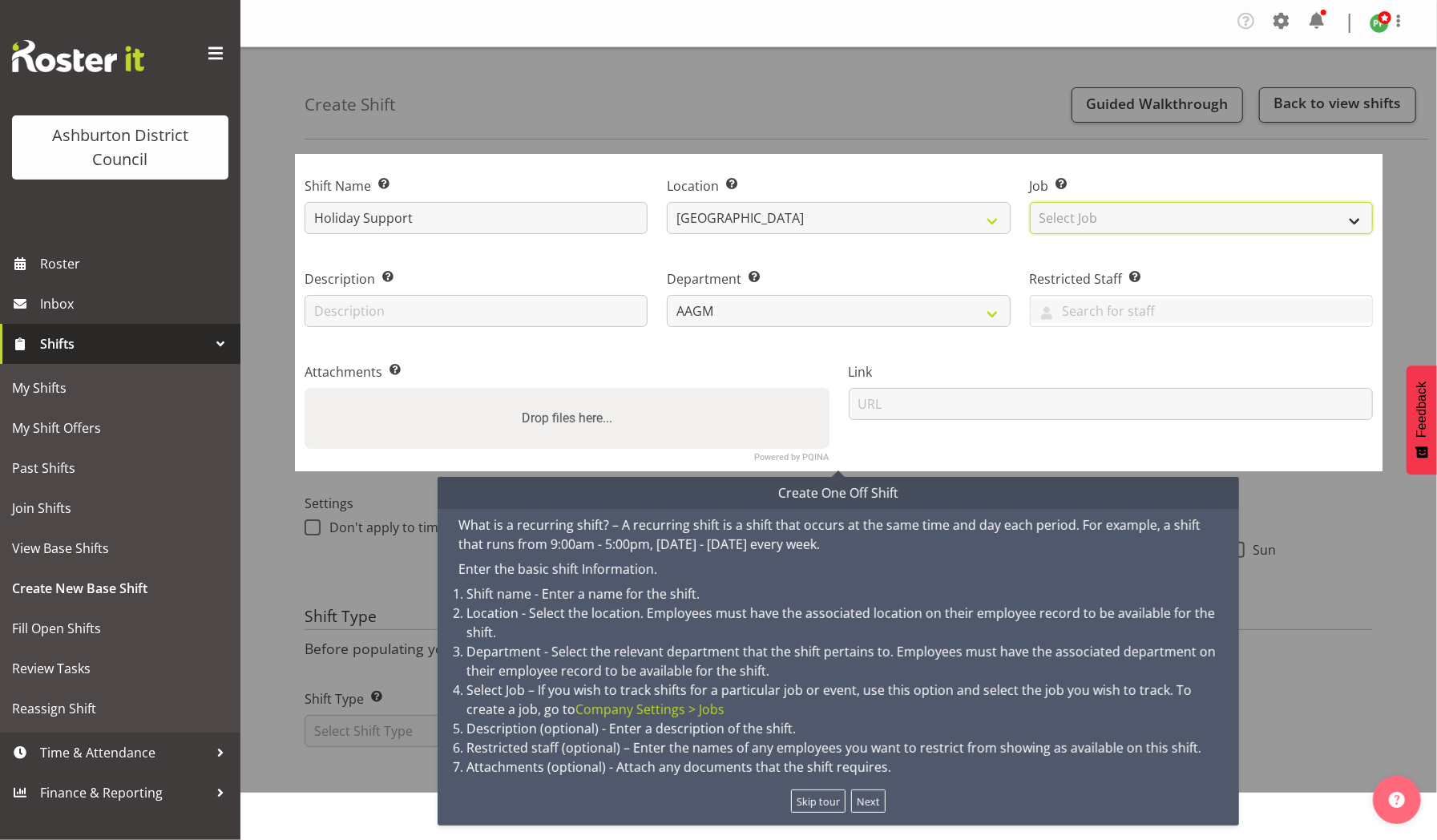
click at [1135, 211] on select "Select Job Create new job Casual HDA - CSR HDA - EA Lifeguarding LTS- Alt Dutie…" at bounding box center [1201, 217] width 343 height 32
select select "10103"
click at [1029, 202] on select "Select Job Create new job Casual HDA - CSR HDA - EA Lifeguarding LTS- Alt Dutie…" at bounding box center [1201, 217] width 343 height 32
click at [868, 799] on button "Next" at bounding box center [868, 800] width 35 height 23
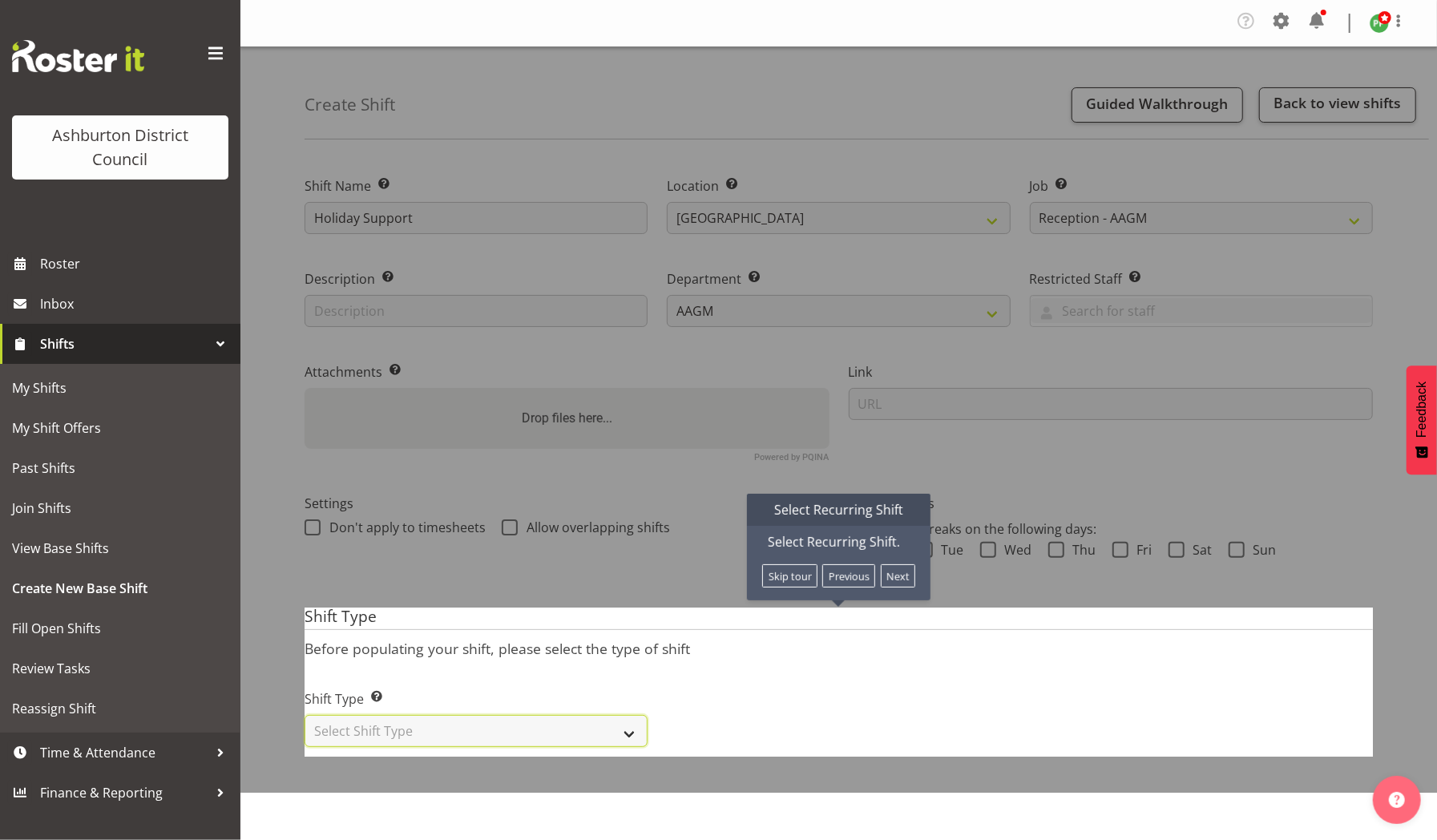
click at [625, 729] on select "Select Shift Type One Off Shift Recurring Shift Rotating Shift" at bounding box center [476, 731] width 343 height 32
select select "recurring"
click at [304, 715] on select "Select Shift Type One Off Shift Recurring Shift Rotating Shift" at bounding box center [476, 731] width 343 height 32
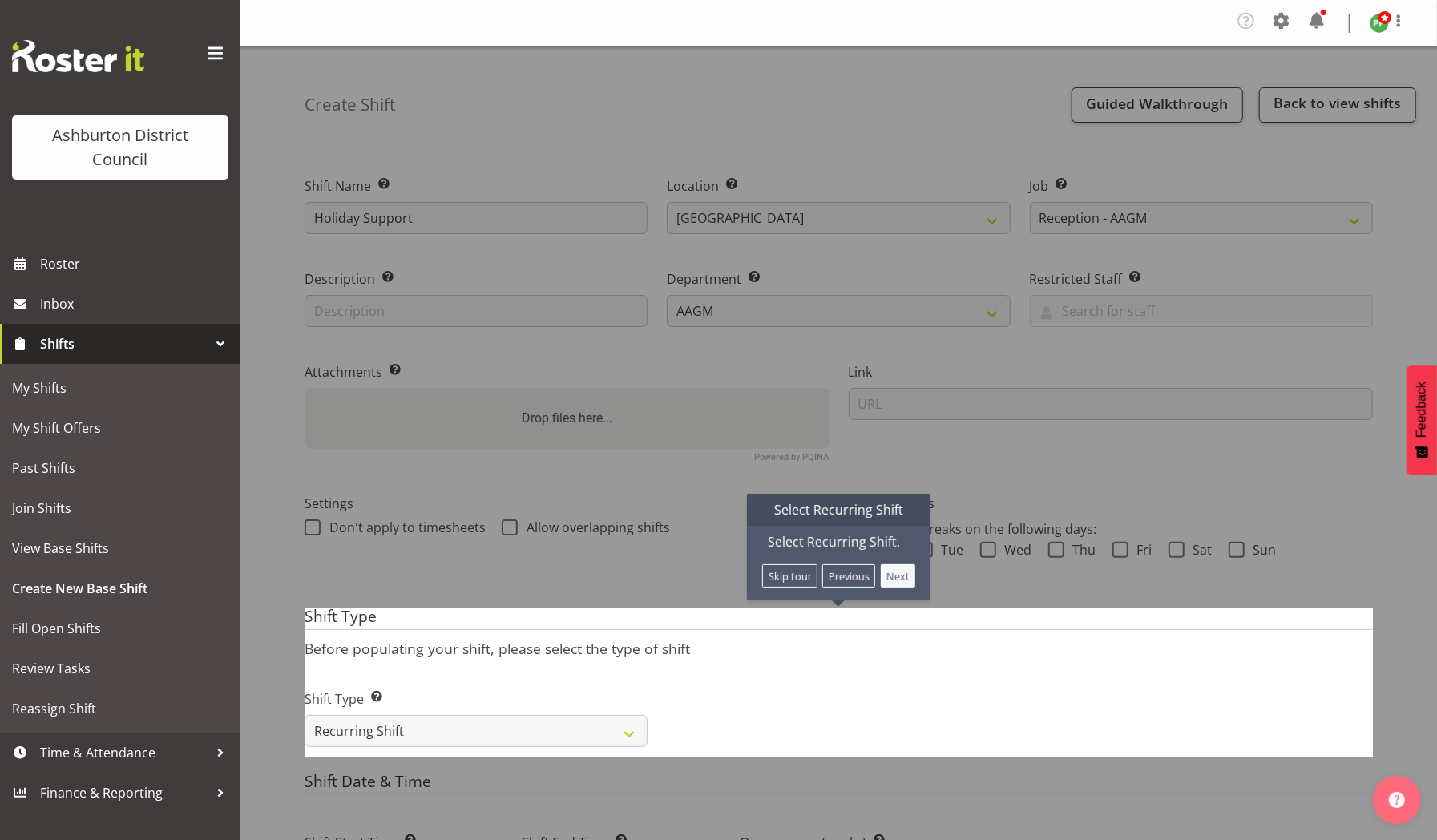
click at [897, 576] on button "Next" at bounding box center [898, 576] width 35 height 23
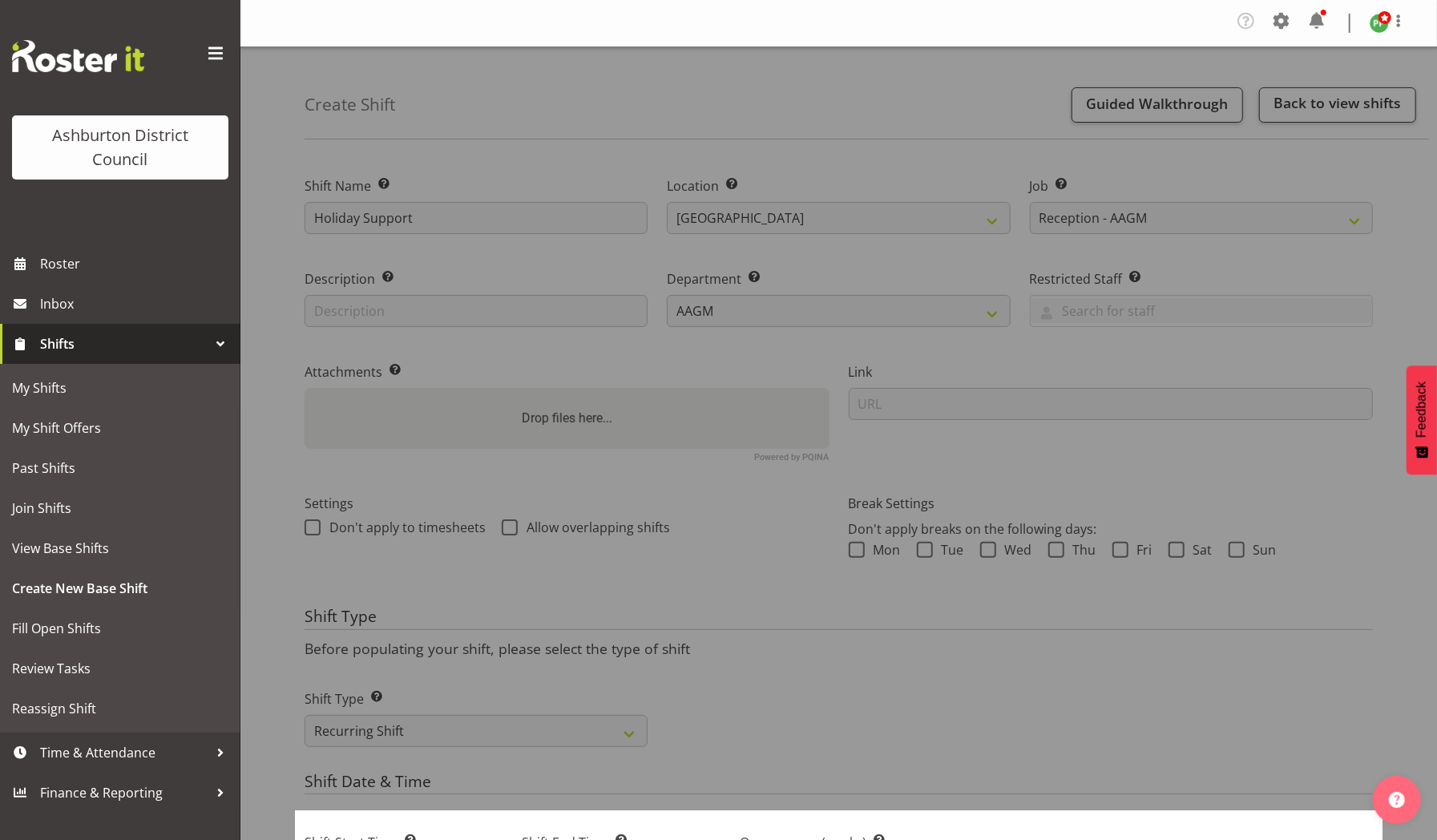
scroll to position [606, 0]
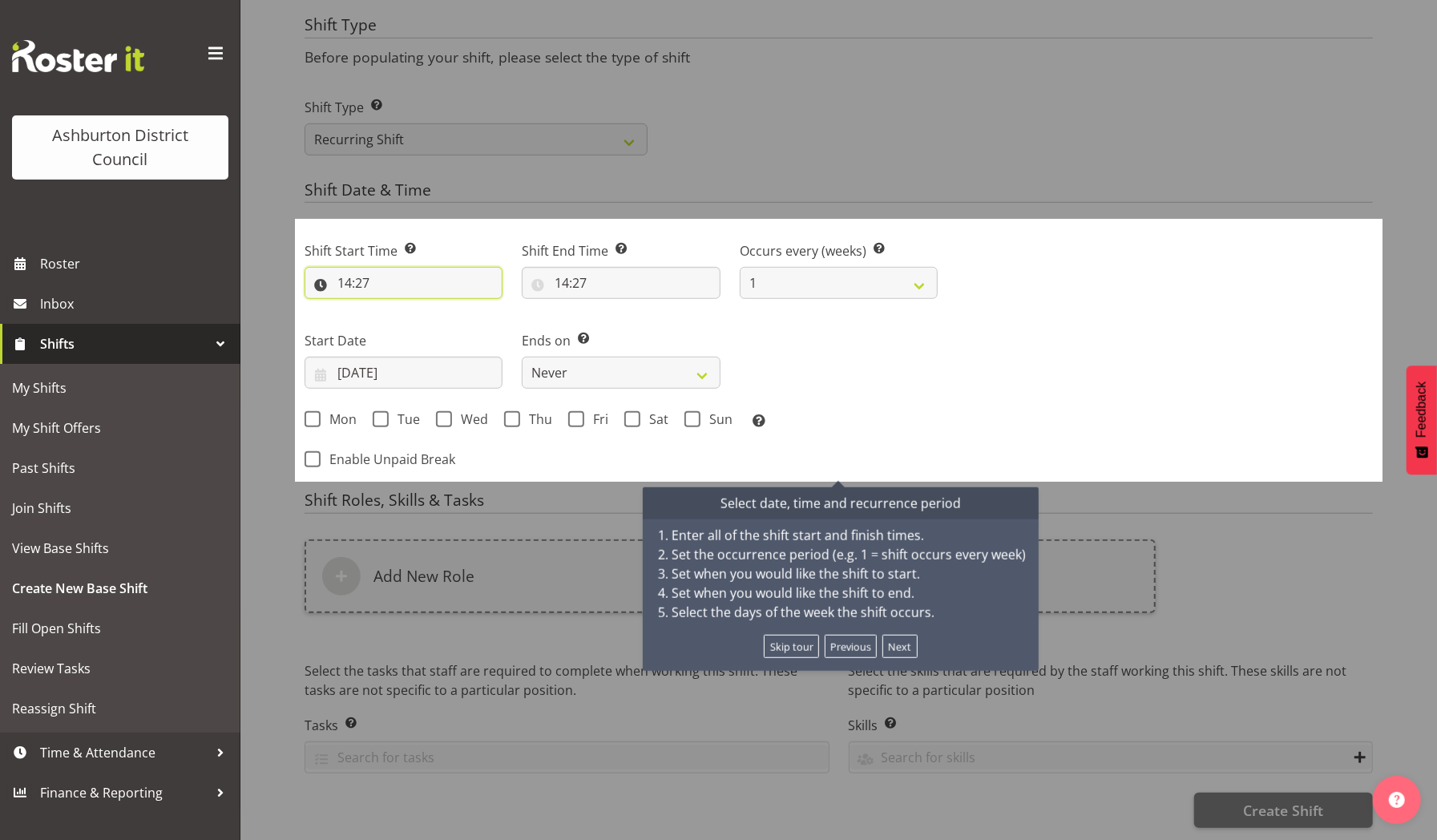
click at [415, 266] on input "14:27" at bounding box center [403, 282] width 198 height 32
click at [415, 315] on select "00 01 02 03 04 05 06 07 08 09 10 11 12 13 14 15 16 17 18 19 20 21 22 23" at bounding box center [413, 324] width 36 height 32
select select "10"
click at [395, 308] on select "00 01 02 03 04 05 06 07 08 09 10 11 12 13 14 15 16 17 18 19 20 21 22 23" at bounding box center [413, 324] width 36 height 32
type input "10:27"
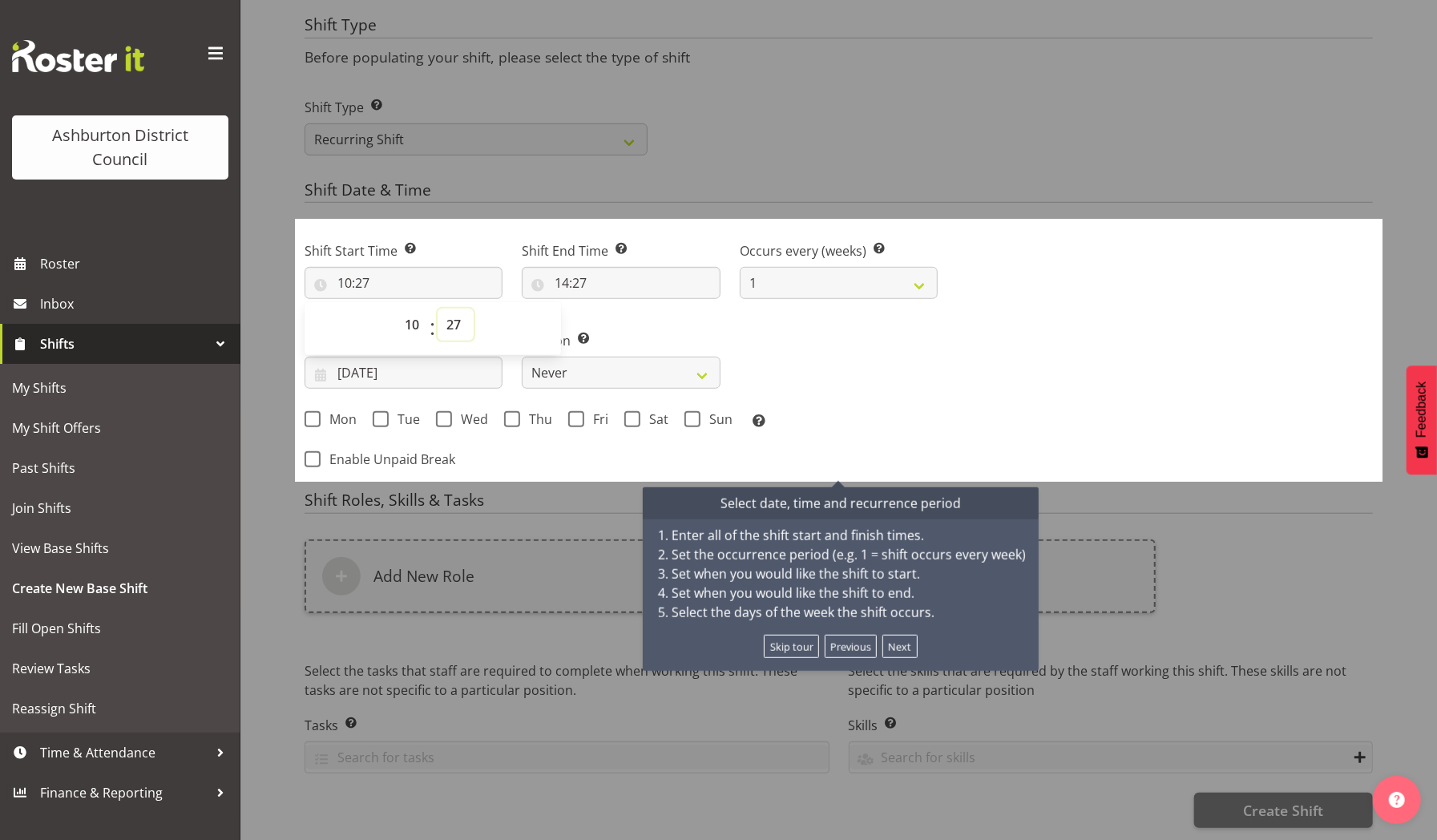
click at [452, 308] on select "00 01 02 03 04 05 06 07 08 09 10 11 12 13 14 15 16 17 18 19 20 21 22 23 24 25 2…" at bounding box center [454, 324] width 36 height 32
select select "0"
click at [437, 308] on select "00 01 02 03 04 05 06 07 08 09 10 11 12 13 14 15 16 17 18 19 20 21 22 23 24 25 2…" at bounding box center [454, 324] width 36 height 32
type input "10:00"
click at [572, 269] on input "14:27" at bounding box center [620, 282] width 198 height 32
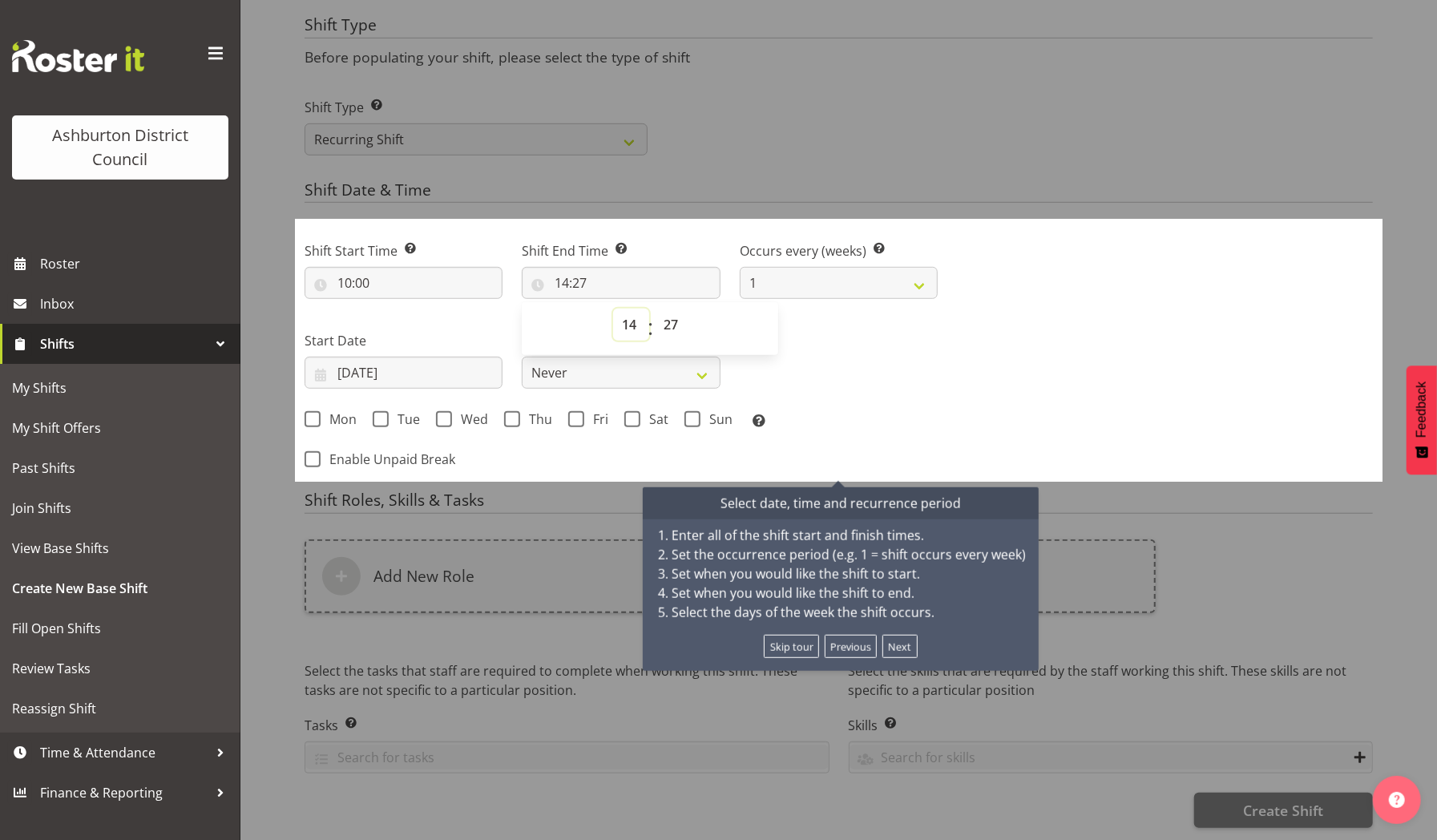
click at [626, 314] on select "00 01 02 03 04 05 06 07 08 09 10 11 12 13 14 15 16 17 18 19 20 21 22 23" at bounding box center [631, 324] width 36 height 32
select select "16"
click at [613, 308] on select "00 01 02 03 04 05 06 07 08 09 10 11 12 13 14 15 16 17 18 19 20 21 22 23" at bounding box center [631, 324] width 36 height 32
type input "16:27"
click at [672, 312] on select "00 01 02 03 04 05 06 07 08 09 10 11 12 13 14 15 16 17 18 19 20 21 22 23 24 25 2…" at bounding box center [672, 324] width 36 height 32
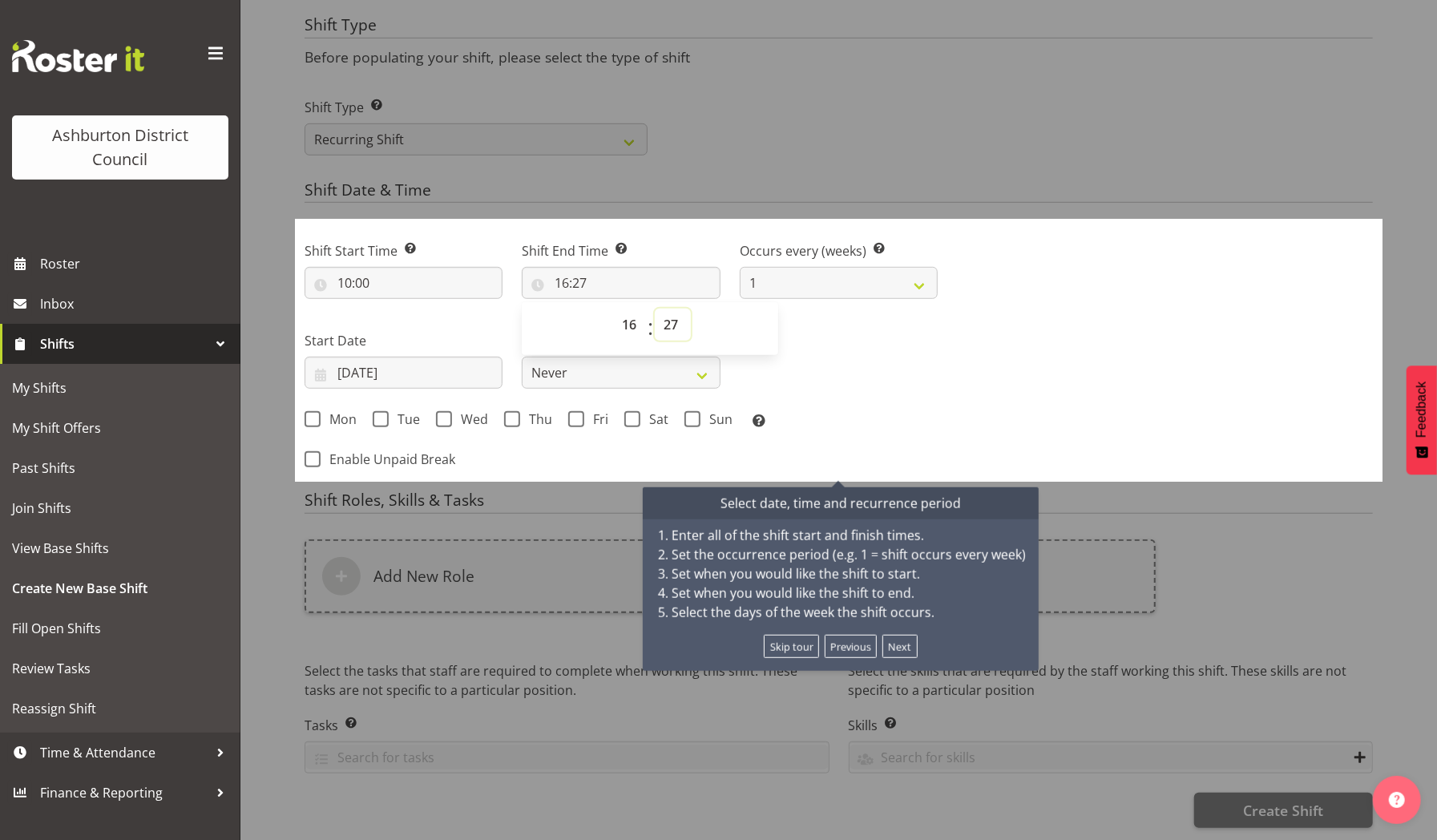
select select "0"
click at [655, 308] on select "00 01 02 03 04 05 06 07 08 09 10 11 12 13 14 15 16 17 18 19 20 21 22 23 24 25 2…" at bounding box center [672, 324] width 36 height 32
type input "16:00"
click at [460, 357] on input "09/09/2025" at bounding box center [403, 372] width 198 height 32
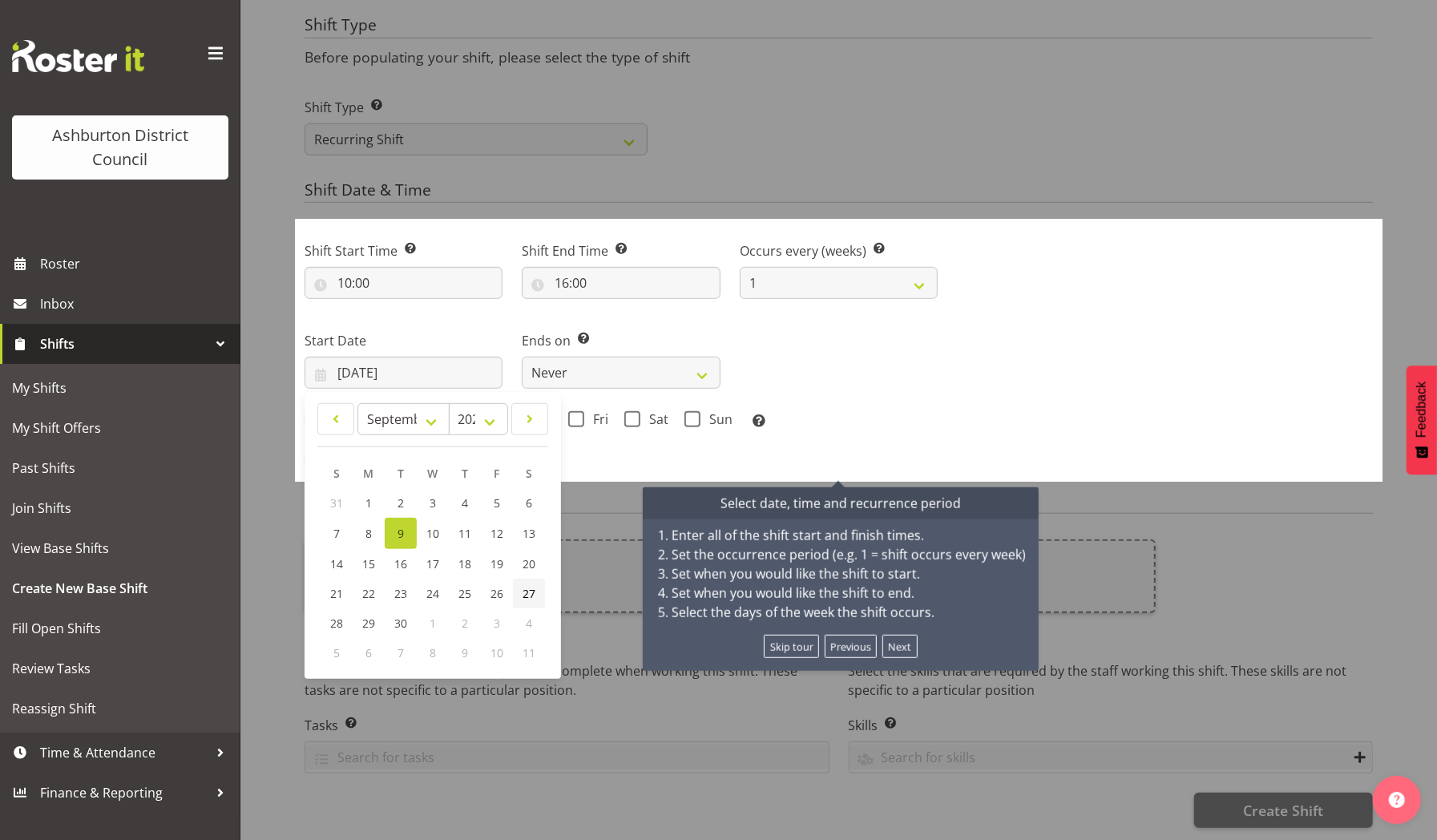
click at [527, 585] on span "27" at bounding box center [528, 593] width 13 height 16
type input "27/09/2025"
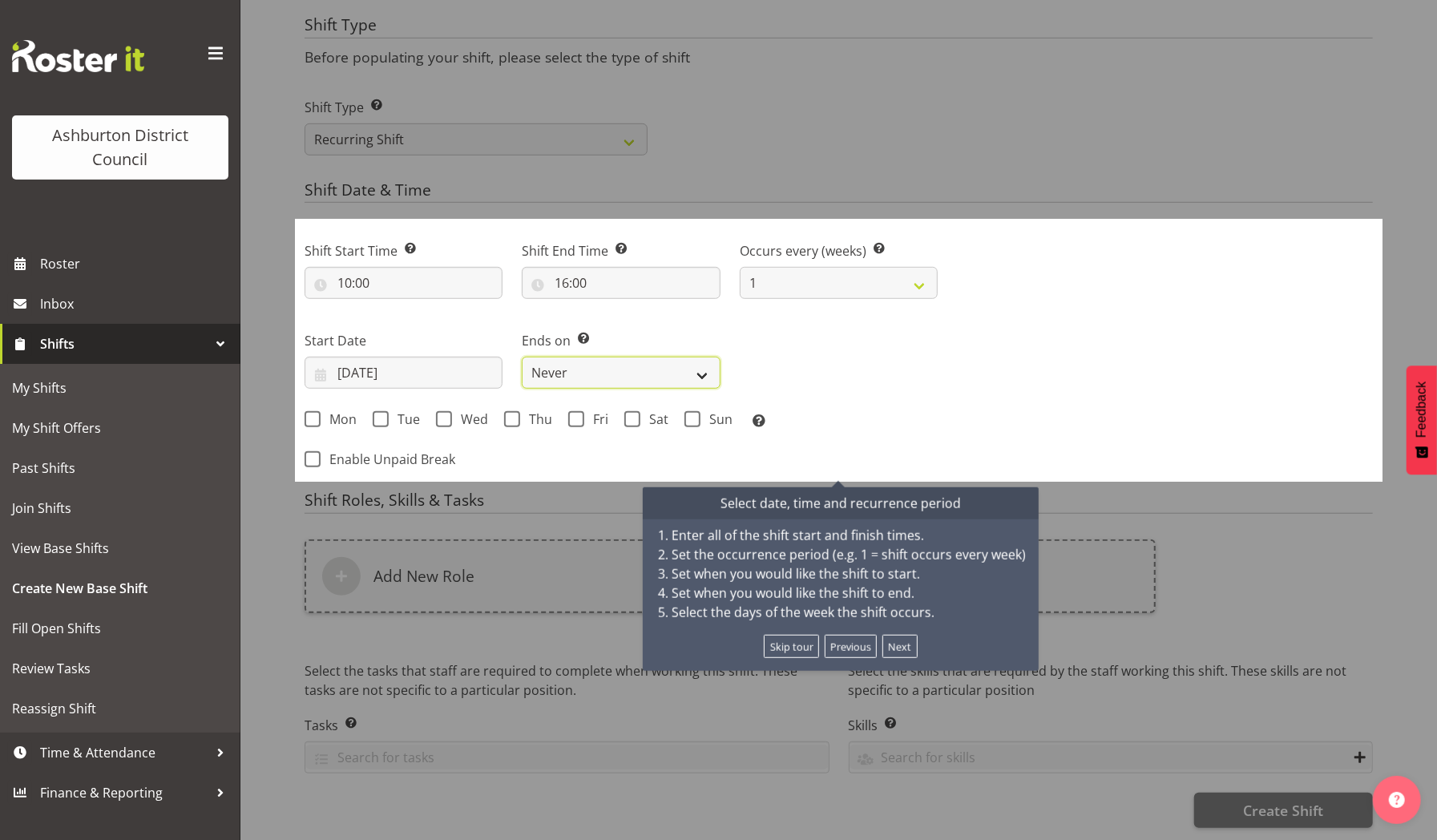
click at [701, 358] on select "Never On Date" at bounding box center [620, 372] width 198 height 32
select select "date"
click at [521, 357] on select "Never On Date" at bounding box center [620, 372] width 198 height 32
select select "8"
select select "2025"
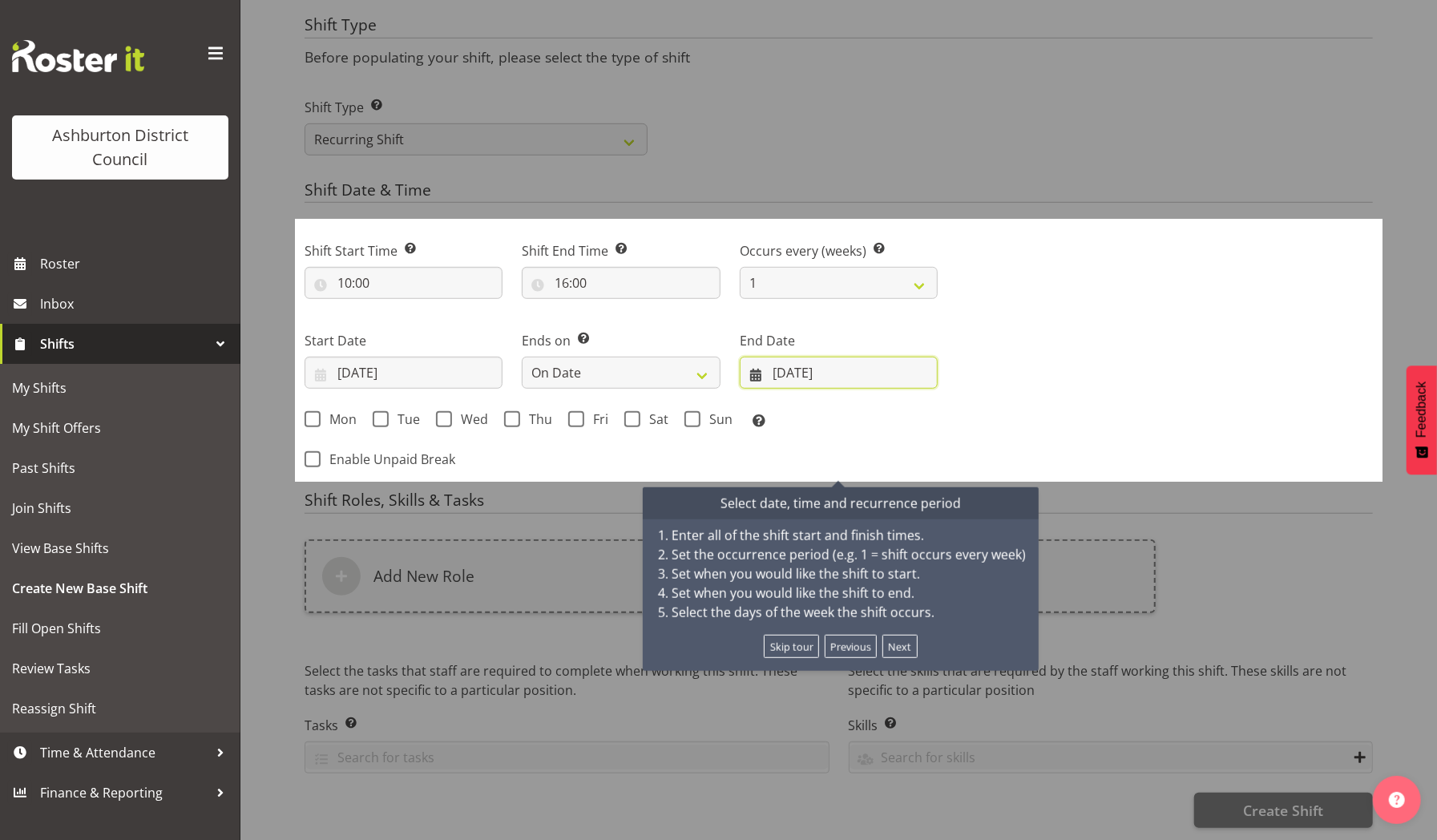
click at [857, 358] on input "09/09/2025" at bounding box center [838, 372] width 198 height 32
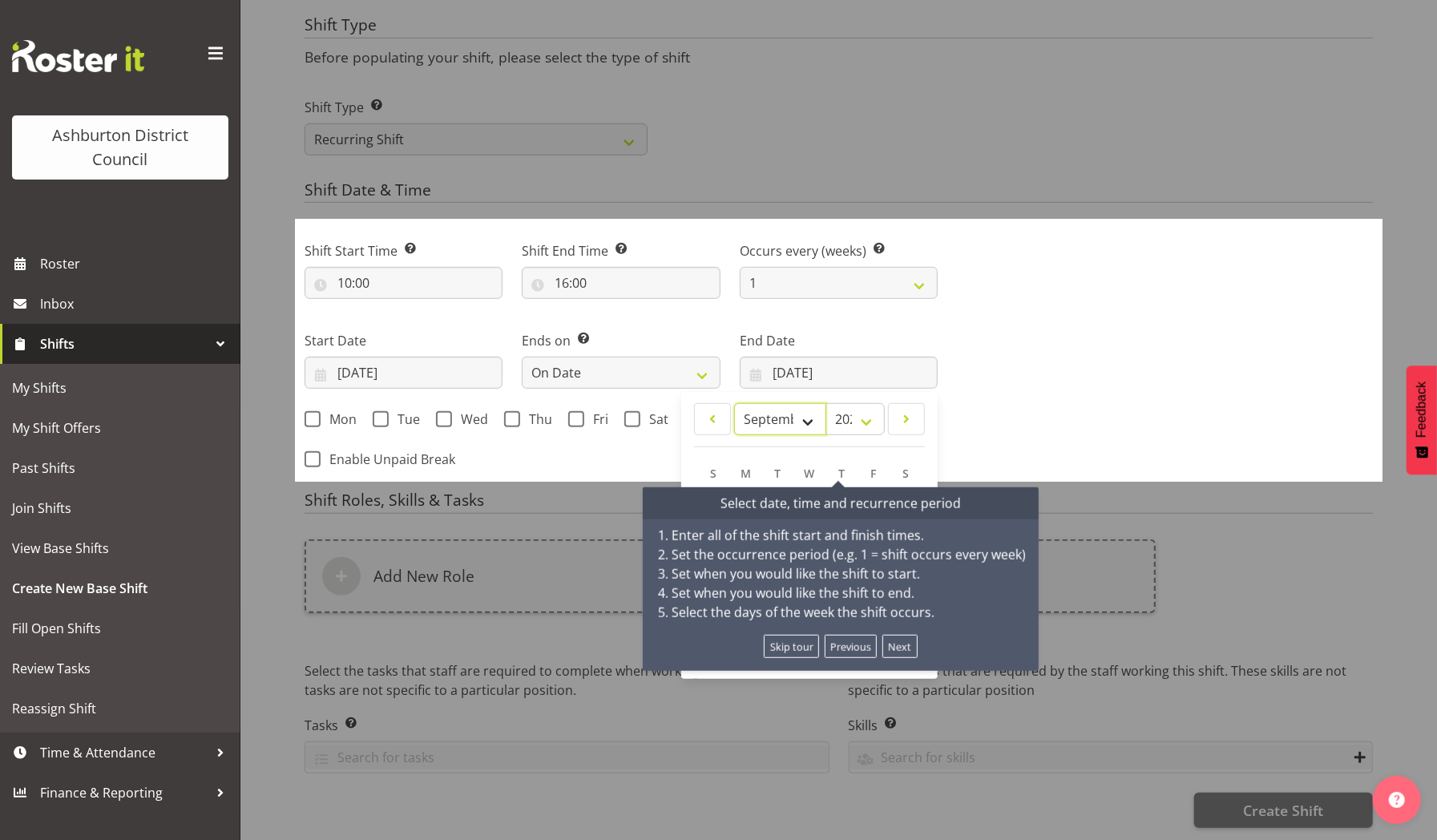
click at [794, 413] on select "January February March April May June July August September October November De…" at bounding box center [779, 419] width 92 height 32
click at [734, 403] on select "January February March April May June July August September October November De…" at bounding box center [779, 419] width 92 height 32
click at [870, 409] on select "2035 2034 2033 2032 2031 2030 2029 2028 2027 2026 2025 2024 2023 2022 2021 2020…" at bounding box center [855, 419] width 59 height 32
click at [910, 410] on span at bounding box center [906, 420] width 16 height 19
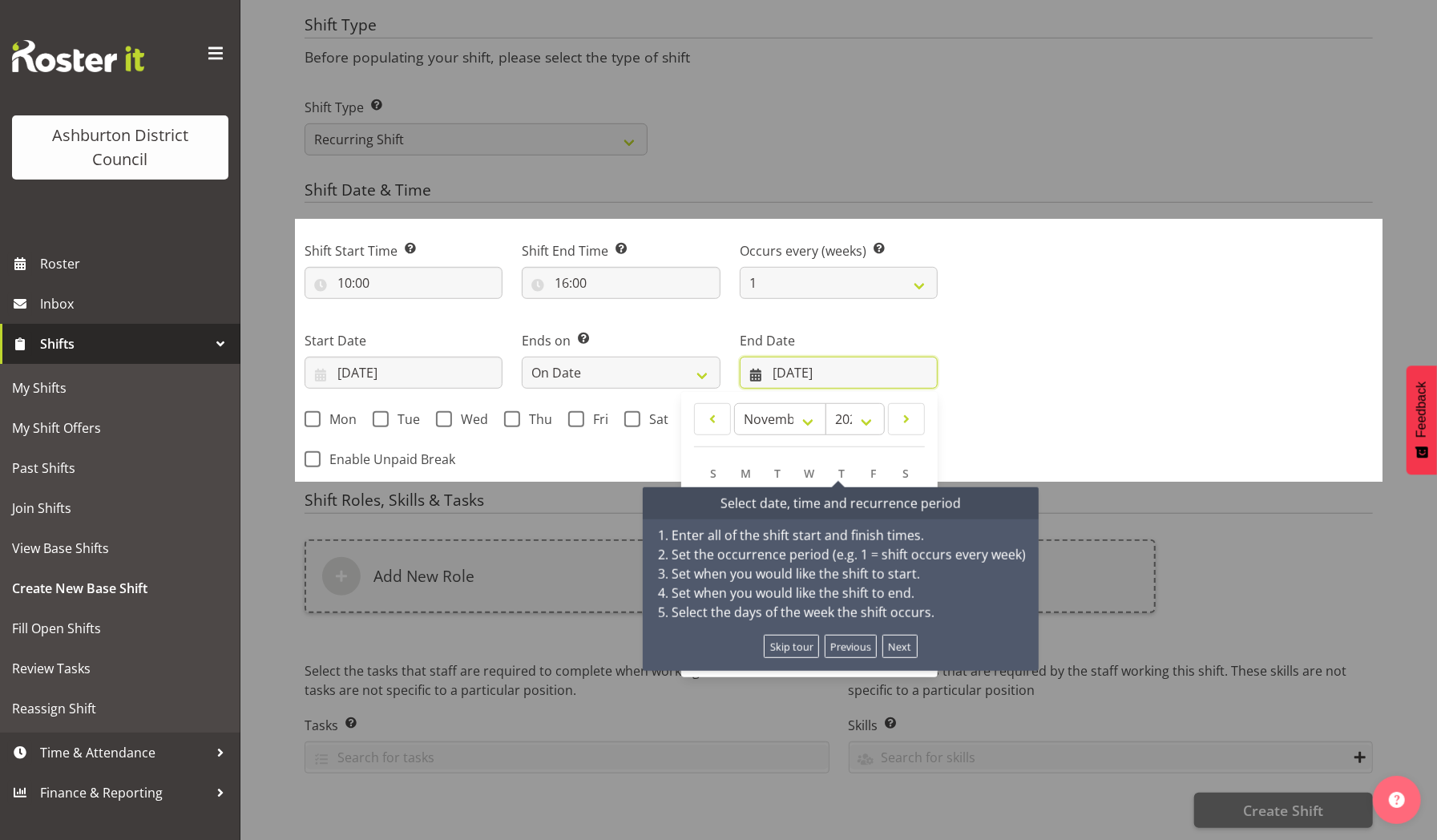
drag, startPoint x: 801, startPoint y: 368, endPoint x: 799, endPoint y: 377, distance: 9.2
click at [799, 377] on div "09/09/2025 January February March April May June July August September October …" at bounding box center [838, 372] width 198 height 32
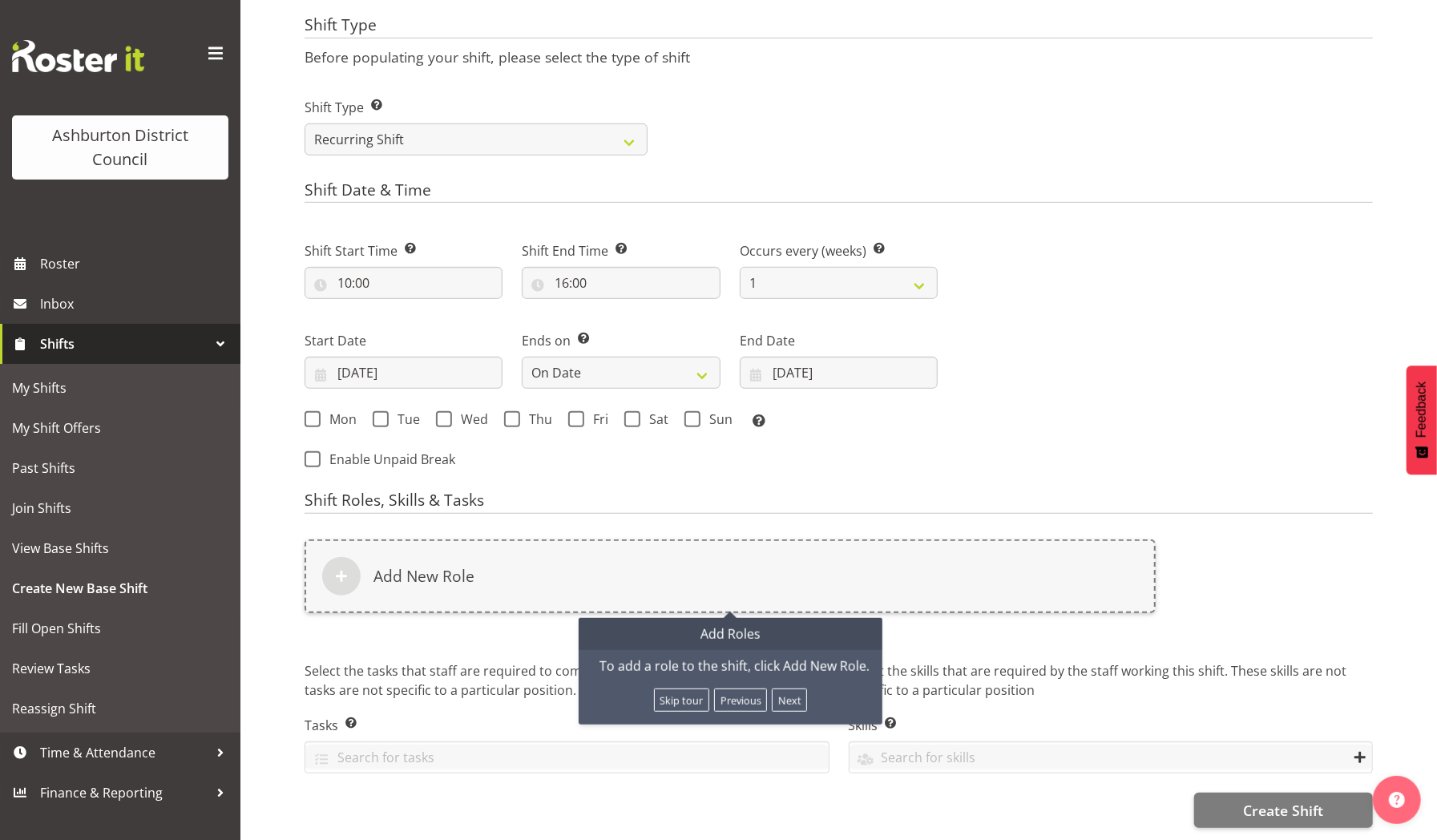
drag, startPoint x: 810, startPoint y: 357, endPoint x: 850, endPoint y: 250, distance: 114.2
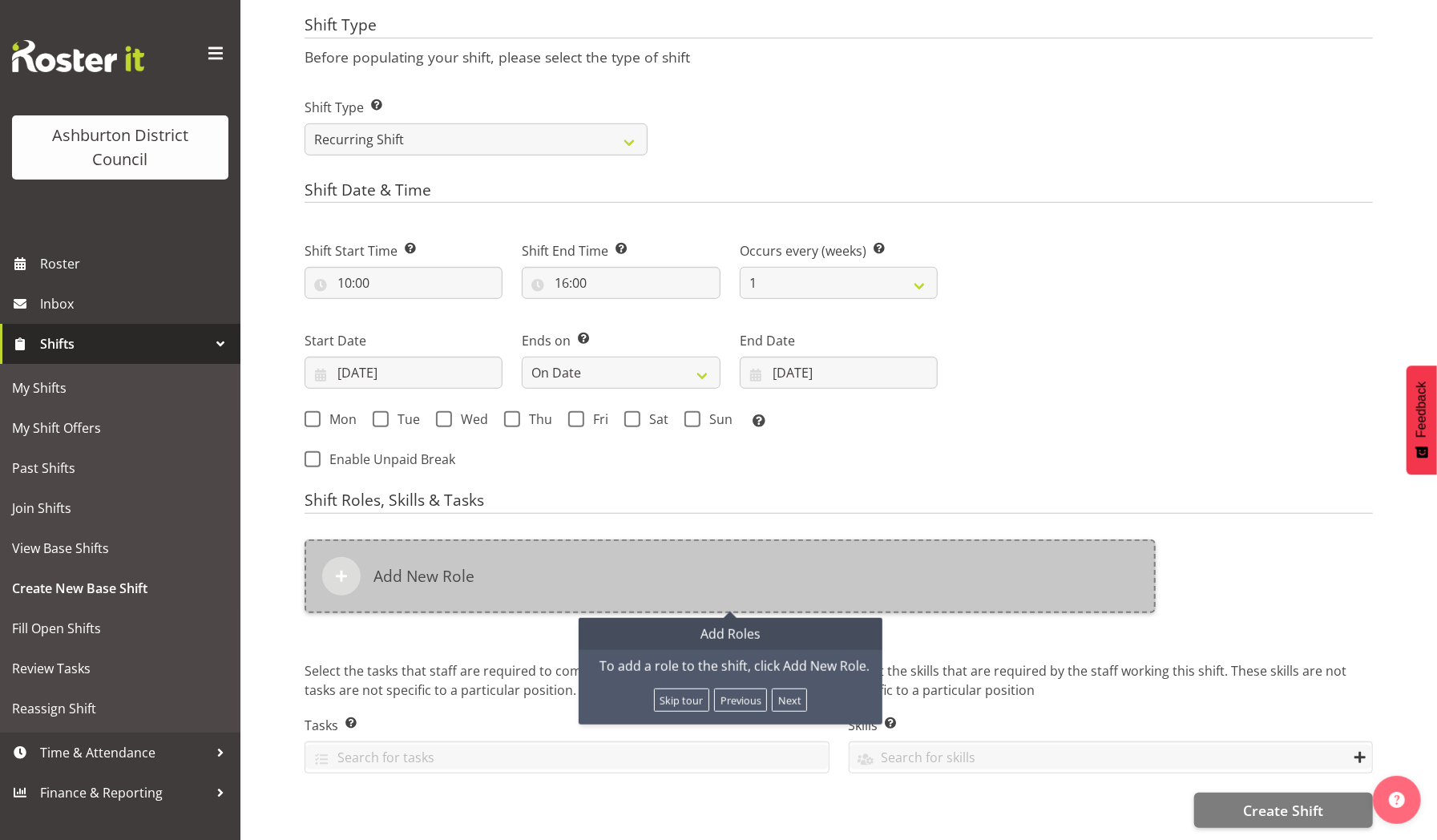
click at [599, 539] on div "Add New Role" at bounding box center [730, 576] width 851 height 74
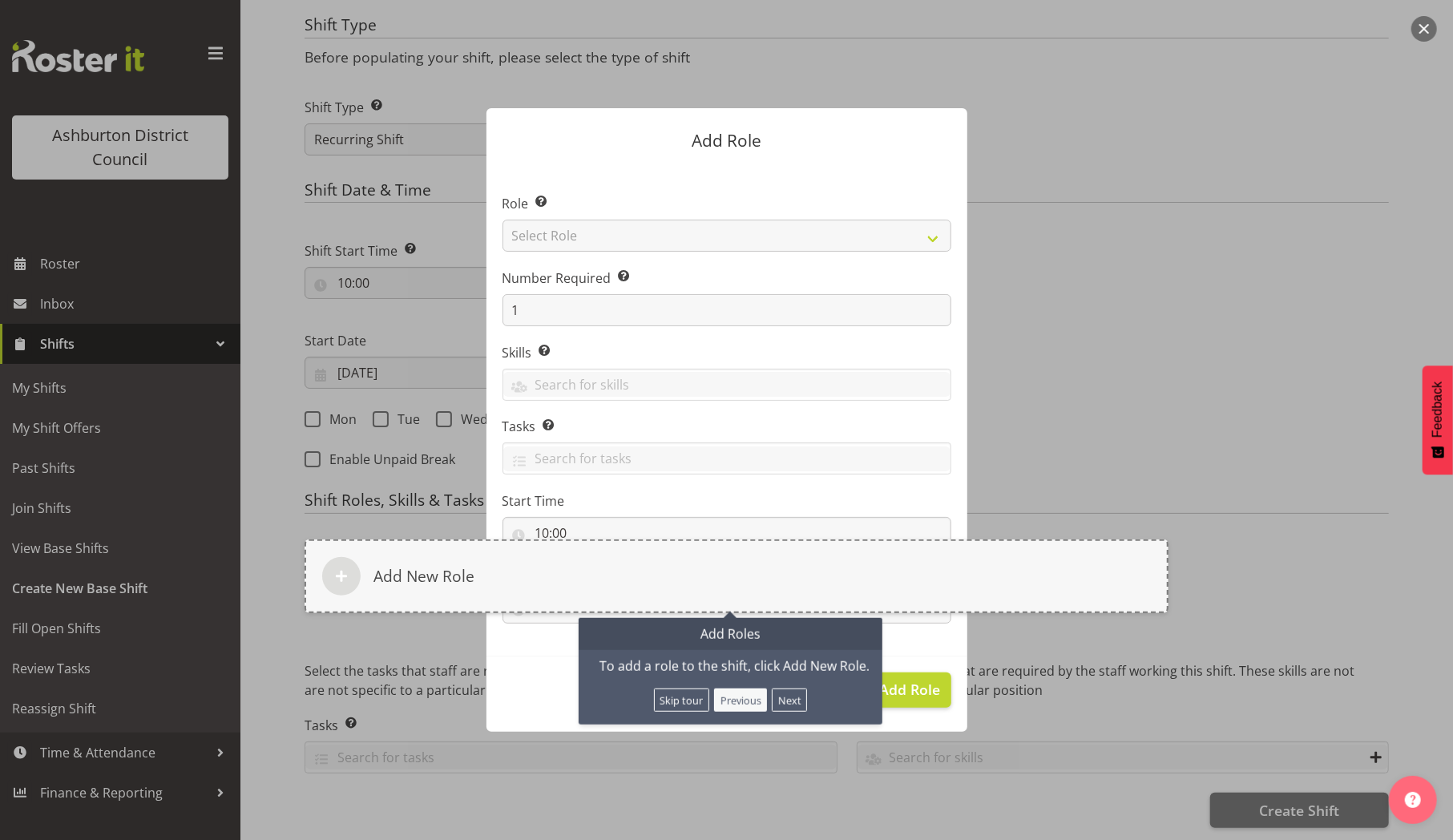
click at [752, 688] on button "Previous" at bounding box center [741, 700] width 53 height 23
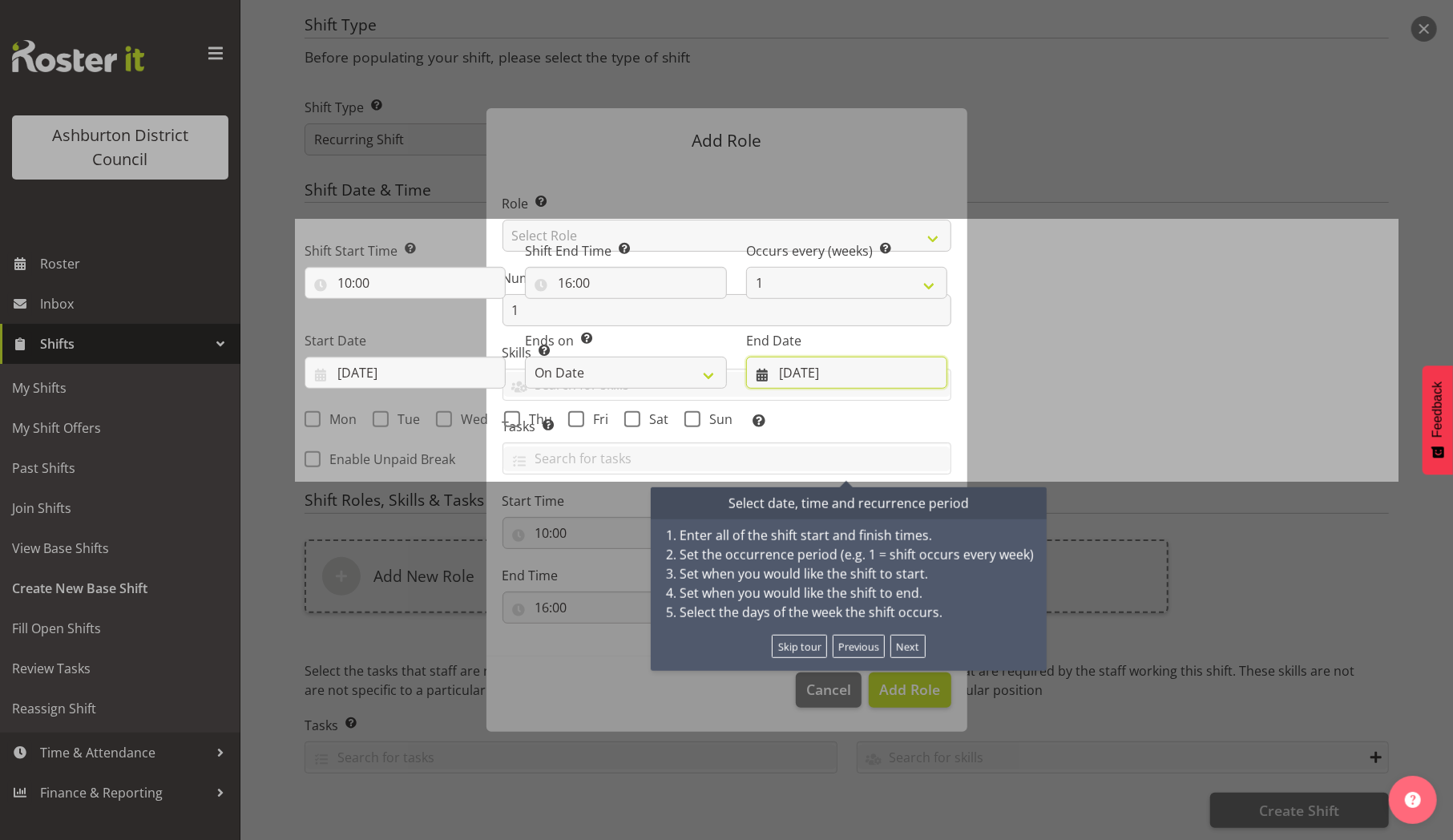
click at [858, 357] on input "09/09/2025" at bounding box center [847, 372] width 202 height 32
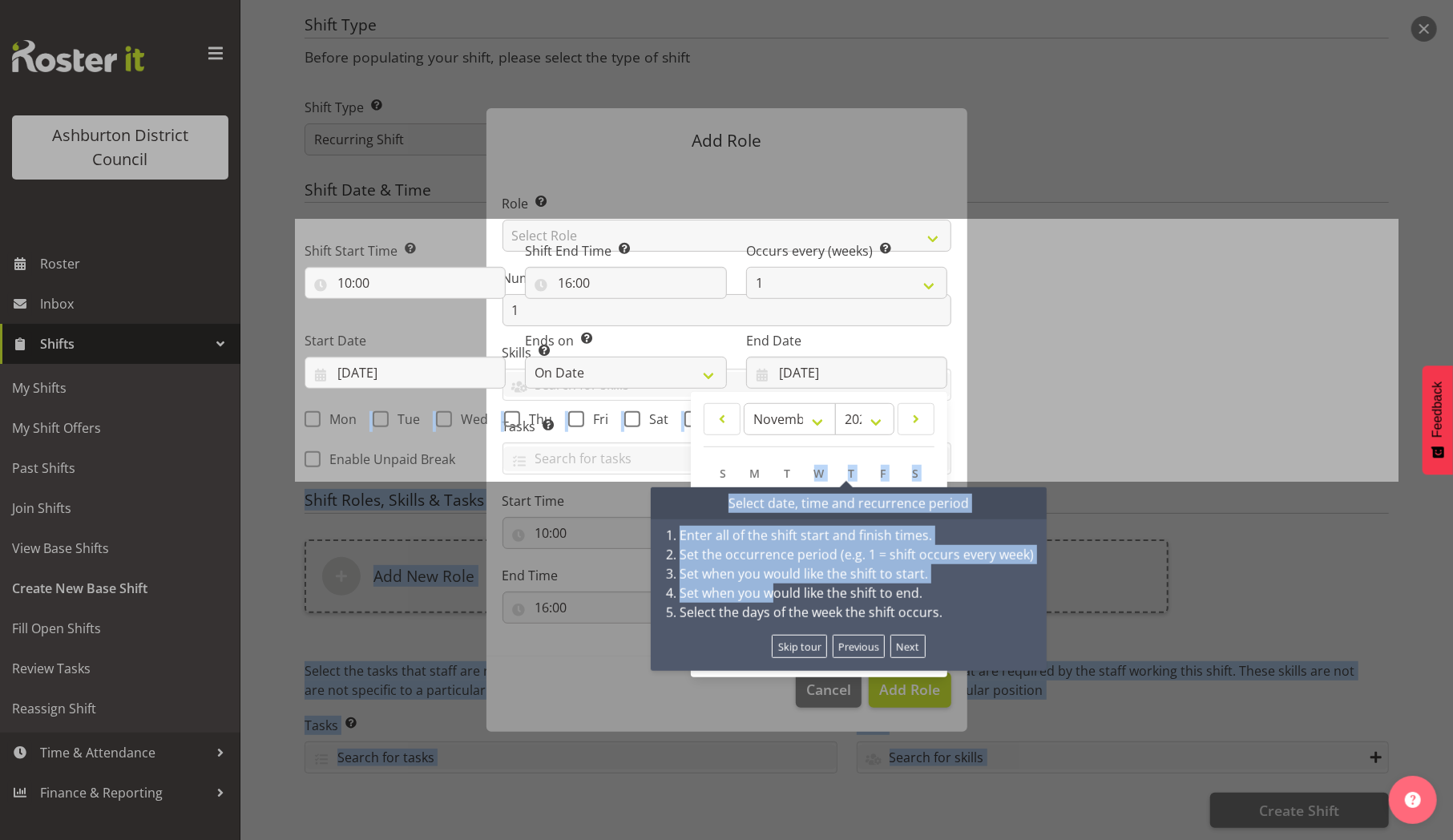
drag, startPoint x: 794, startPoint y: 460, endPoint x: 774, endPoint y: 578, distance: 119.7
click at [774, 578] on div "Create Shift Guided Walkthrough Back to view shifts Shift Name Enter a name for…" at bounding box center [846, 148] width 1213 height 1384
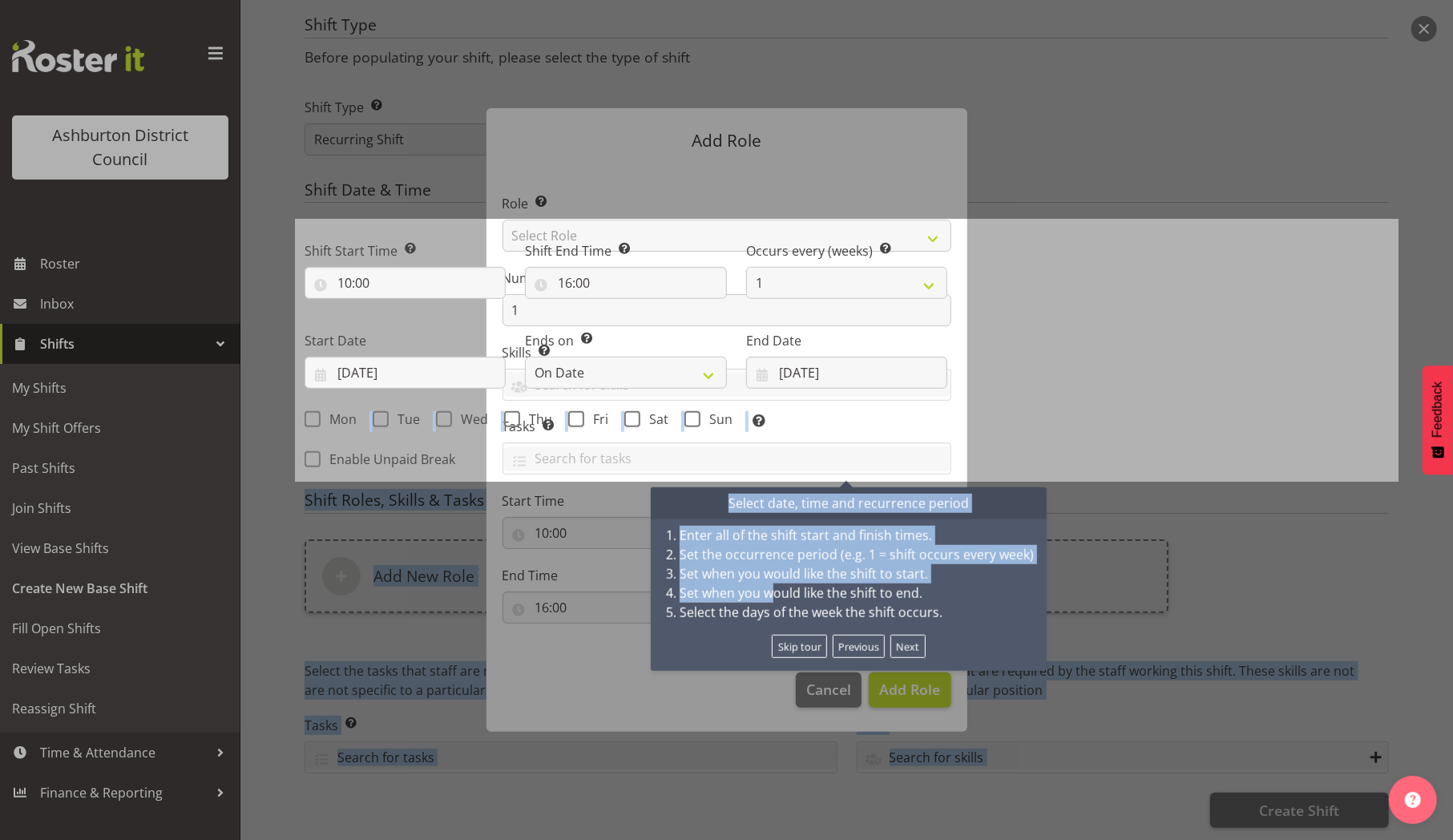
click at [774, 583] on li "Set when you would like the shift to end." at bounding box center [856, 593] width 354 height 19
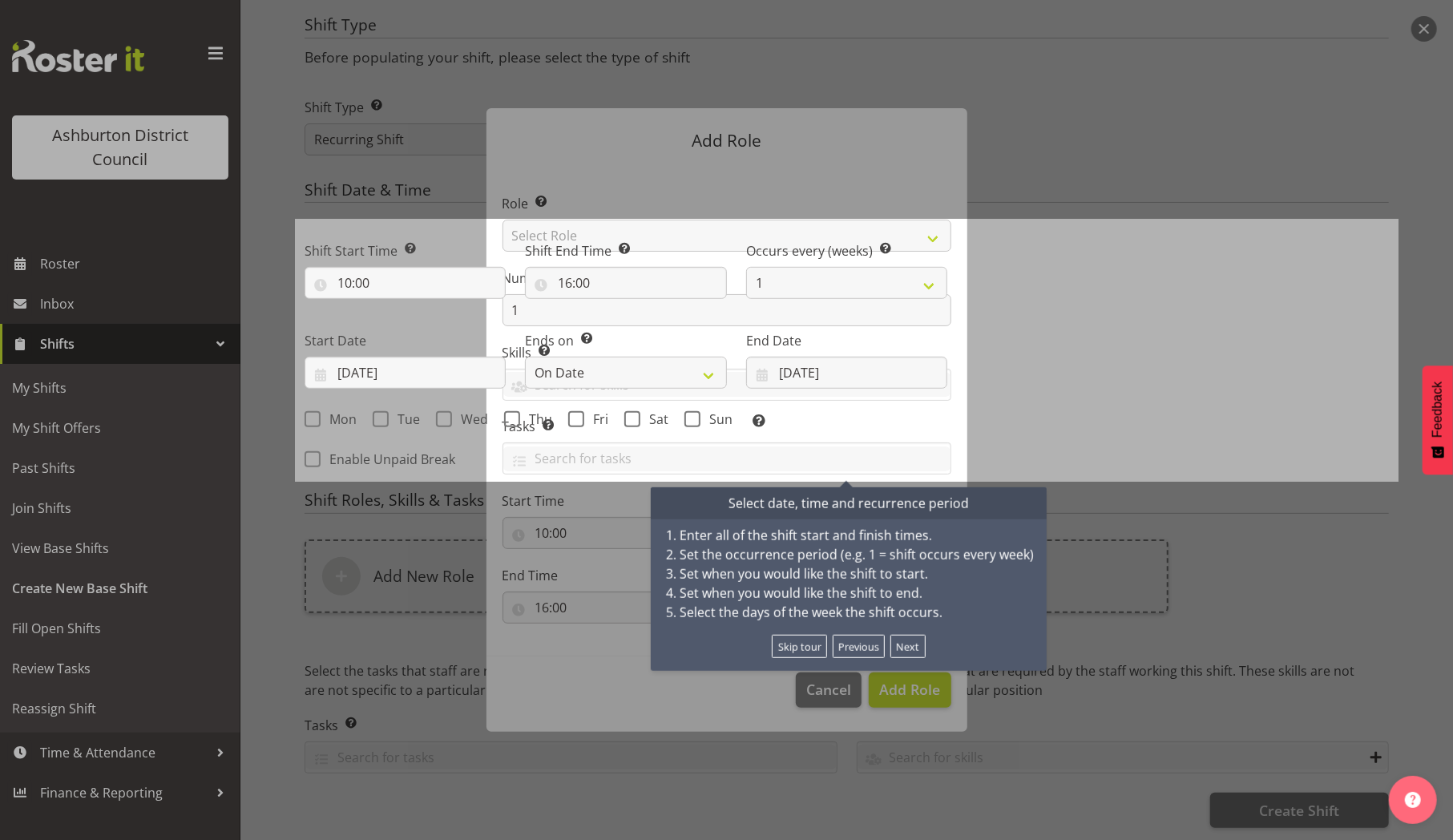
click at [961, 635] on div "Skip tour Previous Next" at bounding box center [849, 646] width 370 height 23
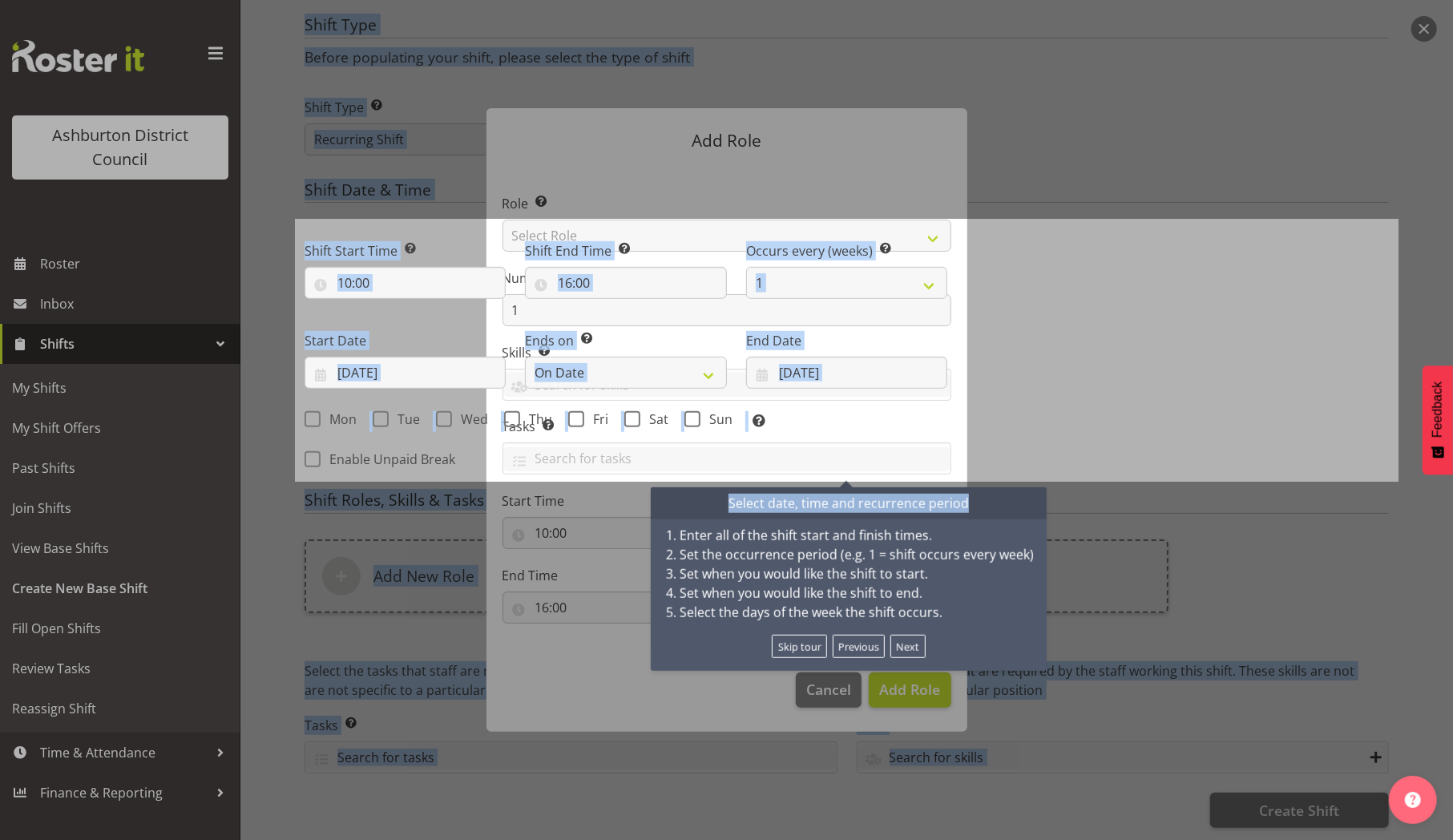
drag, startPoint x: 993, startPoint y: 490, endPoint x: 1170, endPoint y: 488, distance: 177.0
drag, startPoint x: 1170, startPoint y: 488, endPoint x: 1098, endPoint y: 539, distance: 88.2
click at [893, 275] on select "1 2 3 4 5 6 7 8 9 10 11 12" at bounding box center [847, 282] width 202 height 32
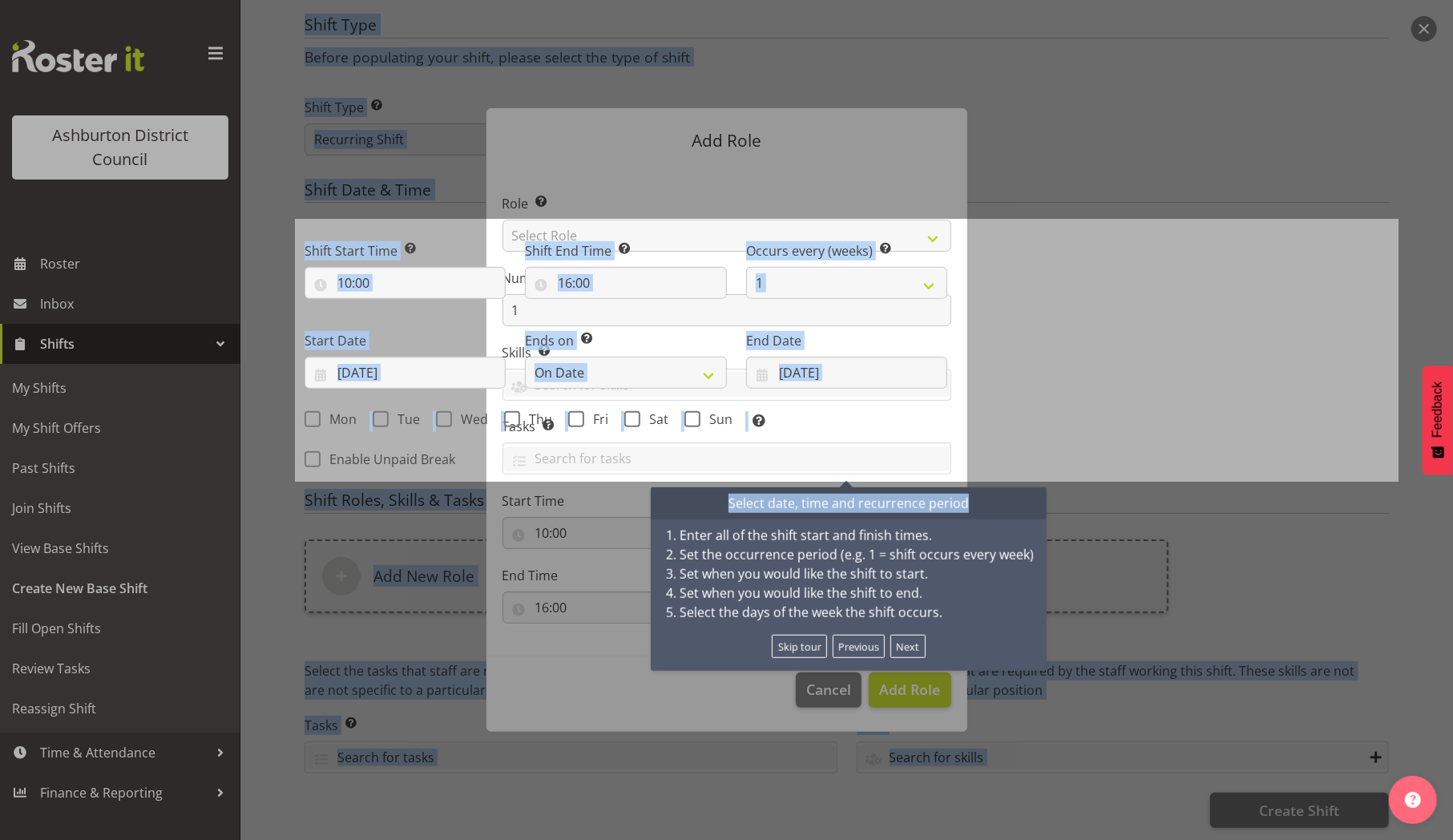
click at [1104, 282] on div "Next Shifts" at bounding box center [1178, 350] width 442 height 263
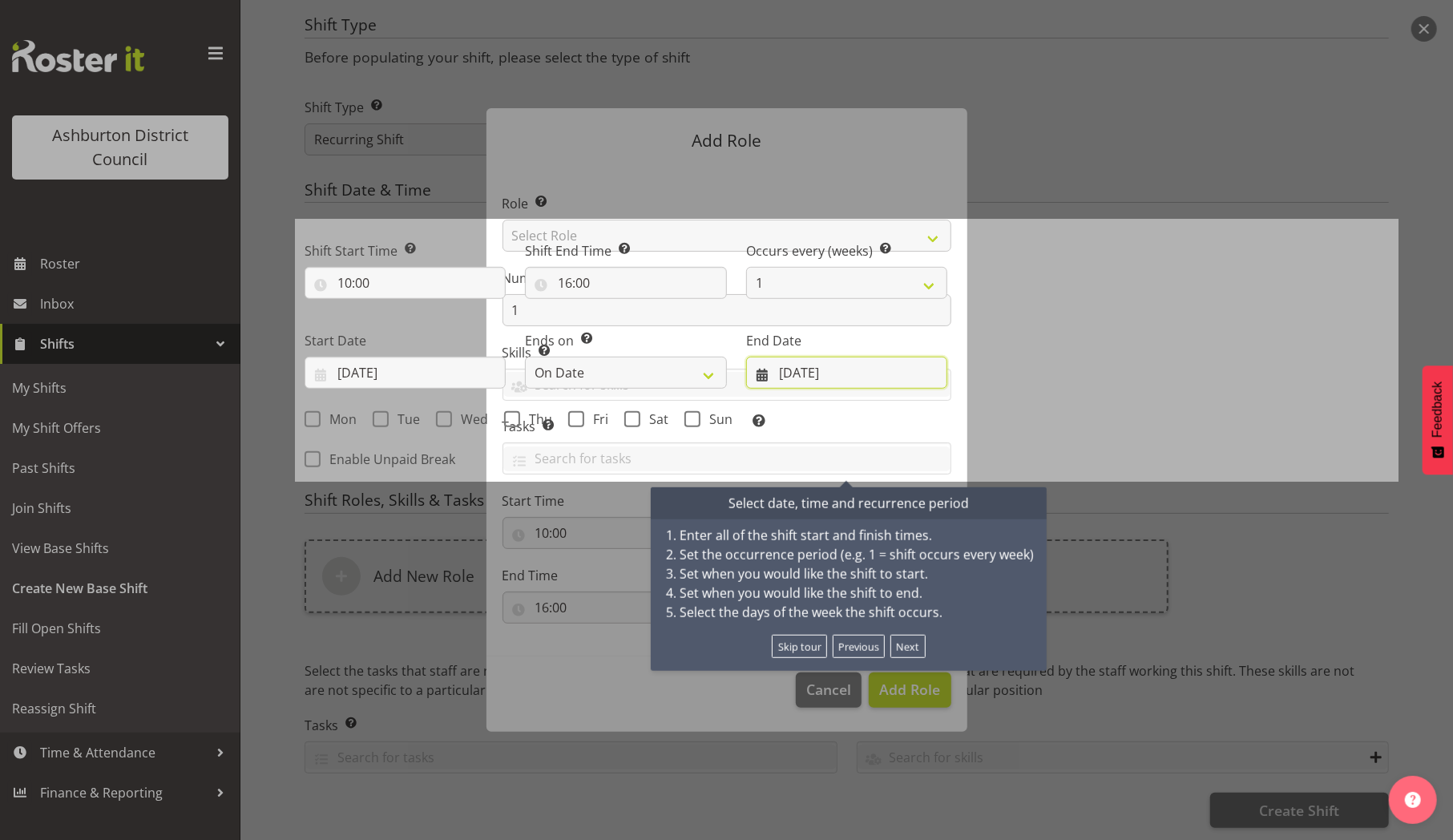
click at [844, 358] on input "09/09/2025" at bounding box center [847, 372] width 202 height 32
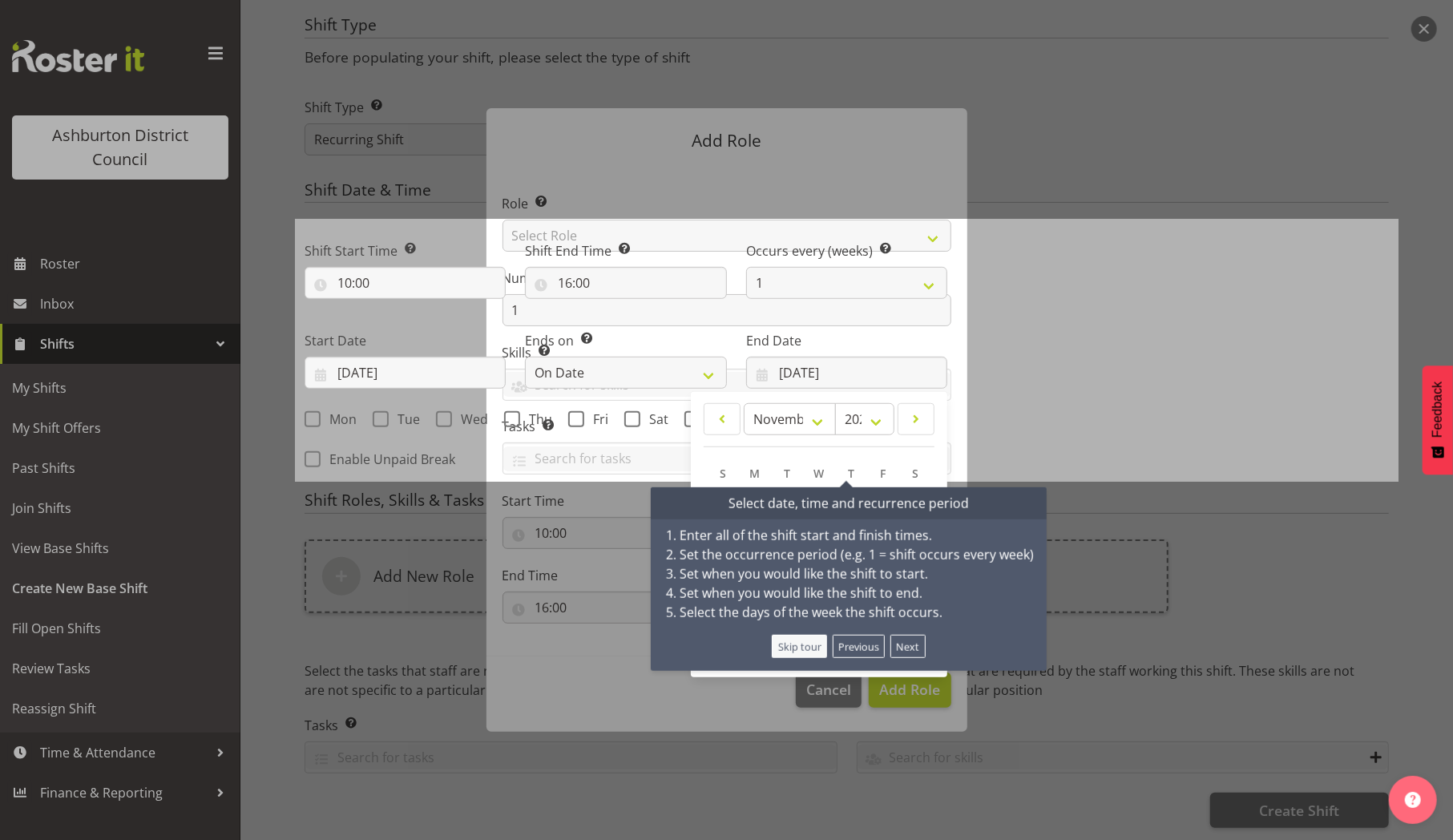
click at [798, 635] on button "Skip tour" at bounding box center [799, 646] width 55 height 23
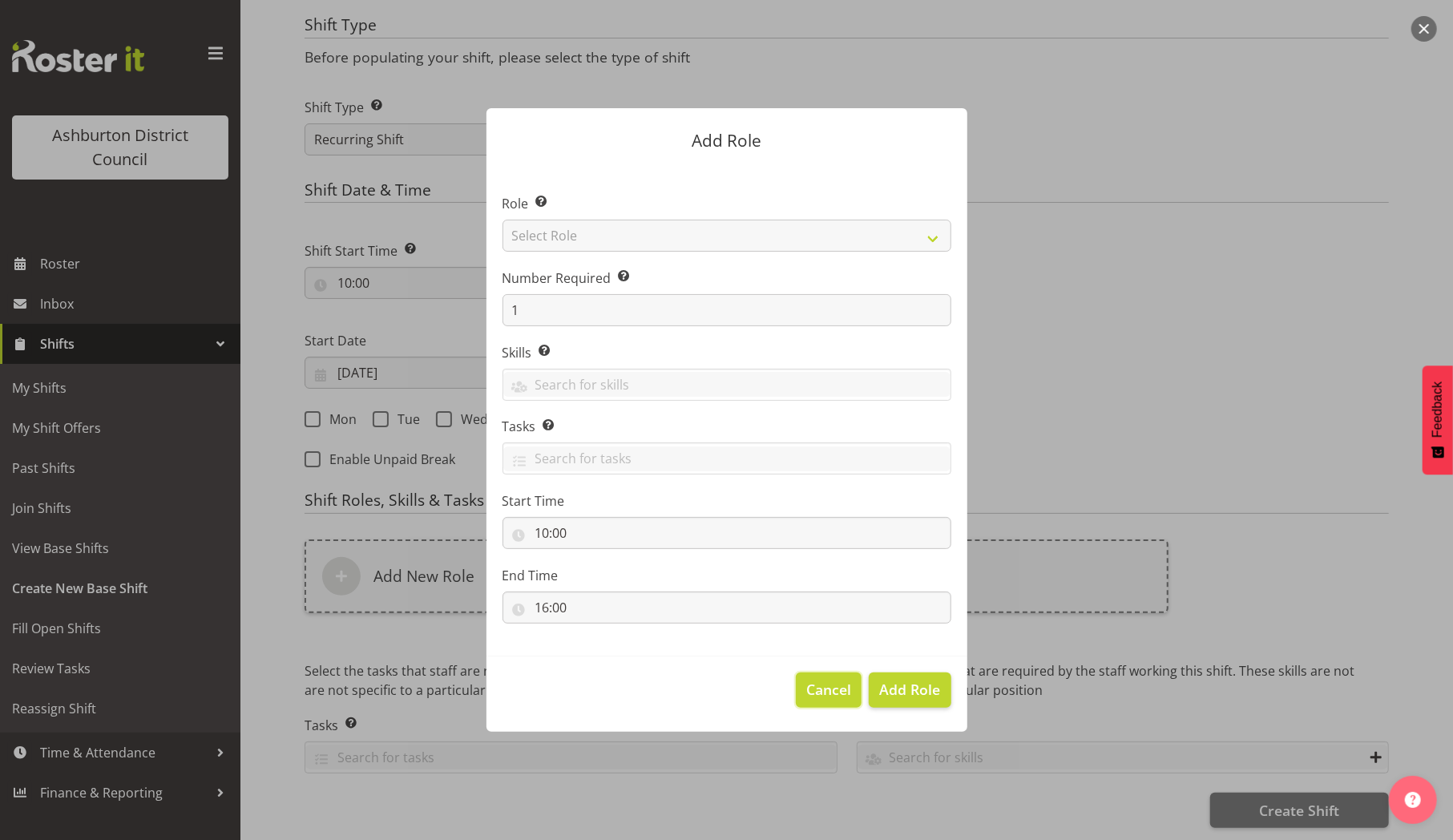
click at [829, 694] on span "Cancel" at bounding box center [829, 688] width 45 height 20
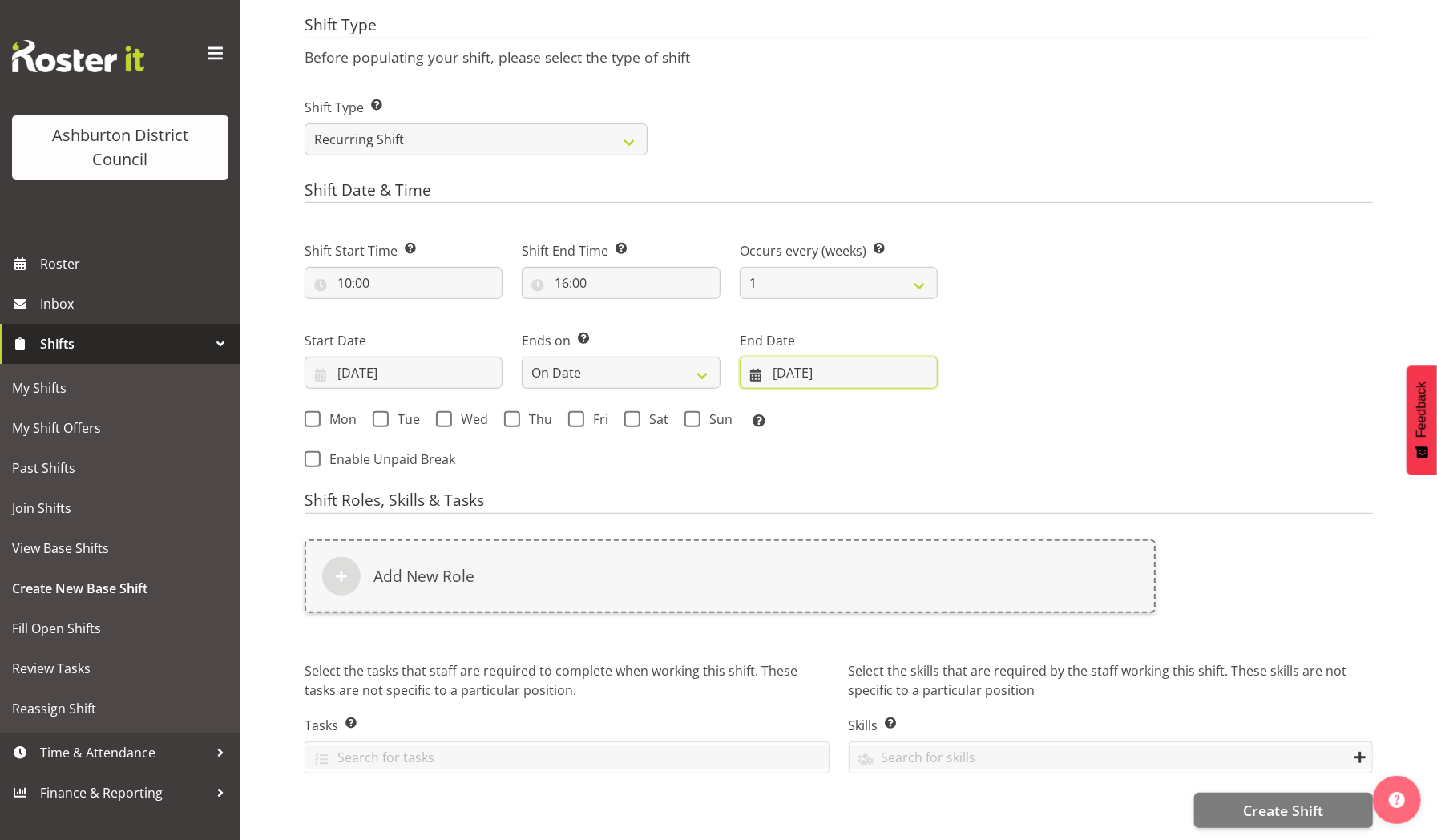
click at [860, 357] on input "09/09/2025" at bounding box center [838, 372] width 198 height 32
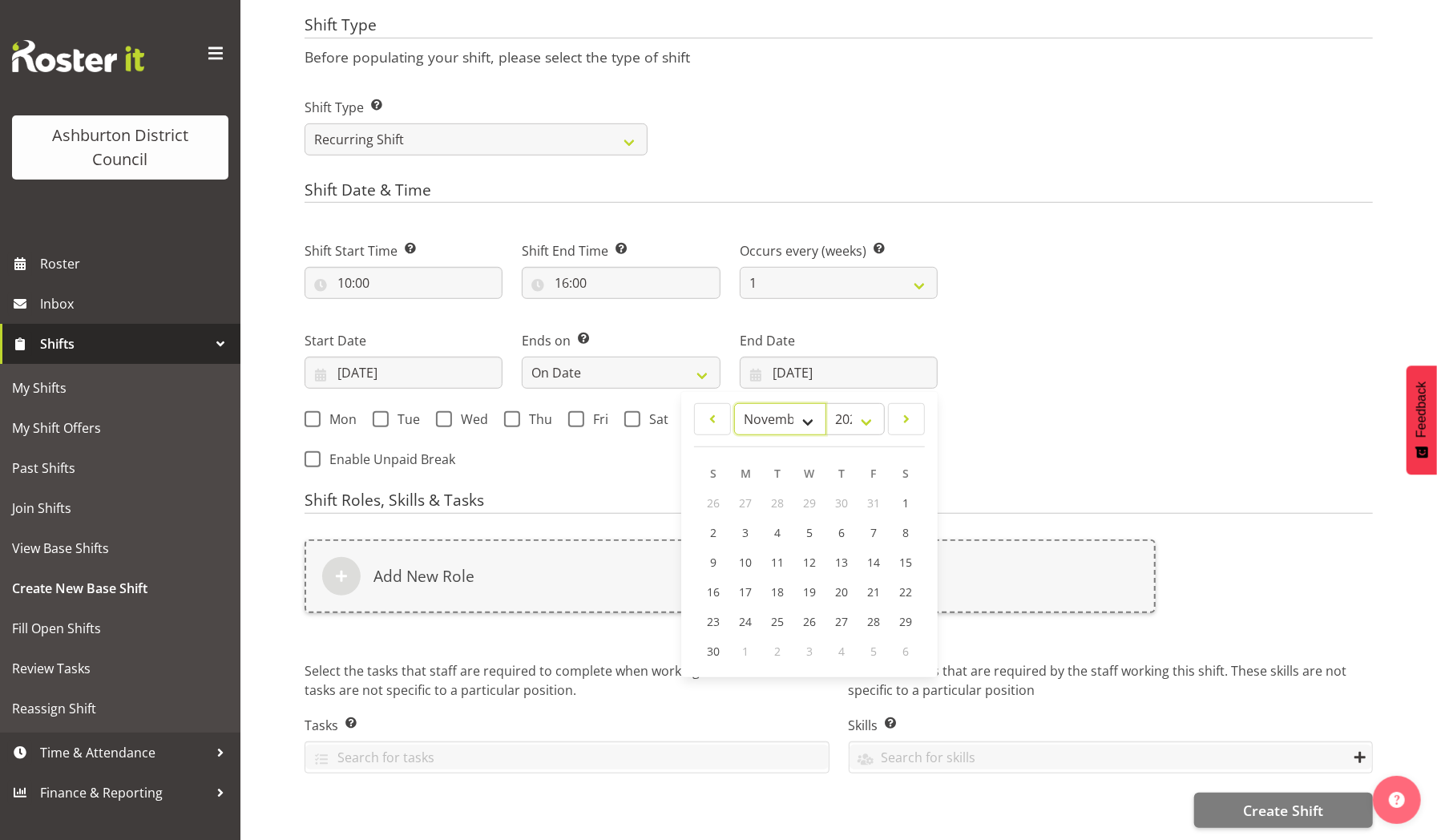
click at [812, 403] on select "January February March April May June July August September October November De…" at bounding box center [779, 419] width 92 height 32
select select "9"
click at [734, 403] on select "January February March April May June July August September October November De…" at bounding box center [779, 419] width 92 height 32
click at [716, 517] on link "5" at bounding box center [712, 532] width 32 height 30
type input "05/10/2025"
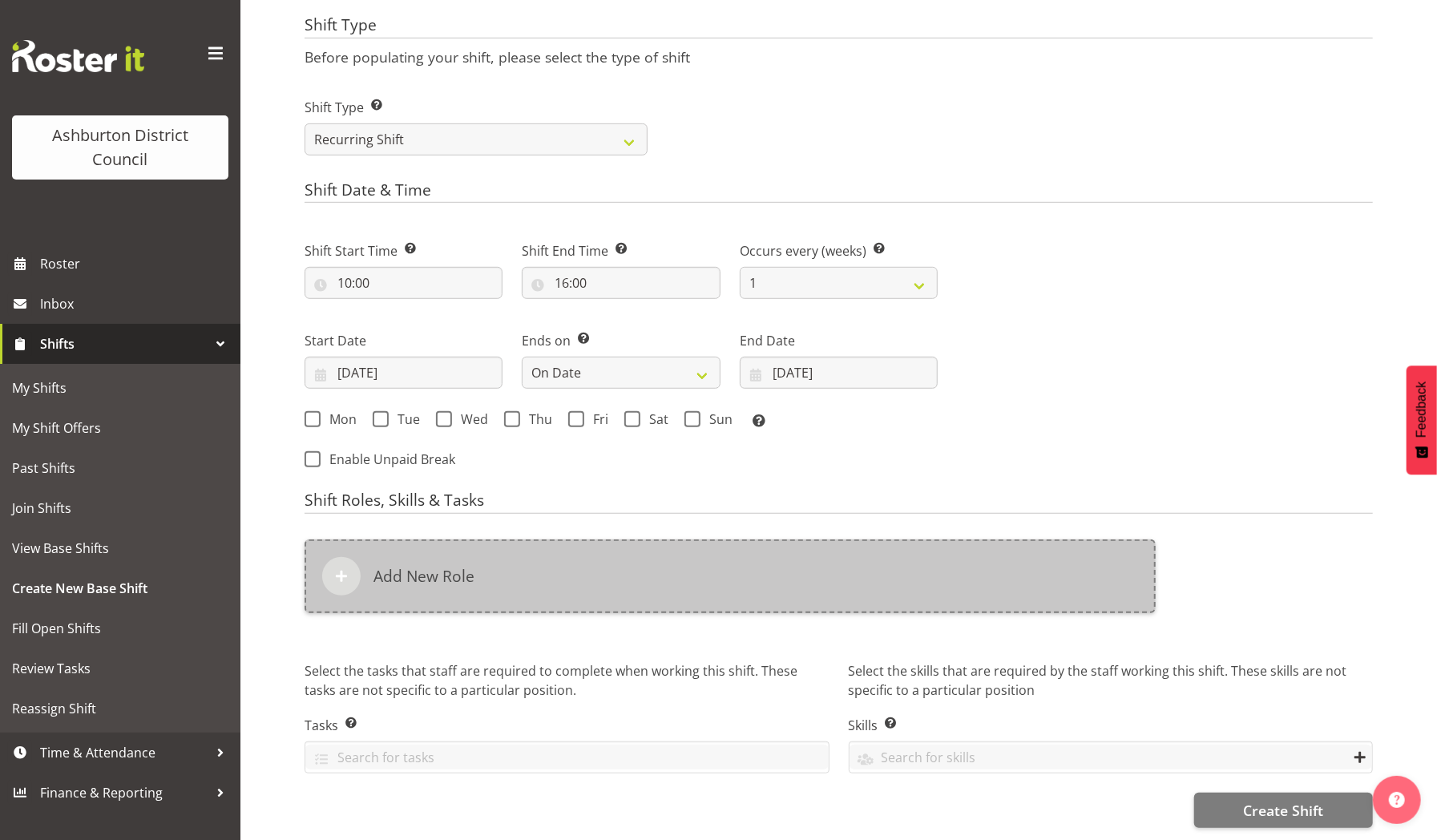
click at [634, 552] on div "Add New Role" at bounding box center [730, 576] width 851 height 74
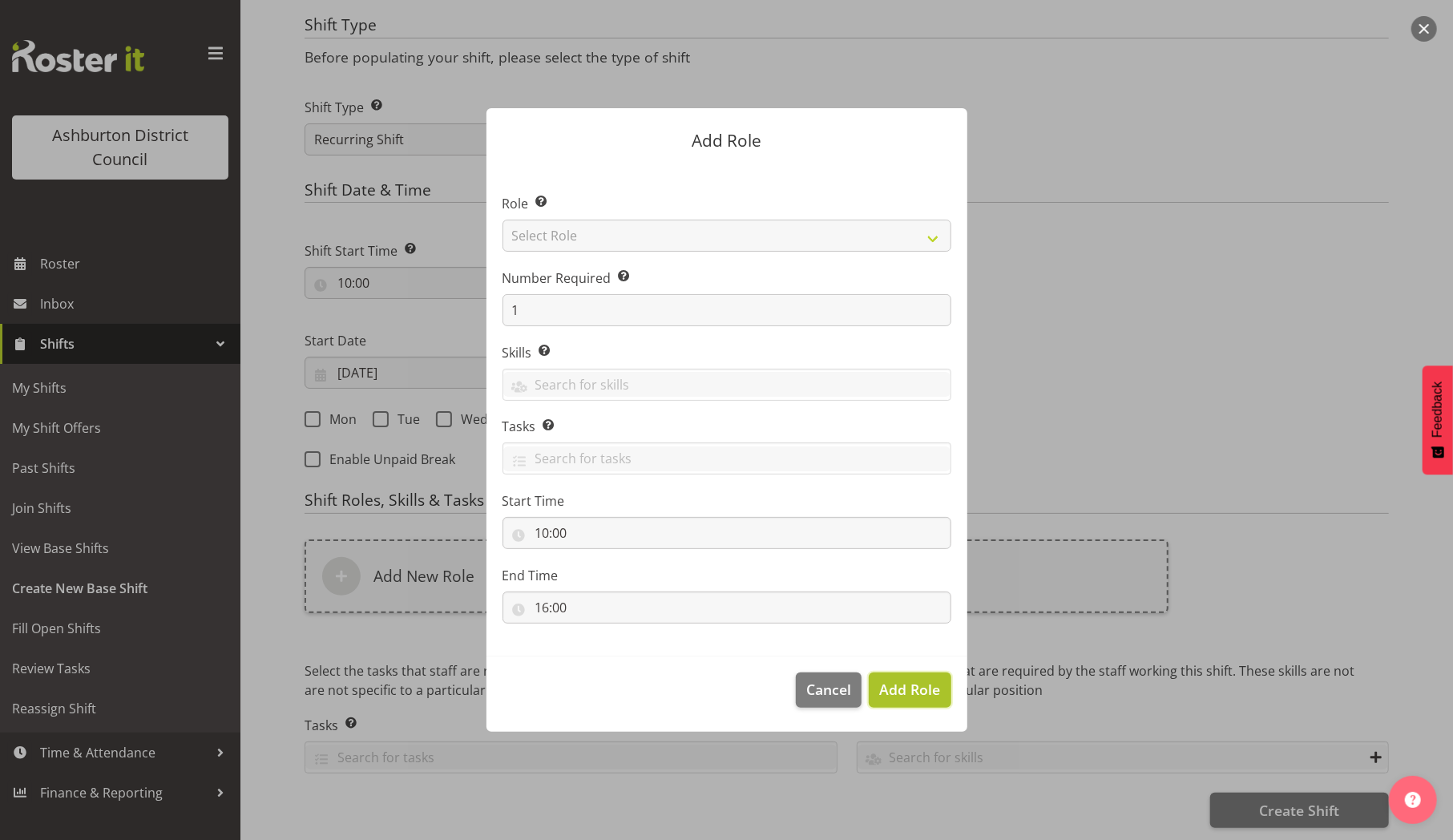
click at [901, 681] on span "Add Role" at bounding box center [909, 689] width 61 height 19
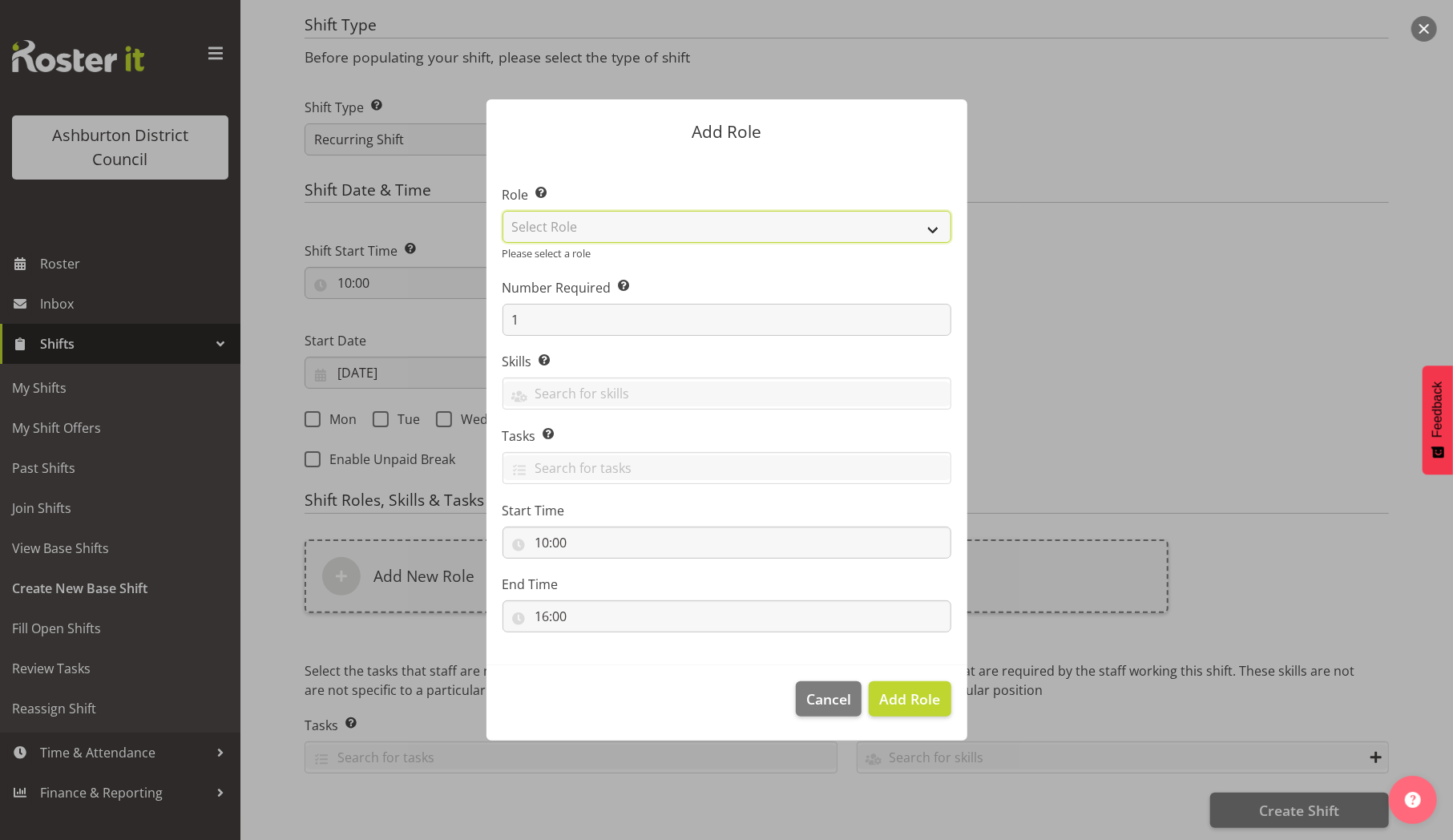
click at [927, 228] on select "Select Role AAGM Deputy Director AAGM Director Archivist Childrens Librarian Co…" at bounding box center [726, 226] width 449 height 32
select select "1433"
click at [502, 220] on select "Select Role AAGM Deputy Director AAGM Director Archivist Childrens Librarian Co…" at bounding box center [726, 226] width 449 height 32
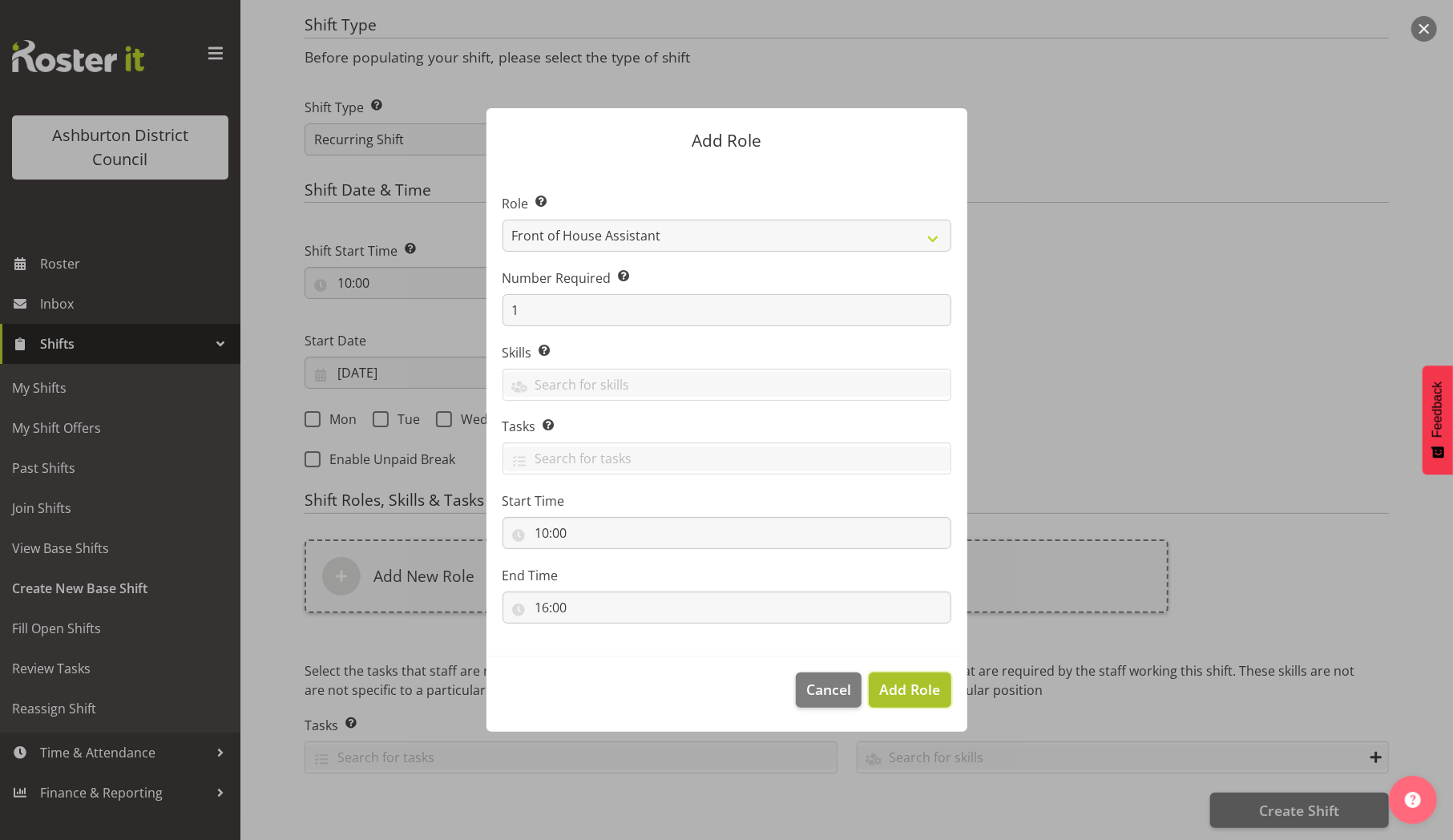
click at [903, 686] on span "Add Role" at bounding box center [909, 689] width 61 height 19
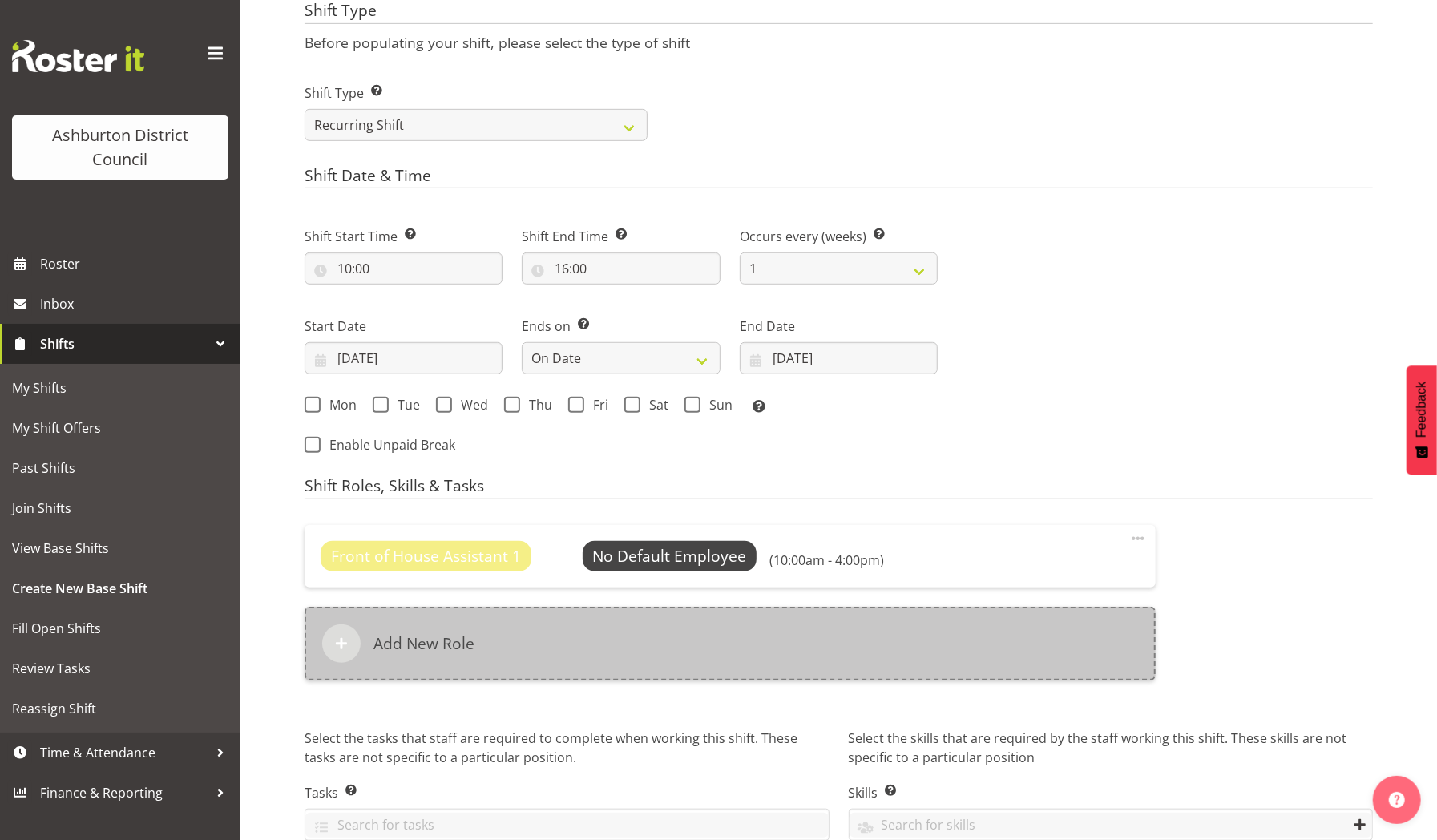
click at [531, 638] on div "Add New Role" at bounding box center [730, 643] width 851 height 74
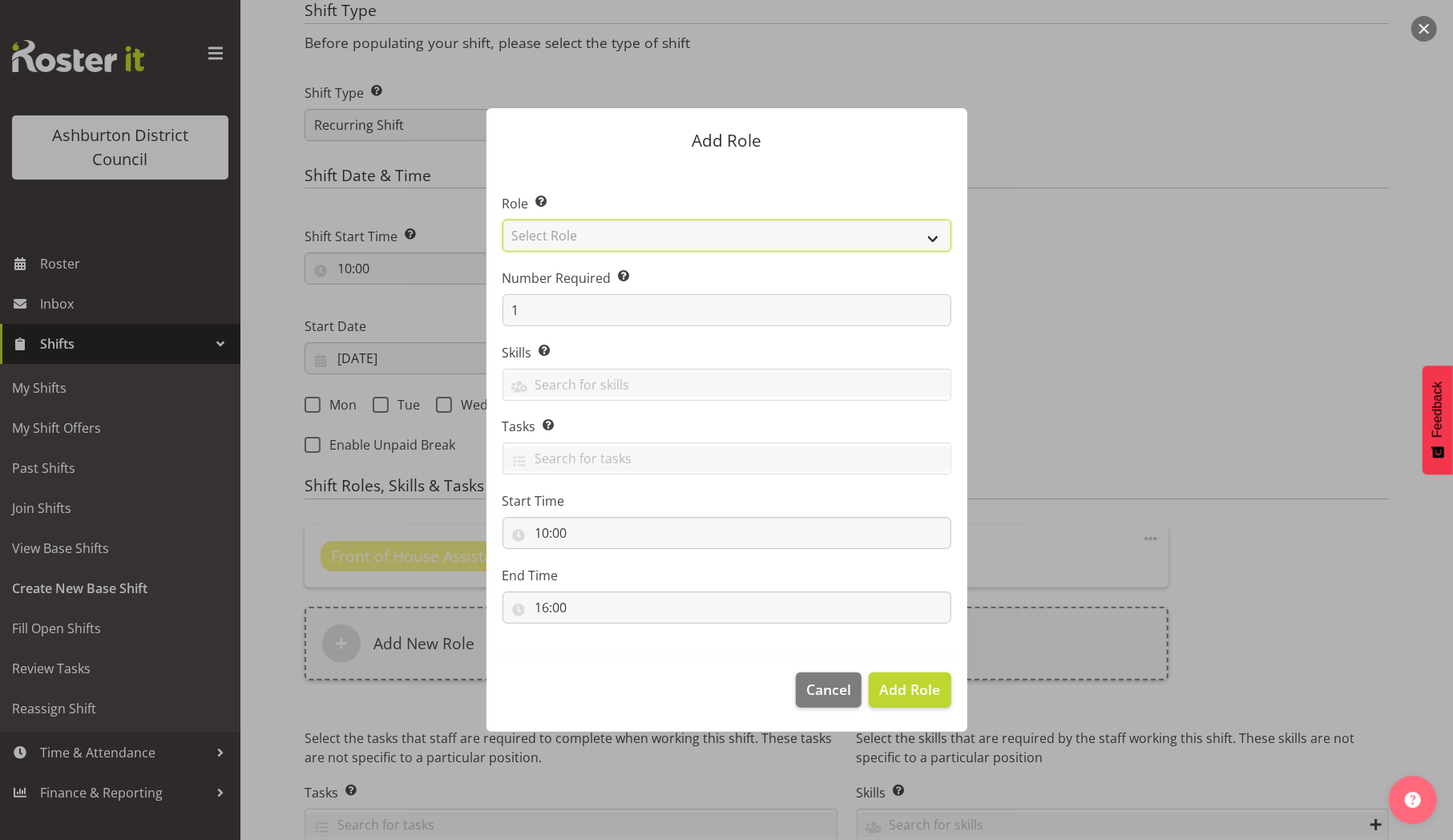
click at [926, 236] on select "Select Role AAGM Deputy Director AAGM Director Archivist Childrens Librarian Co…" at bounding box center [726, 235] width 449 height 32
select select "1434"
click at [502, 220] on select "Select Role AAGM Deputy Director AAGM Director Archivist Childrens Librarian Co…" at bounding box center [726, 235] width 449 height 32
click at [903, 691] on span "Add Role" at bounding box center [909, 689] width 61 height 19
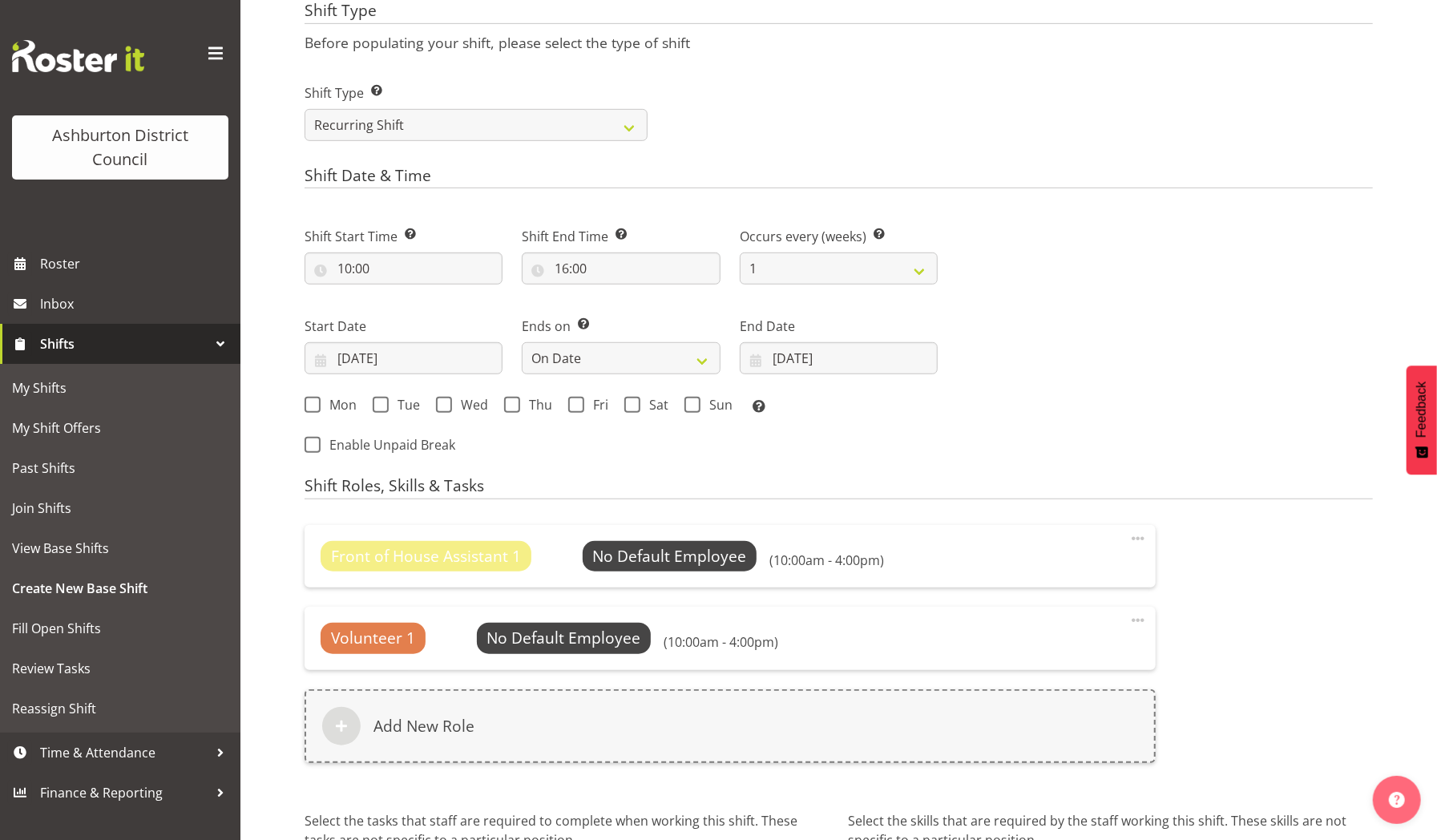
scroll to position [769, 0]
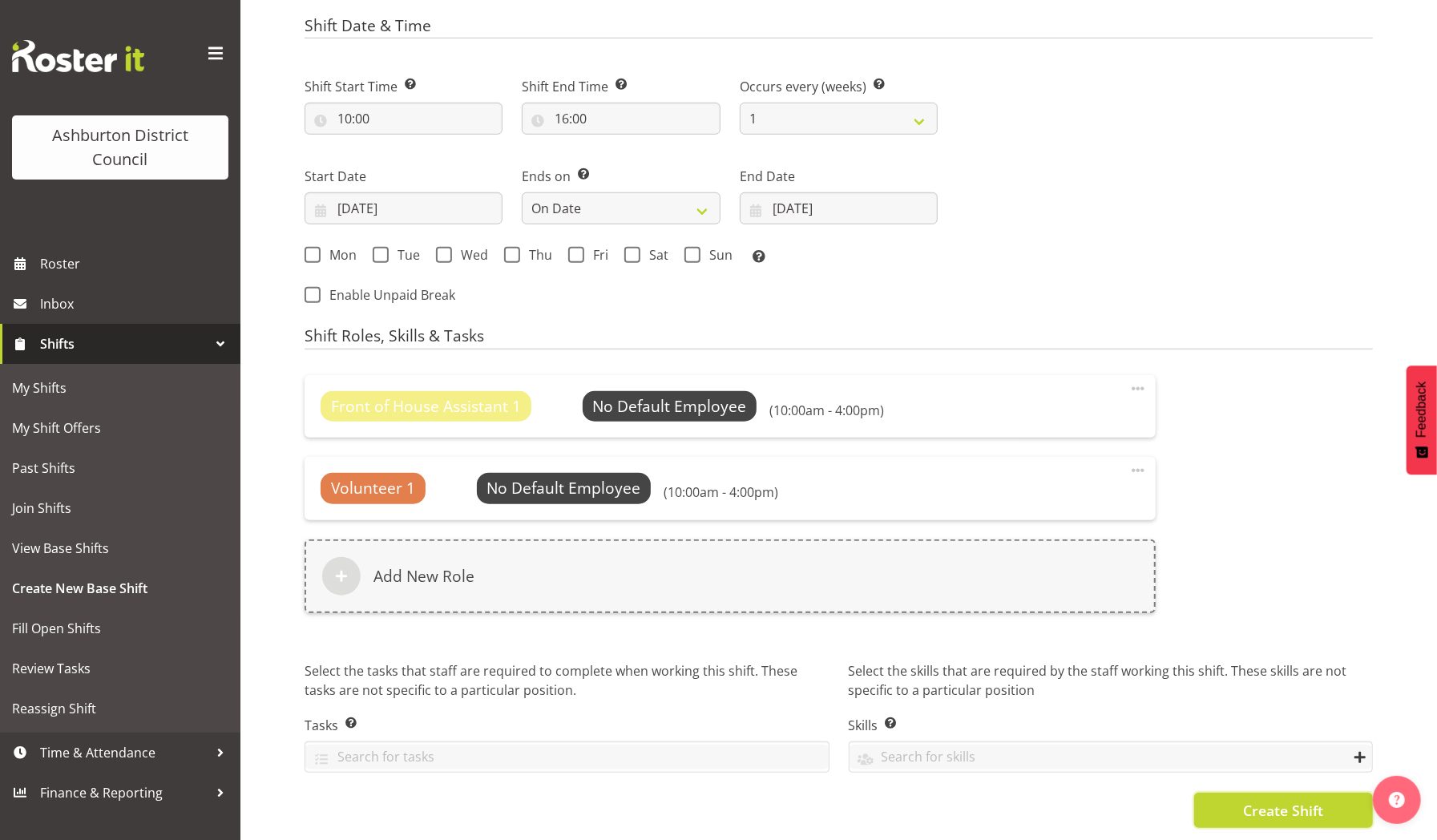
click at [1279, 799] on span "Create Shift" at bounding box center [1282, 809] width 80 height 20
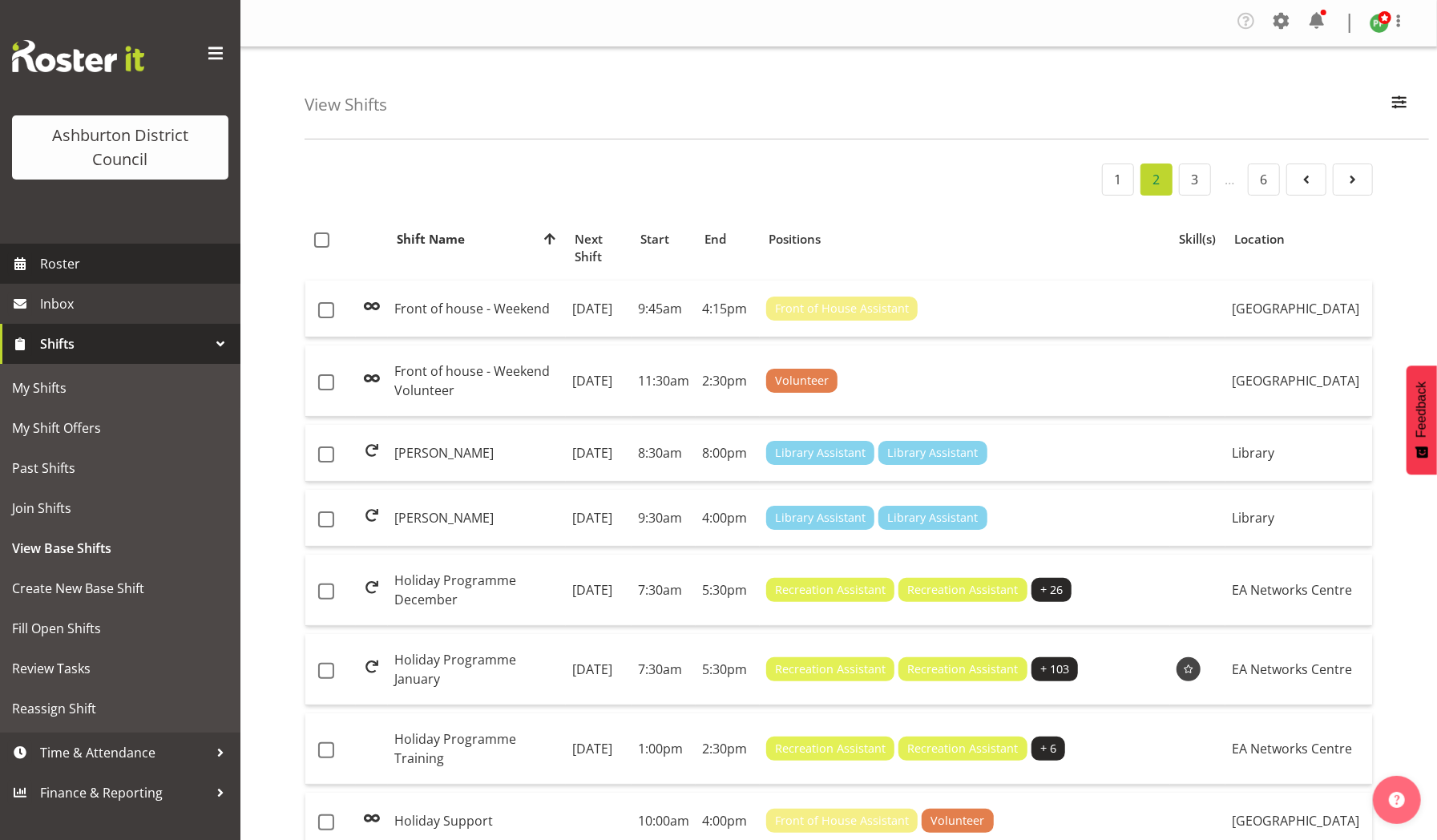
click at [47, 257] on span "Roster" at bounding box center [136, 264] width 192 height 24
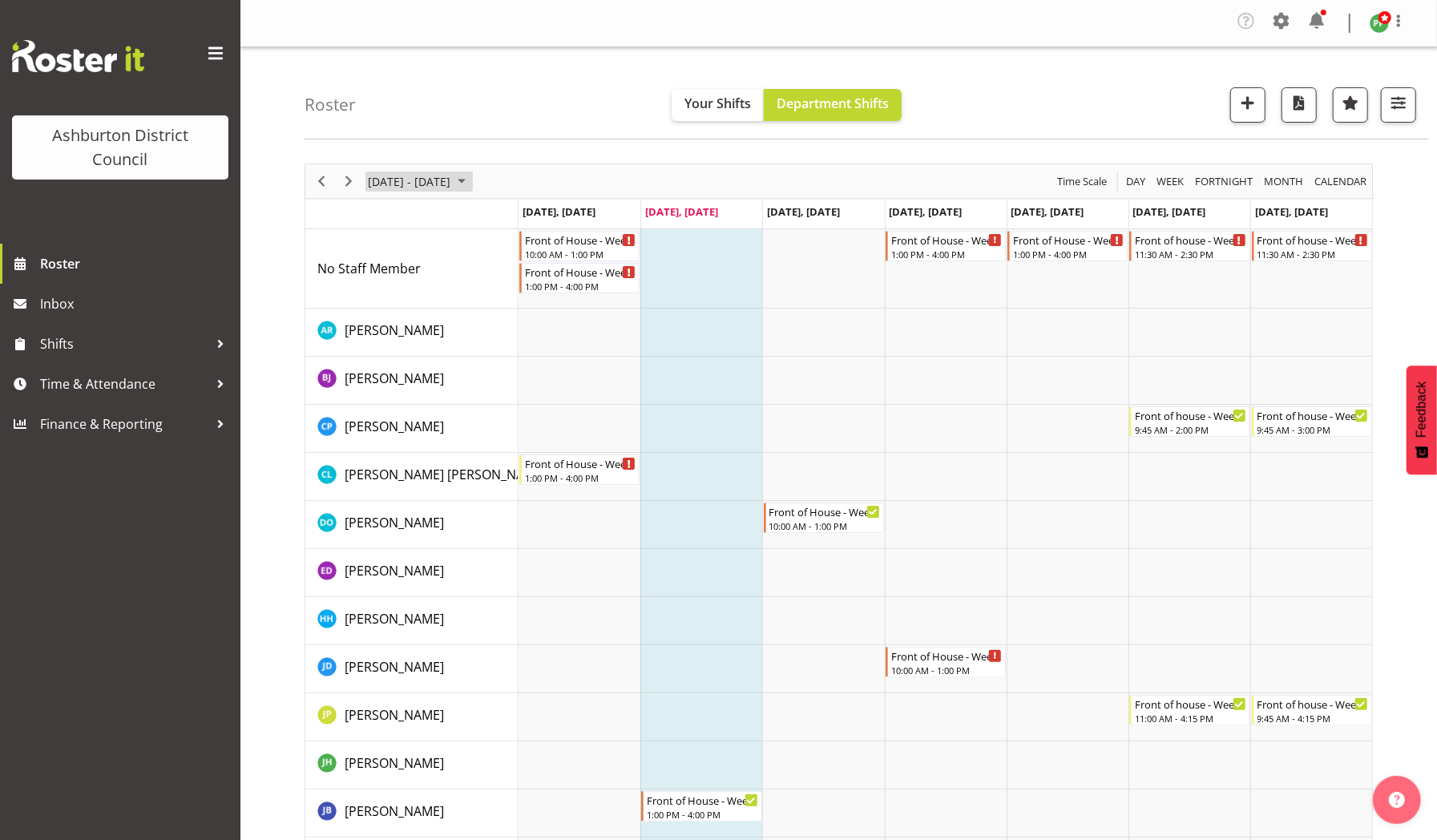
click at [426, 173] on span "[DATE] - [DATE]" at bounding box center [409, 181] width 85 height 20
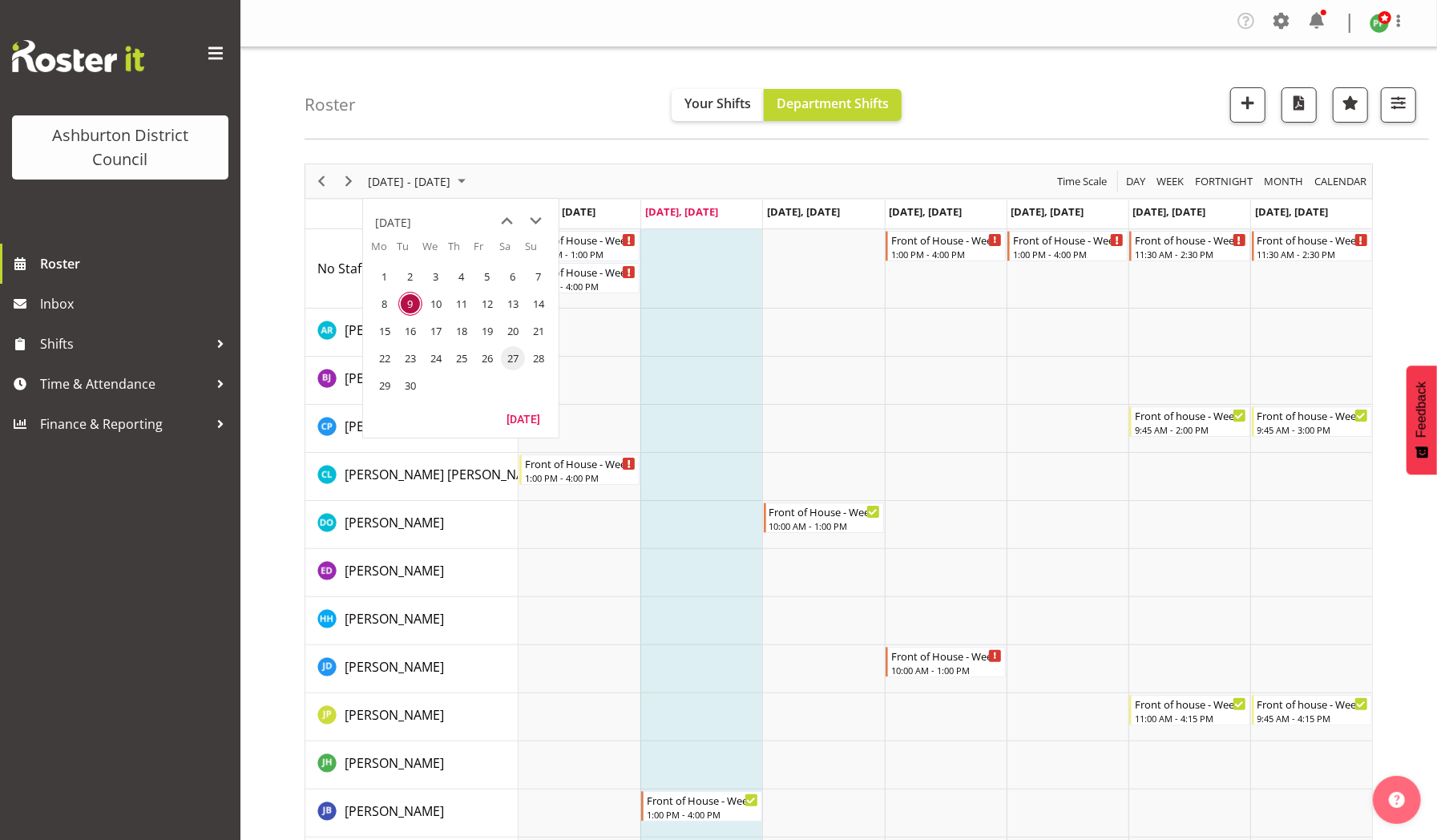
click at [516, 354] on span "27" at bounding box center [513, 358] width 24 height 24
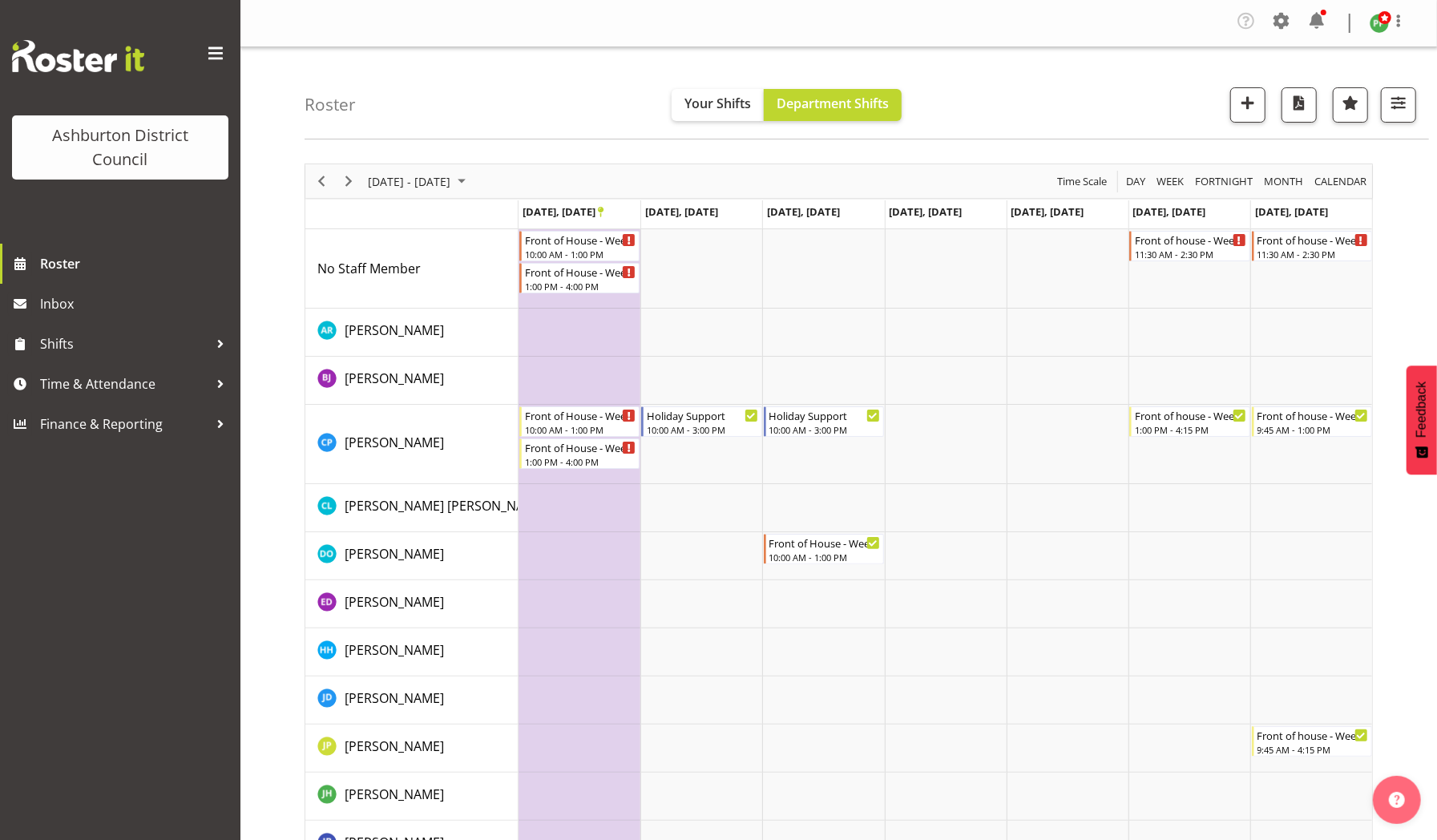
click at [687, 183] on div "September 22 - 28, 2025 Today Day Week Fortnight Month calendar Month Agenda Ti…" at bounding box center [838, 181] width 1067 height 34
click at [345, 178] on span "Next" at bounding box center [349, 181] width 19 height 20
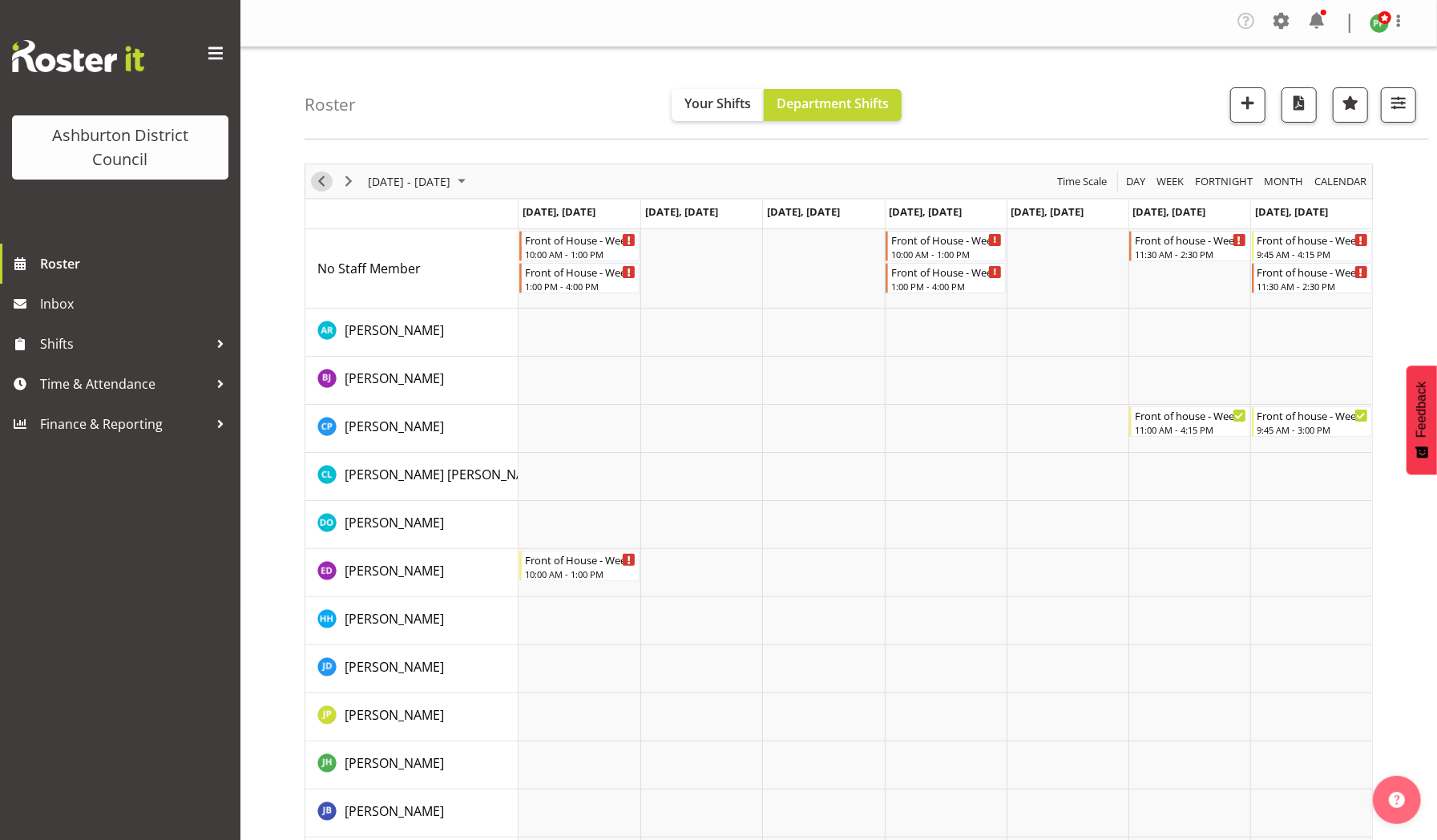
click at [321, 181] on span "Previous" at bounding box center [322, 181] width 19 height 20
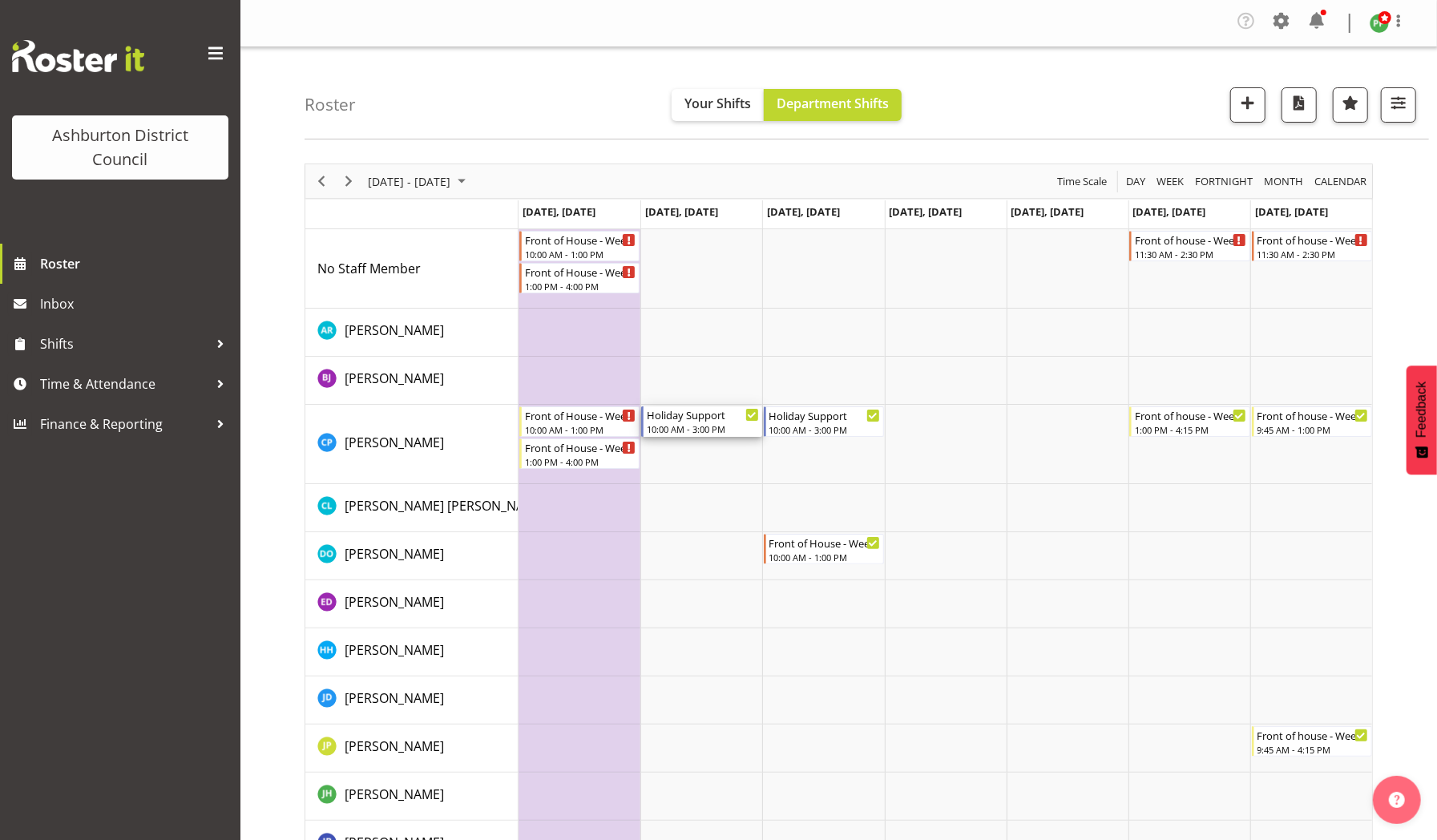
click at [691, 417] on div "Holiday Support" at bounding box center [702, 414] width 111 height 16
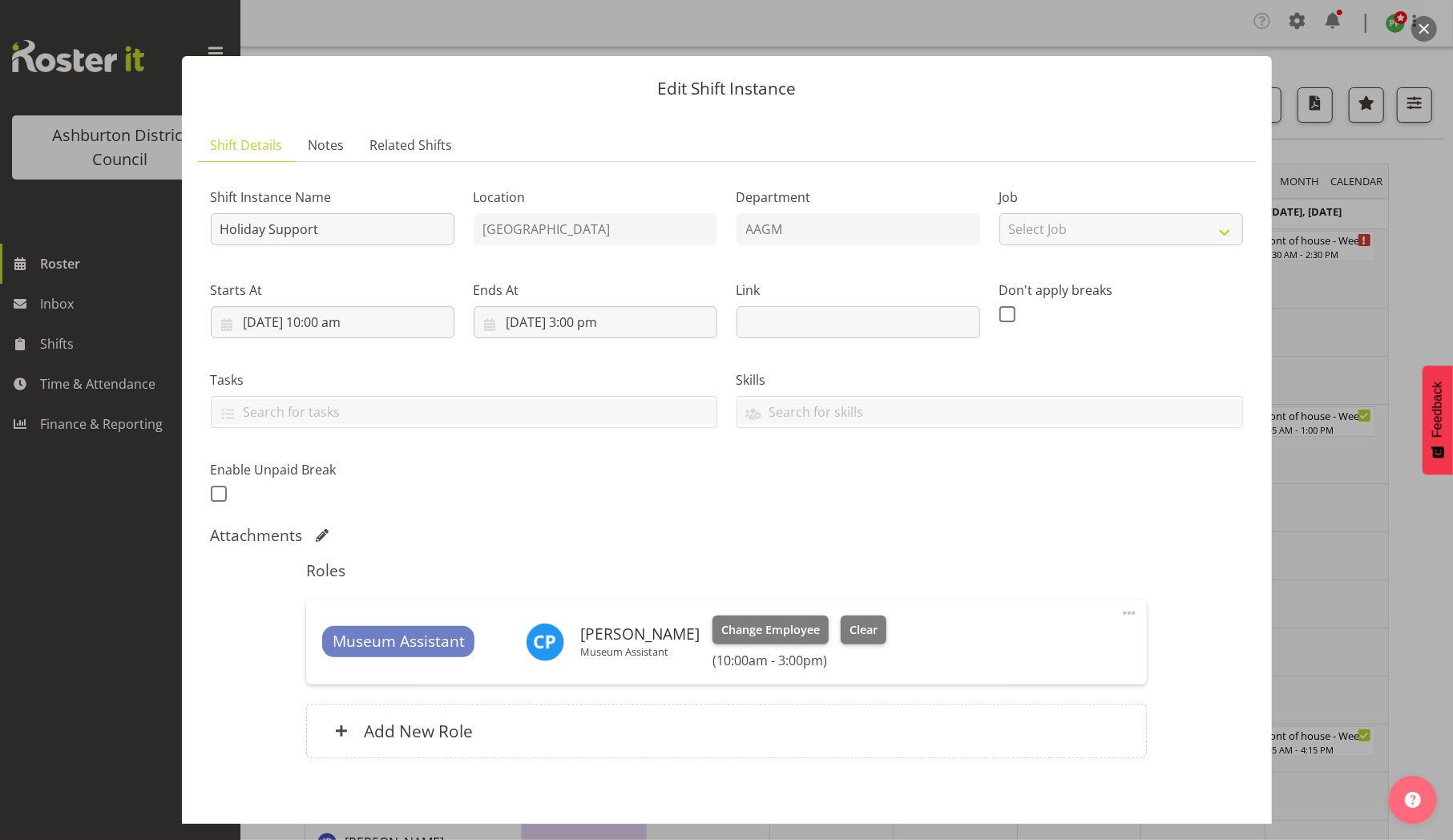
click at [944, 37] on div "Edit Shift Instance Shift Details Notes Related Shifts Shift Instance Name Holi…" at bounding box center [727, 420] width 1122 height 807
click at [900, 46] on div "Edit Shift Instance Shift Details Notes Related Shifts Shift Instance Name Holi…" at bounding box center [727, 420] width 1122 height 807
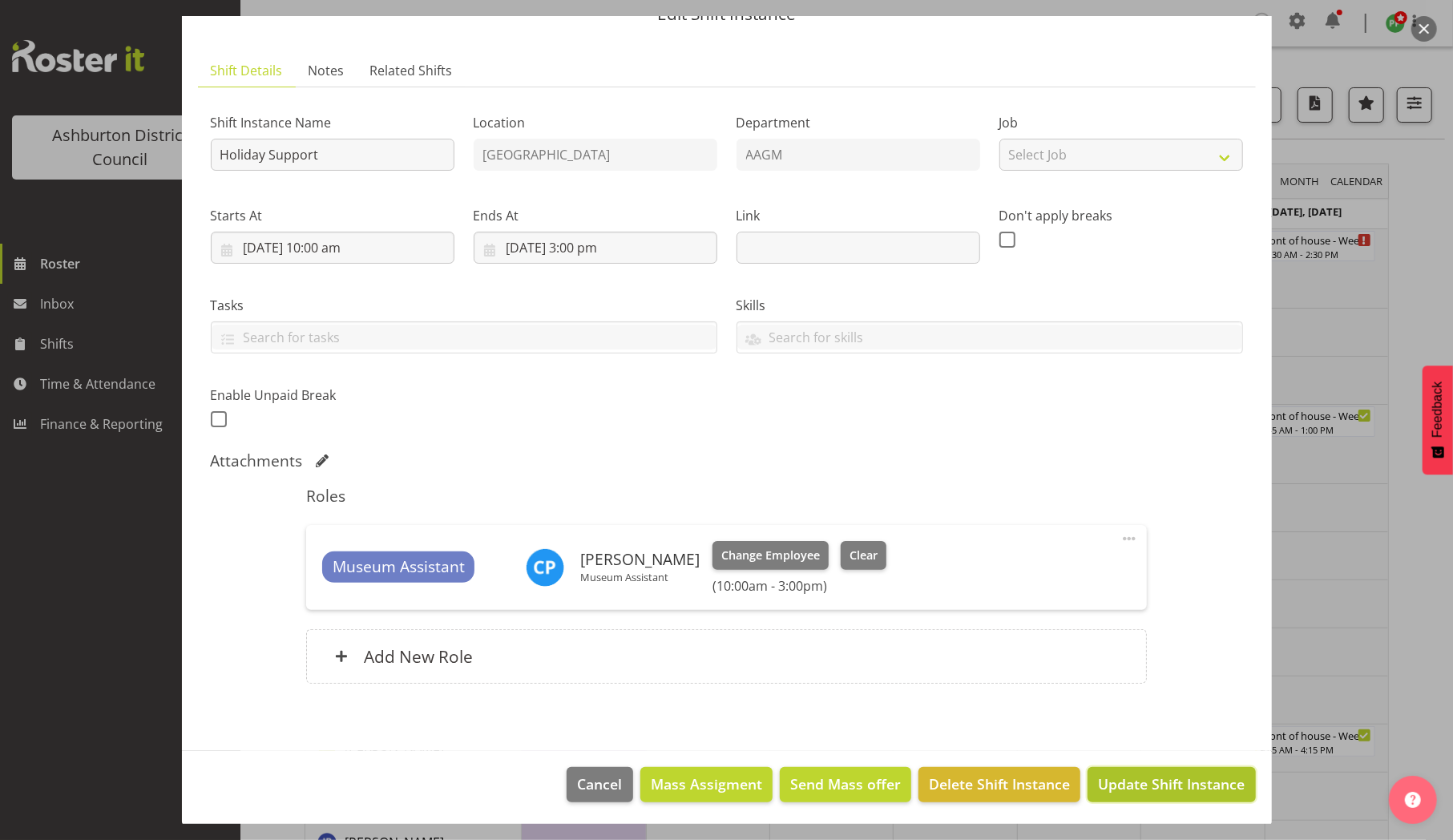
click at [1153, 784] on span "Update Shift Instance" at bounding box center [1171, 783] width 146 height 20
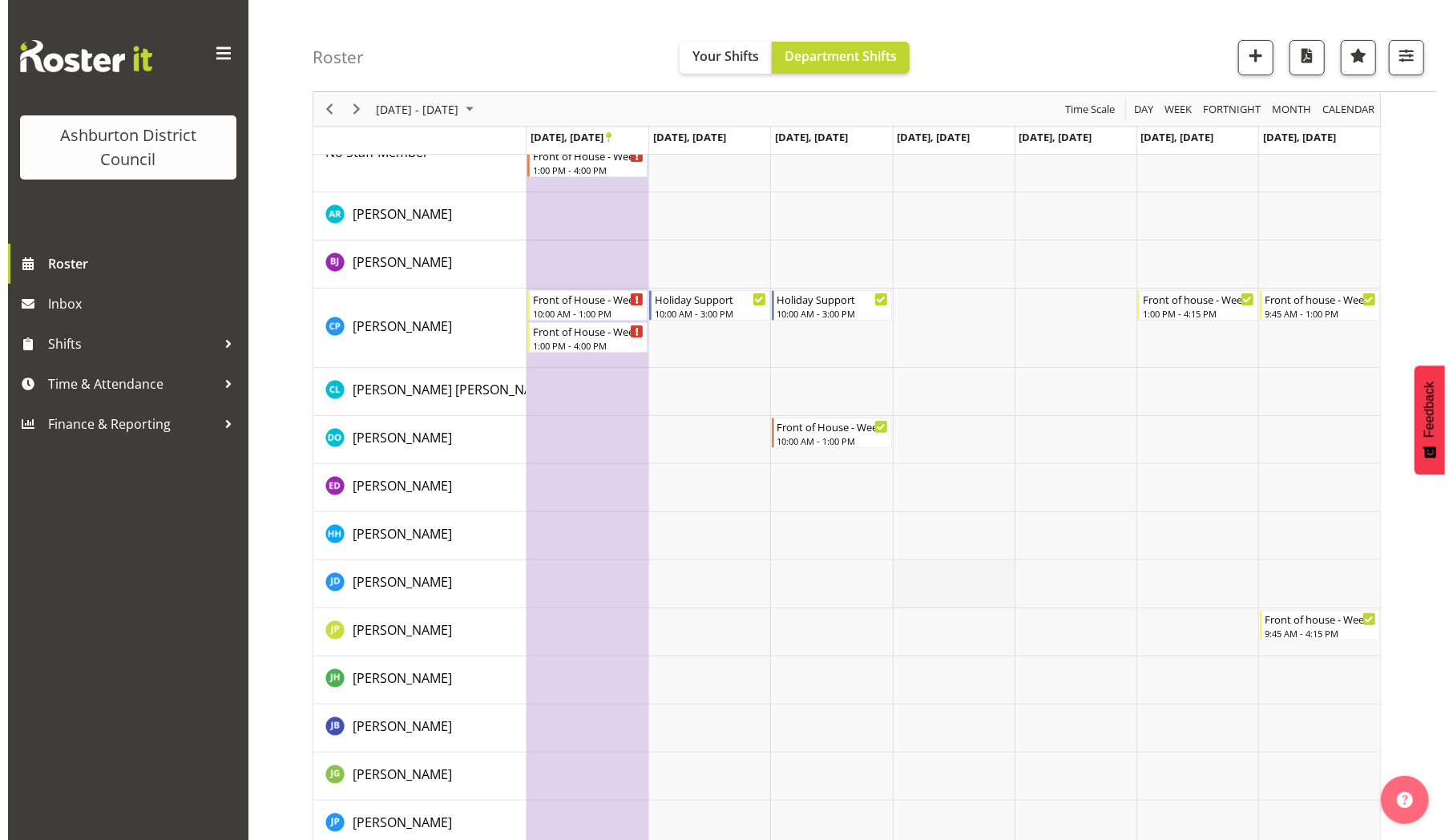
scroll to position [112, 0]
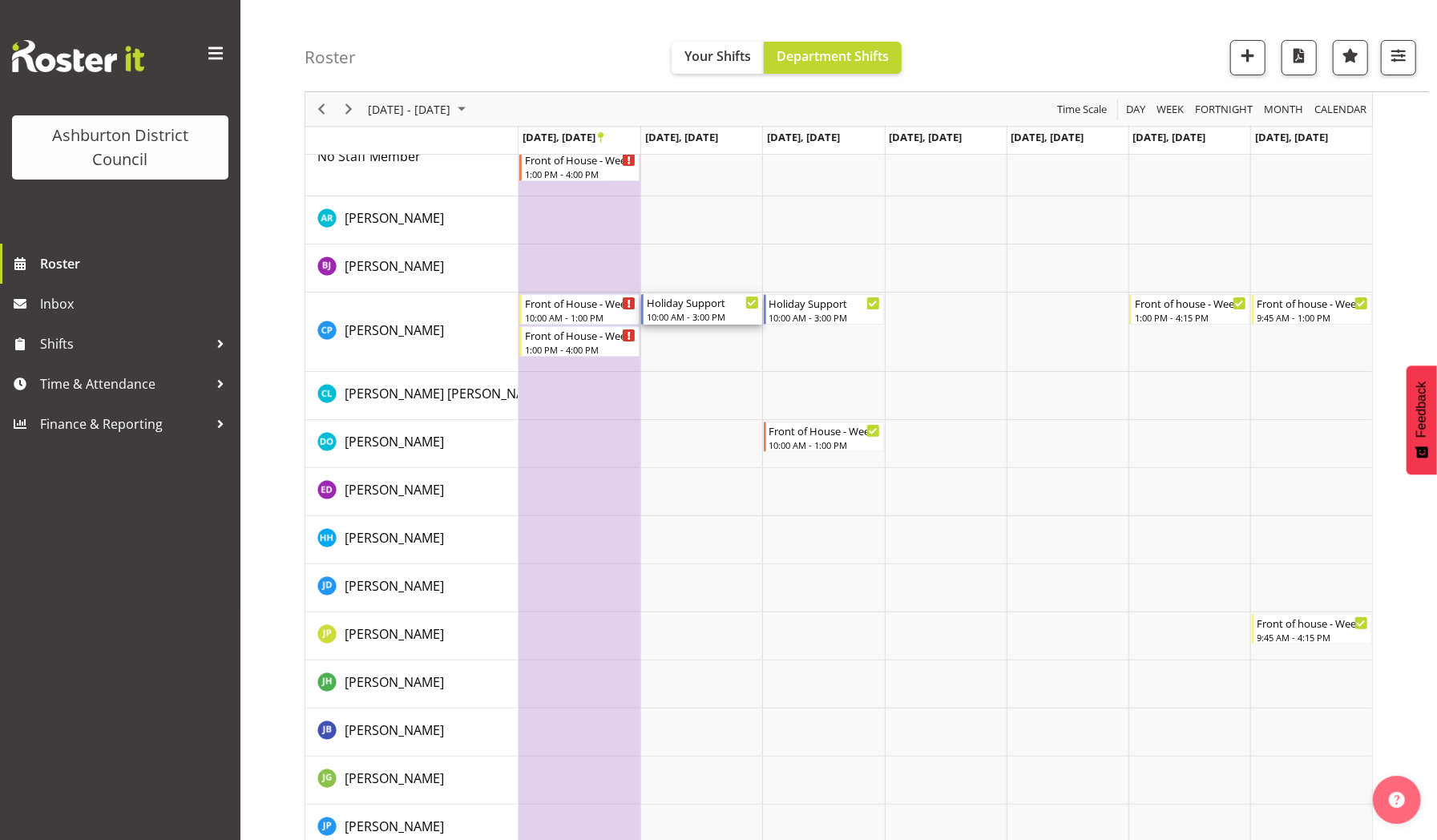
click at [701, 305] on div "Holiday Support" at bounding box center [702, 301] width 111 height 16
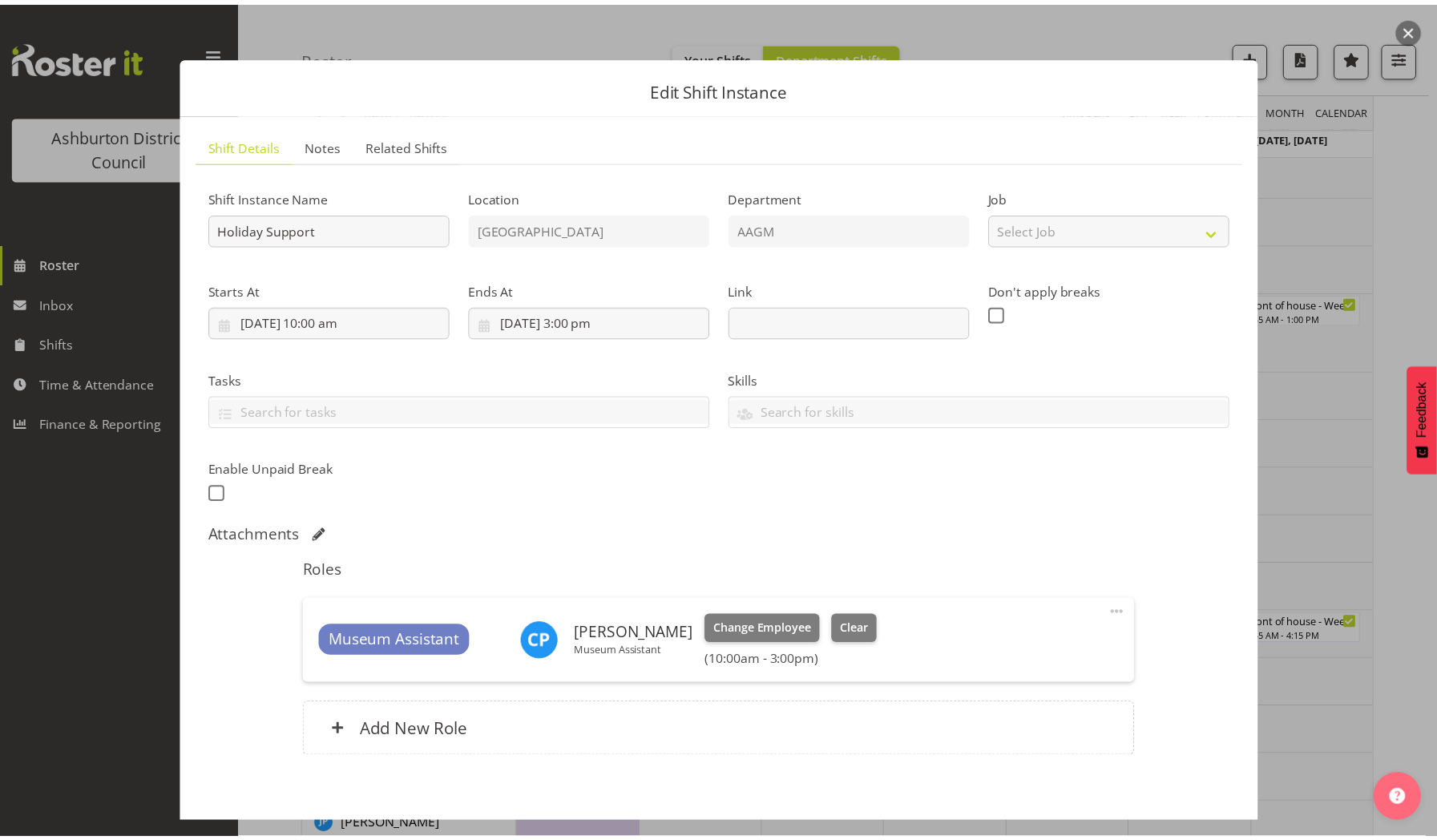
scroll to position [75, 0]
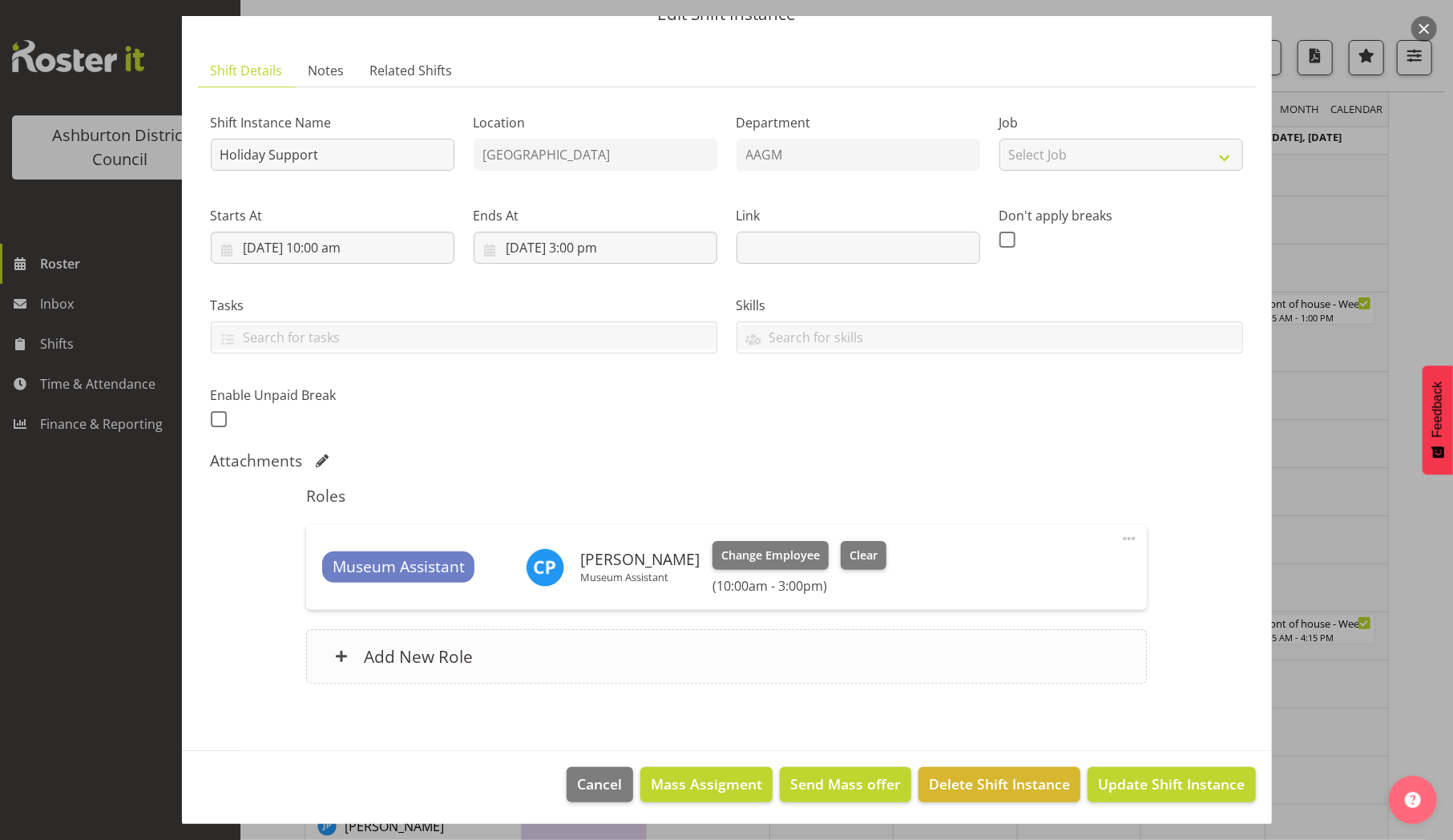
click at [603, 644] on div "Add New Role" at bounding box center [726, 656] width 840 height 54
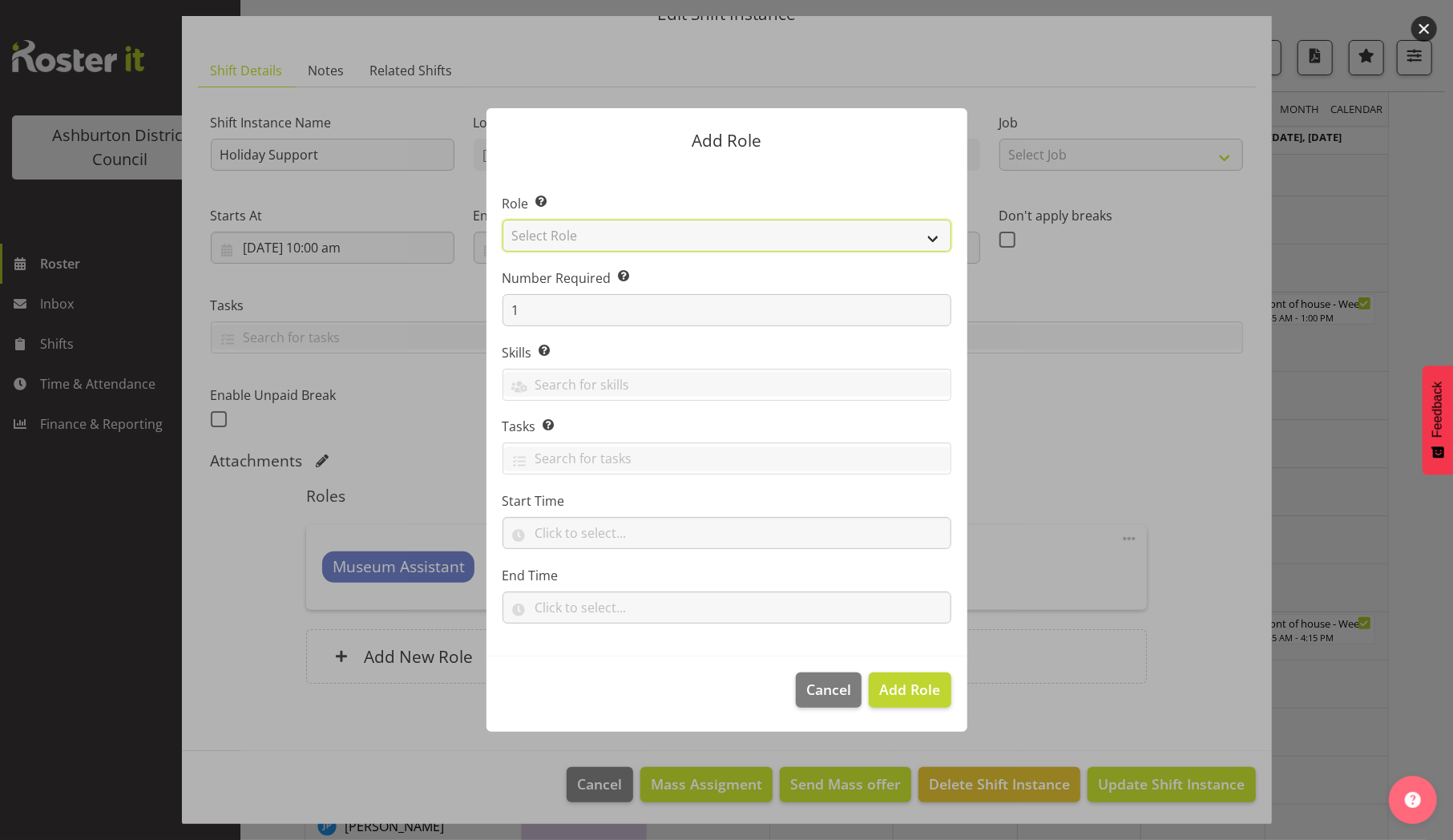
click at [798, 243] on select "Select Role AAGM Deputy Director AAGM Director Archivist Childrens Librarian Co…" at bounding box center [726, 235] width 449 height 32
select select "1434"
click at [502, 220] on select "Select Role AAGM Deputy Director AAGM Director Archivist Childrens Librarian Co…" at bounding box center [726, 235] width 449 height 32
click at [900, 679] on span "Add Role" at bounding box center [909, 689] width 61 height 19
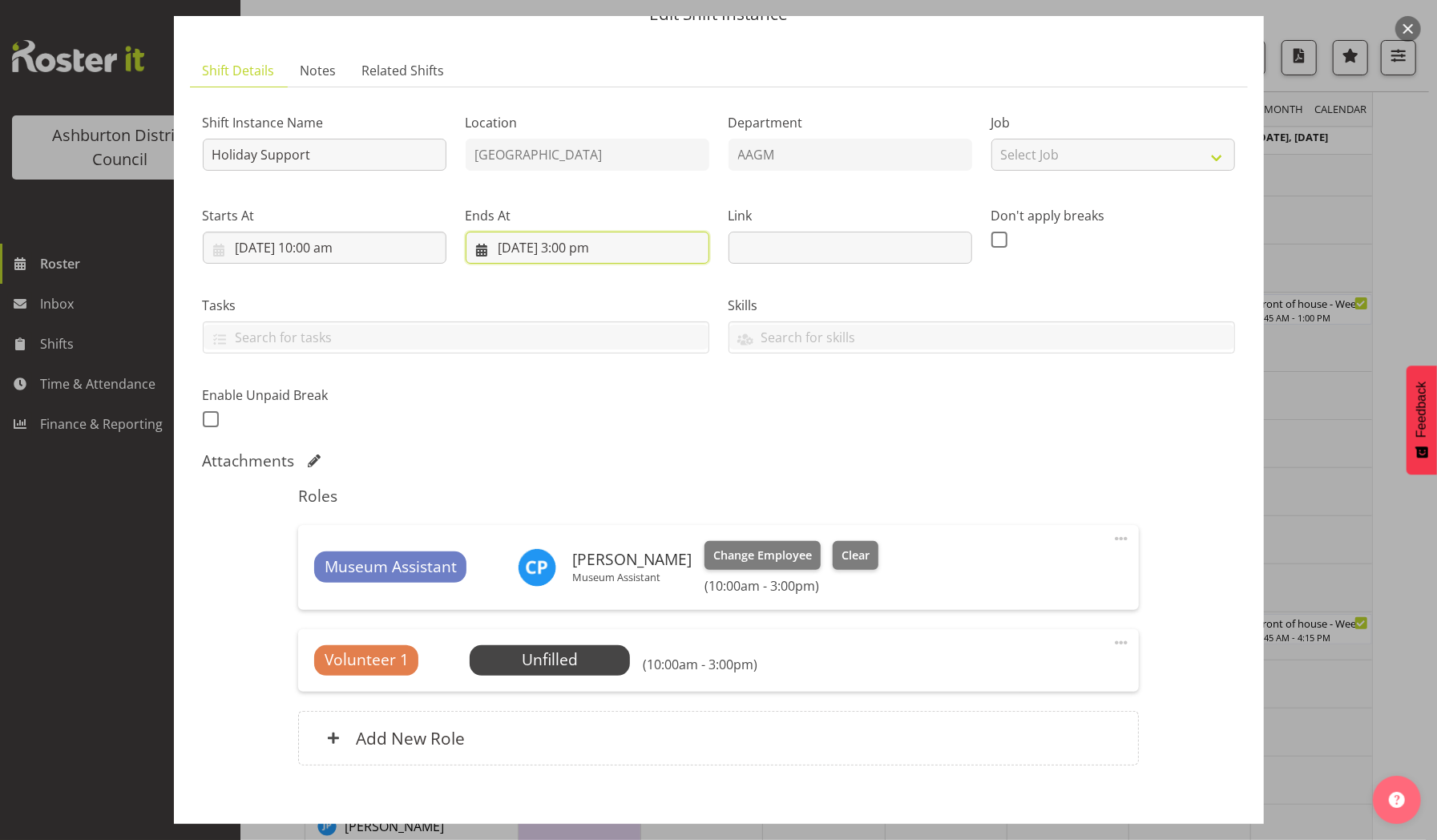
click at [580, 238] on input "23/09/2025, 3:00 pm" at bounding box center [586, 247] width 243 height 32
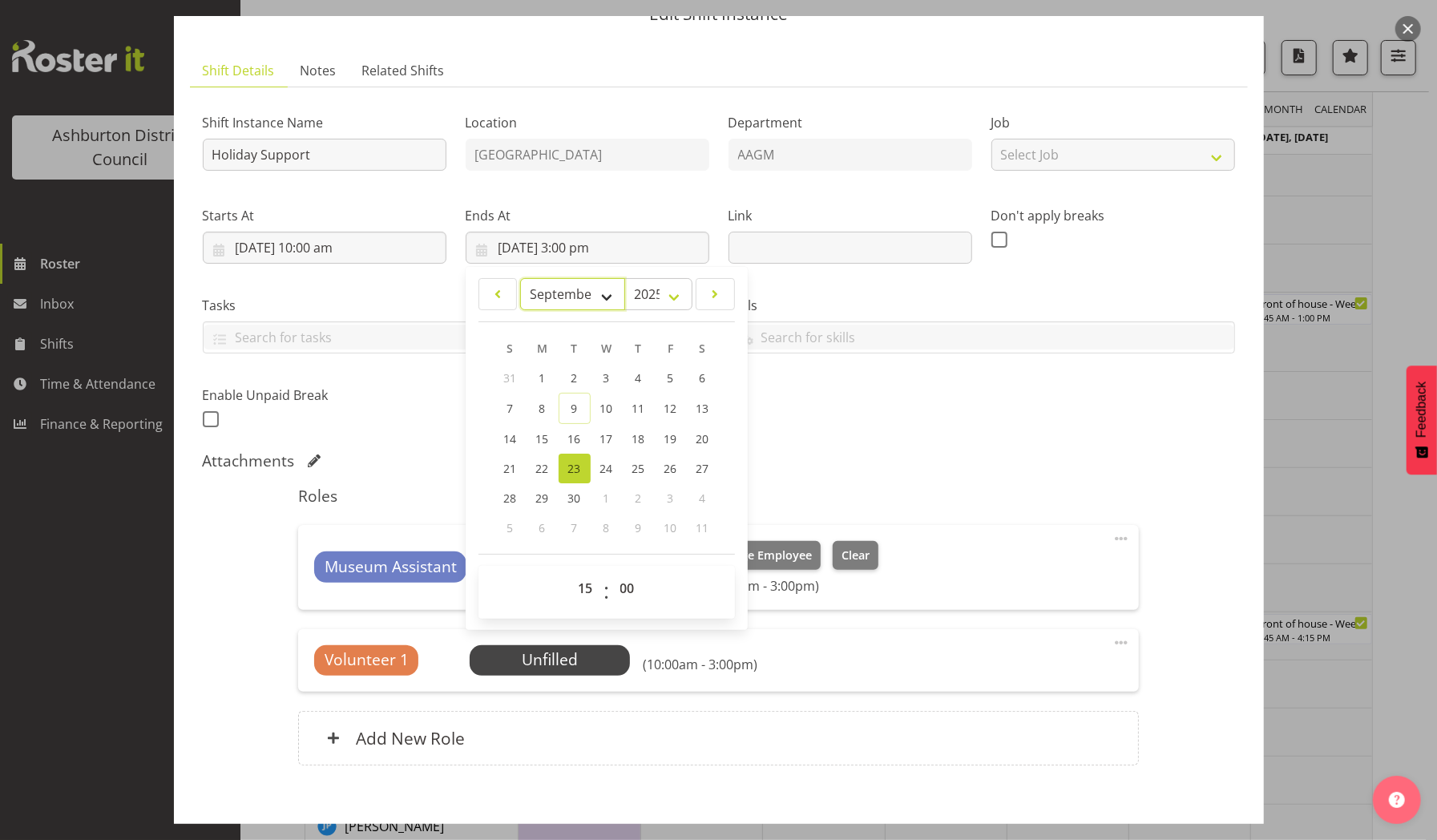
click at [603, 299] on select "January February March April May June July August September October November De…" at bounding box center [573, 294] width 105 height 32
select select "9"
click at [520, 278] on select "January February March April May June July August September October November De…" at bounding box center [573, 294] width 105 height 32
click at [507, 400] on span "5" at bounding box center [510, 408] width 7 height 16
type input "[DATE] 3:00 pm"
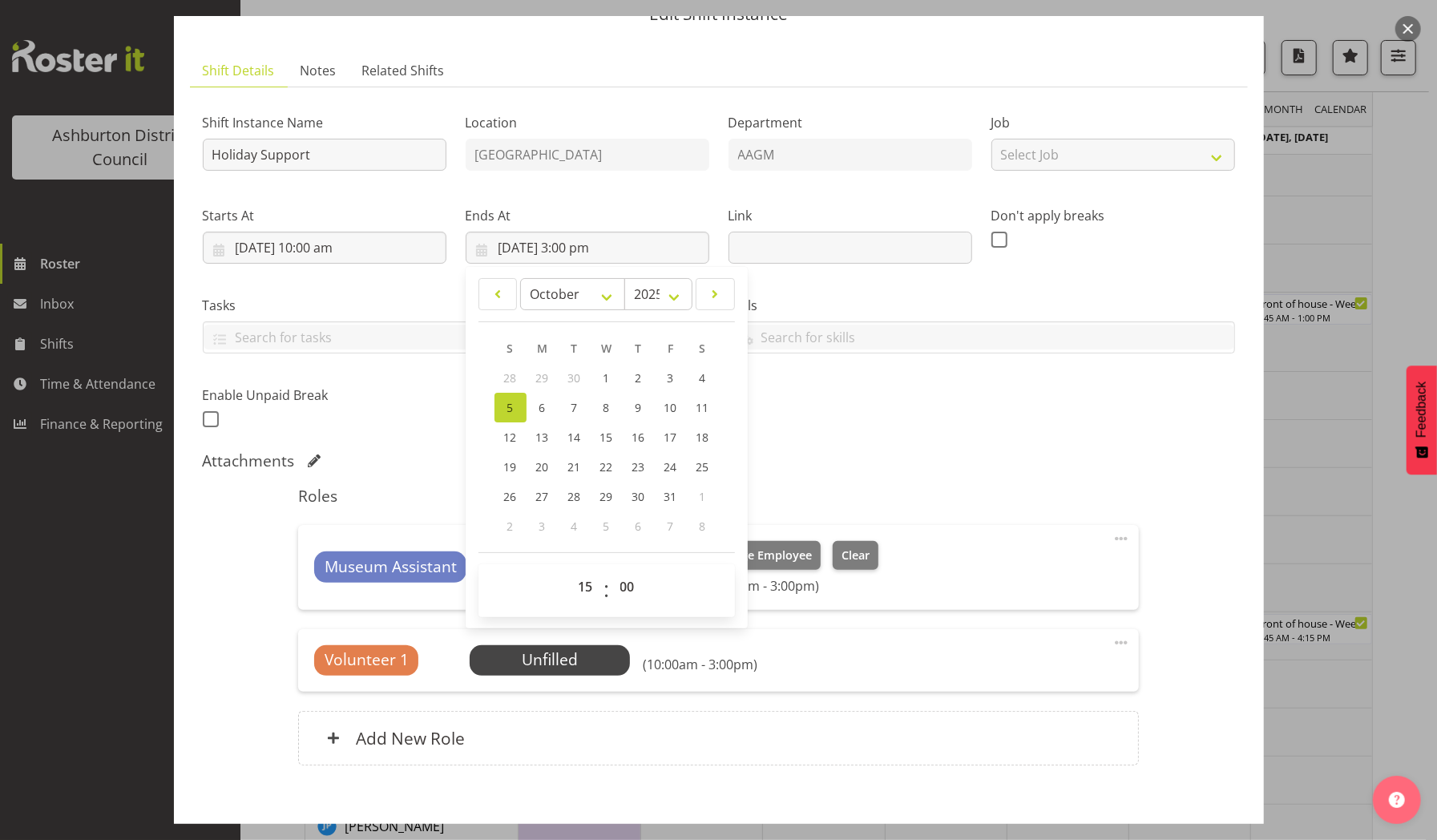
scroll to position [157, 0]
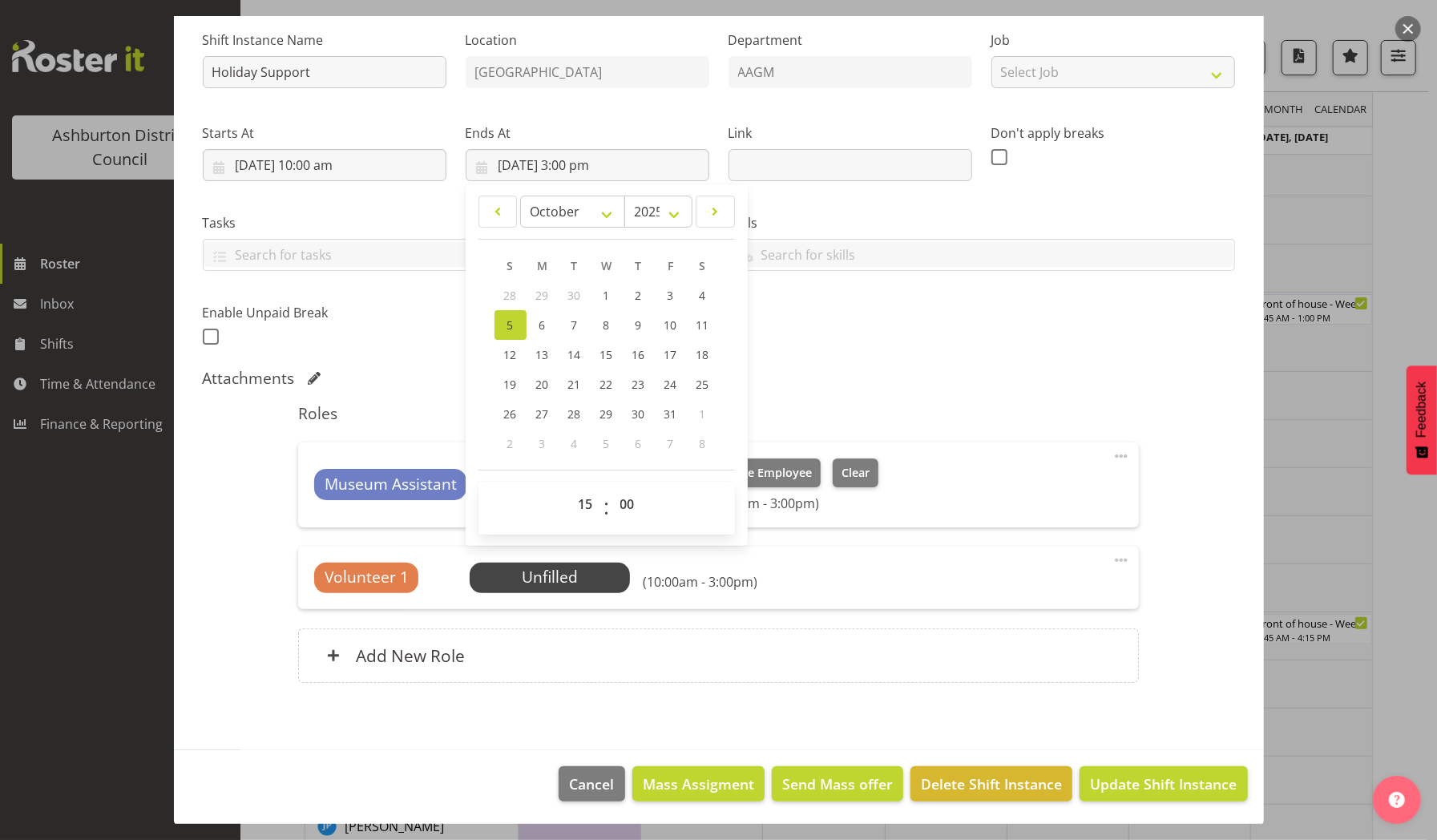
click at [960, 708] on section "Shift Instance Name Holiday Support Location Art Gallery & Museum Department AA…" at bounding box center [718, 359] width 1057 height 710
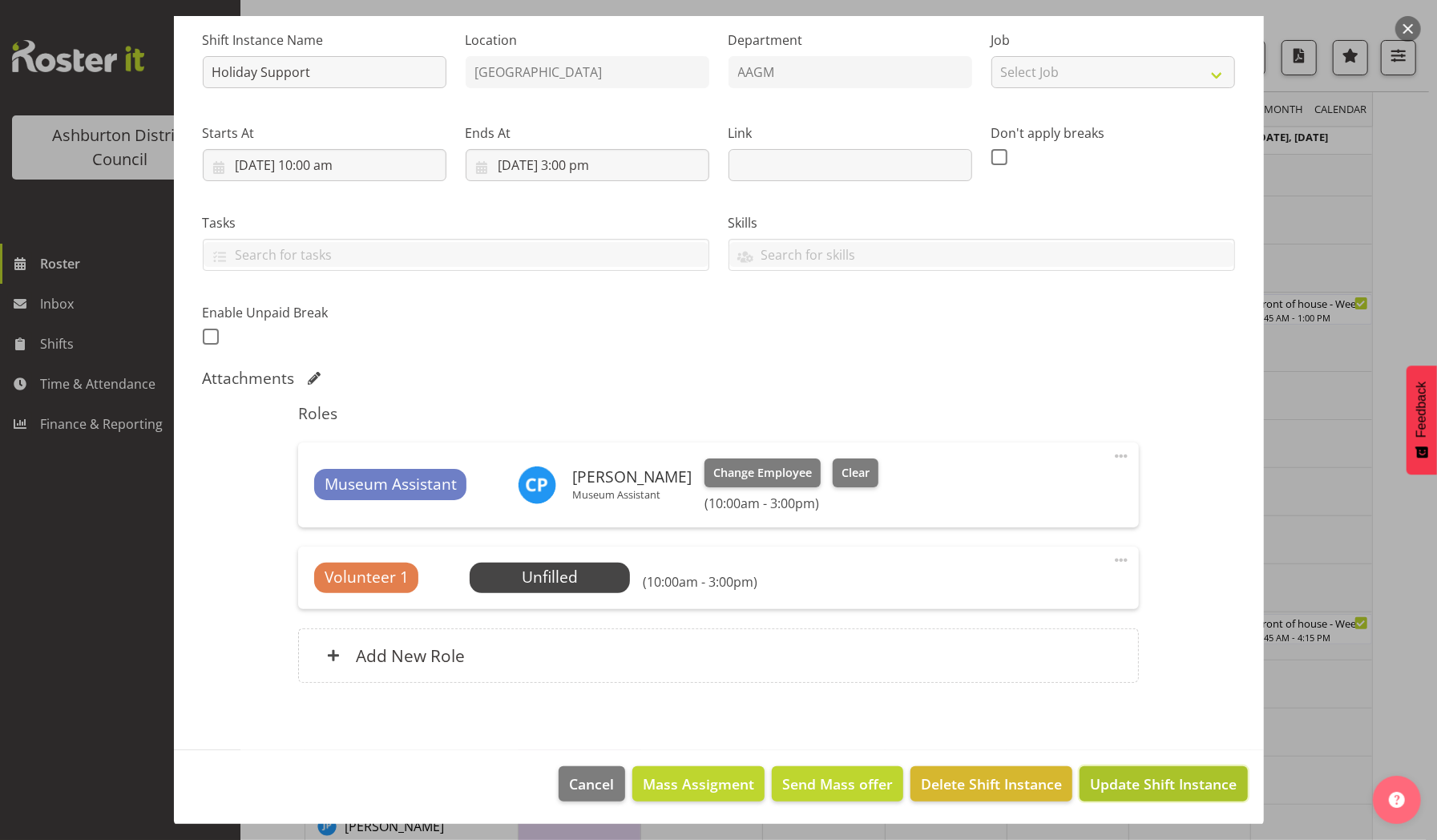
click at [1126, 787] on span "Update Shift Instance" at bounding box center [1163, 783] width 146 height 20
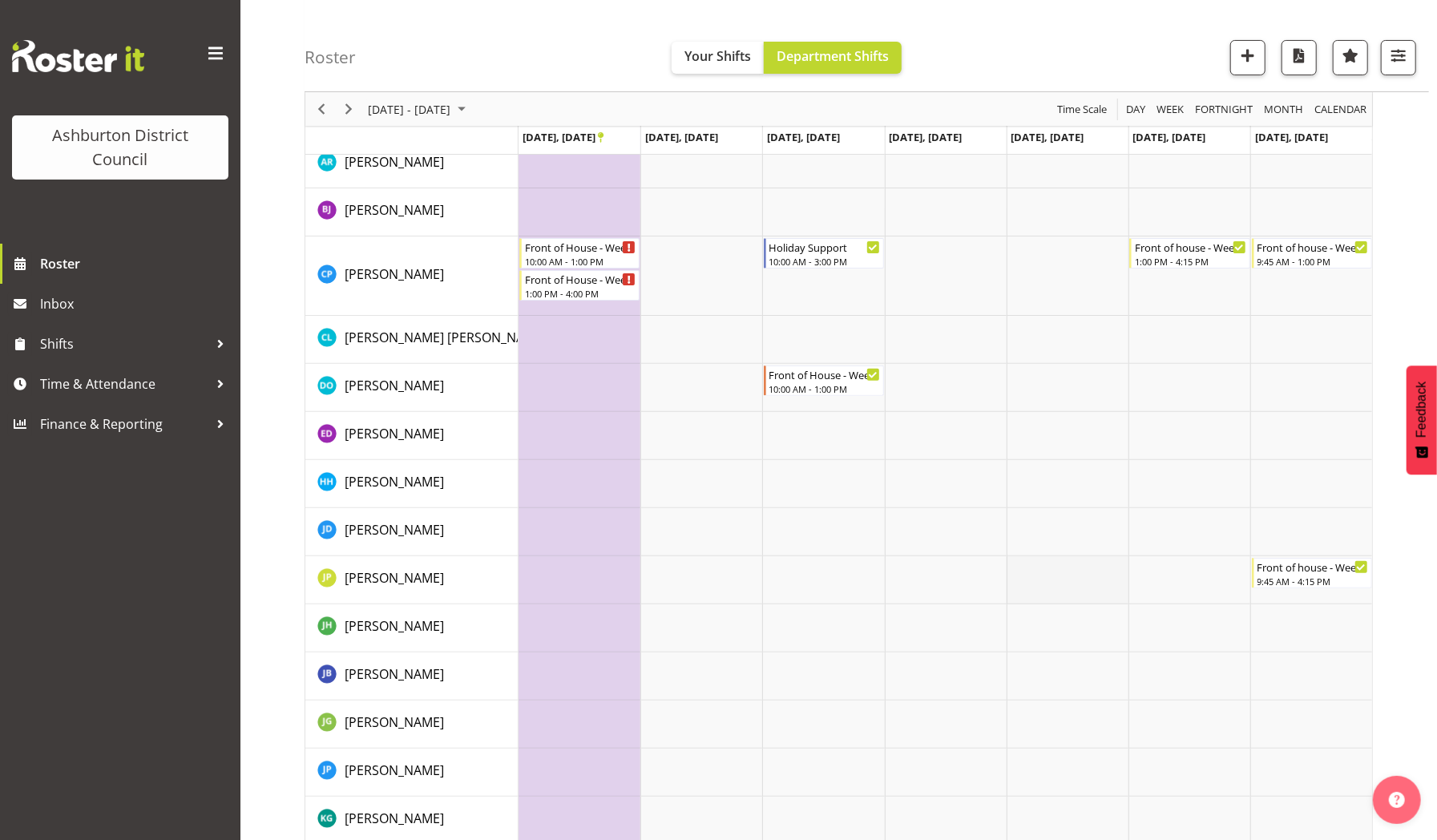
scroll to position [0, 0]
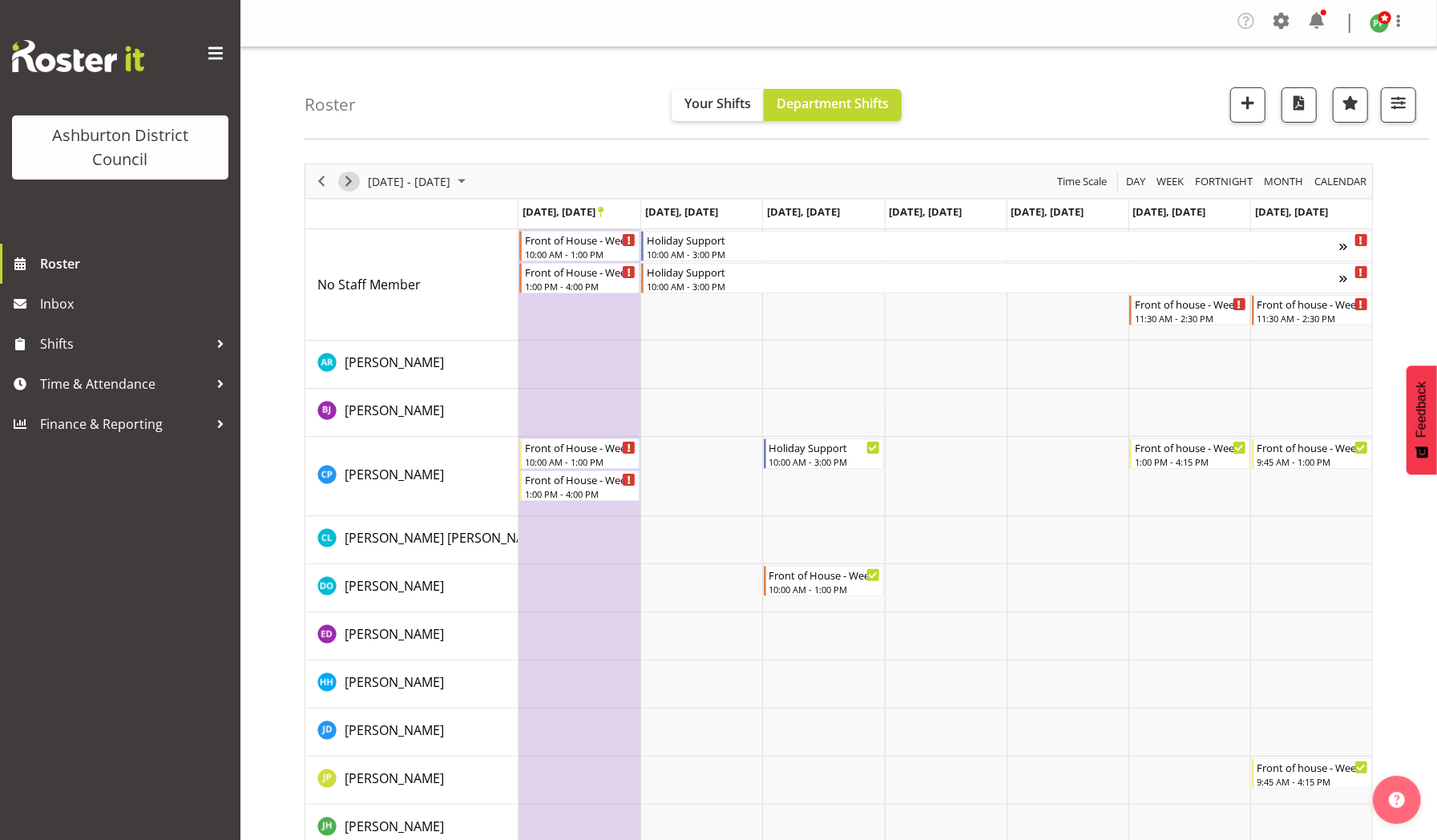
click at [350, 183] on span "Next" at bounding box center [349, 181] width 19 height 20
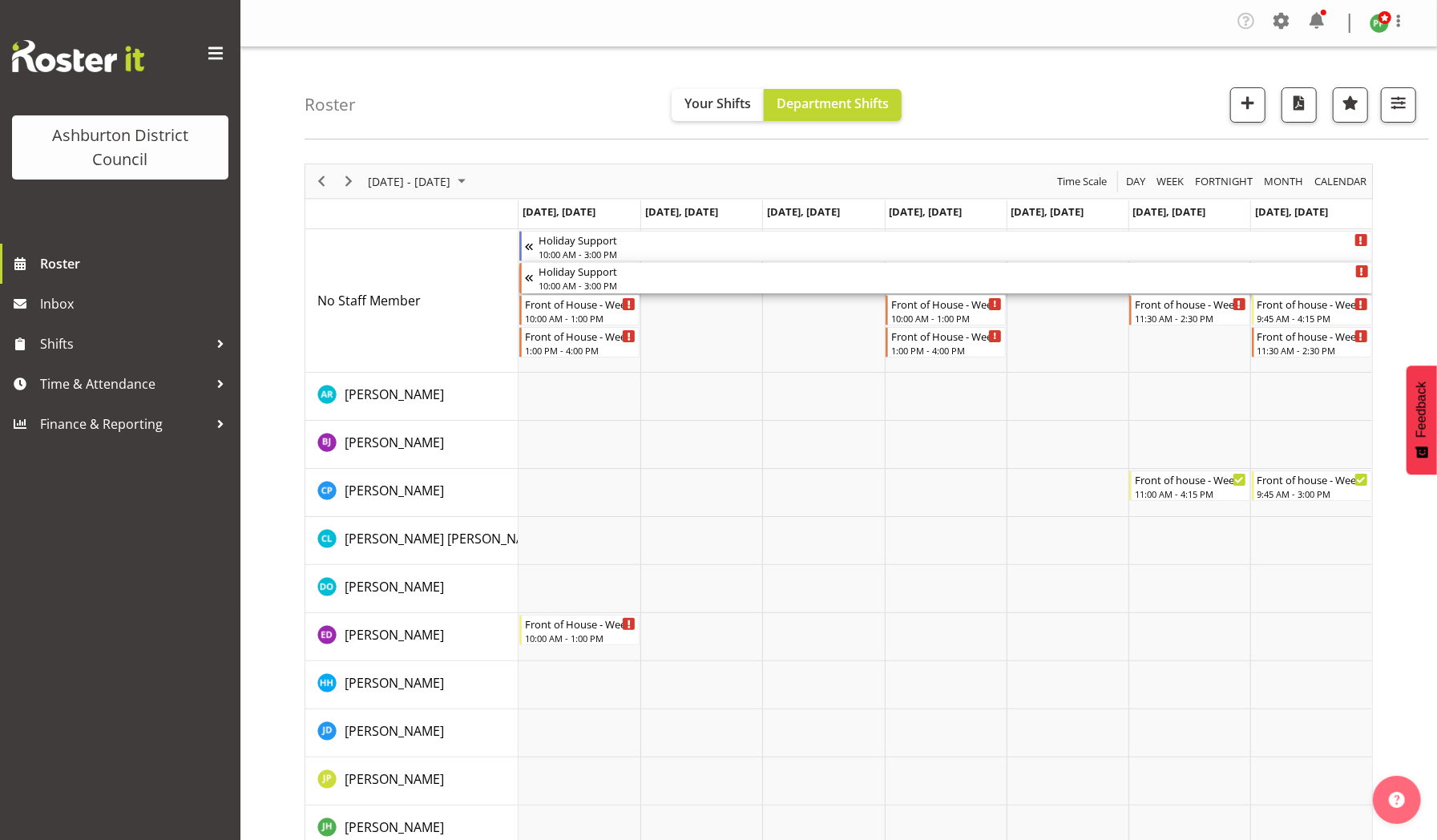
click at [585, 274] on div "Holiday Support" at bounding box center [953, 270] width 830 height 16
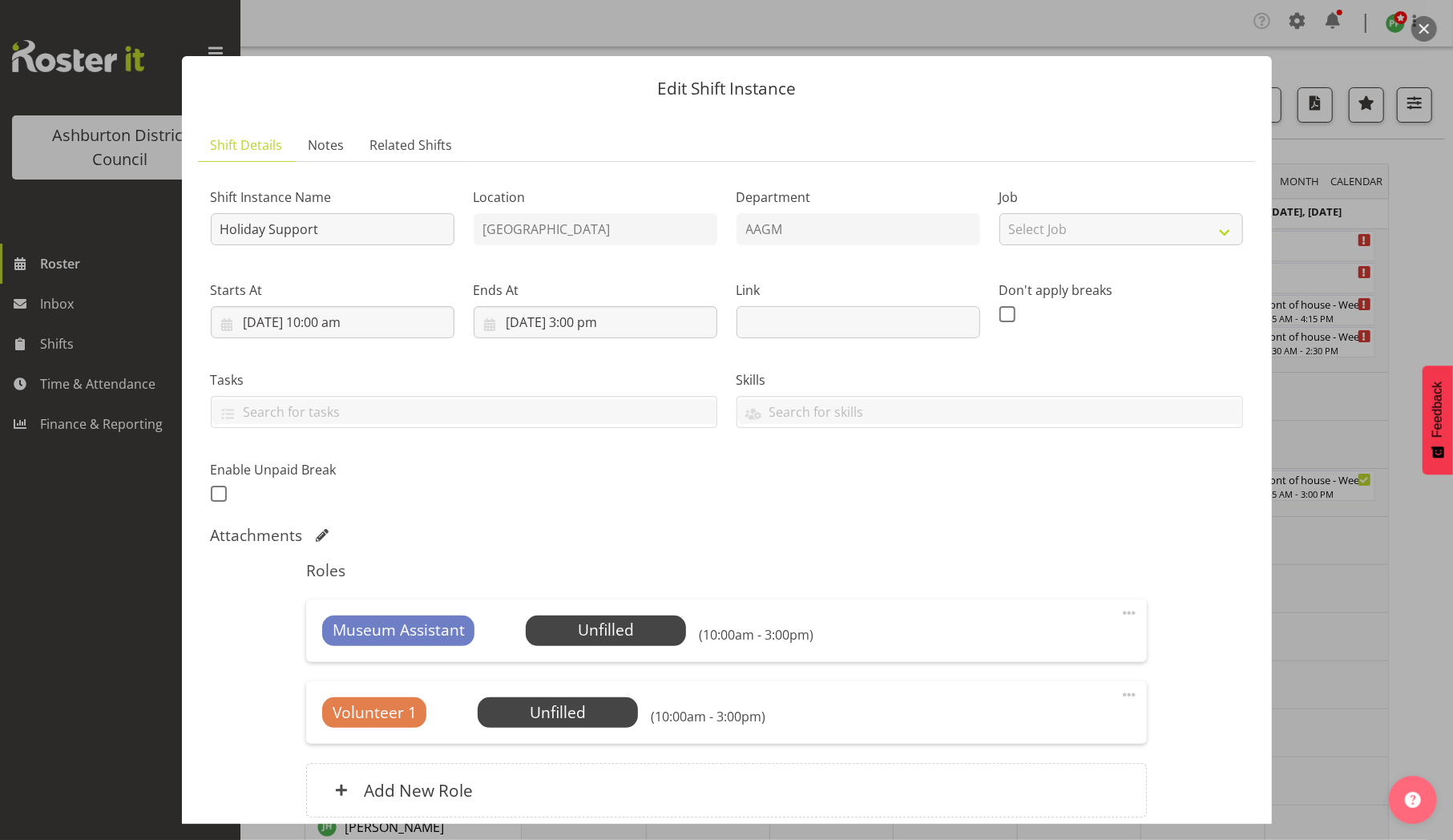
click at [557, 3] on div at bounding box center [726, 420] width 1453 height 840
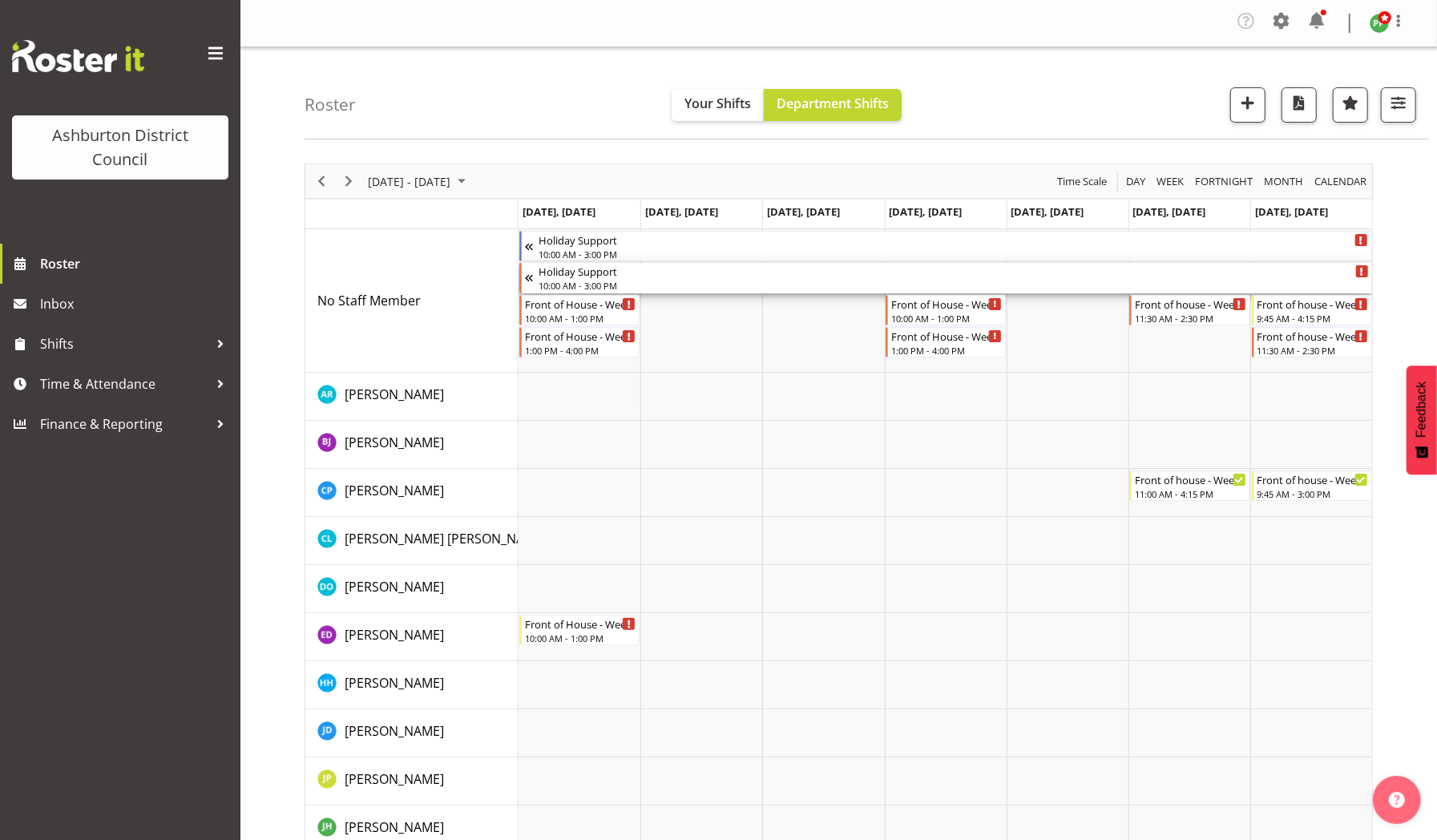
click at [547, 277] on div "Holiday Support 10:00 AM - 3:00 PM" at bounding box center [953, 277] width 830 height 30
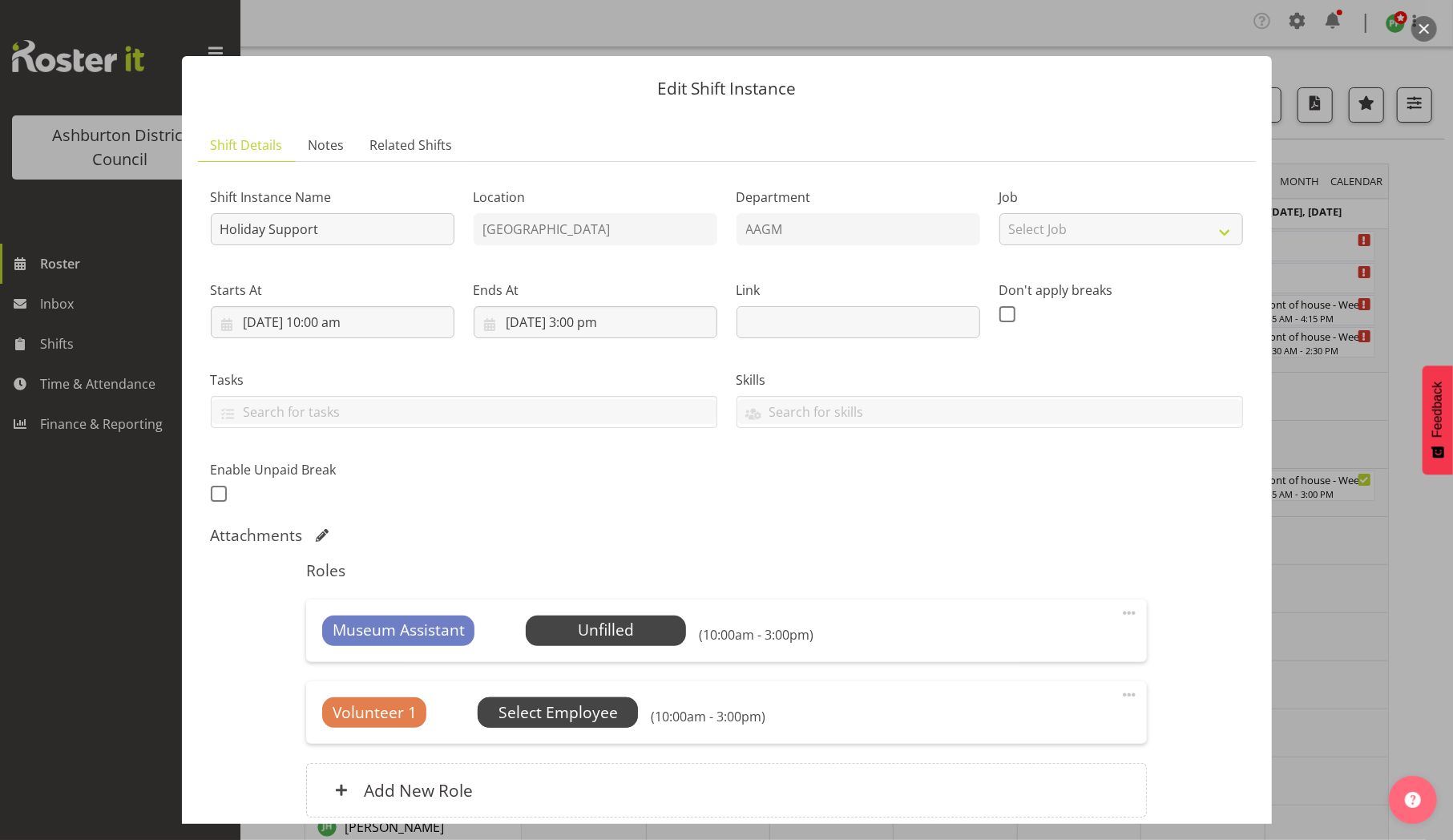
click at [524, 710] on span "Select Employee" at bounding box center [557, 712] width 119 height 23
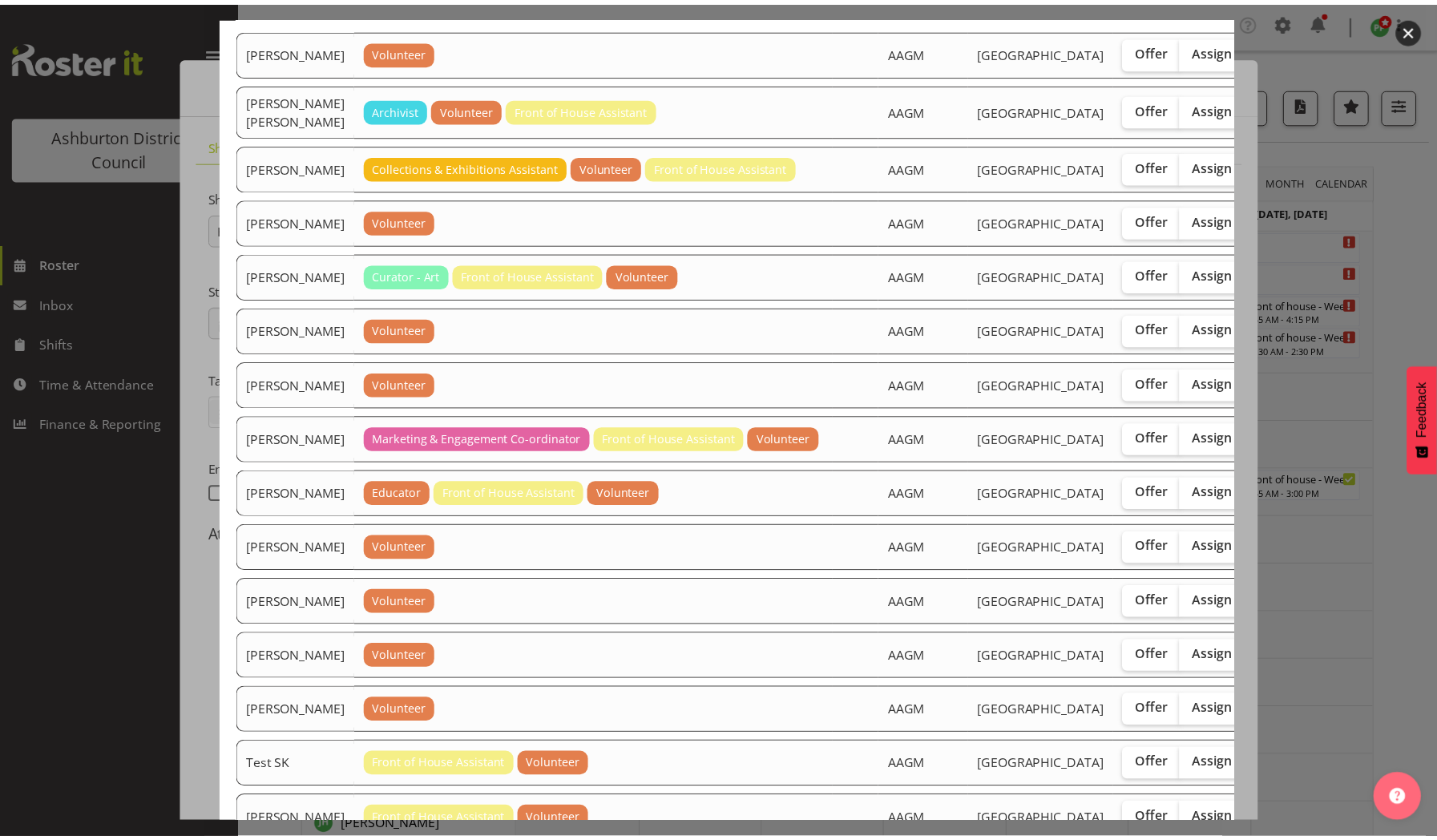
scroll to position [128, 0]
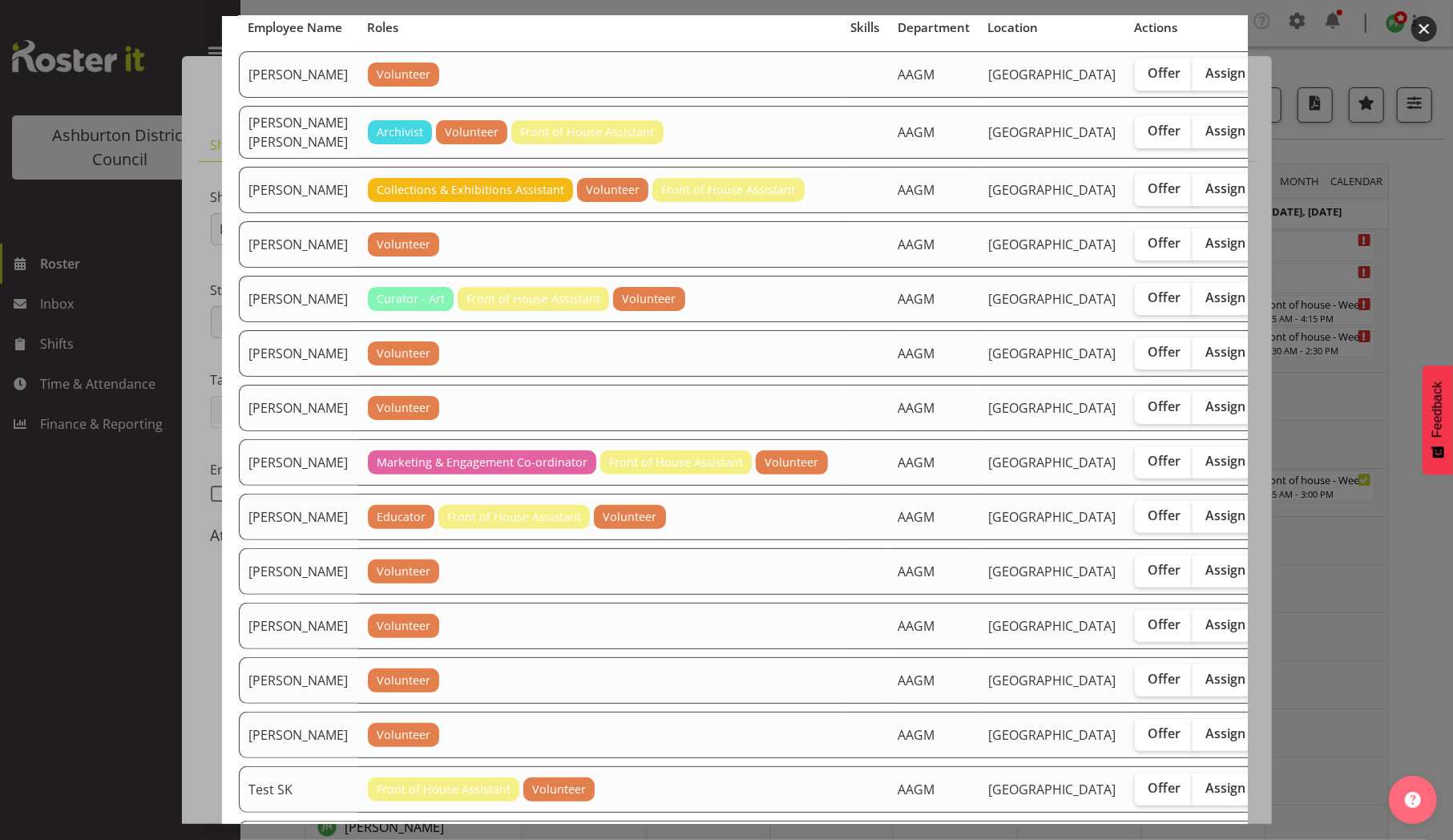
click at [1392, 375] on div at bounding box center [726, 420] width 1453 height 840
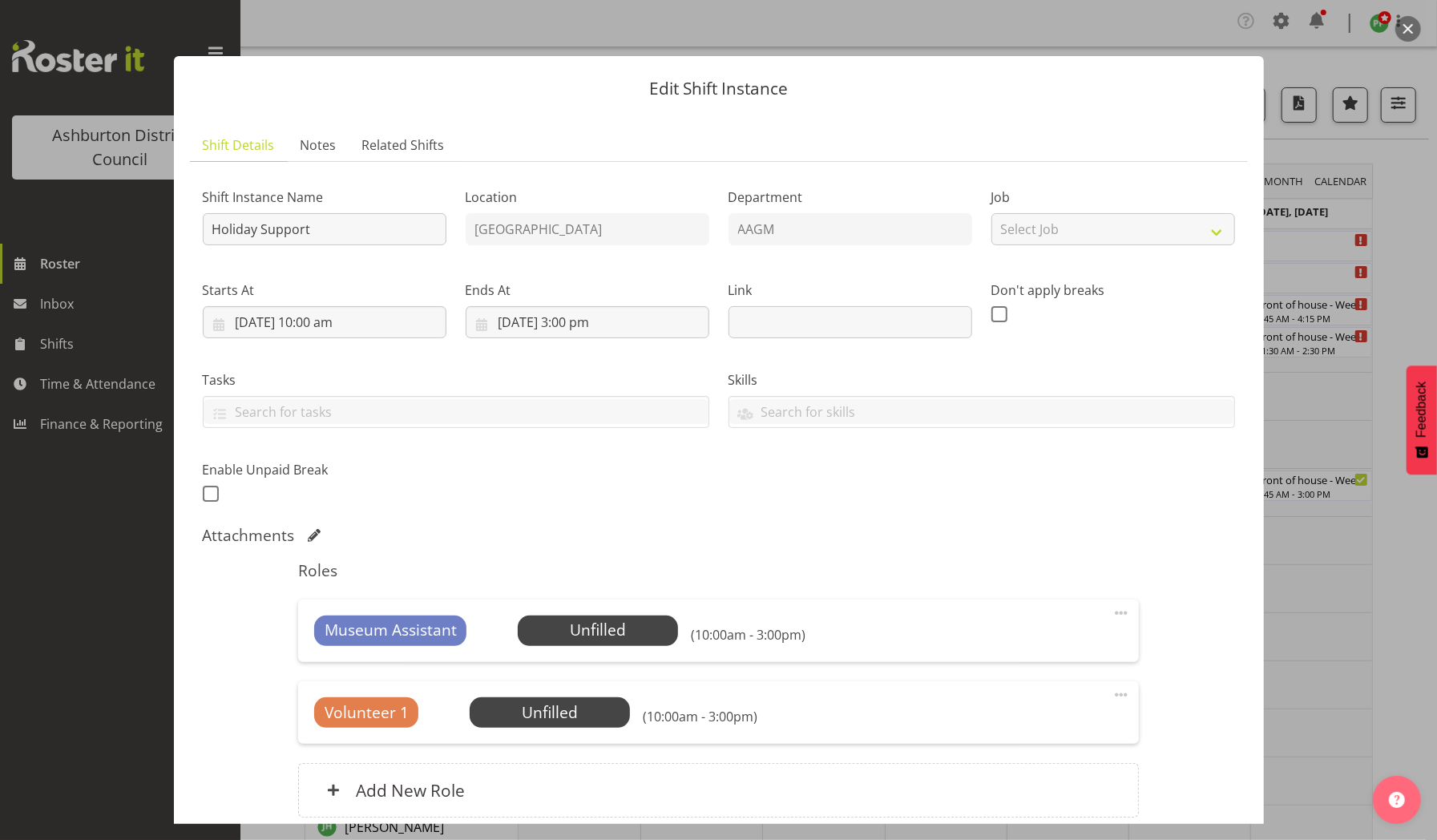
click at [1409, 34] on button "button" at bounding box center [1408, 29] width 25 height 25
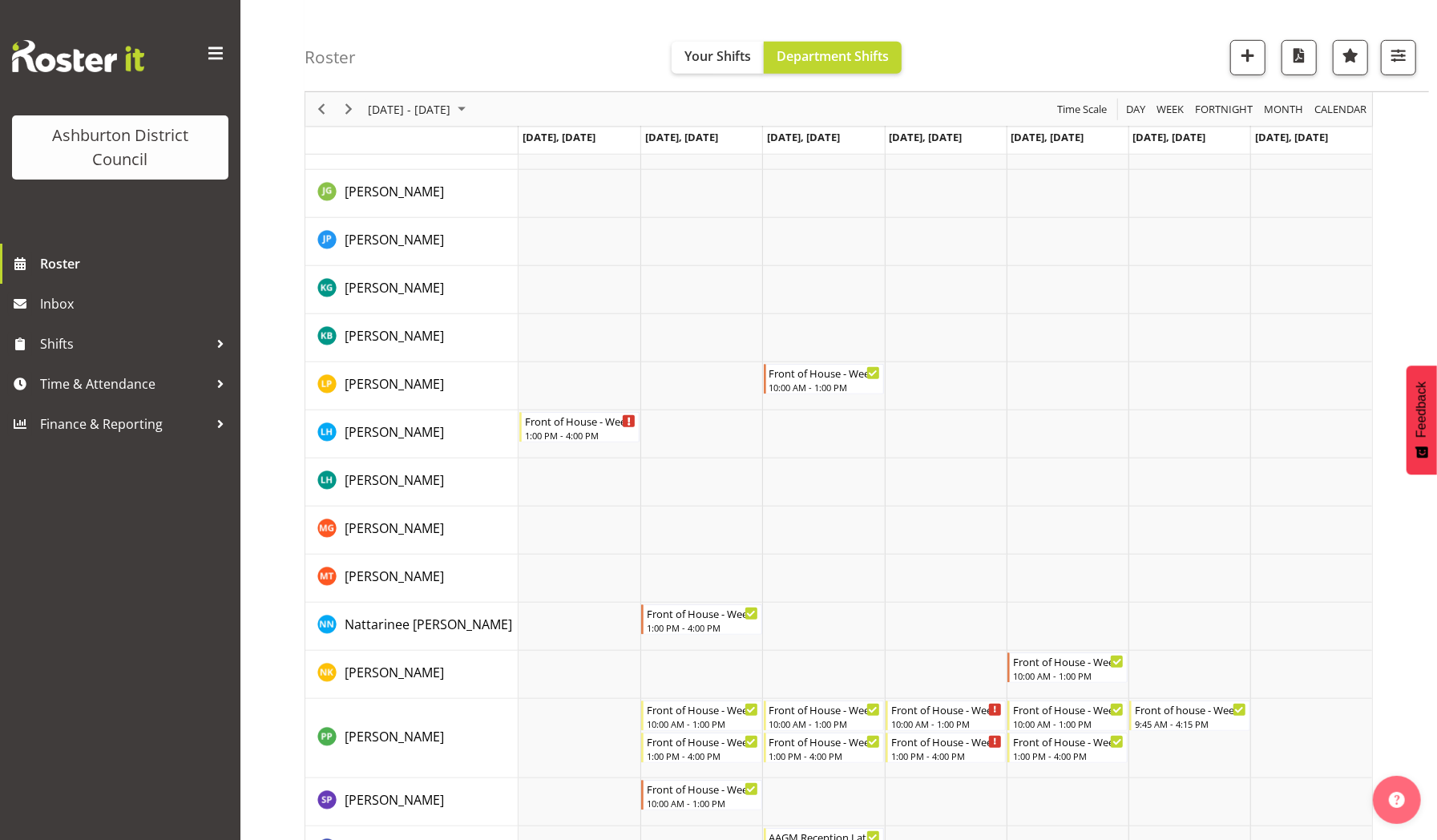
scroll to position [733, 0]
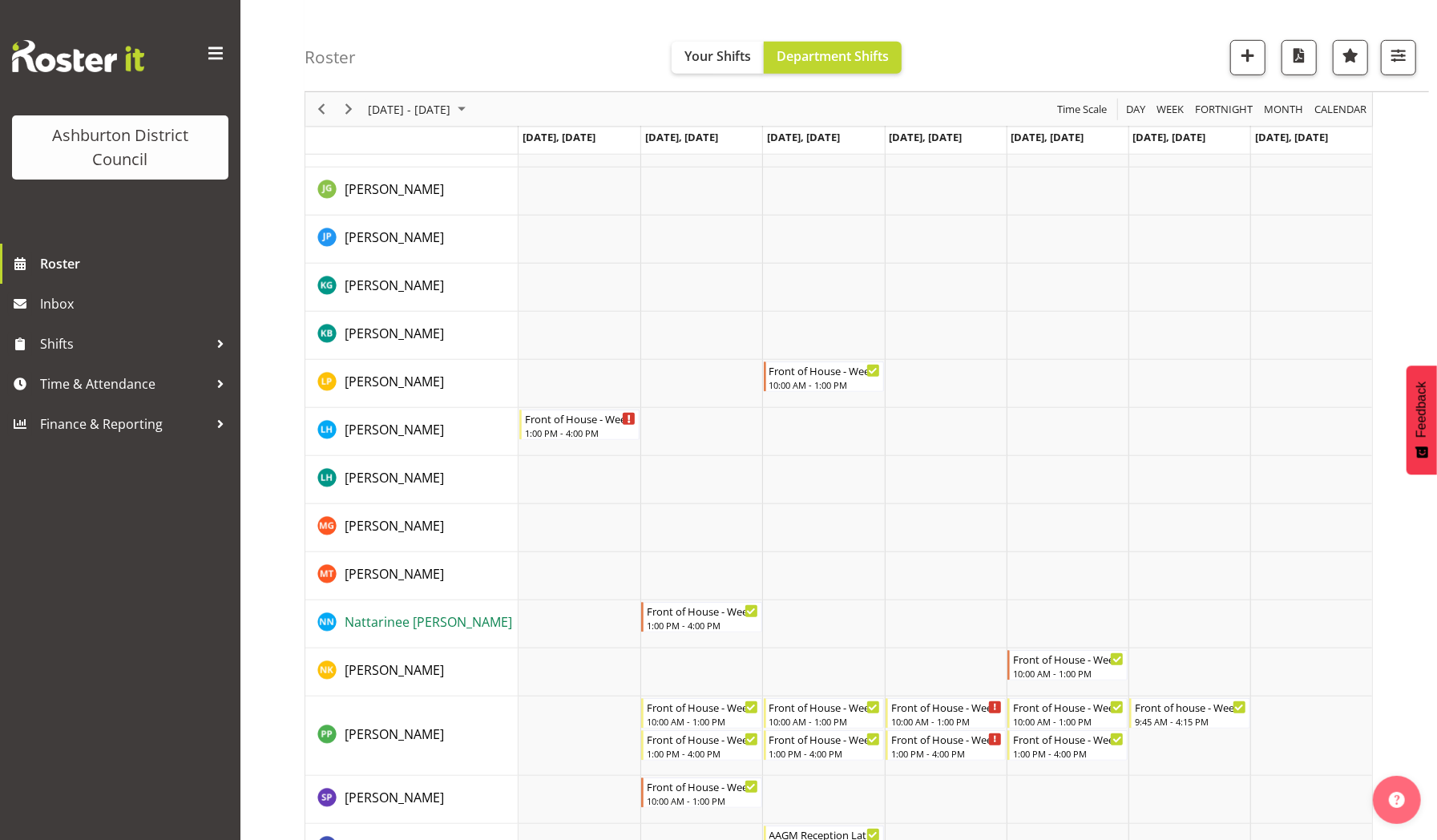
click at [372, 616] on span "Nattarinee [PERSON_NAME]" at bounding box center [428, 622] width 168 height 17
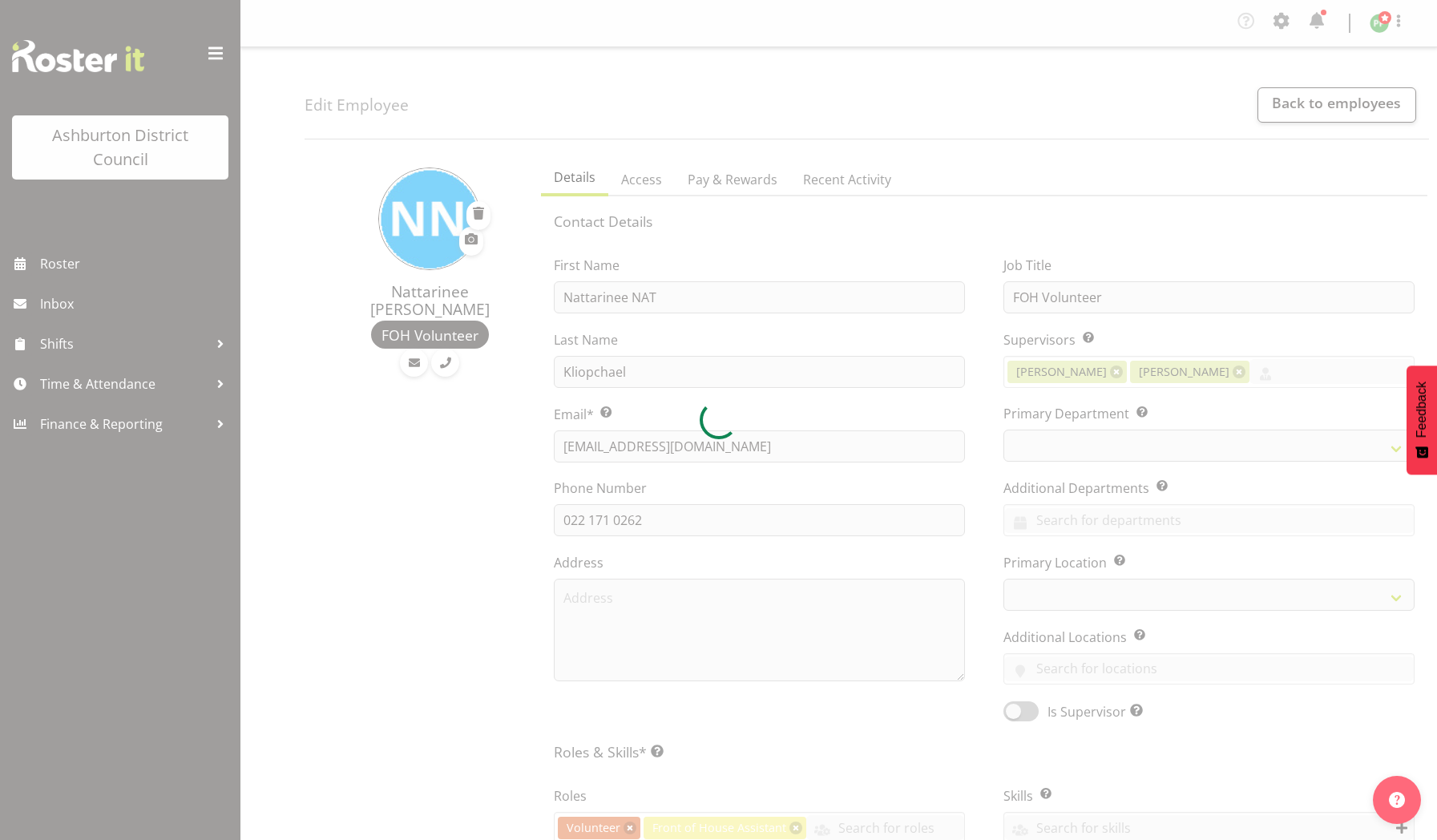
select select "TimelineWeek"
select select
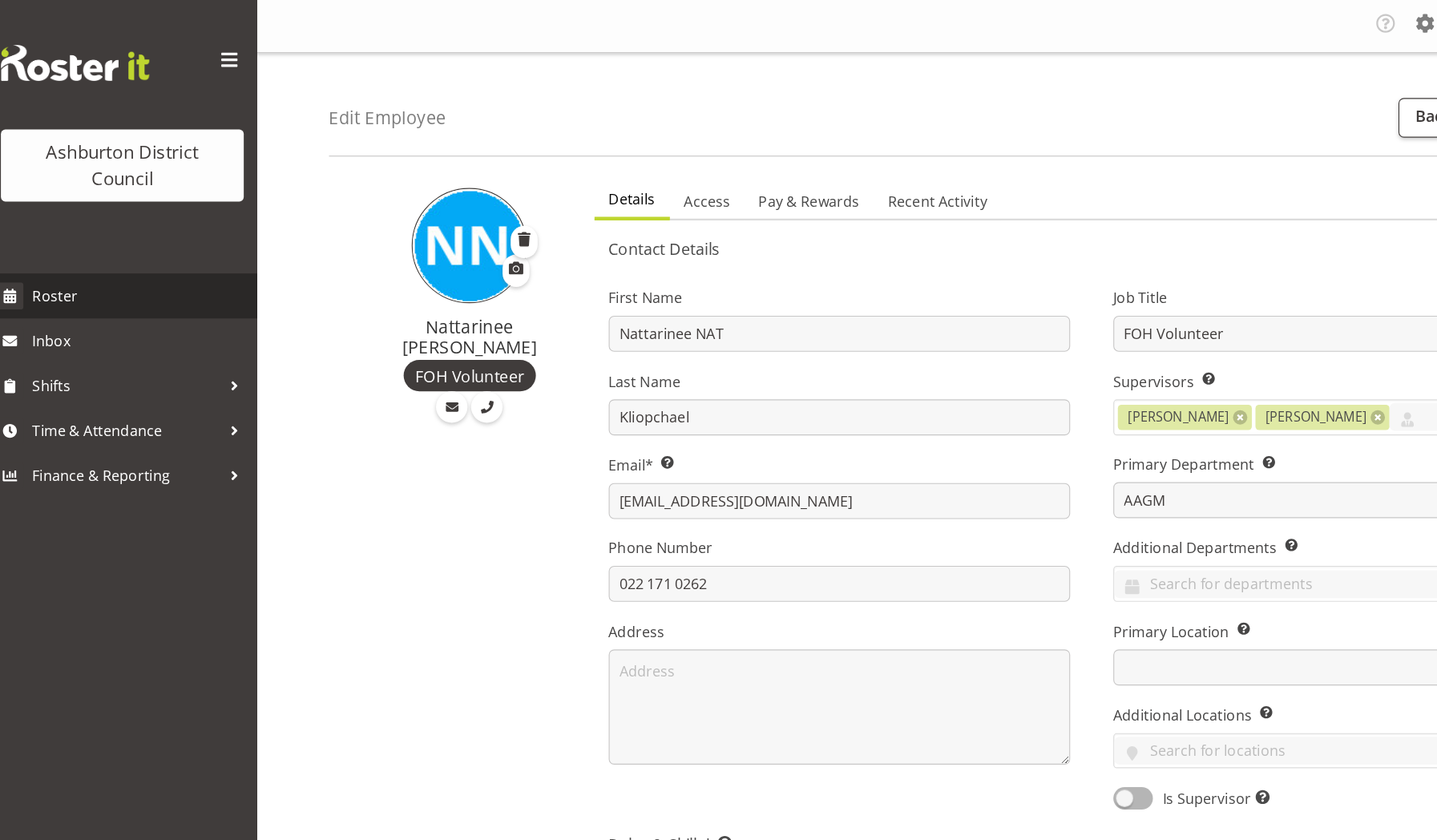
click at [54, 272] on span "Roster" at bounding box center [136, 264] width 192 height 24
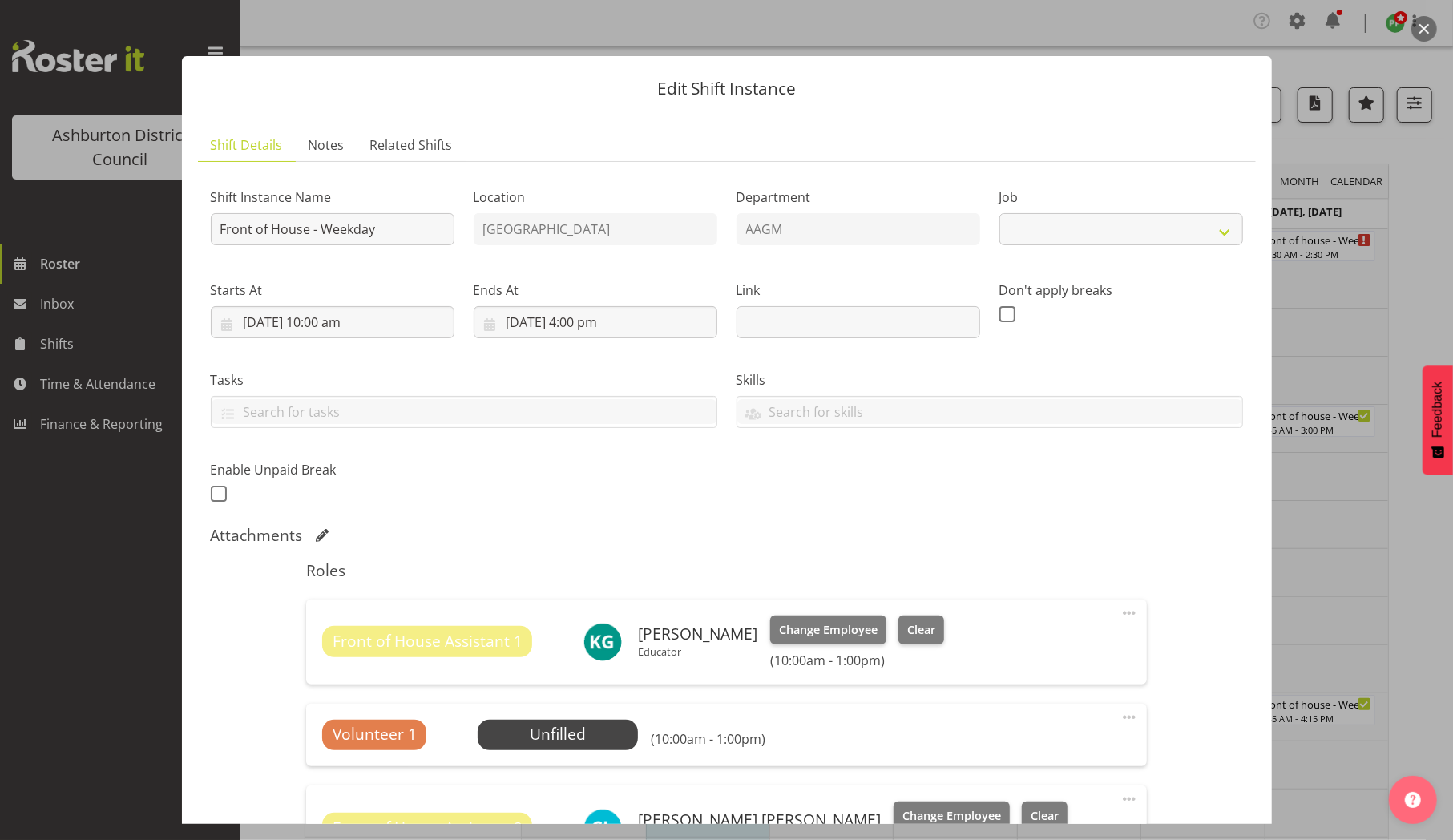
select select "10103"
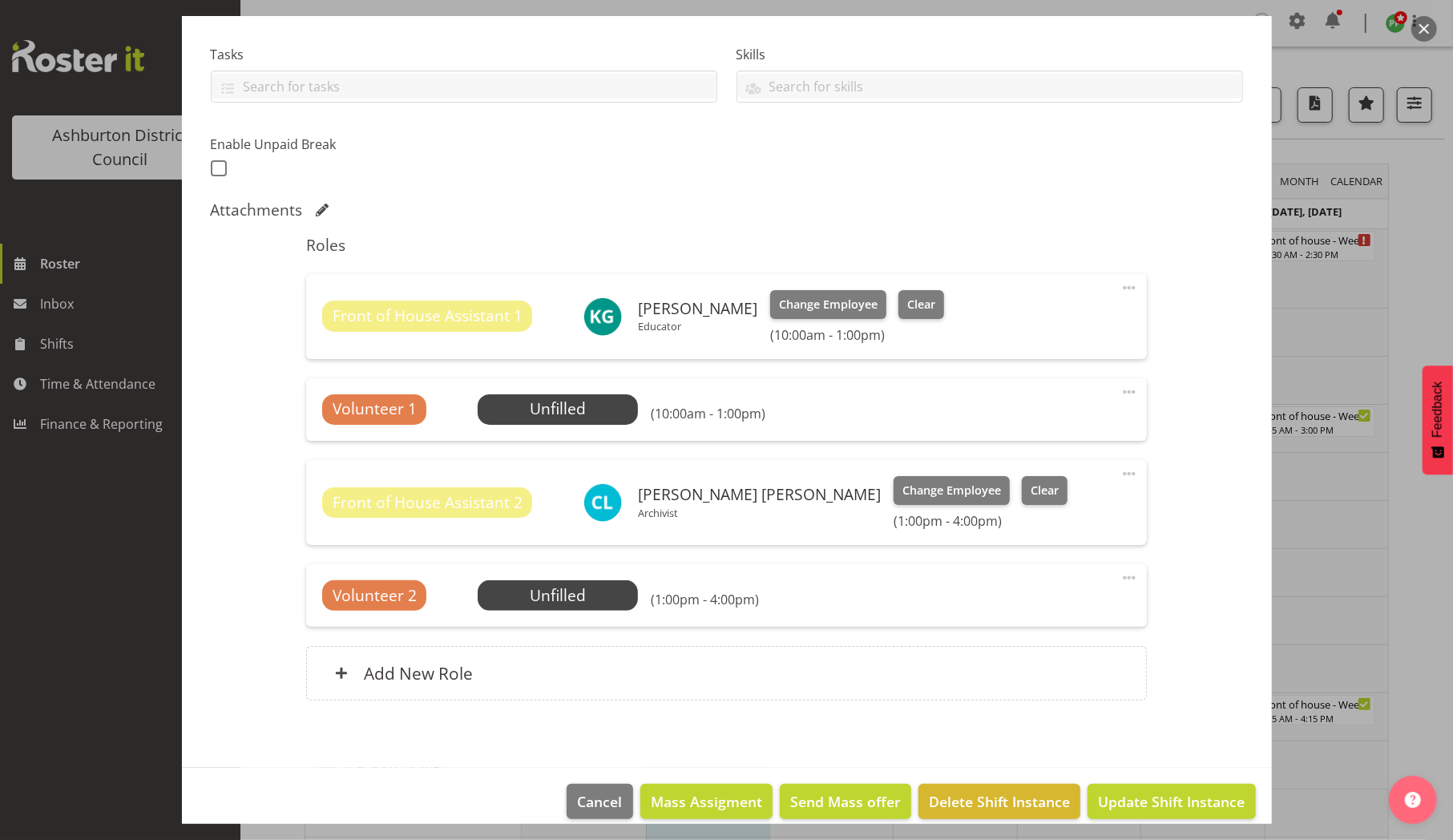
scroll to position [343, 0]
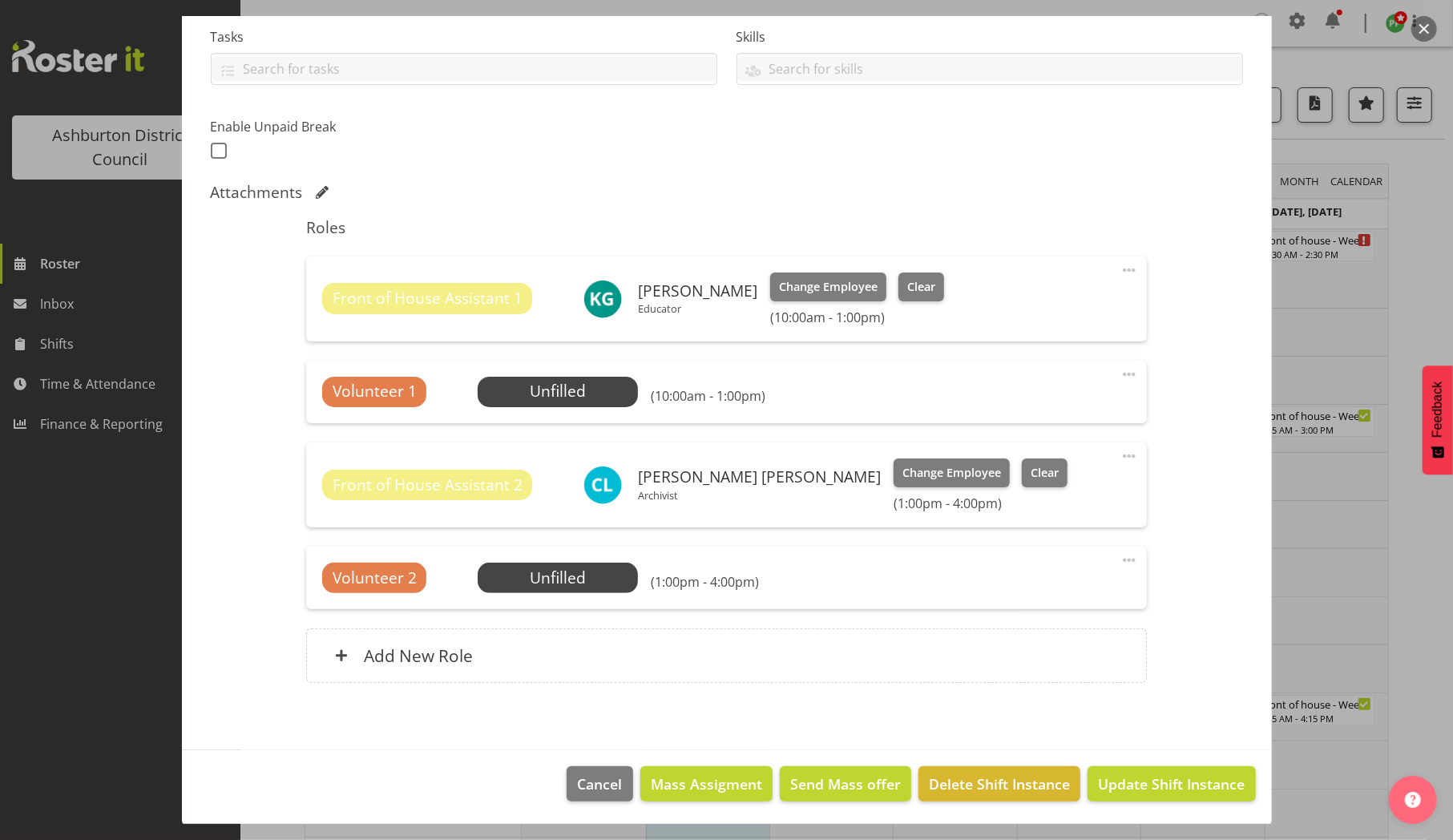
click at [1354, 349] on div at bounding box center [726, 420] width 1453 height 840
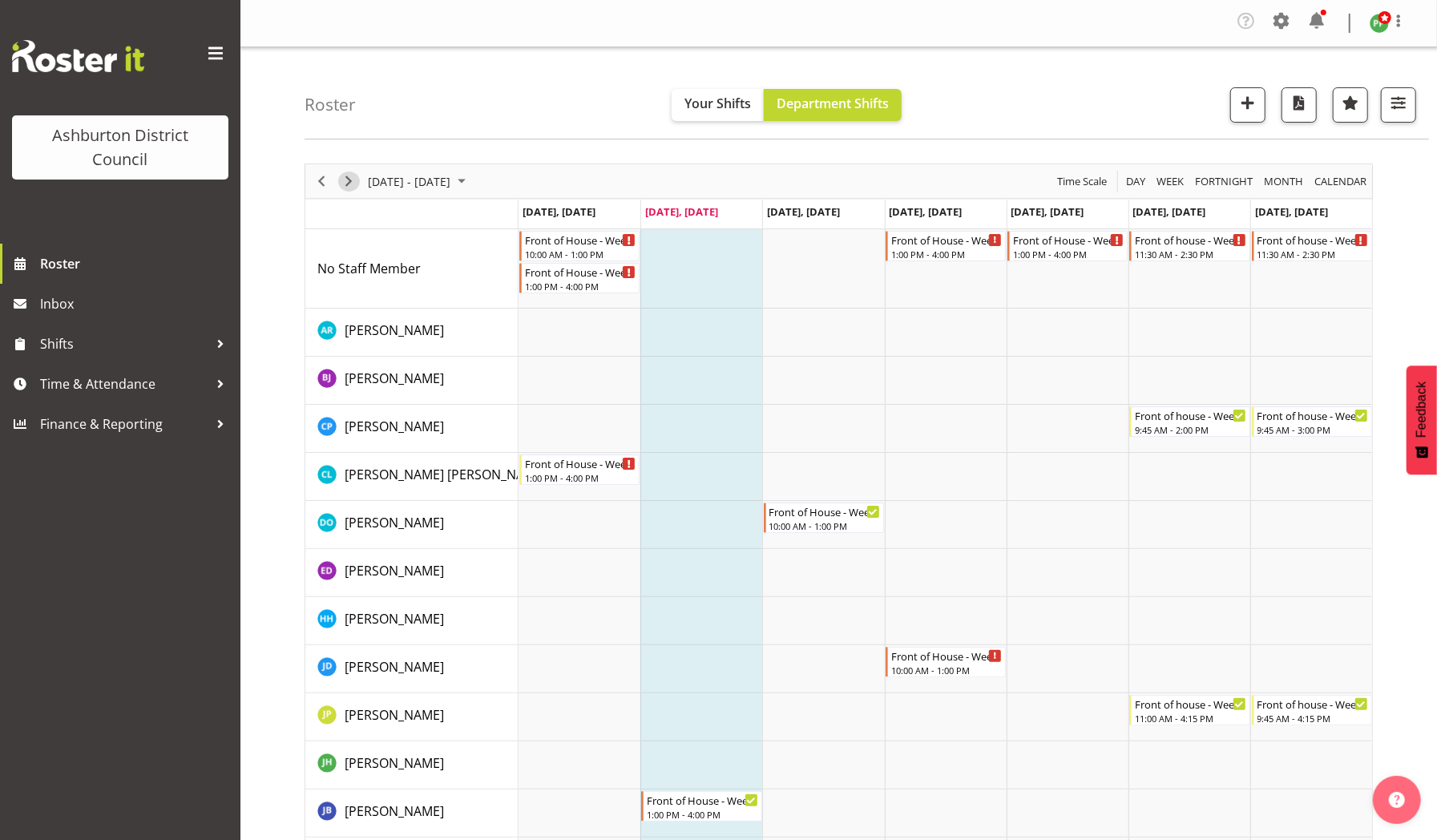
click at [351, 183] on span "Next" at bounding box center [349, 181] width 19 height 20
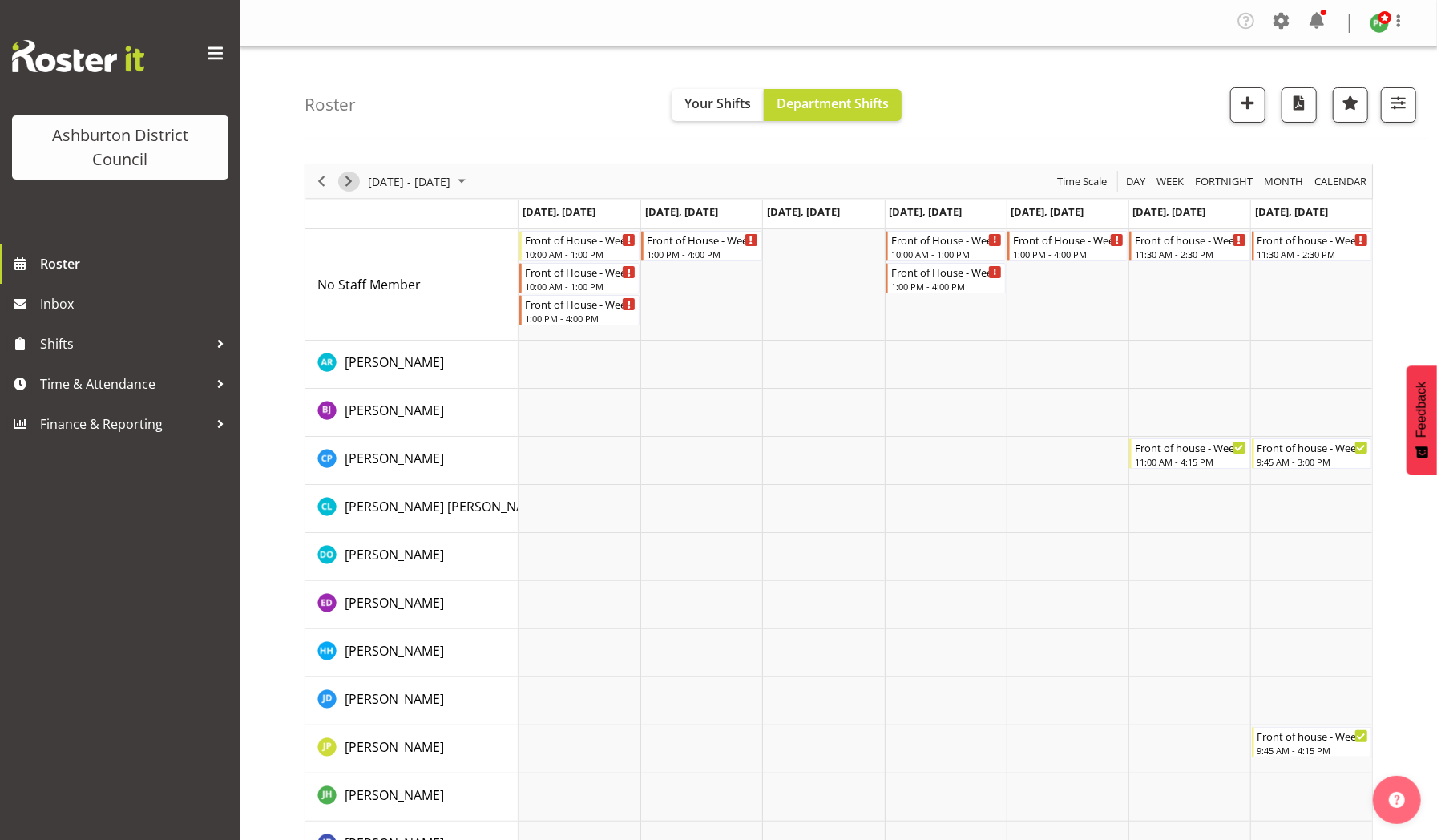
click at [354, 174] on span "Next" at bounding box center [349, 181] width 19 height 20
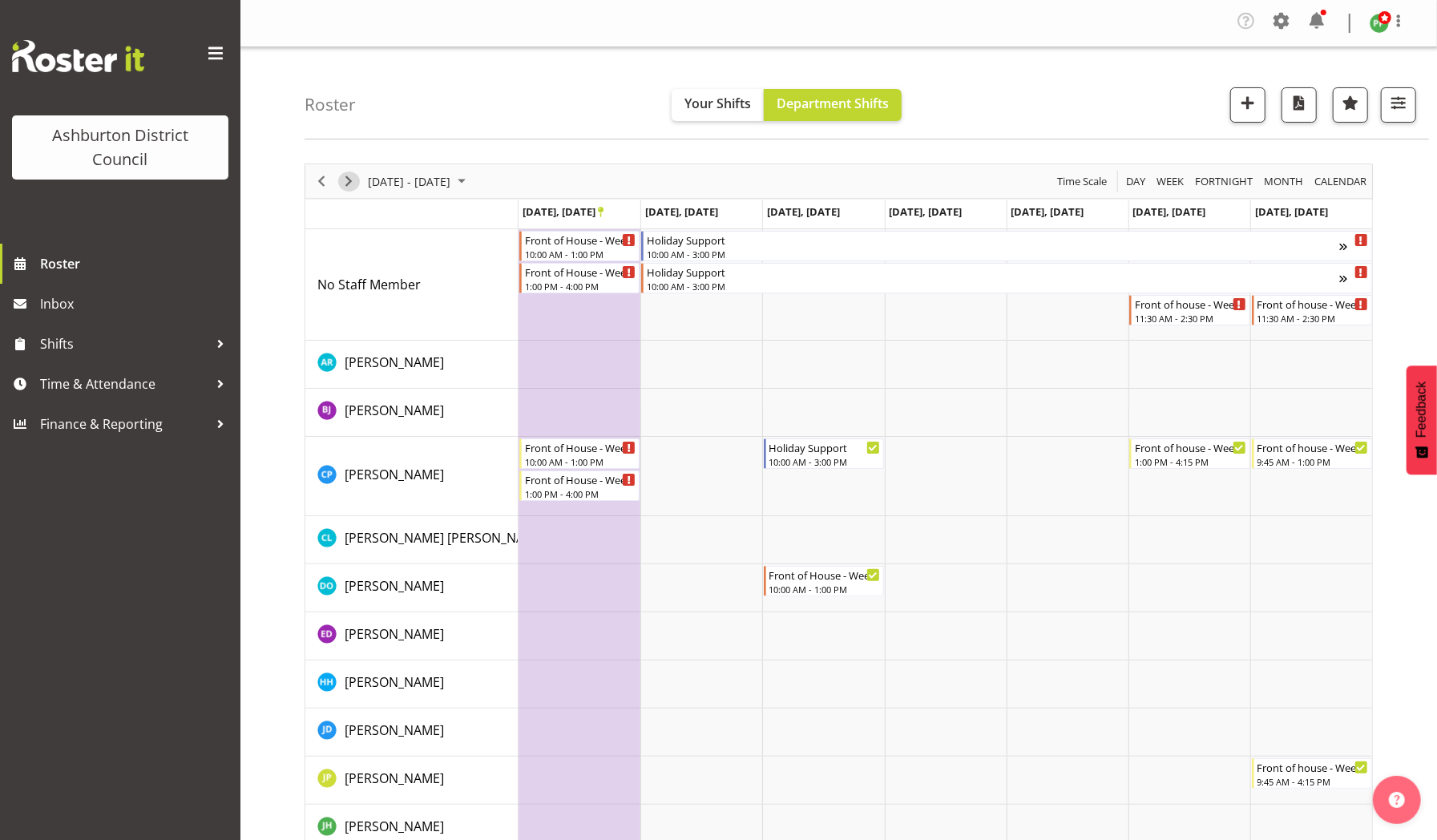
click at [348, 178] on span "Next" at bounding box center [349, 181] width 19 height 20
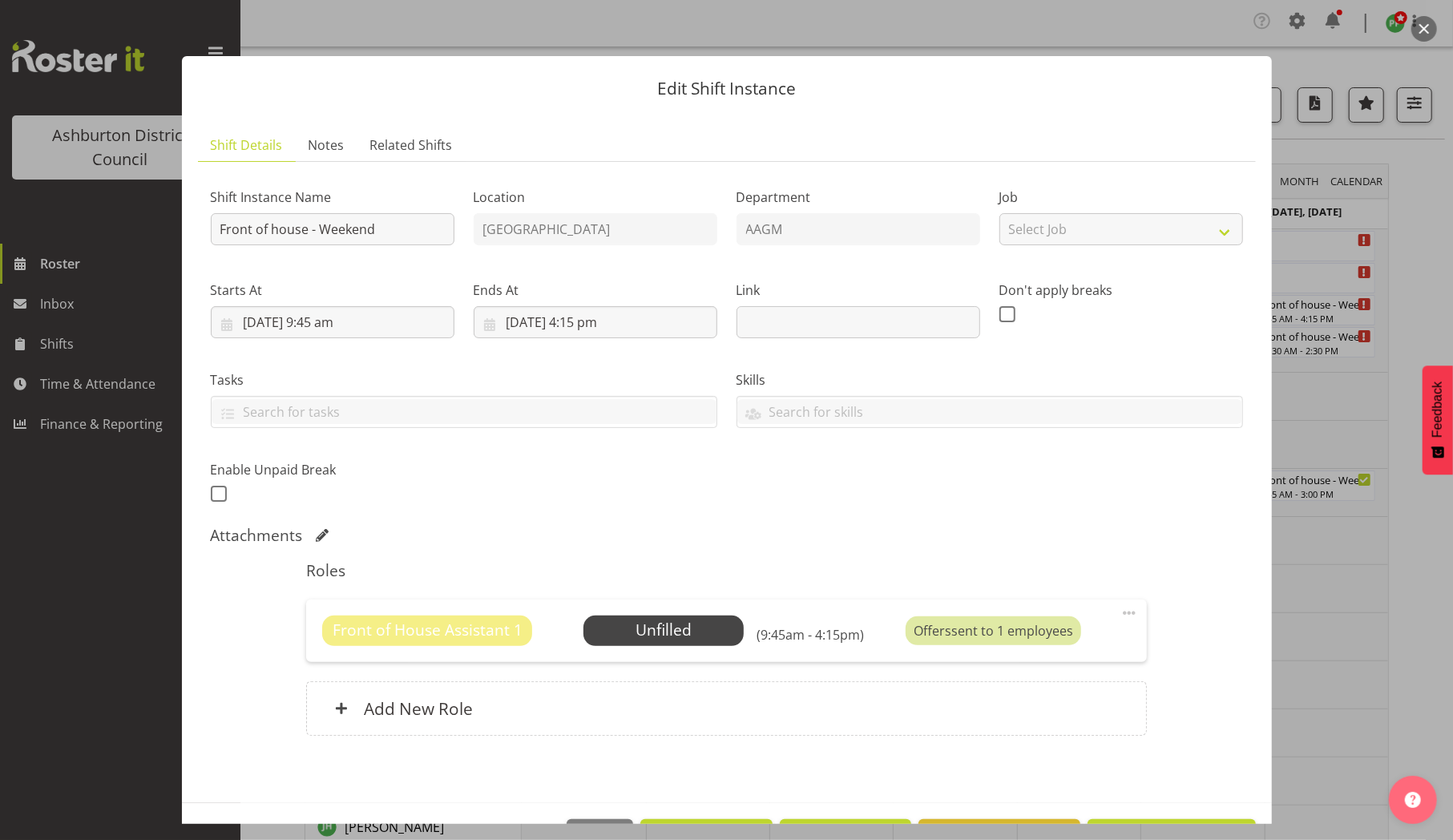
click at [993, 622] on div "Offers sent to 1 employees" at bounding box center [993, 631] width 175 height 29
click at [1165, 461] on div "Shift Instance Name Front of house - Weekend Location Art Gallery & Museum Depa…" at bounding box center [727, 340] width 1052 height 351
click at [1401, 354] on div at bounding box center [726, 420] width 1453 height 840
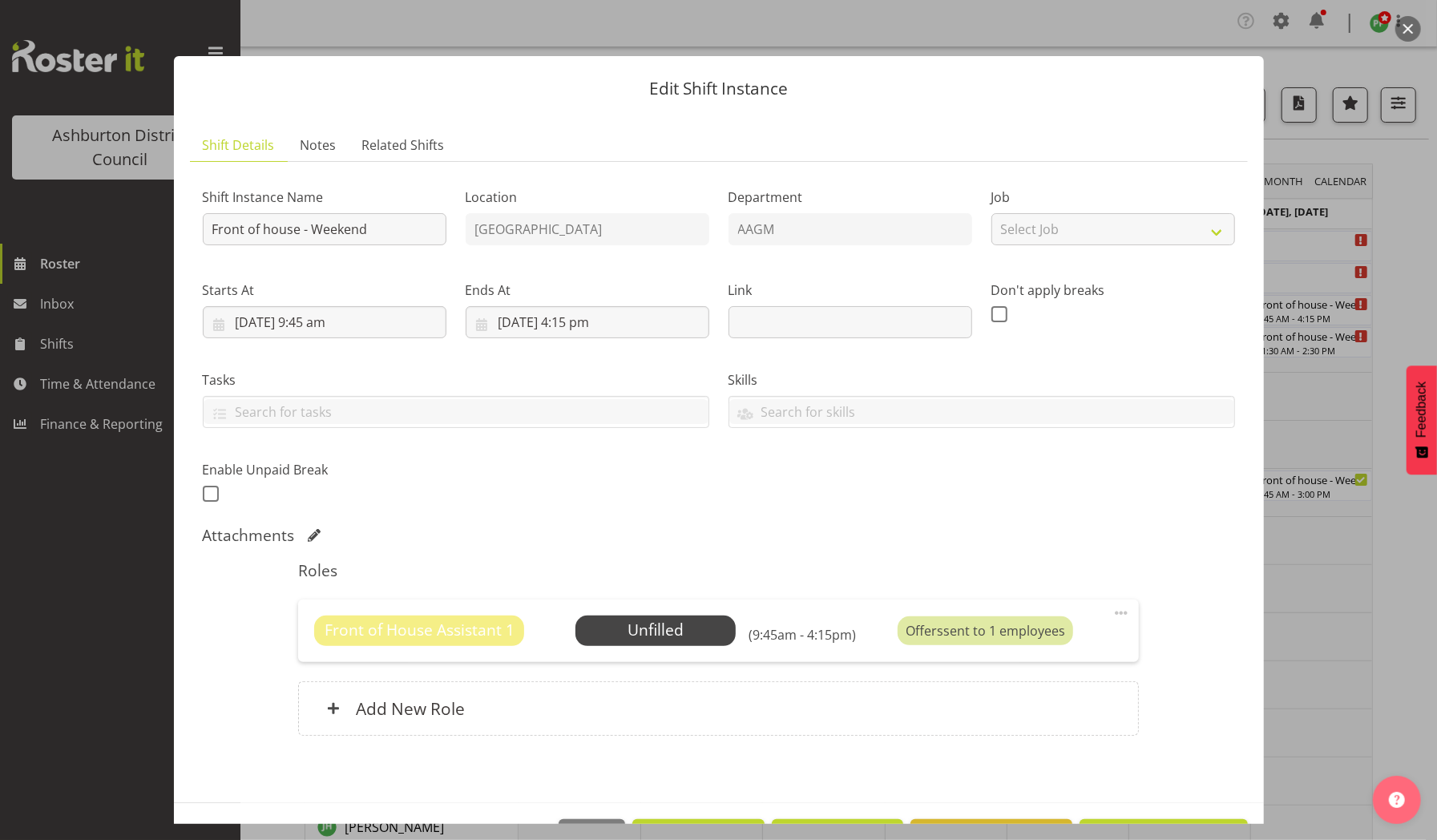
click at [1372, 361] on div at bounding box center [718, 420] width 1437 height 840
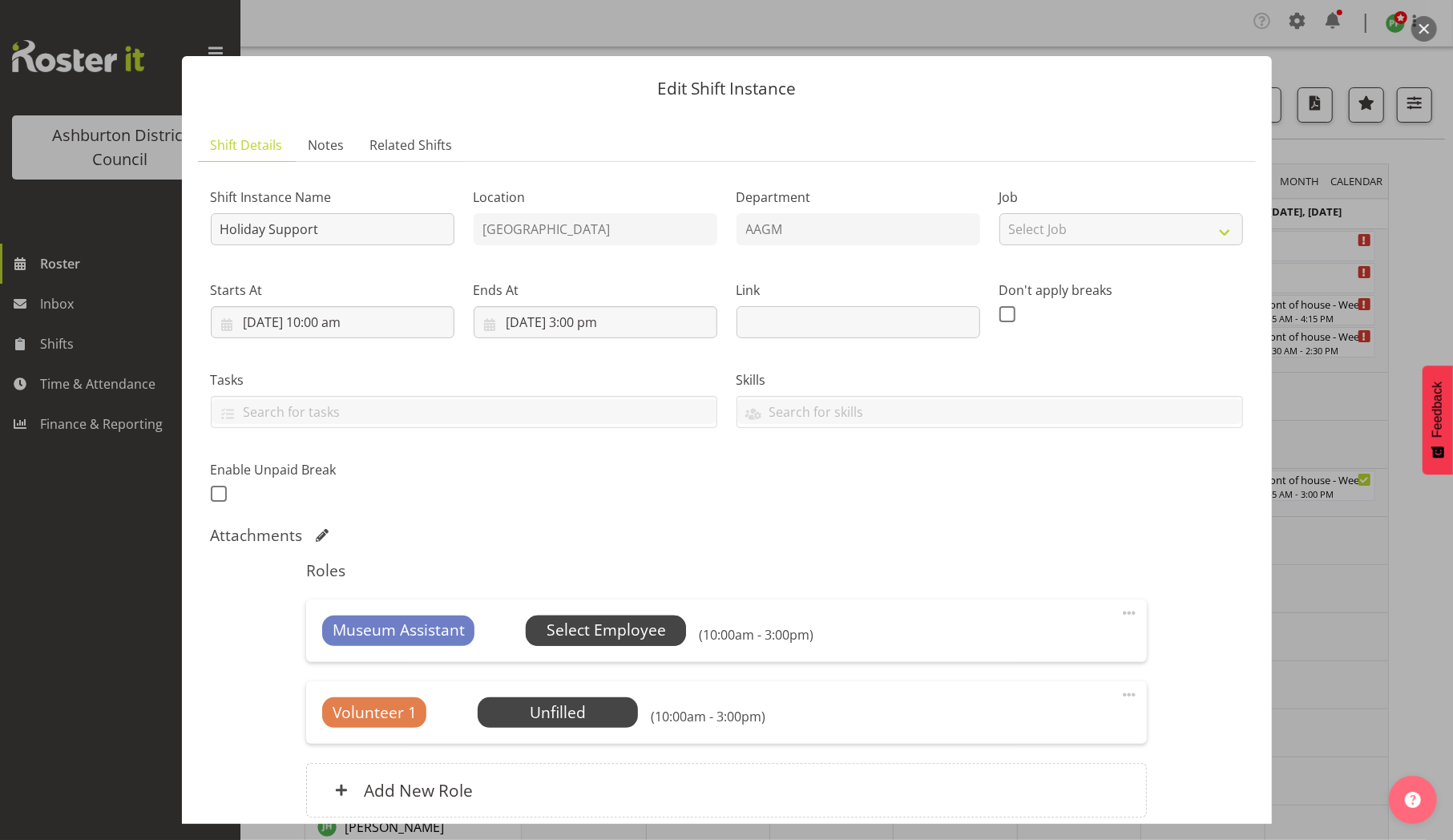
click at [632, 628] on span "Select Employee" at bounding box center [606, 630] width 119 height 23
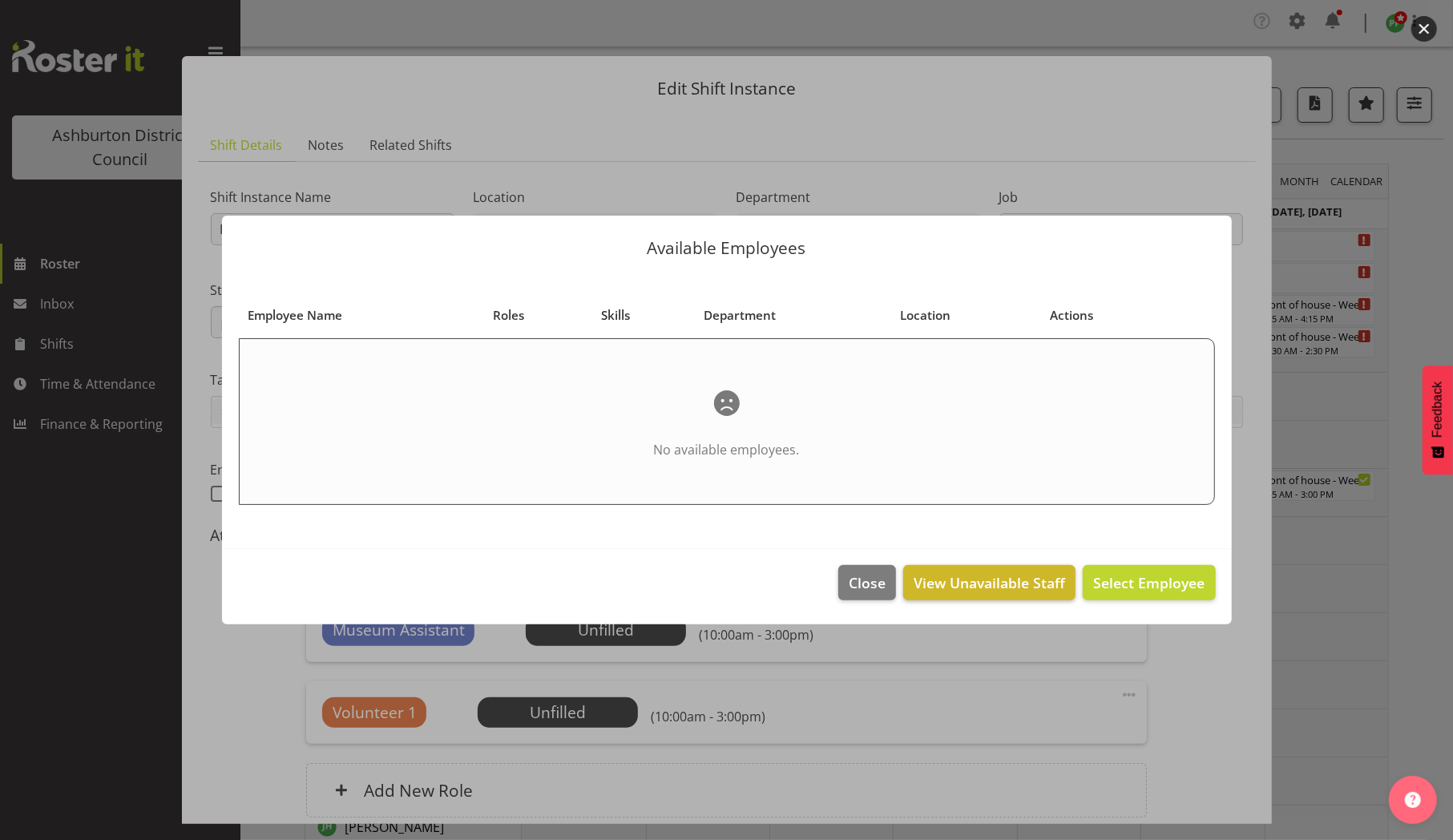
click at [1021, 590] on span "View Unavailable Staff" at bounding box center [990, 581] width 151 height 20
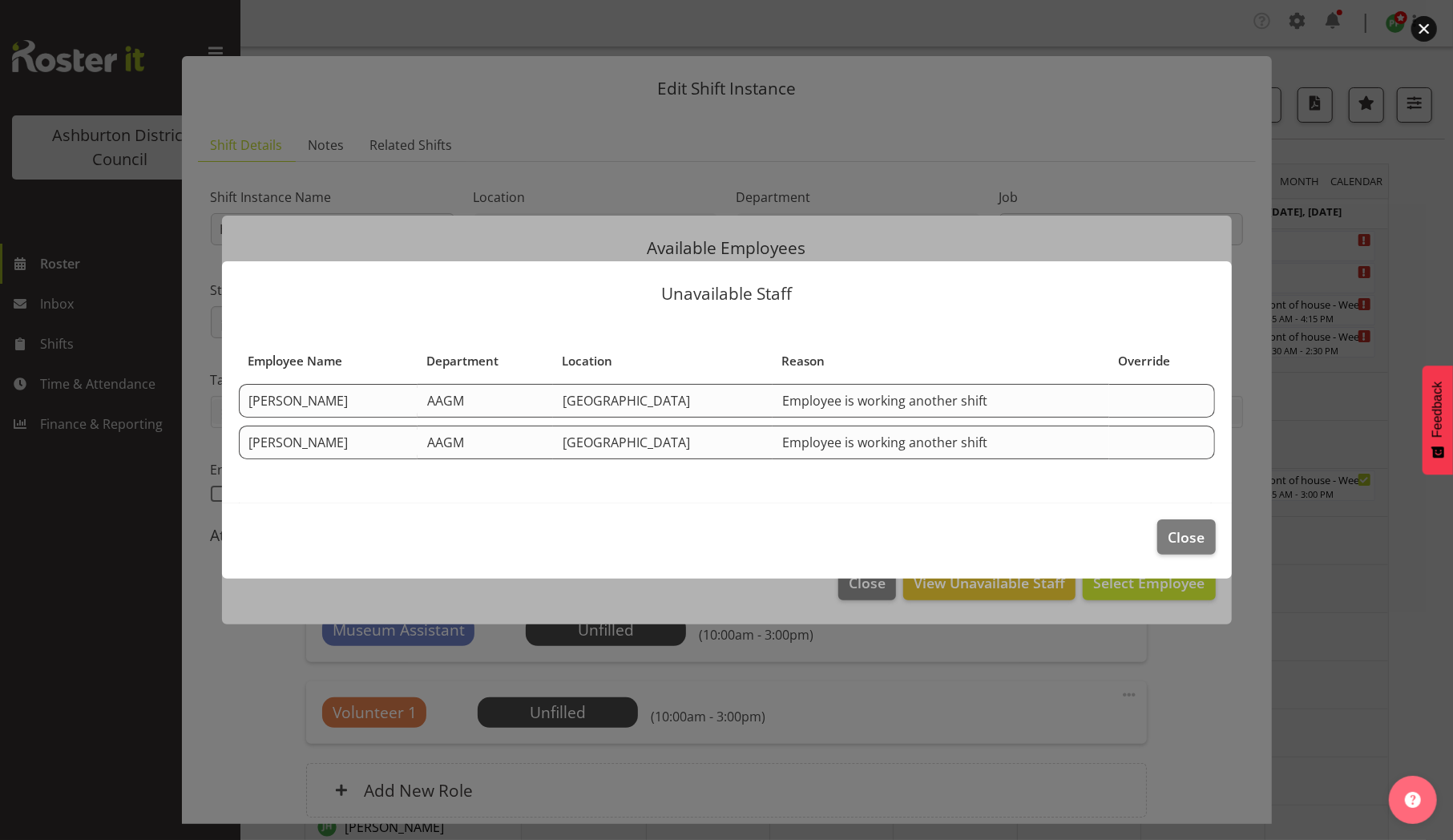
click at [1099, 441] on td "Employee is working another shift" at bounding box center [940, 442] width 336 height 34
click at [1164, 358] on div "Override" at bounding box center [1161, 360] width 87 height 18
click at [1191, 541] on span "Close" at bounding box center [1186, 536] width 37 height 20
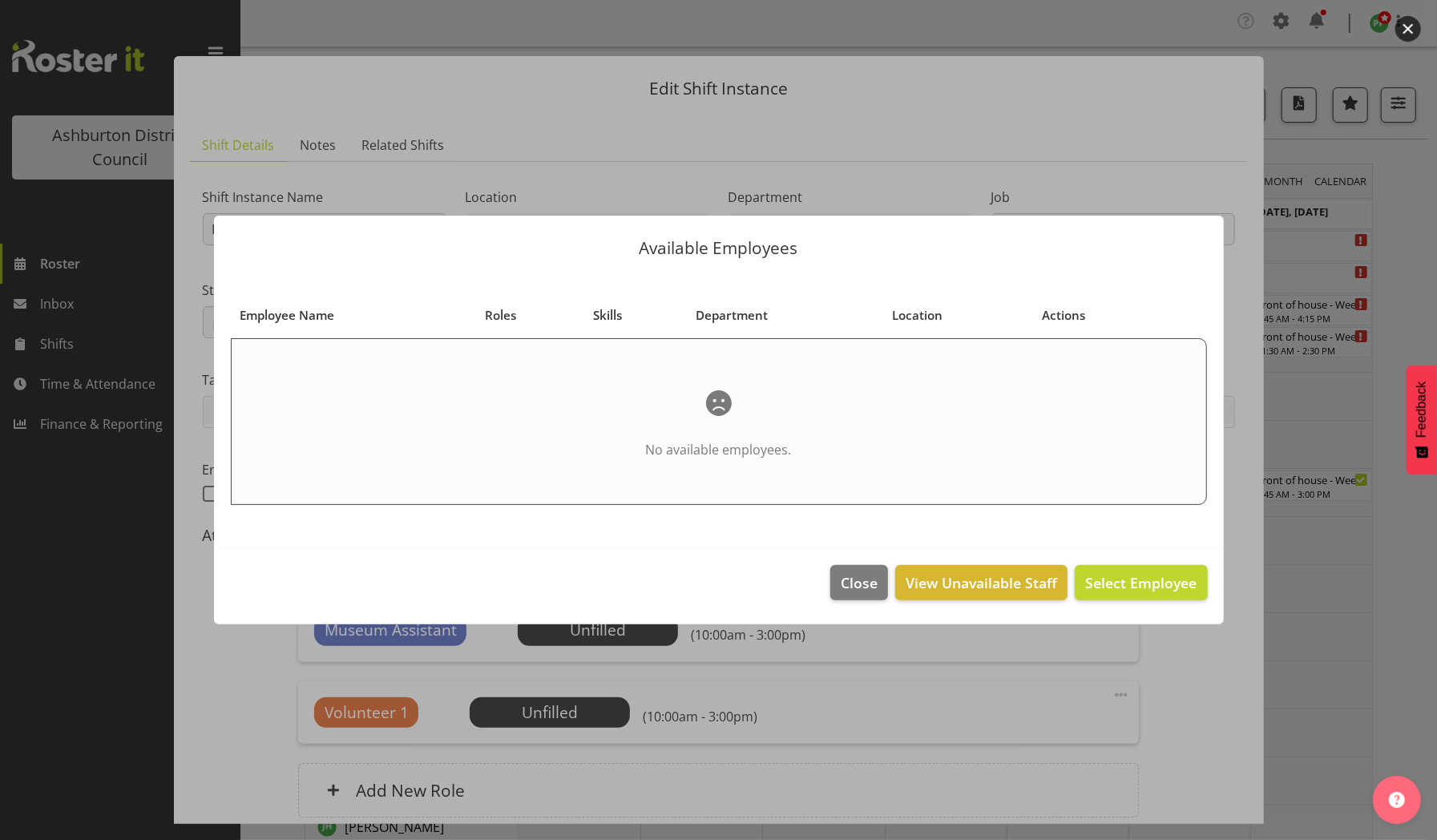
click at [1190, 164] on div at bounding box center [718, 420] width 1437 height 840
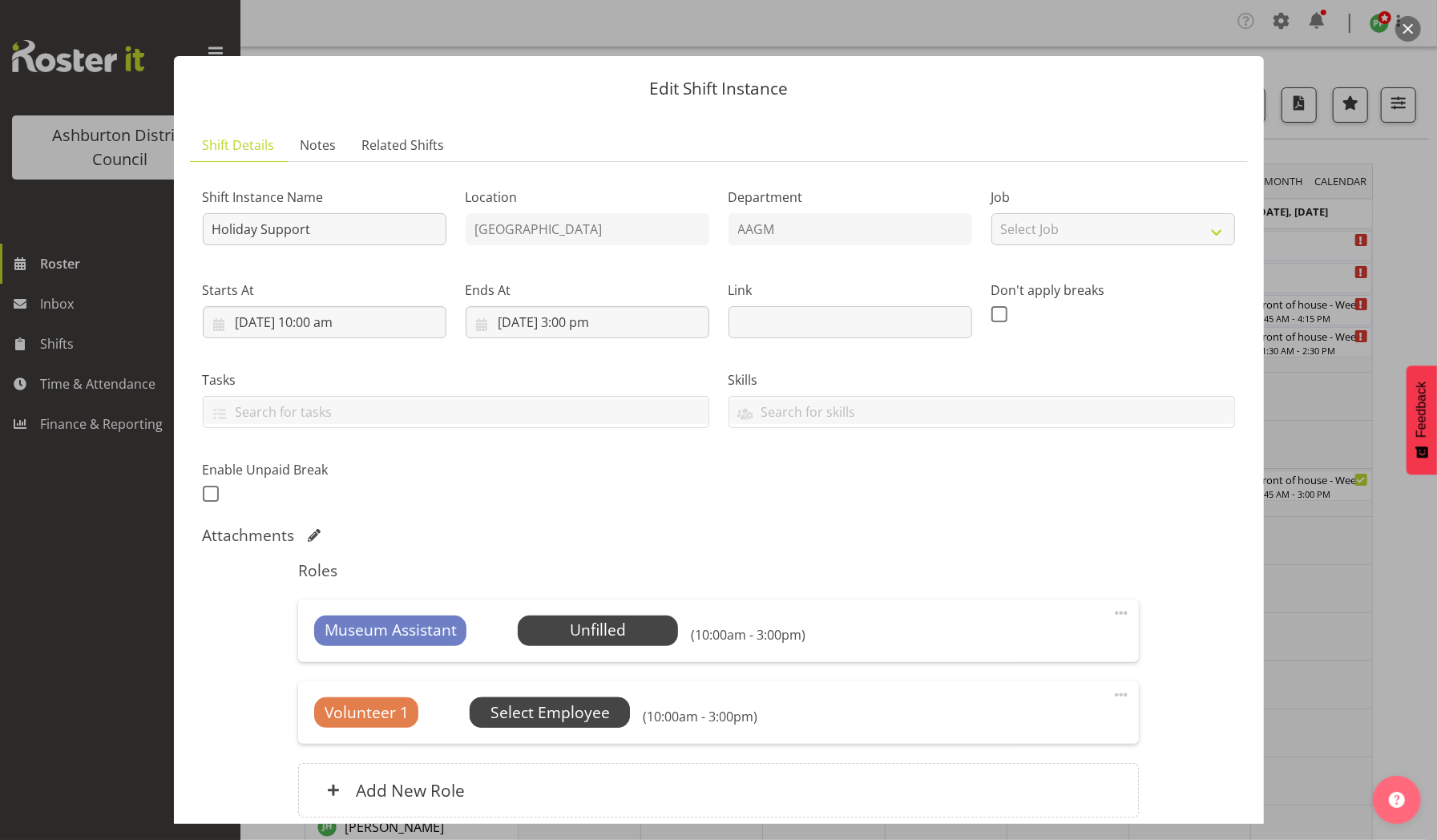
click at [537, 717] on span "Select Employee" at bounding box center [549, 712] width 119 height 23
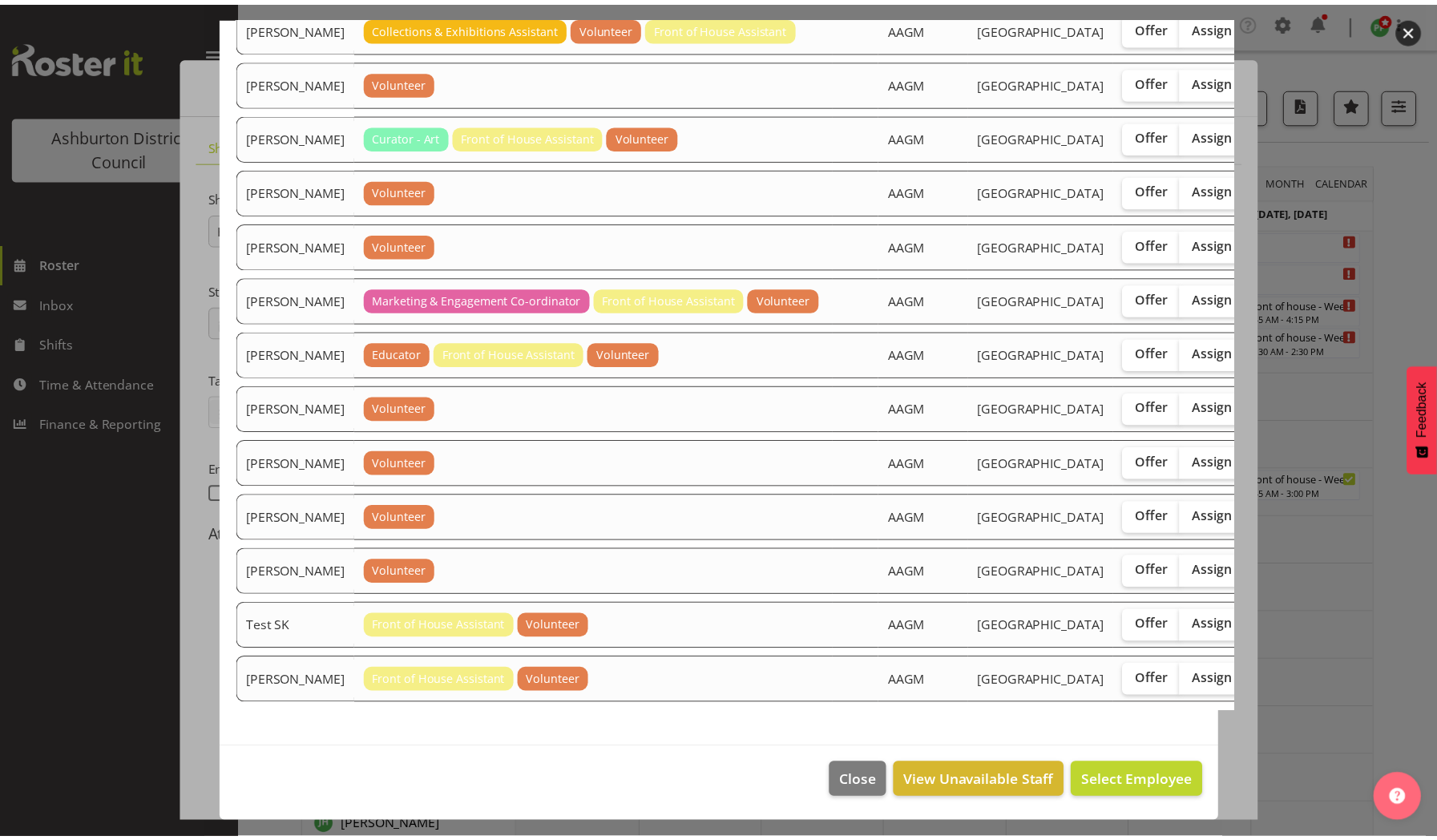
scroll to position [409, 0]
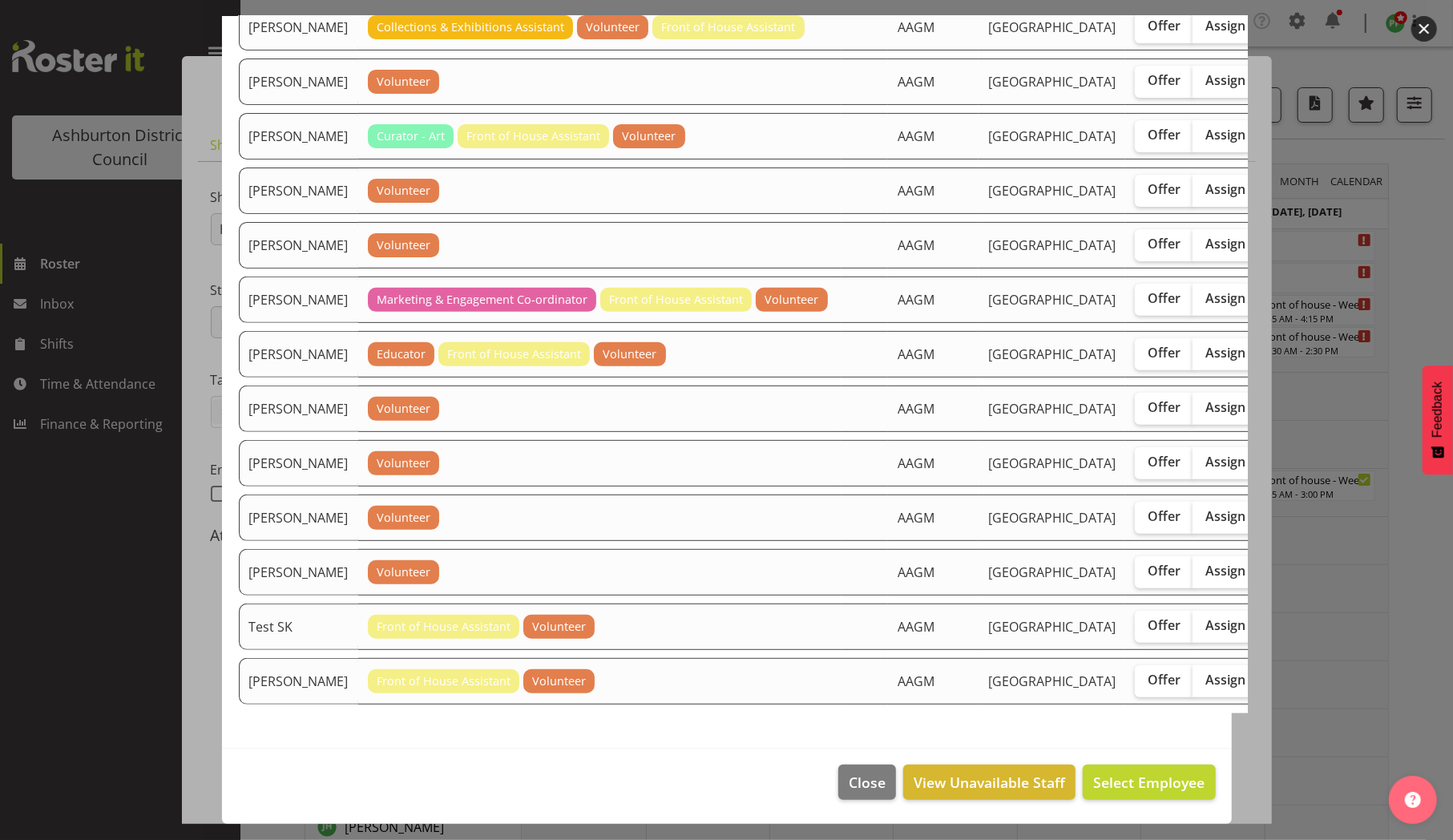
click at [1366, 224] on div at bounding box center [726, 420] width 1453 height 840
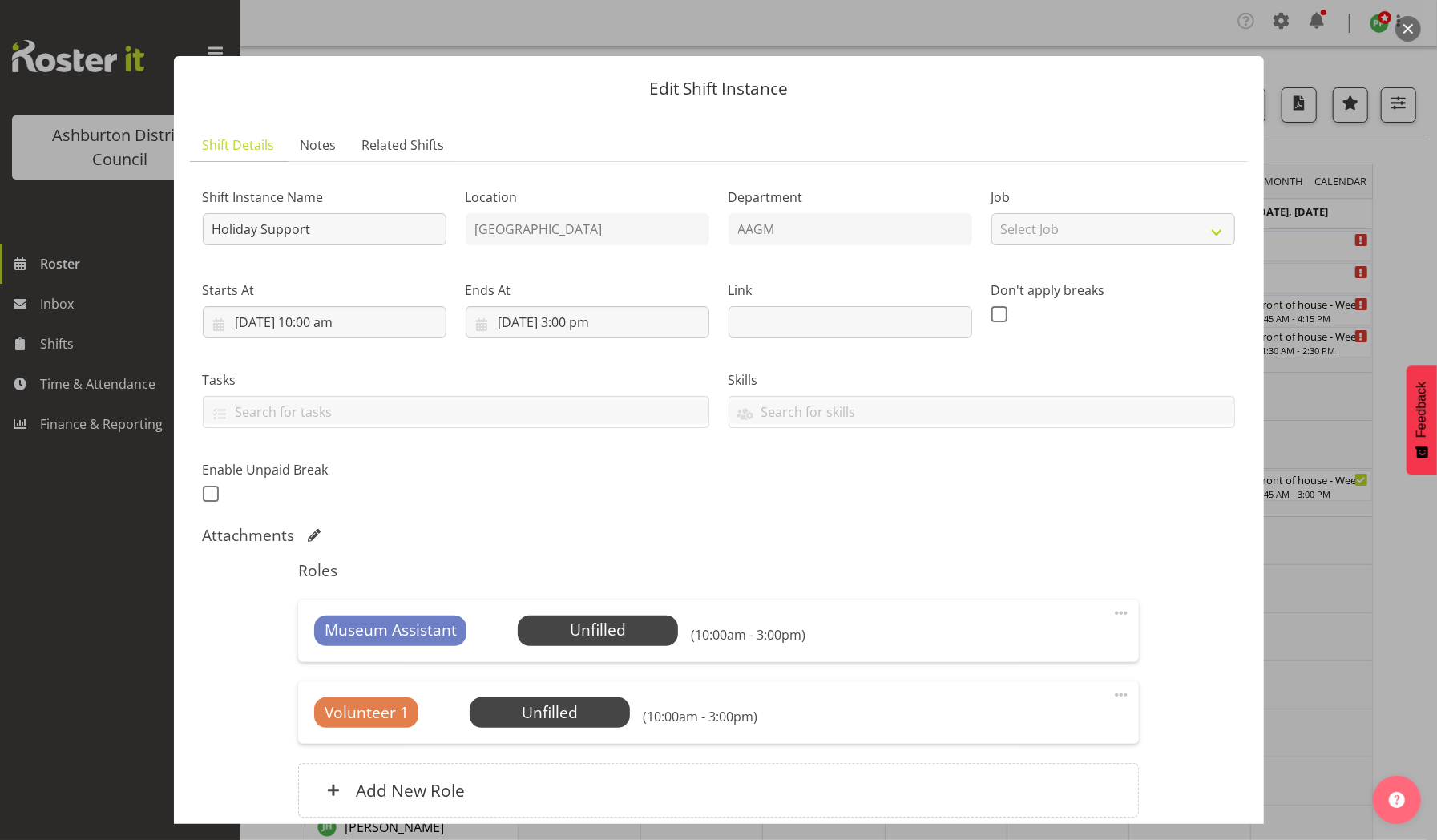
click at [1408, 29] on button "button" at bounding box center [1408, 29] width 25 height 25
